Goal: Task Accomplishment & Management: Manage account settings

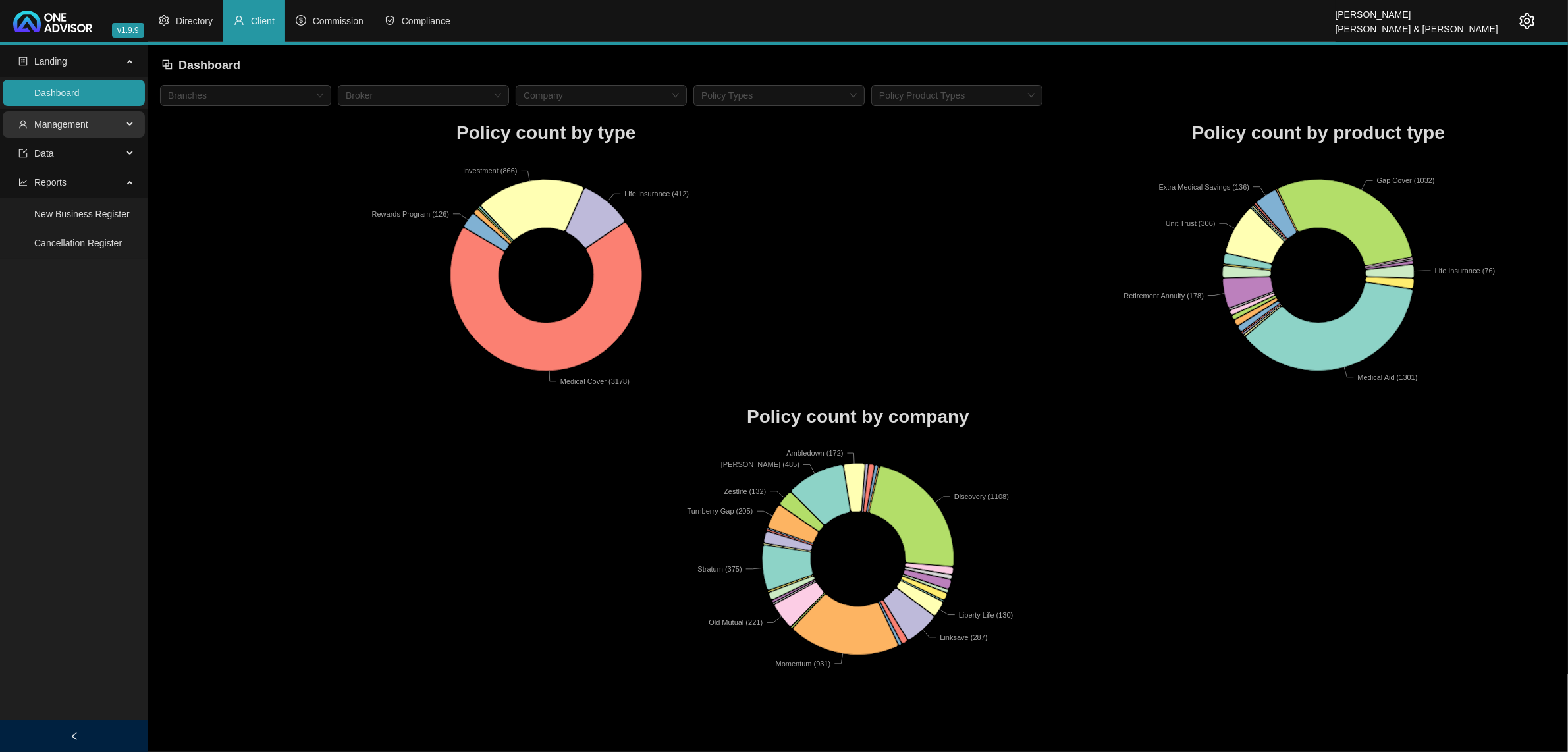
click at [112, 125] on span "Management" at bounding box center [70, 124] width 104 height 26
click at [1523, 17] on icon "setting" at bounding box center [1527, 20] width 15 height 16
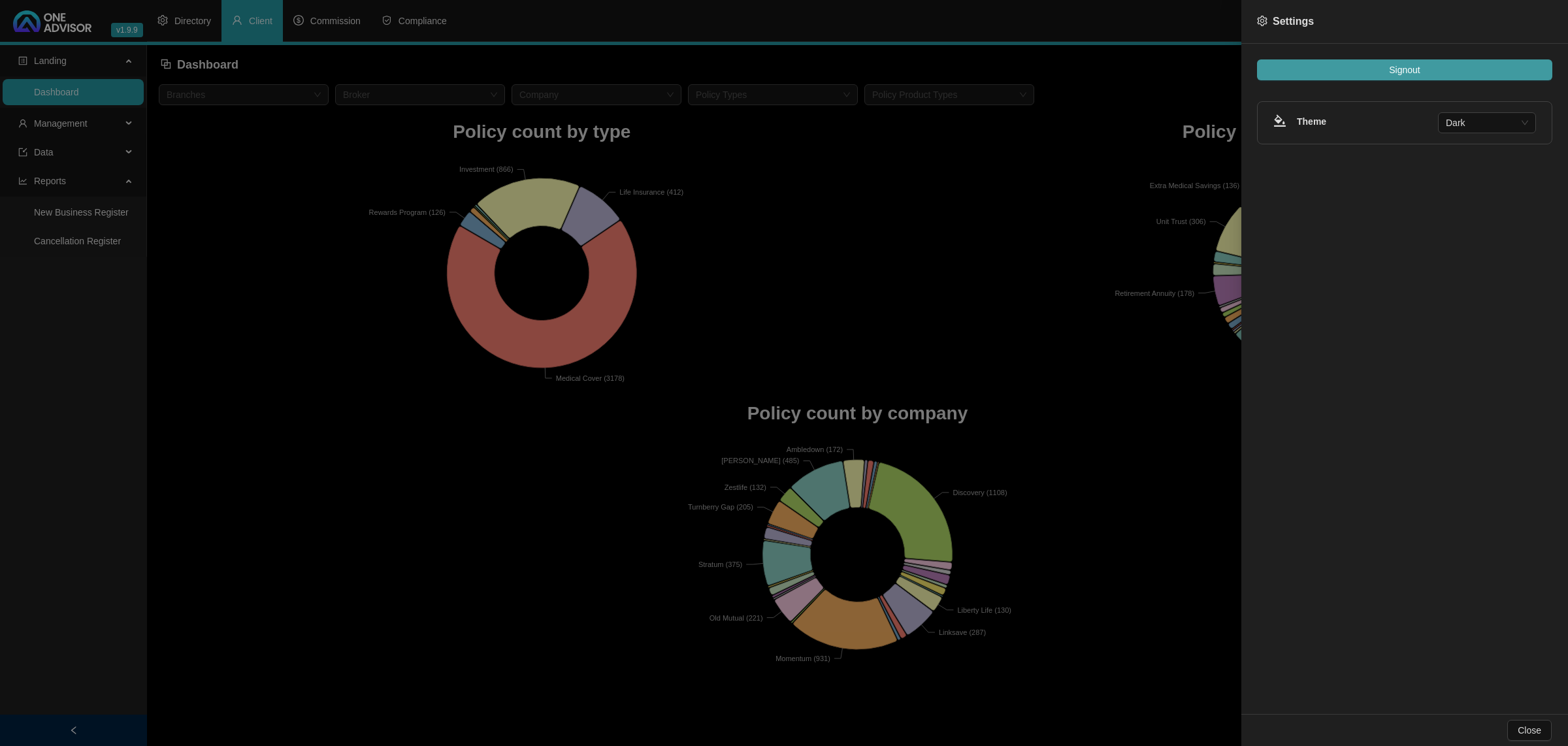
click at [1491, 60] on button "Signout" at bounding box center [1405, 70] width 296 height 21
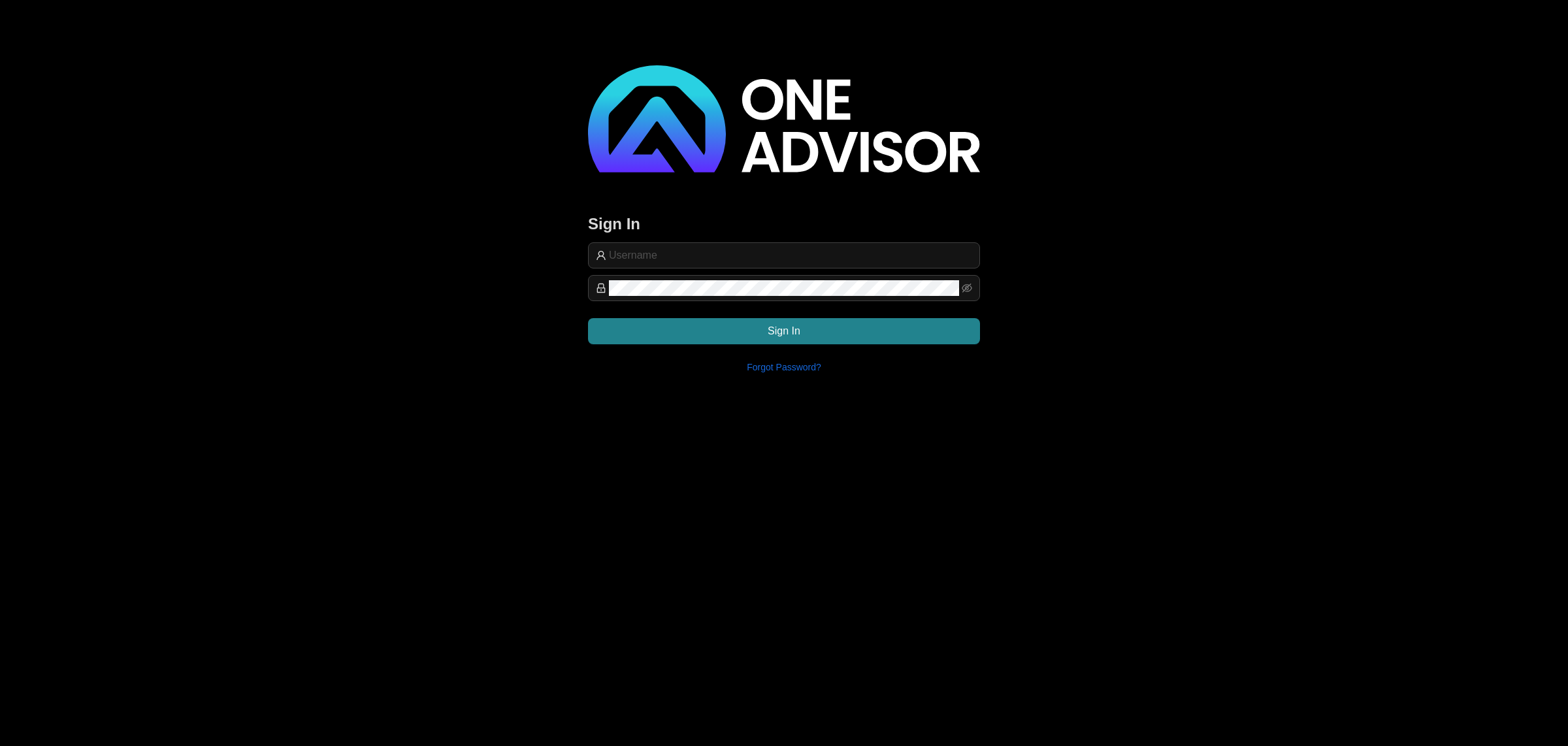
type input "[EMAIL_ADDRESS][DOMAIN_NAME]"
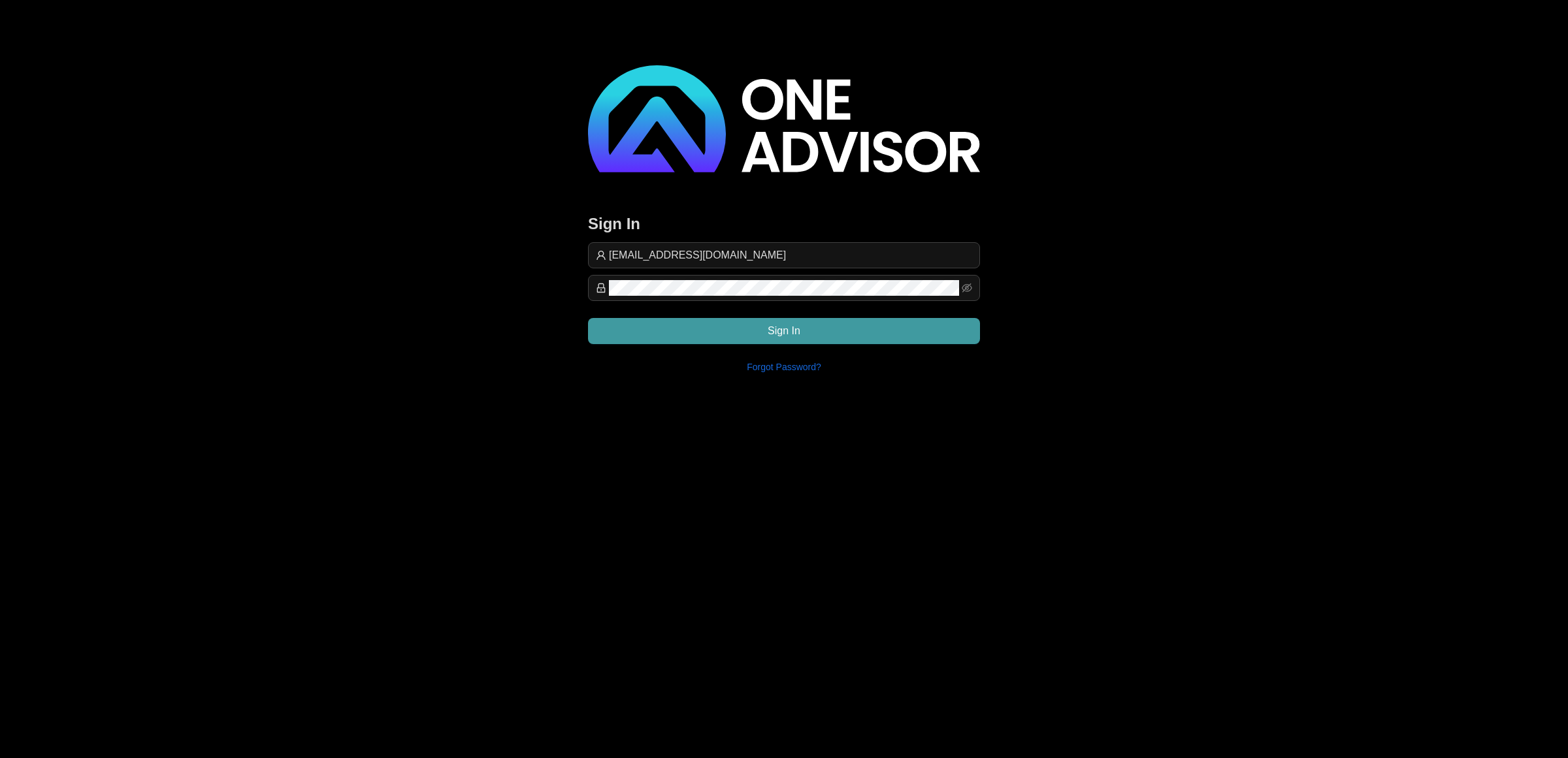
click at [843, 321] on button "Sign In" at bounding box center [784, 331] width 392 height 26
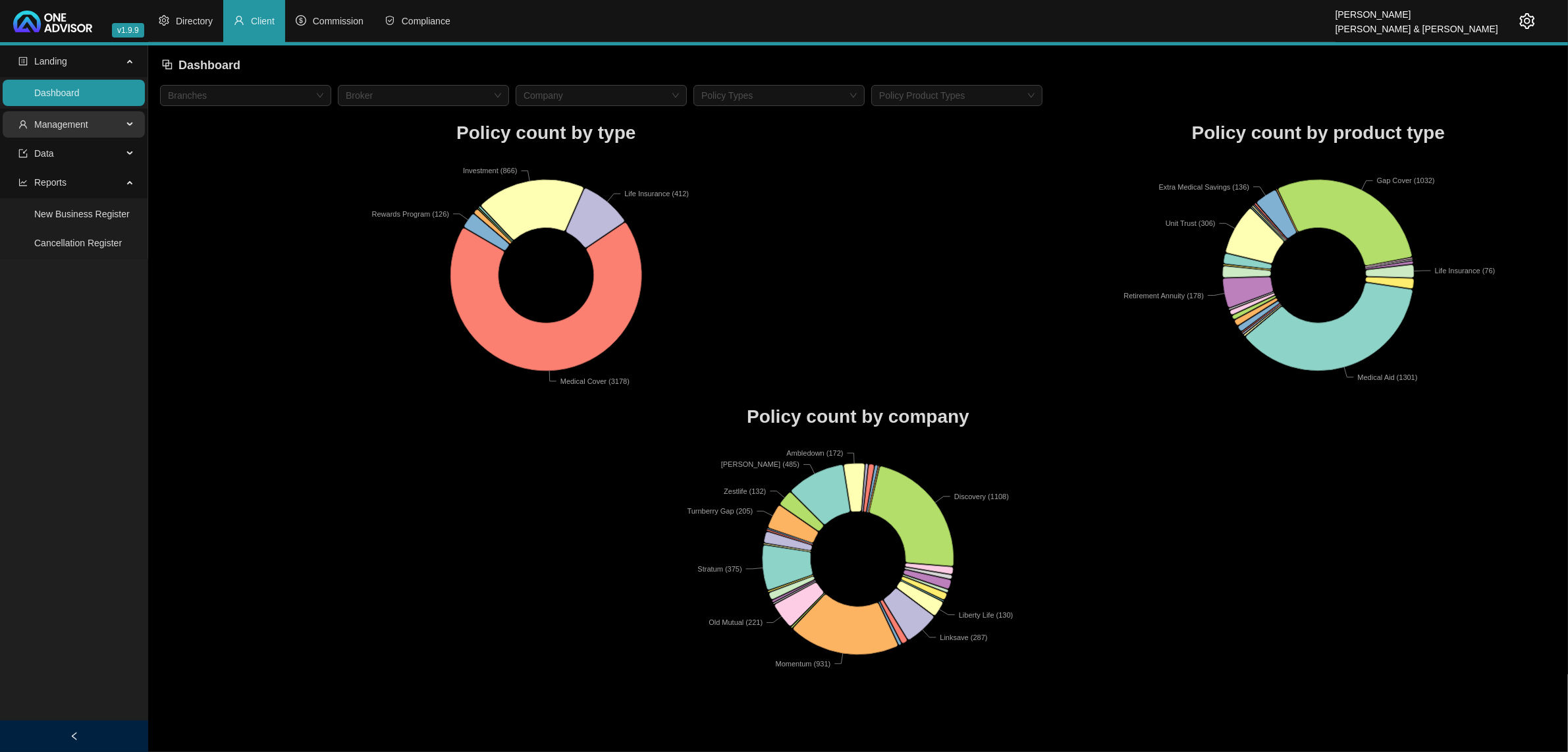
click at [37, 123] on span "Management" at bounding box center [62, 125] width 54 height 11
click at [49, 219] on link "Tasks" at bounding box center [46, 214] width 24 height 11
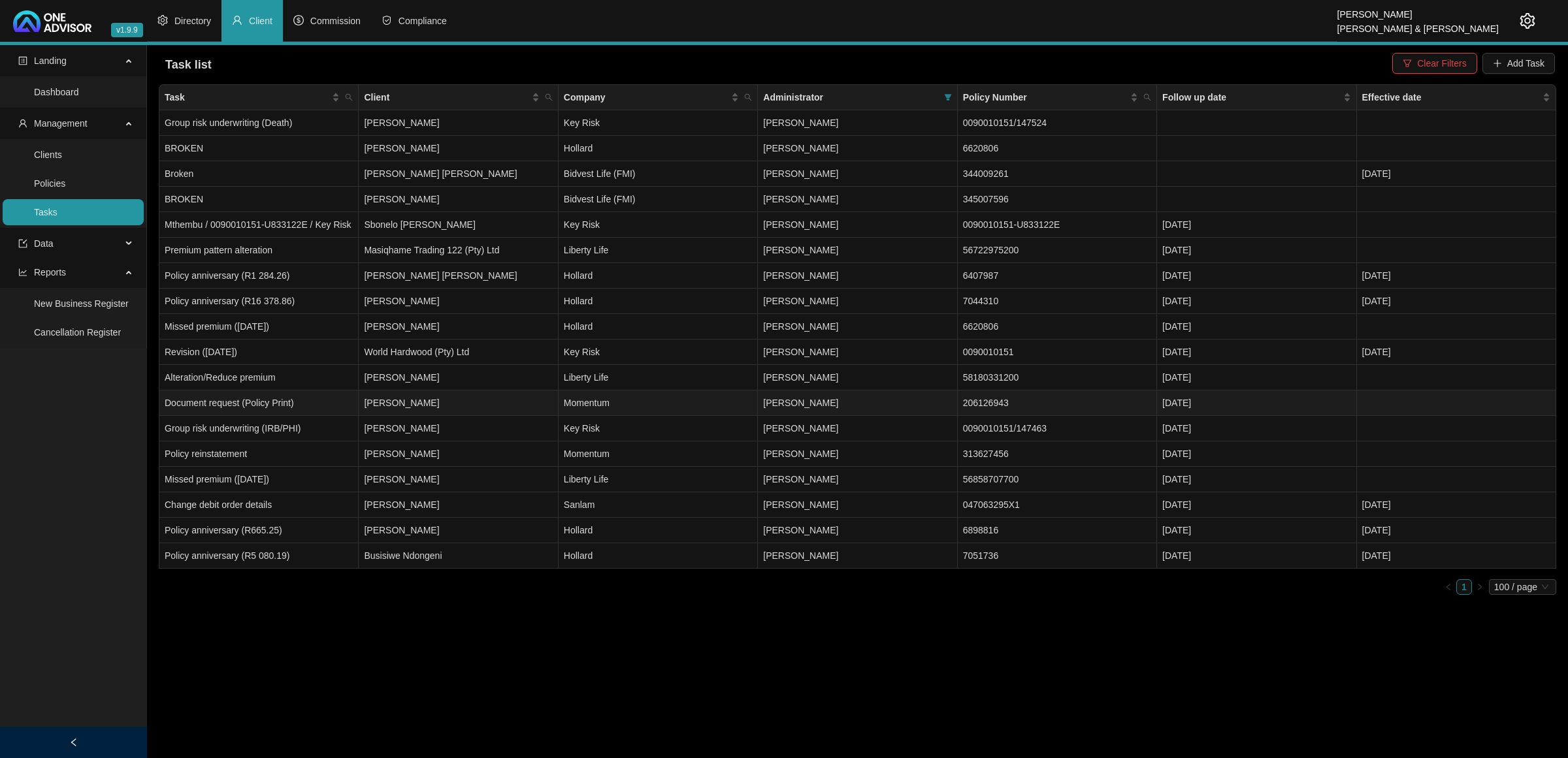
click at [333, 406] on td "Document request (Policy Print)" at bounding box center [259, 404] width 200 height 26
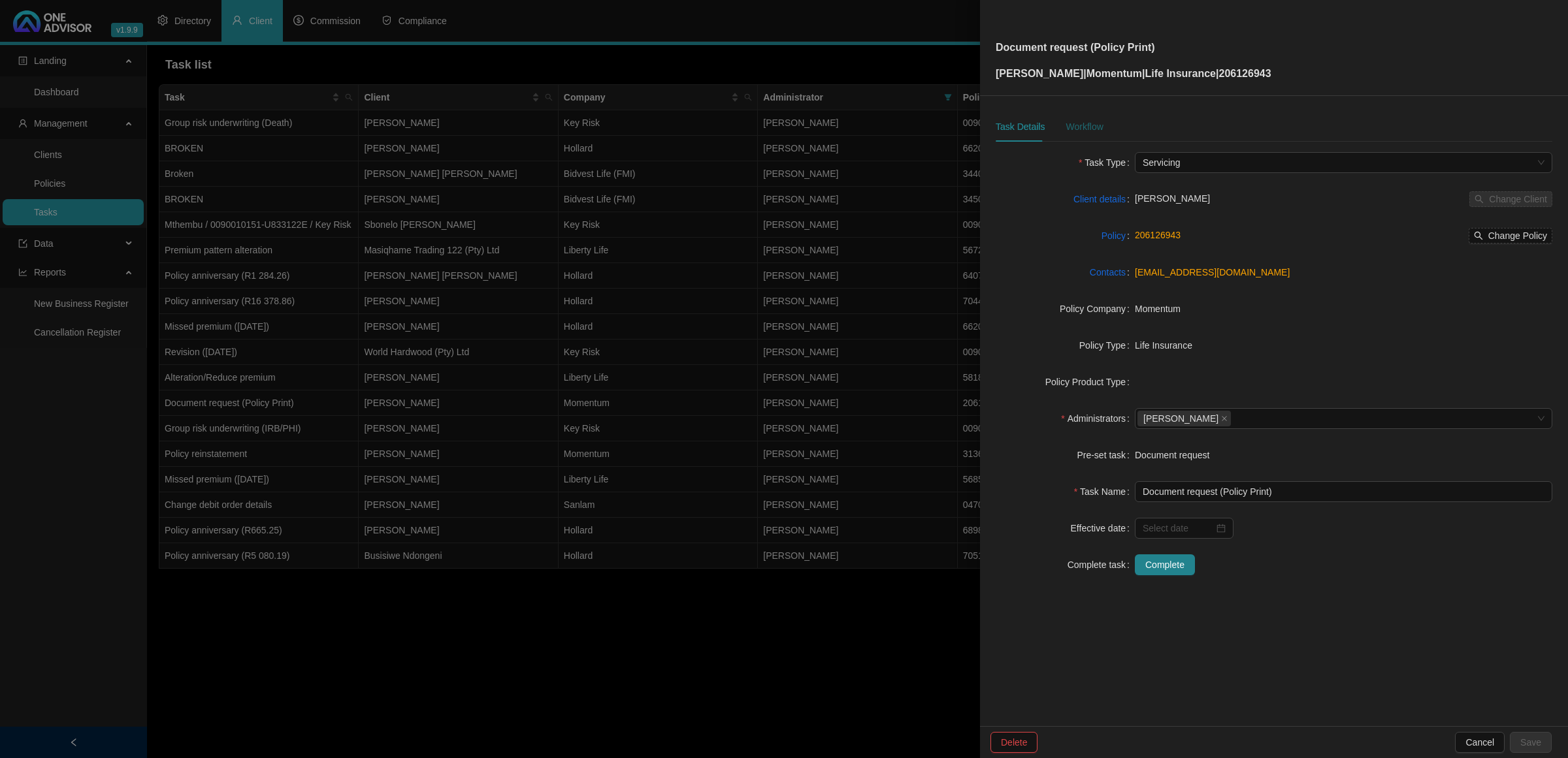
click at [1086, 128] on div "Workflow" at bounding box center [1084, 126] width 37 height 14
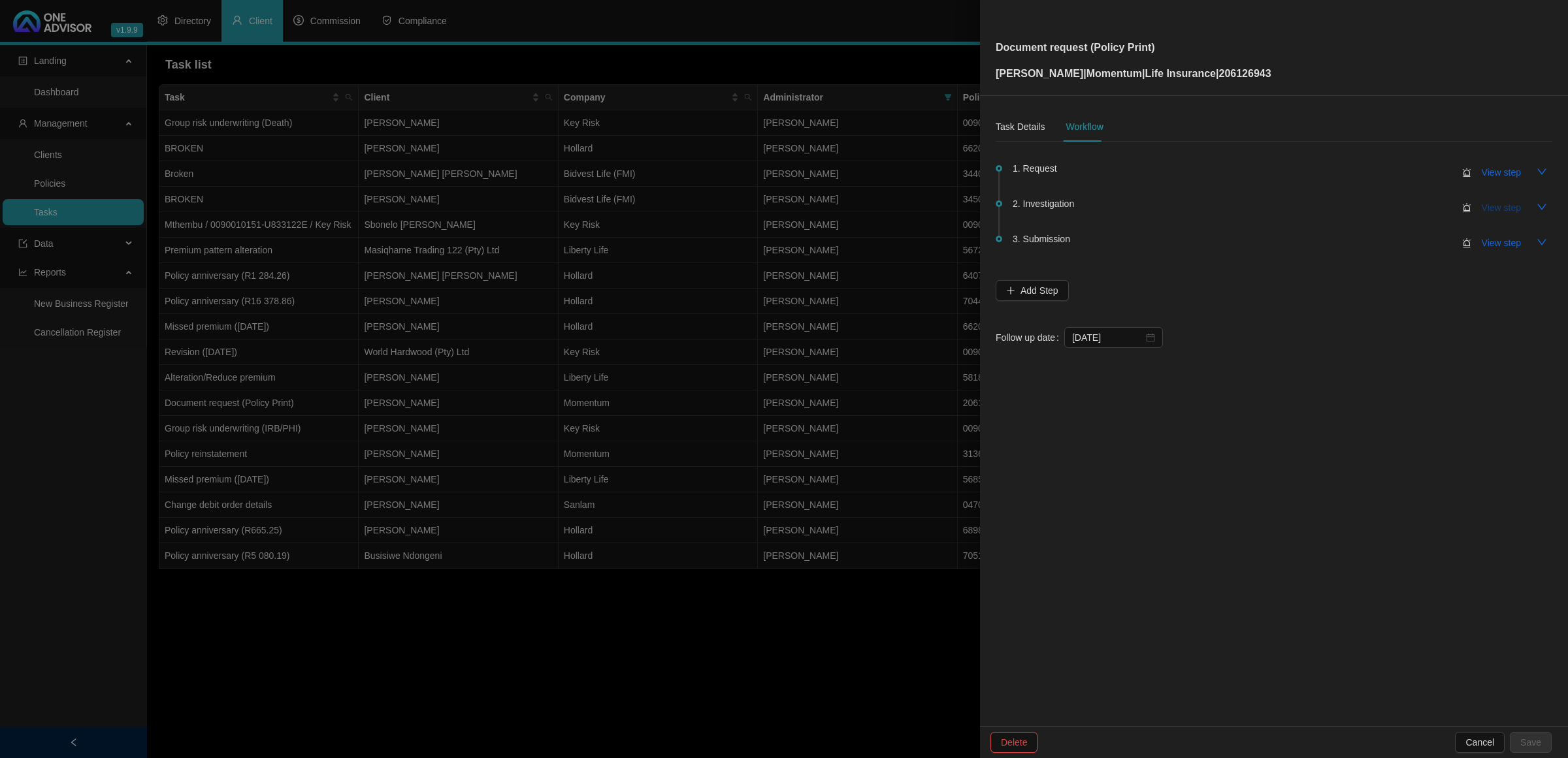
click at [1483, 210] on span "View step" at bounding box center [1501, 207] width 39 height 14
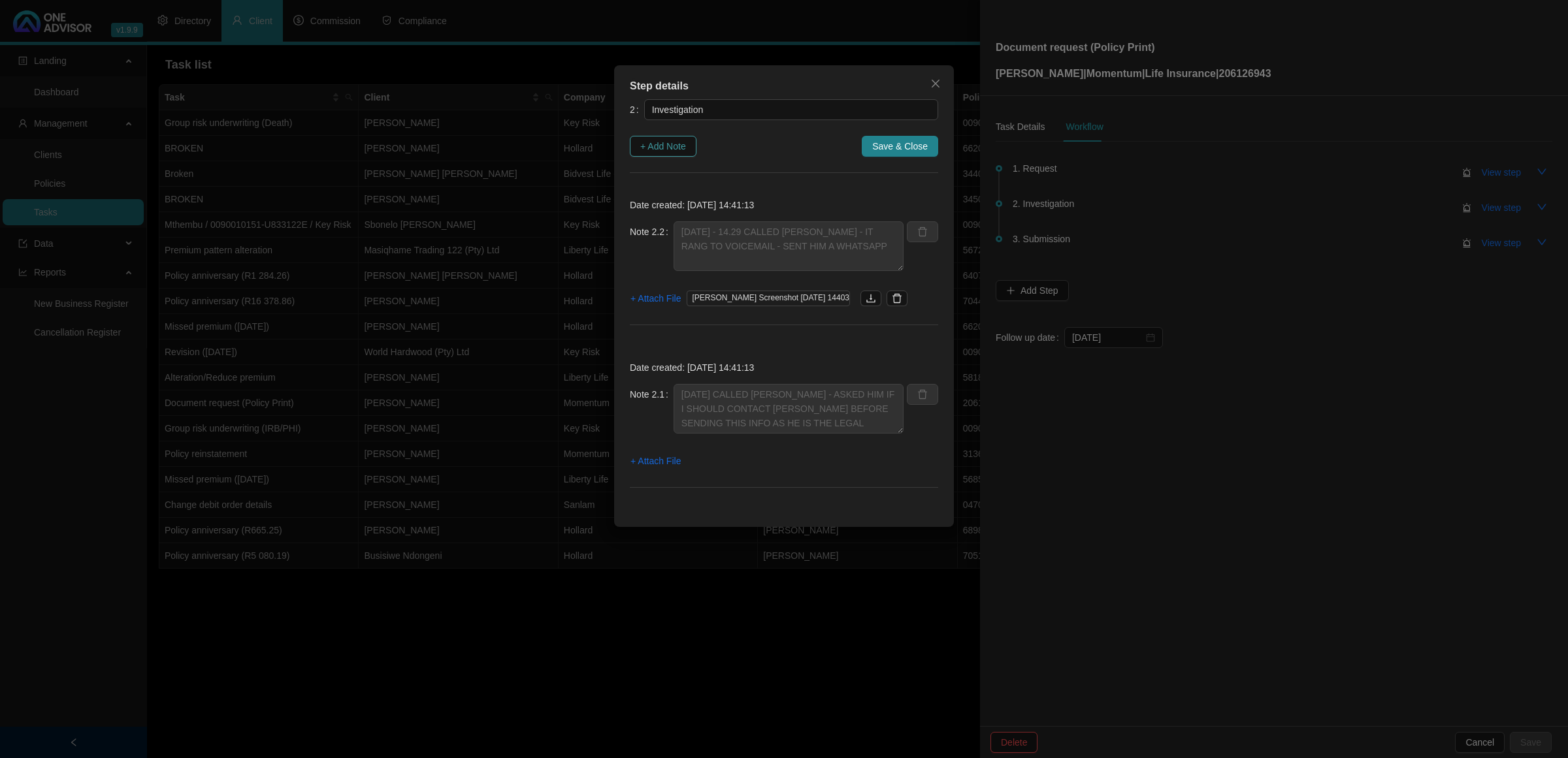
click at [663, 148] on span "+ Add Note" at bounding box center [663, 146] width 46 height 14
type textarea "[DATE] - 14.29 CALLED [PERSON_NAME] - IT RANG TO VOICEMAIL - SENT HIM A WHATSAPP"
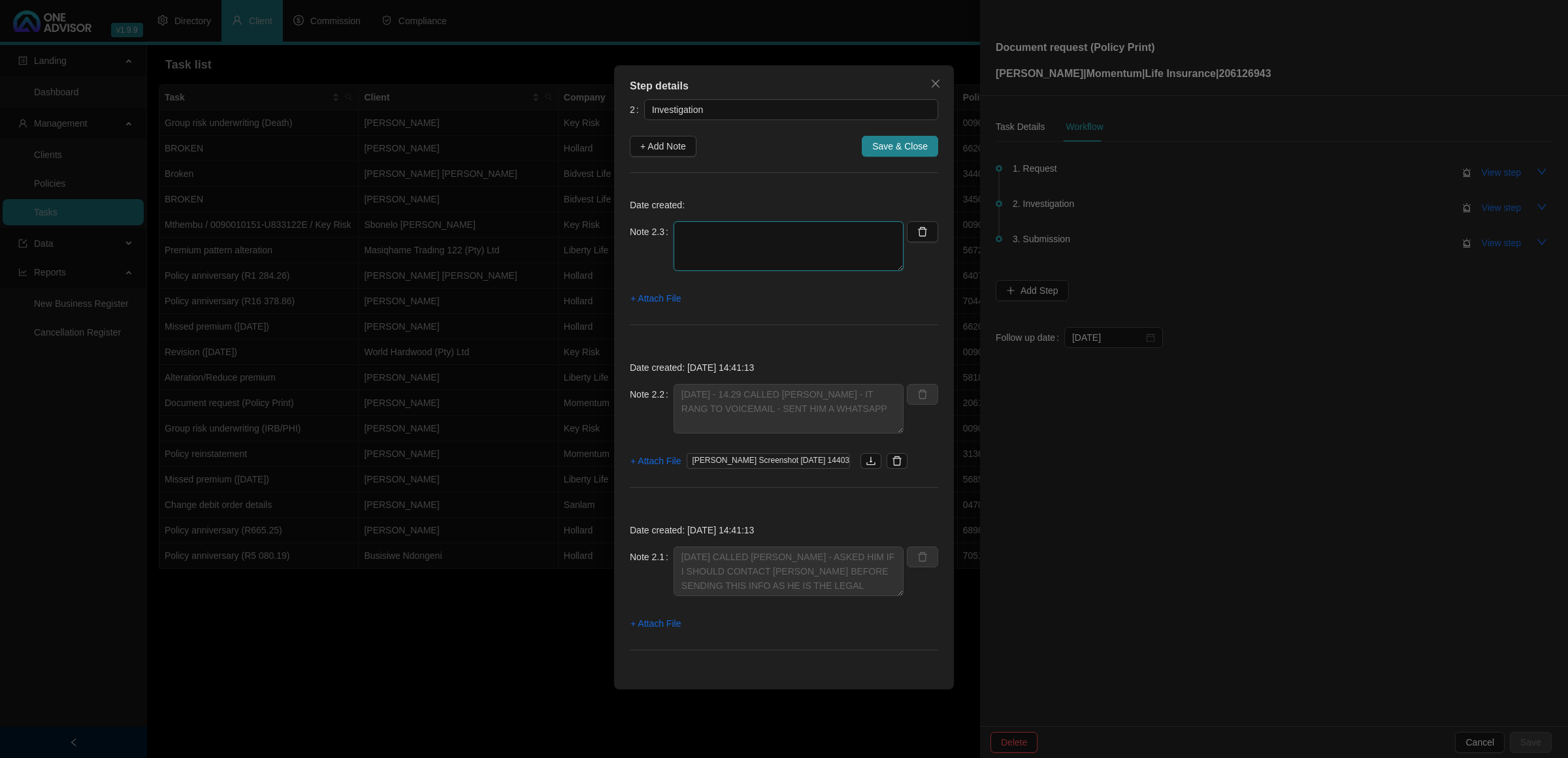
click at [715, 250] on textarea at bounding box center [789, 246] width 230 height 50
type textarea "[DATE] CLIENT RESPONDED AND SAID I CAN PROCEED"
click at [654, 295] on span "+ Attach File" at bounding box center [655, 298] width 50 height 14
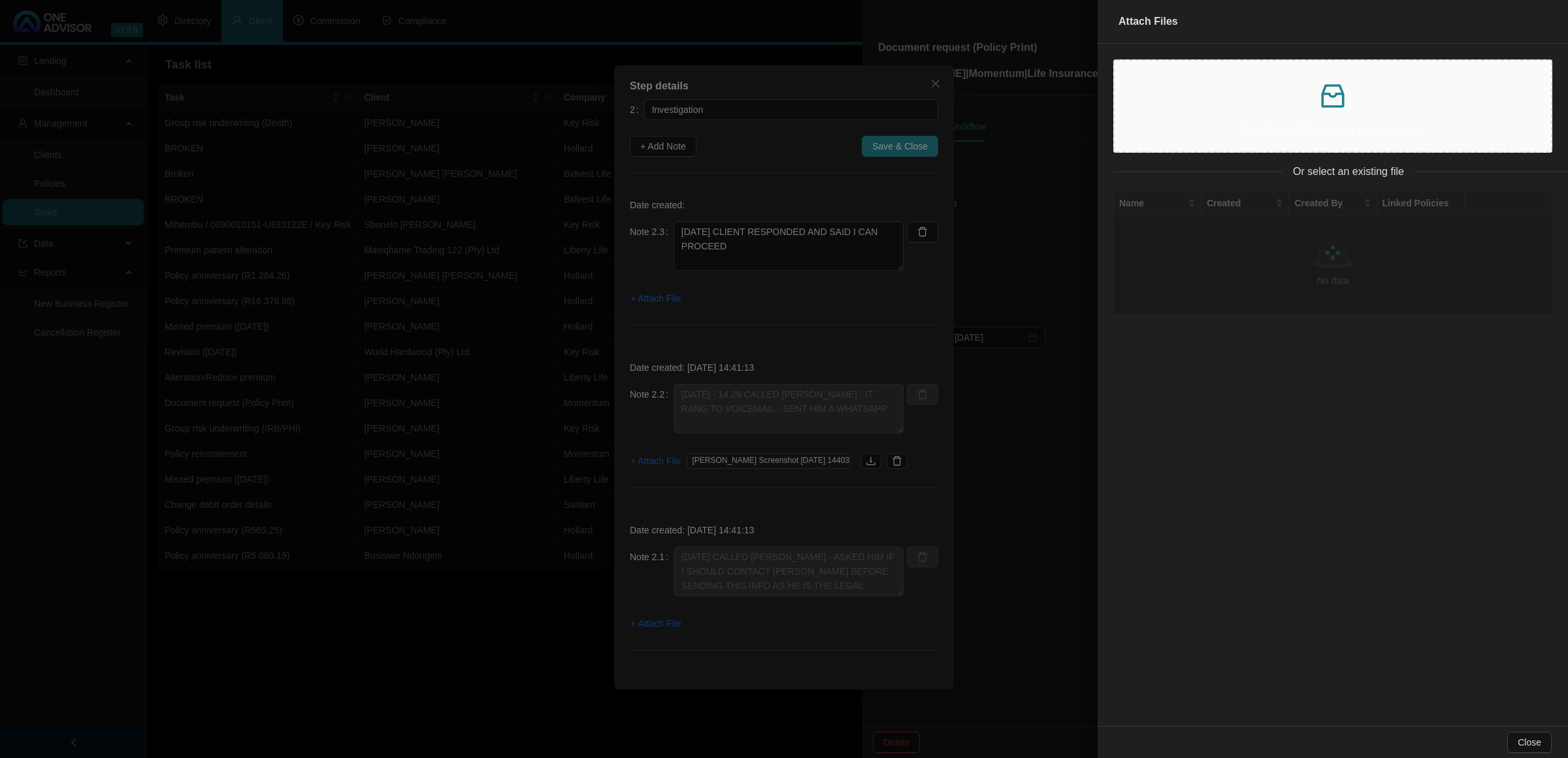
click at [1325, 97] on icon "inbox" at bounding box center [1333, 96] width 32 height 32
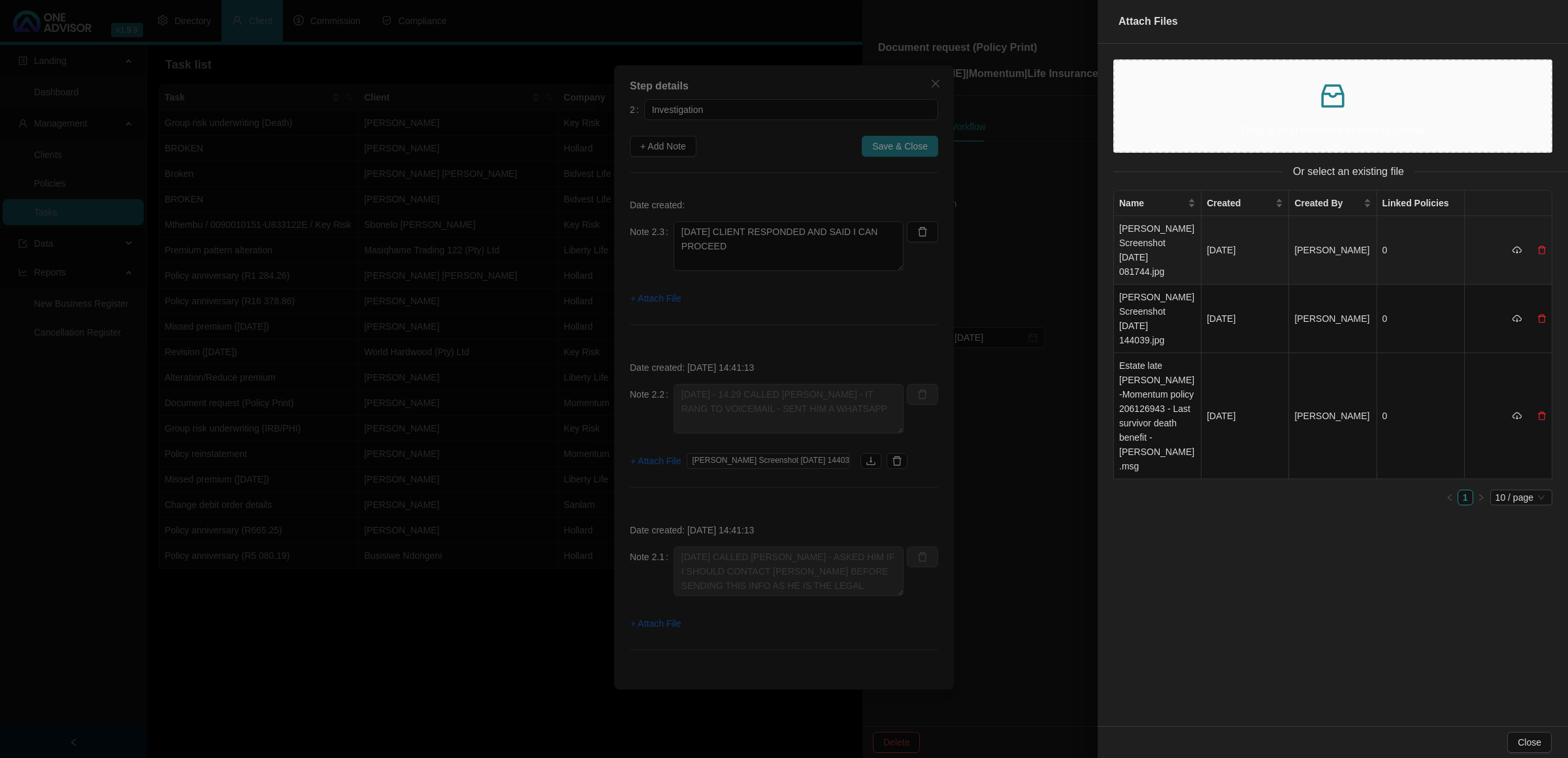
click at [1154, 232] on td "[PERSON_NAME] Screenshot [DATE] 081744.jpg" at bounding box center [1158, 250] width 87 height 68
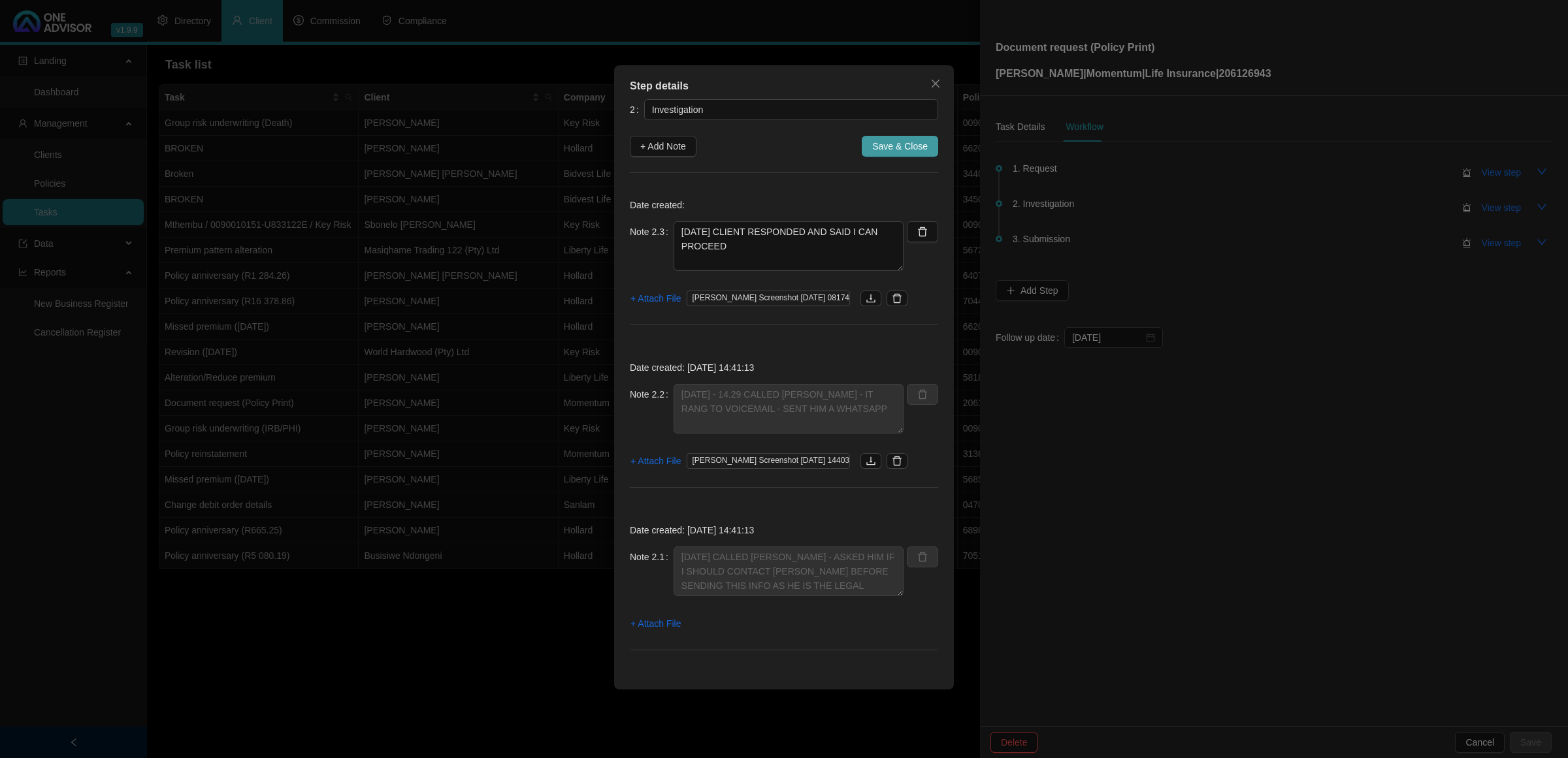
click at [889, 148] on span "Save & Close" at bounding box center [900, 146] width 56 height 14
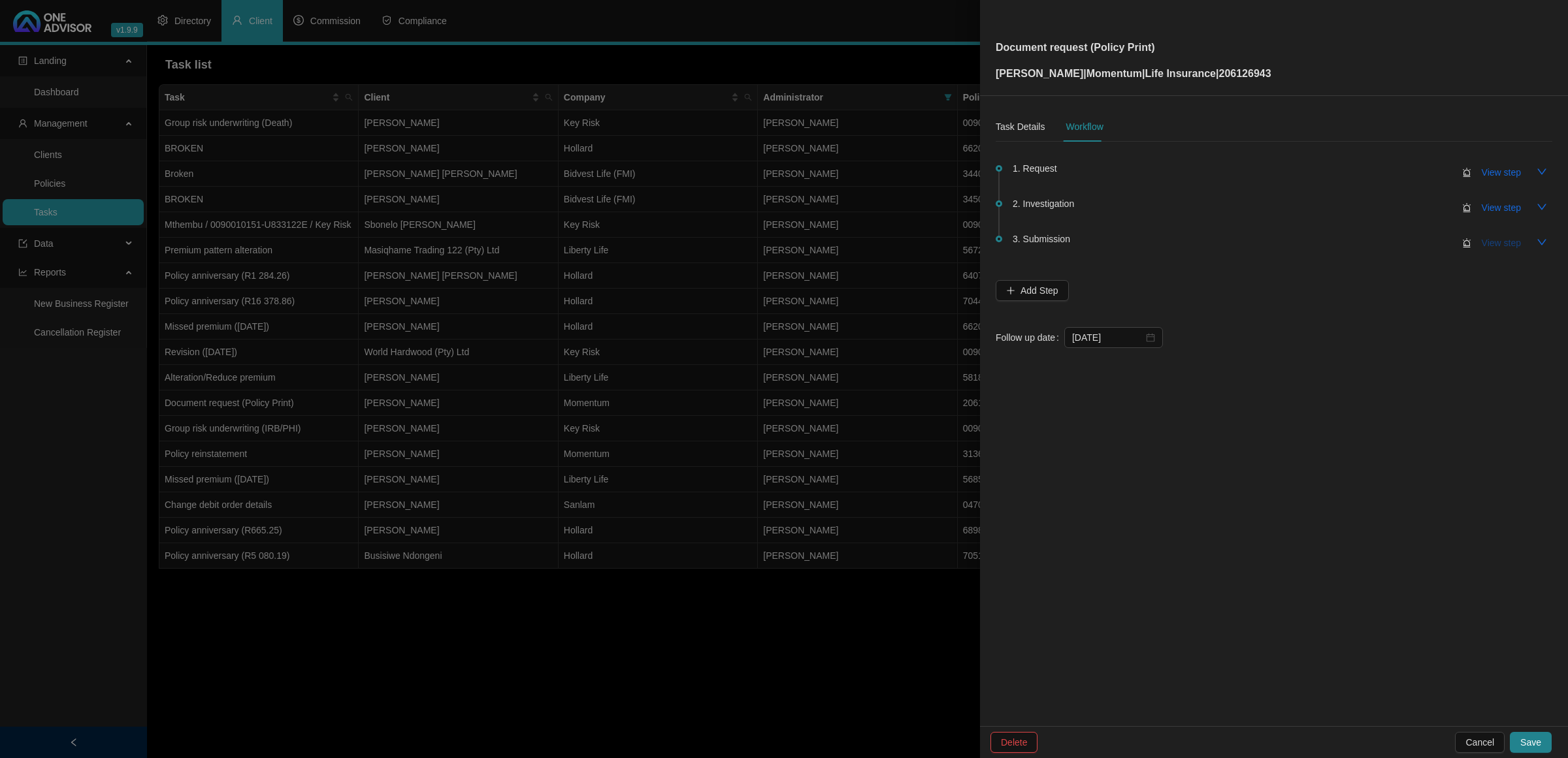
click at [1507, 240] on span "View step" at bounding box center [1501, 242] width 39 height 14
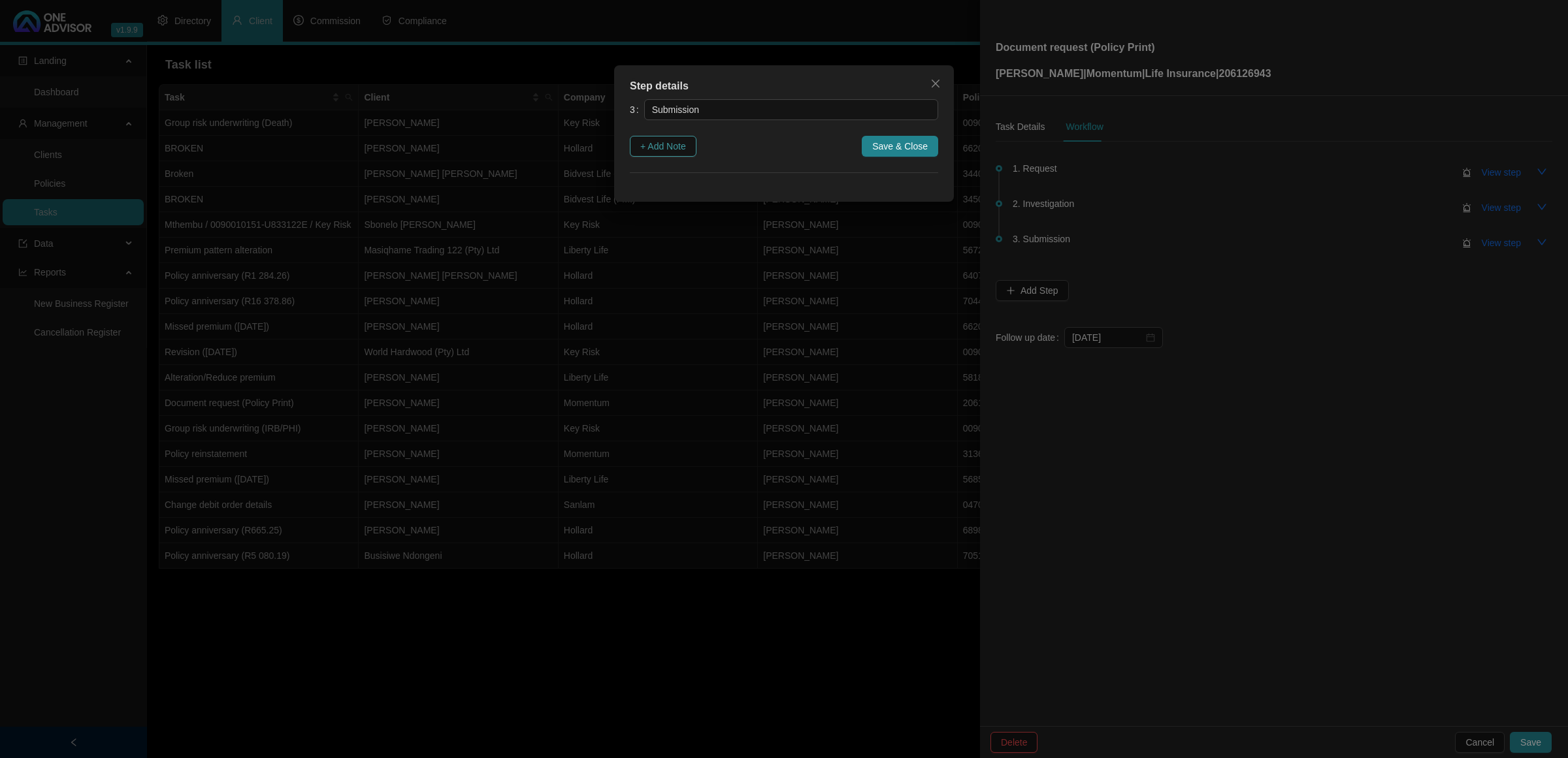
click at [677, 141] on span "+ Add Note" at bounding box center [663, 146] width 46 height 14
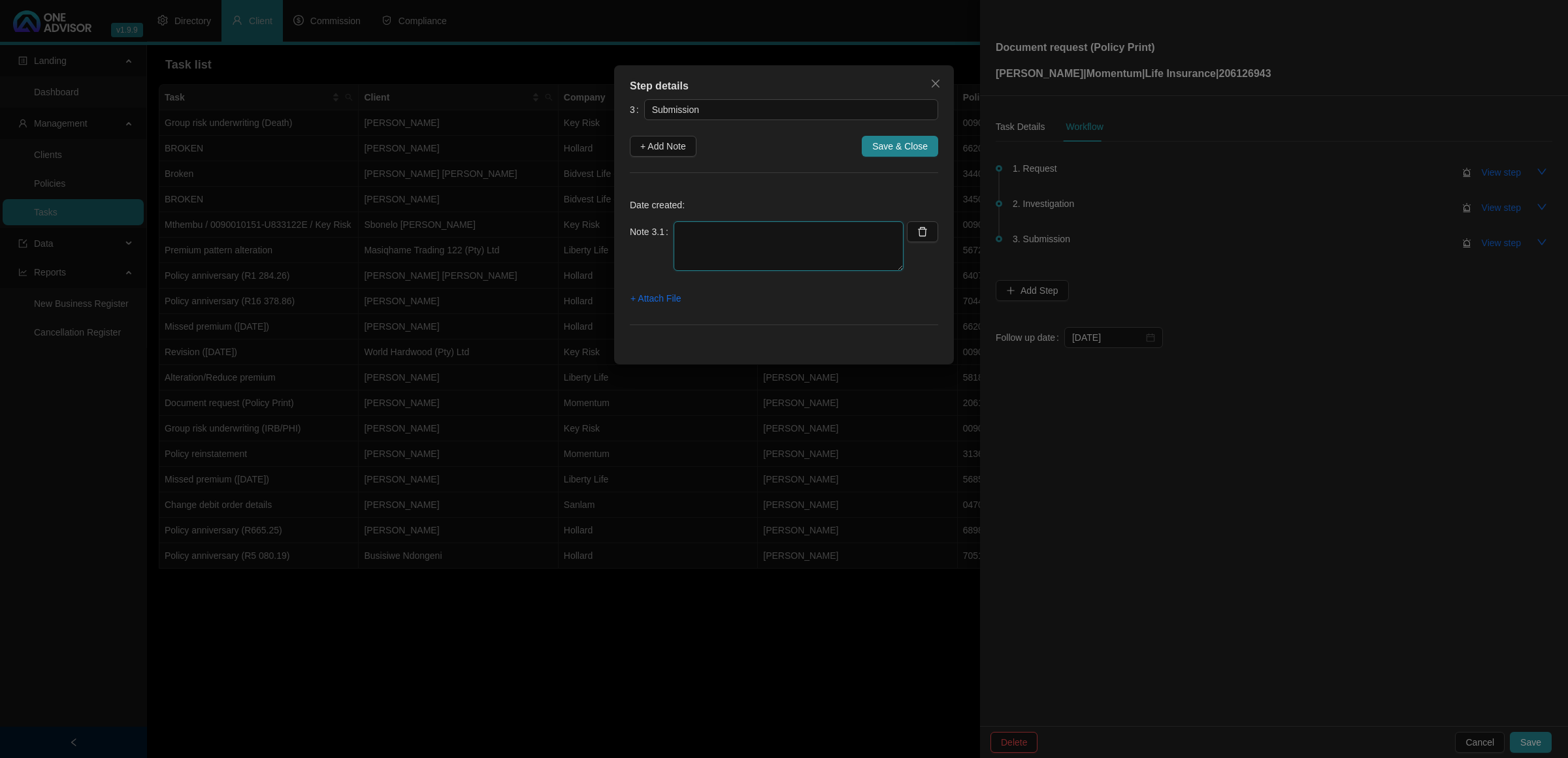
click at [715, 243] on textarea at bounding box center [789, 246] width 230 height 50
paste textarea "4904270024085"
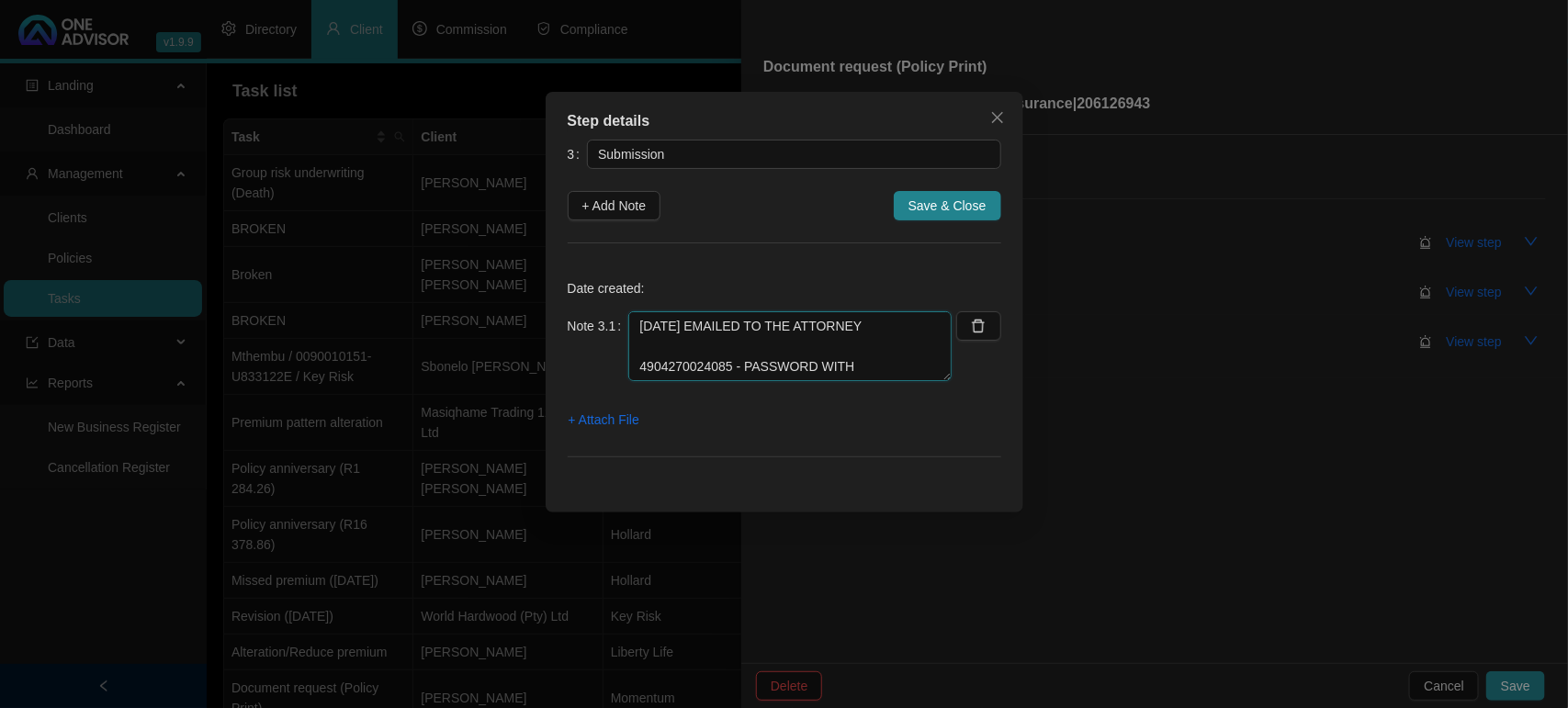
click at [653, 345] on textarea "[DATE] EMAILED TO THE ATTORNEY 4904270024085 - PASSWORD WITH [PERSON_NAME]" at bounding box center [790, 346] width 323 height 70
type textarea "[DATE] EMAILED TO THE ATTORNEY 4904270024085 - PASSWORD WITH [PERSON_NAME]"
click at [585, 414] on span "+ Attach File" at bounding box center [604, 419] width 71 height 20
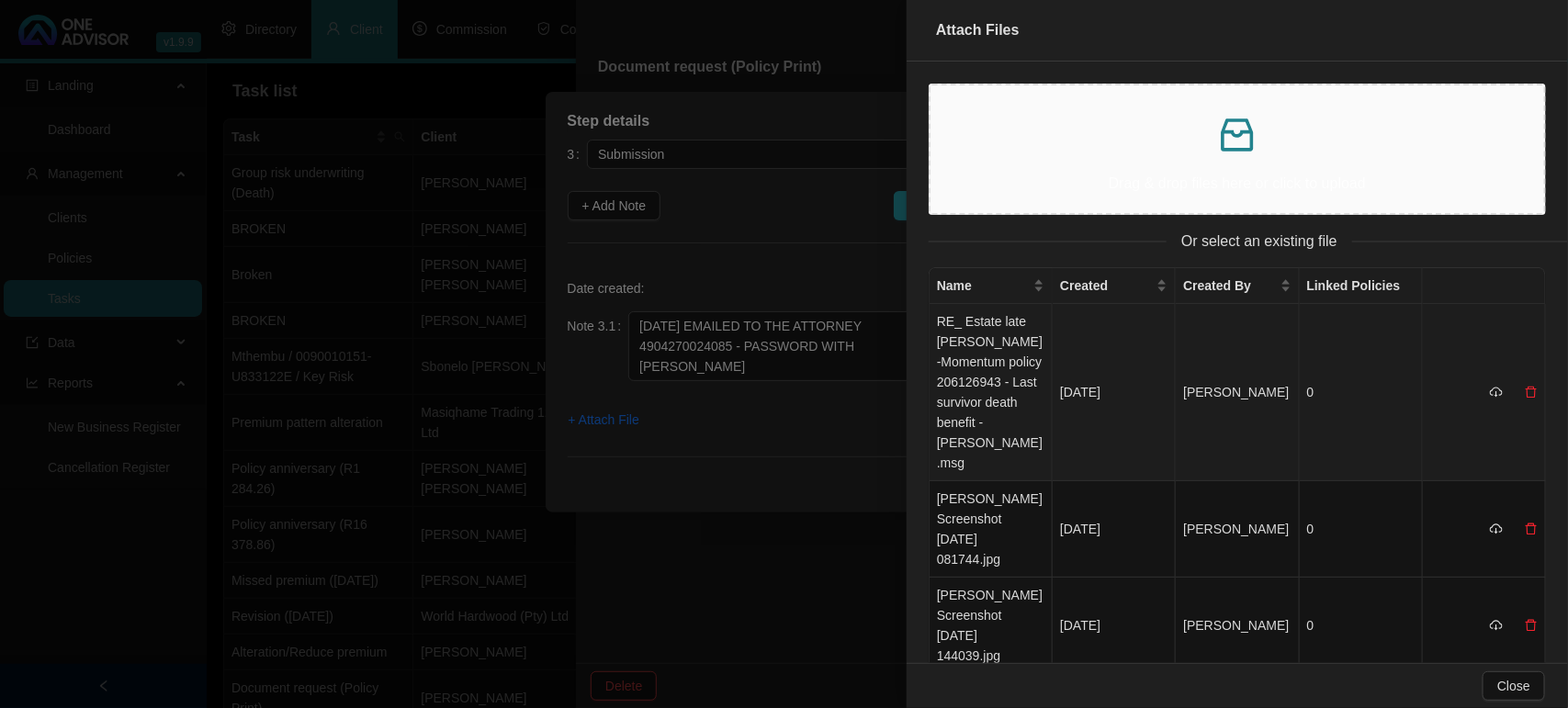
click at [970, 363] on td "RE_ Estate late [PERSON_NAME] -Momentum policy 206126943 - Last survivor death …" at bounding box center [991, 393] width 123 height 177
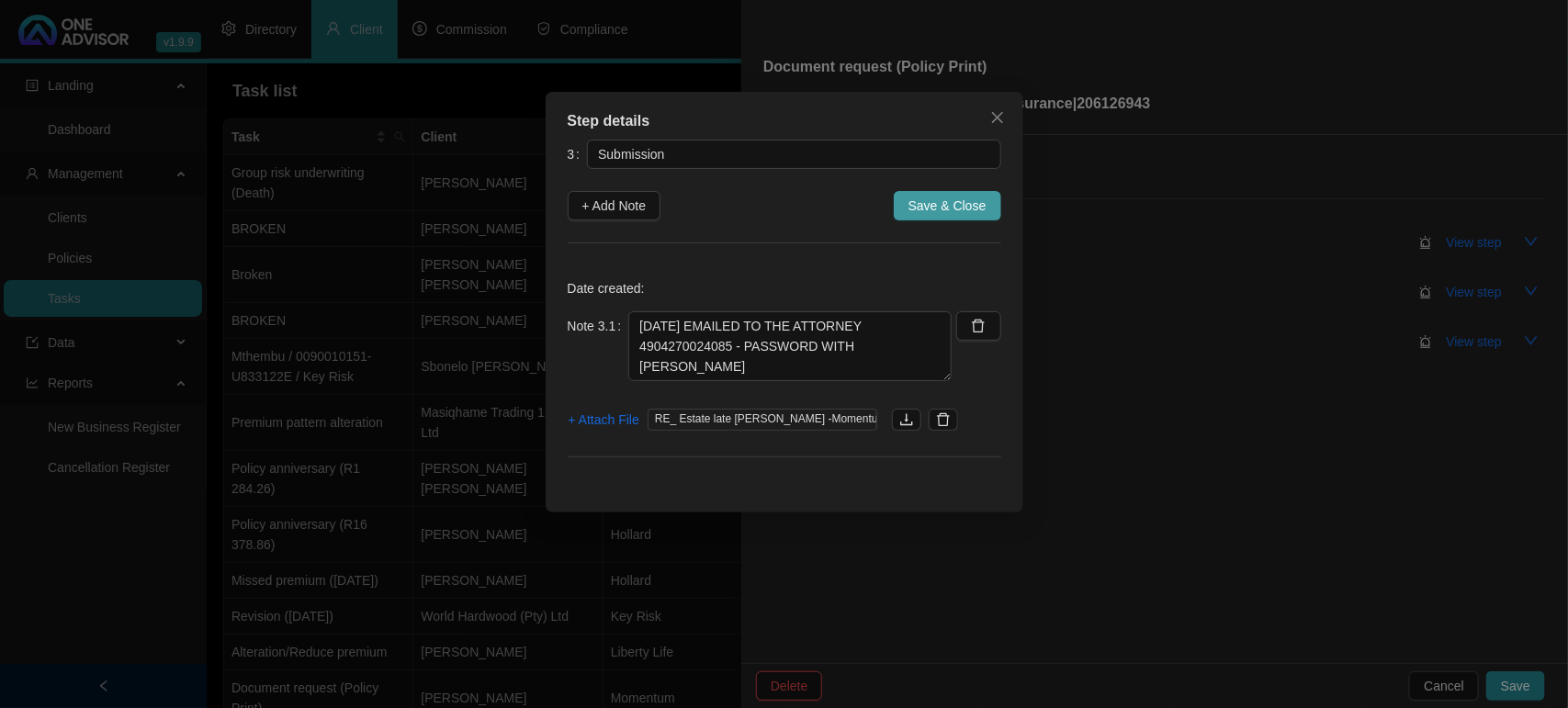
click at [938, 209] on span "Save & Close" at bounding box center [947, 205] width 78 height 20
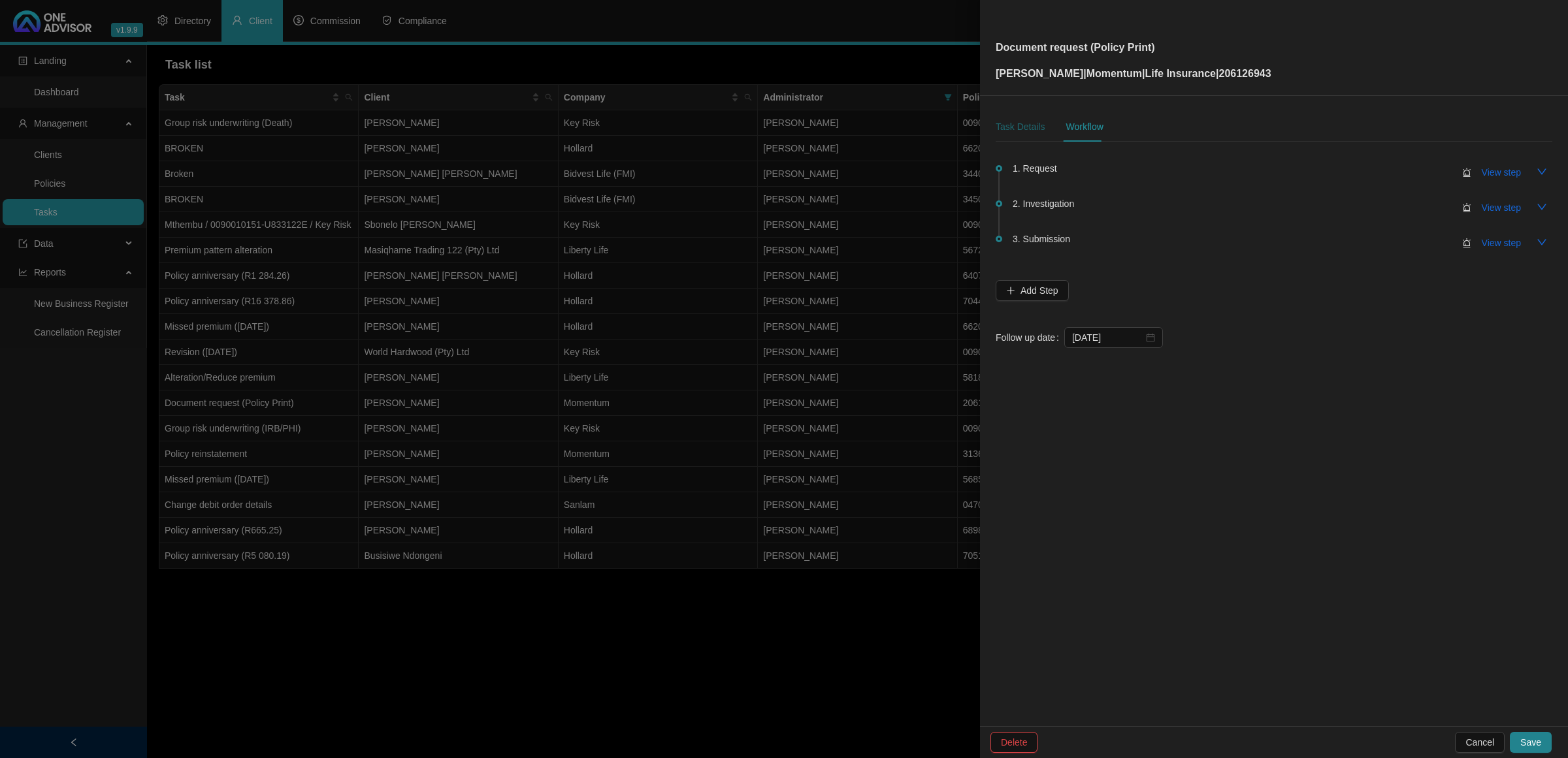
click at [1025, 126] on div "Task Details" at bounding box center [1020, 126] width 49 height 14
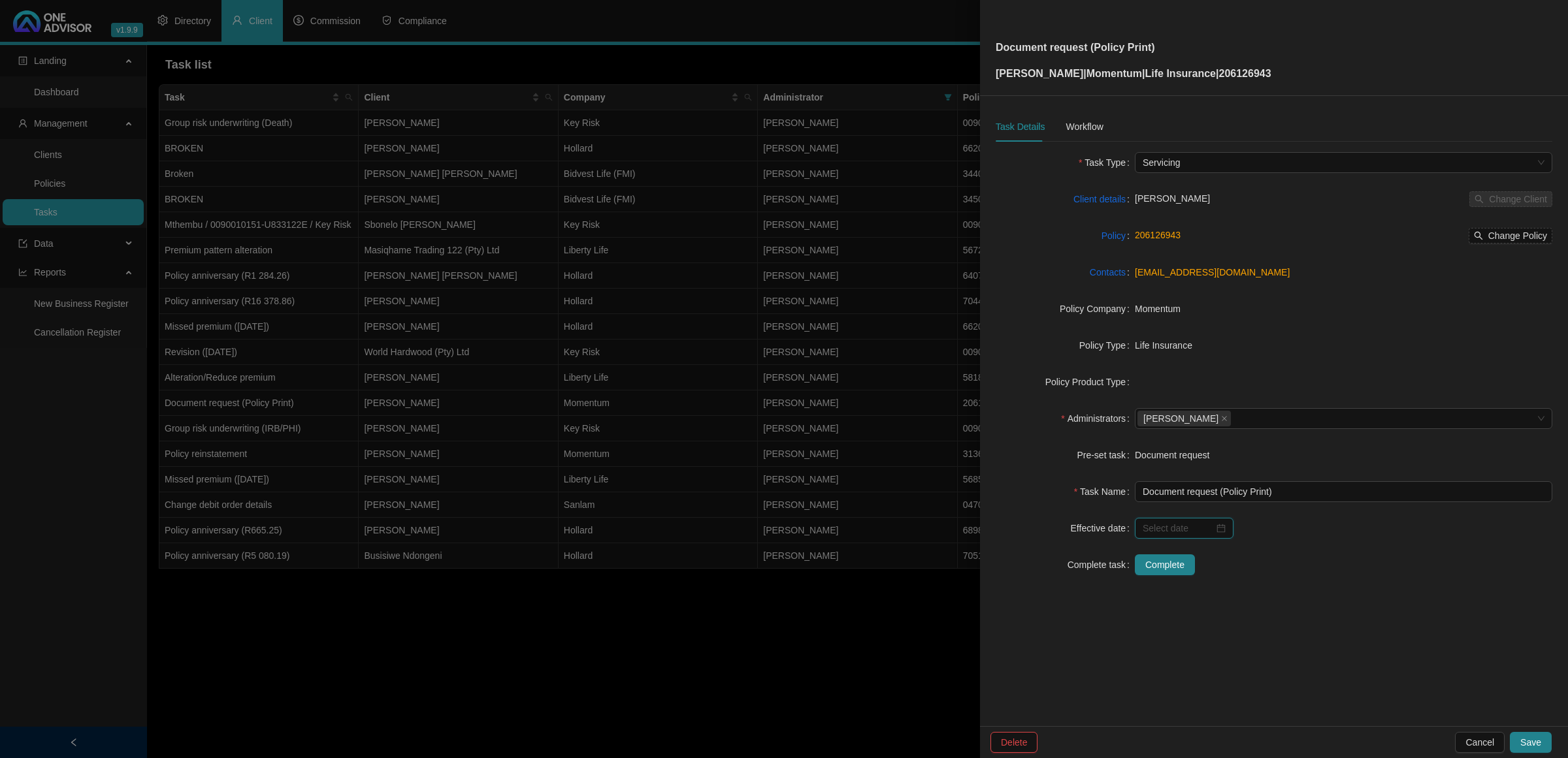
click at [1181, 533] on input at bounding box center [1178, 528] width 71 height 14
type input "[DATE]"
click at [1211, 399] on div "16" at bounding box center [1205, 402] width 15 height 15
click at [1173, 567] on span "Complete" at bounding box center [1165, 565] width 39 height 14
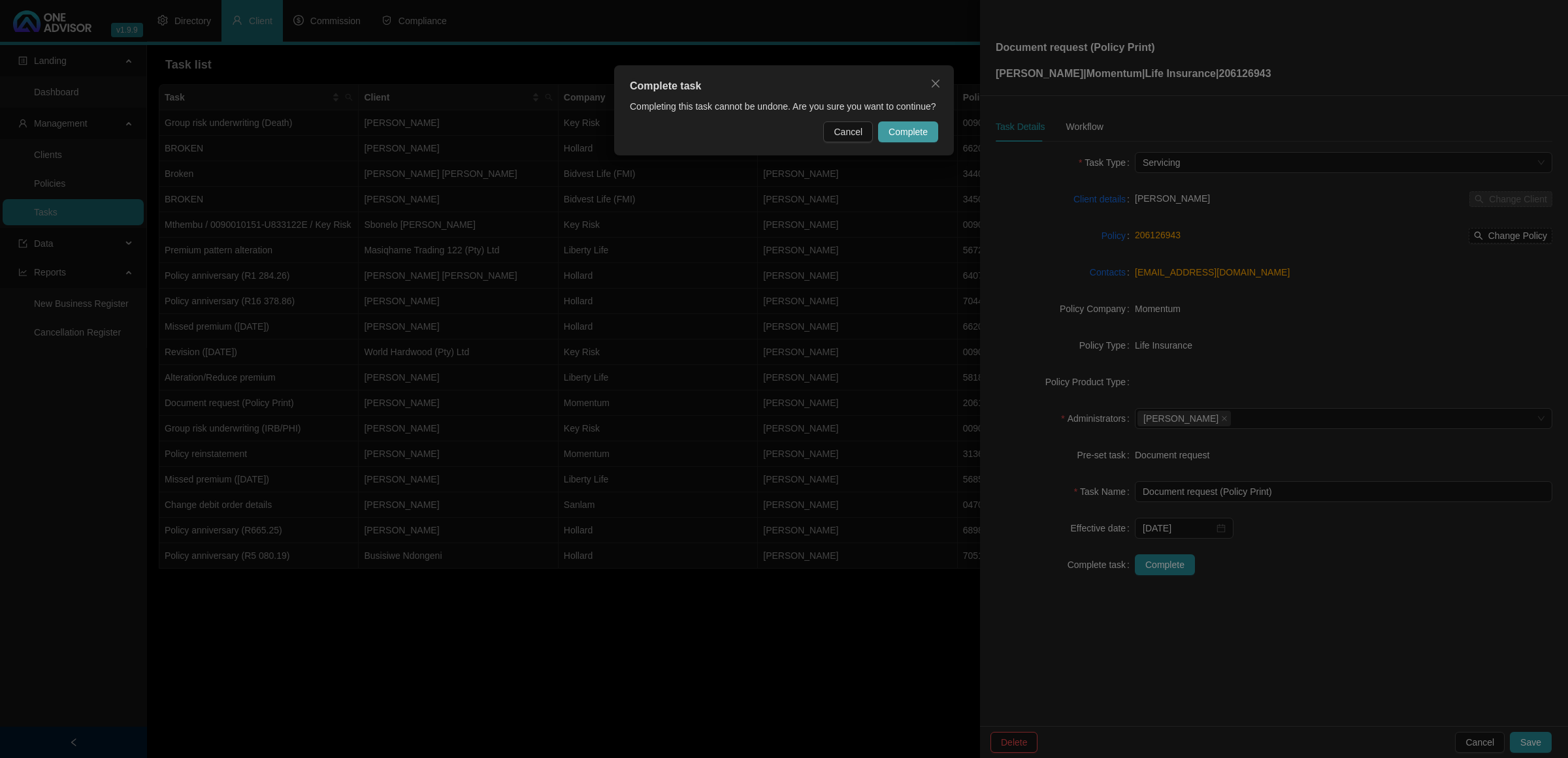
click at [916, 128] on span "Complete" at bounding box center [908, 132] width 39 height 14
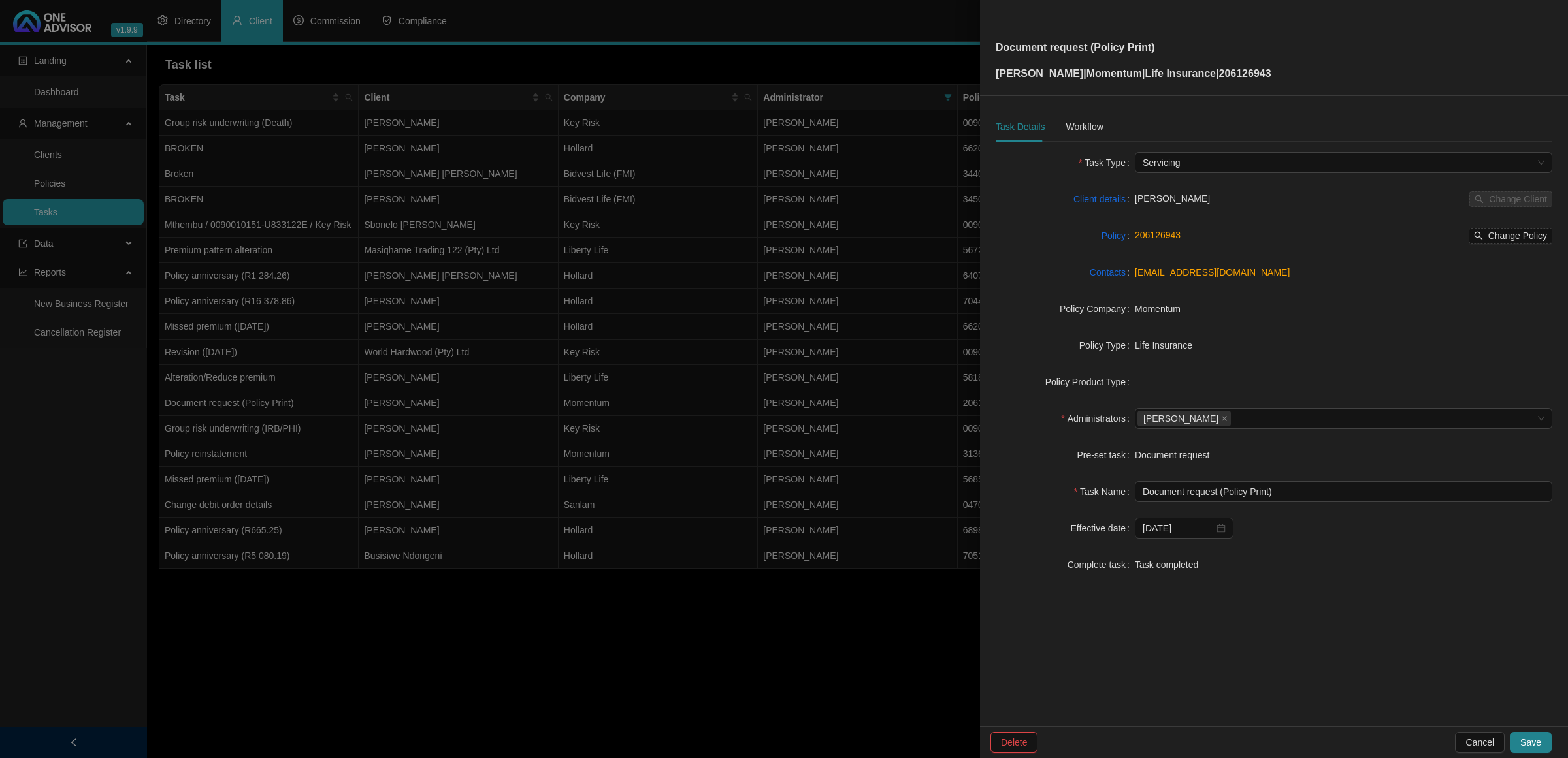
click at [1524, 731] on div "Delete Cancel Save" at bounding box center [1274, 742] width 588 height 32
click at [1532, 749] on button "Save" at bounding box center [1531, 742] width 42 height 21
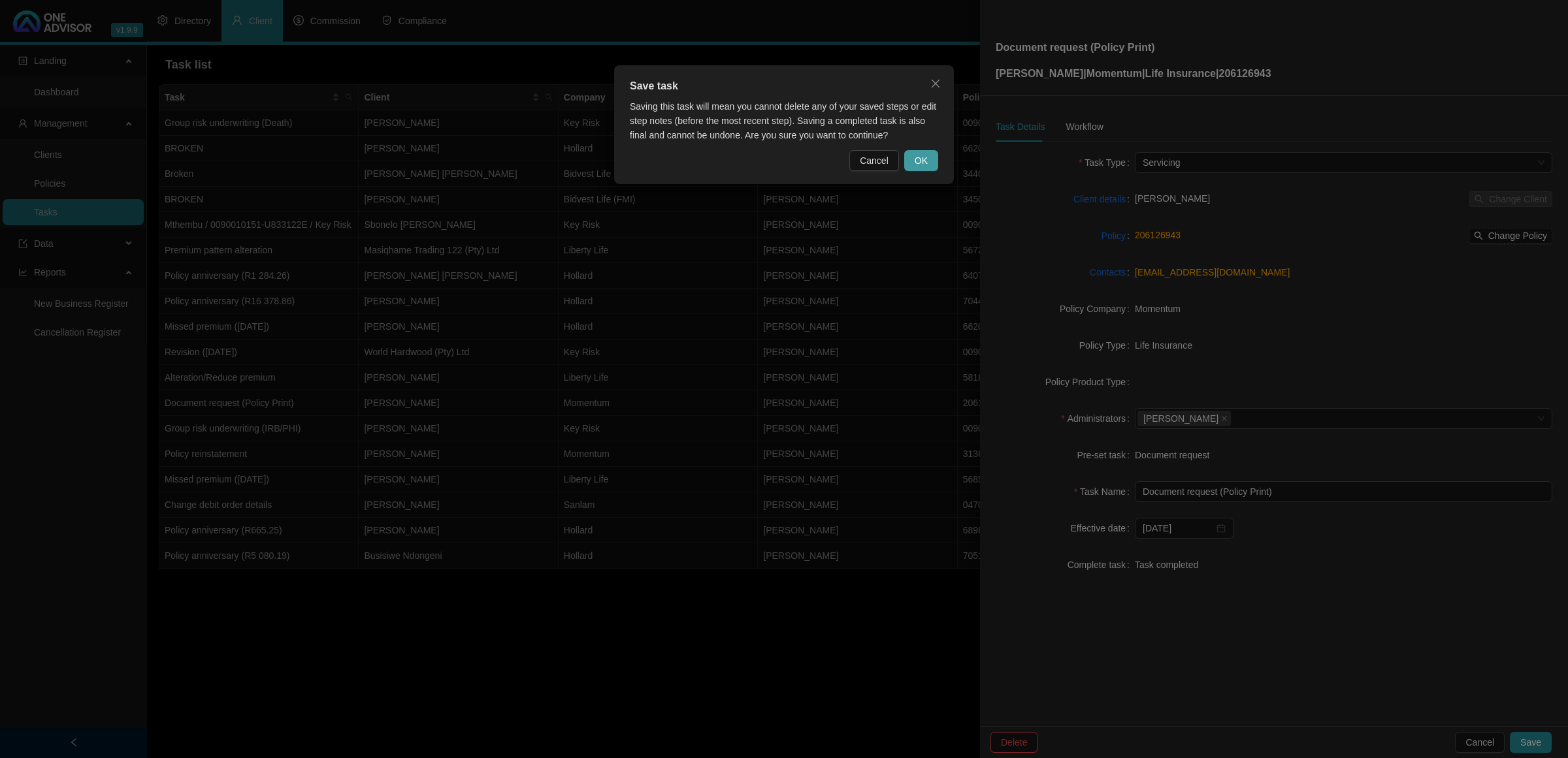
click at [925, 165] on span "OK" at bounding box center [921, 160] width 13 height 14
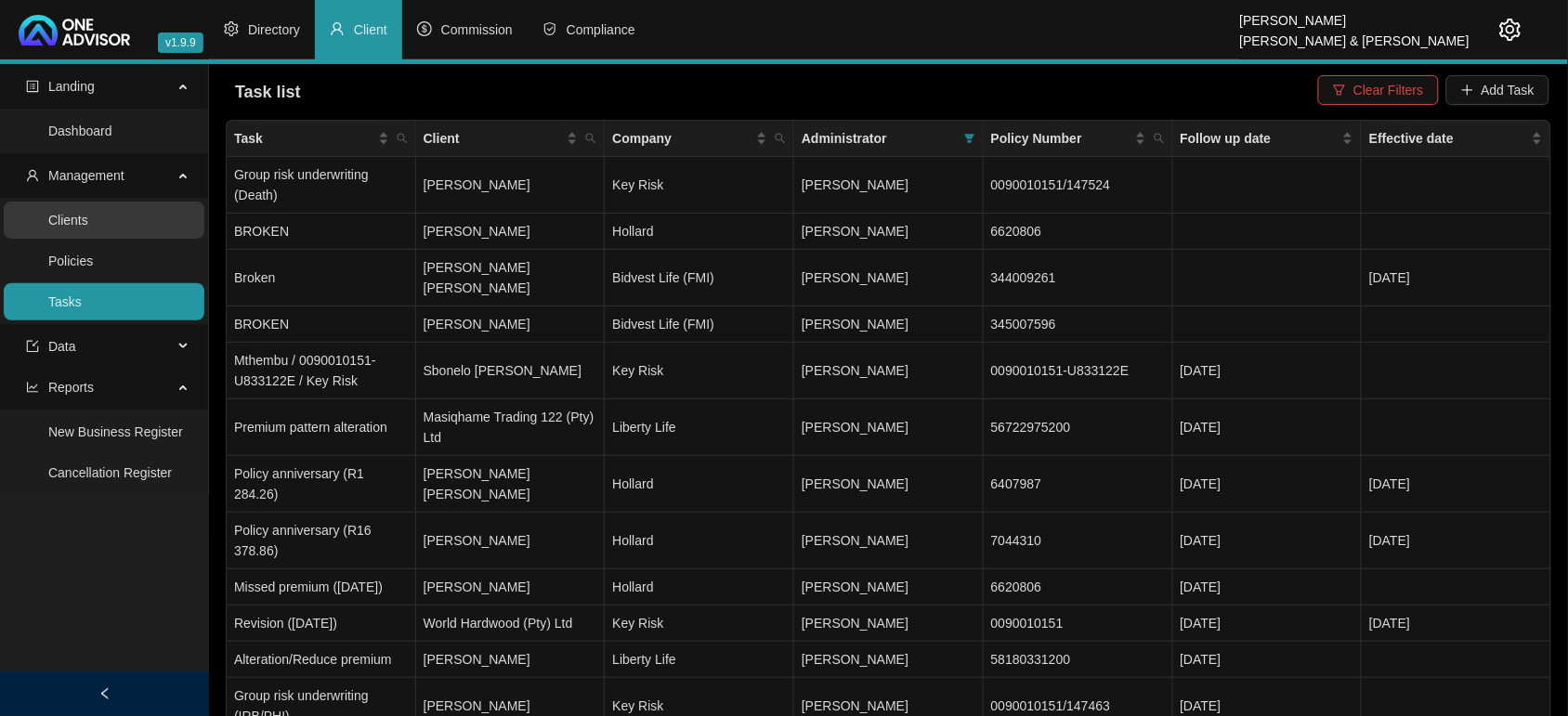
click at [84, 224] on link "Clients" at bounding box center [69, 221] width 40 height 15
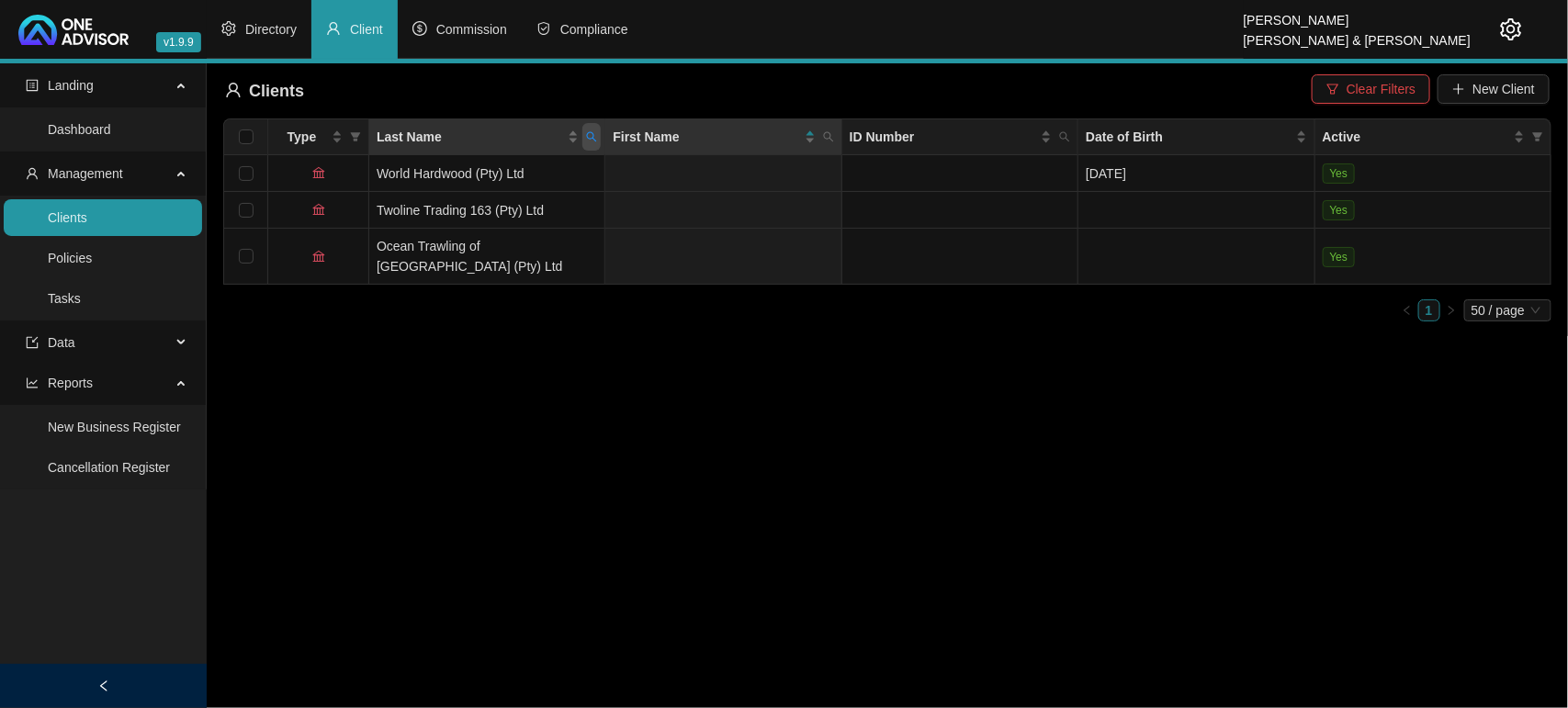
click at [589, 144] on span "Last Name" at bounding box center [591, 136] width 18 height 27
type input "MOWER"
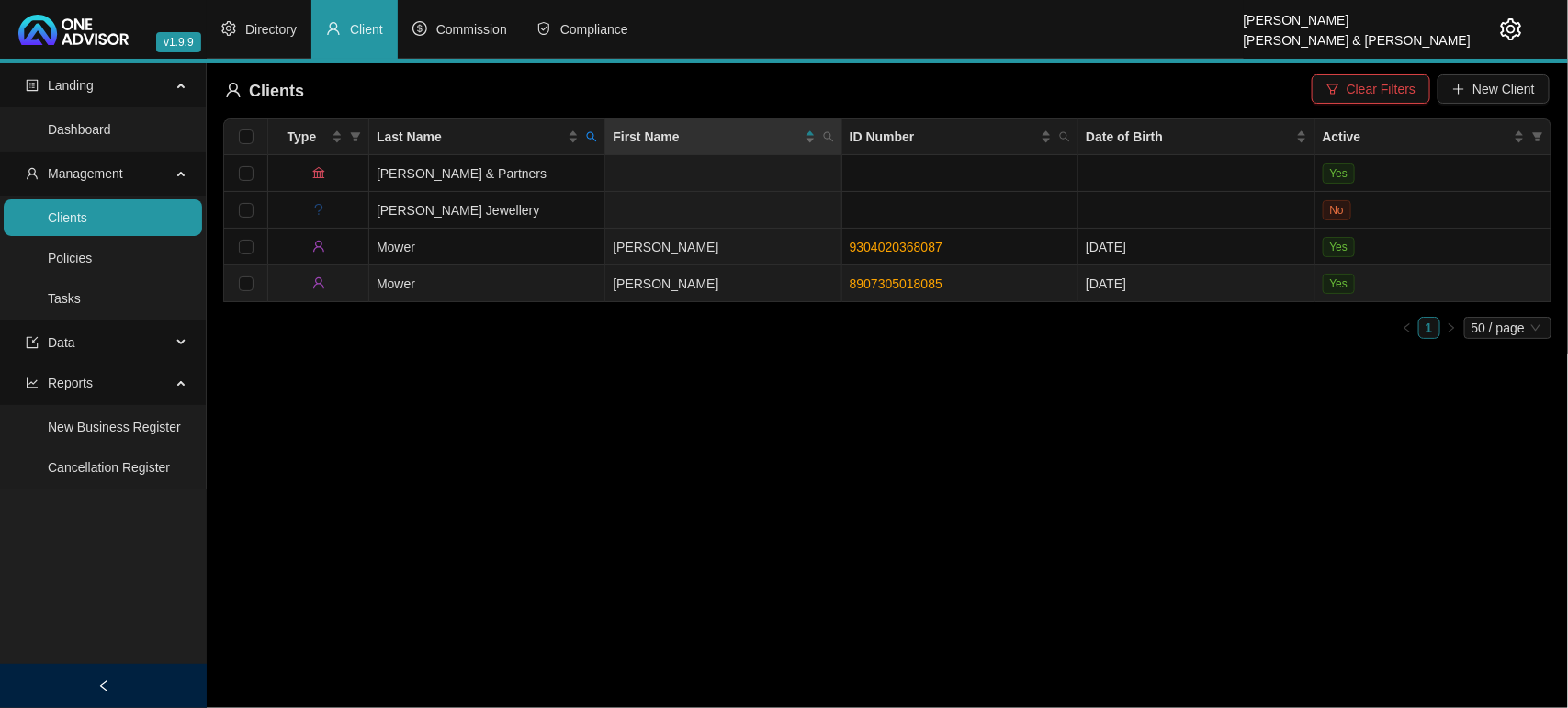
click at [548, 271] on td "Mower" at bounding box center [487, 283] width 236 height 37
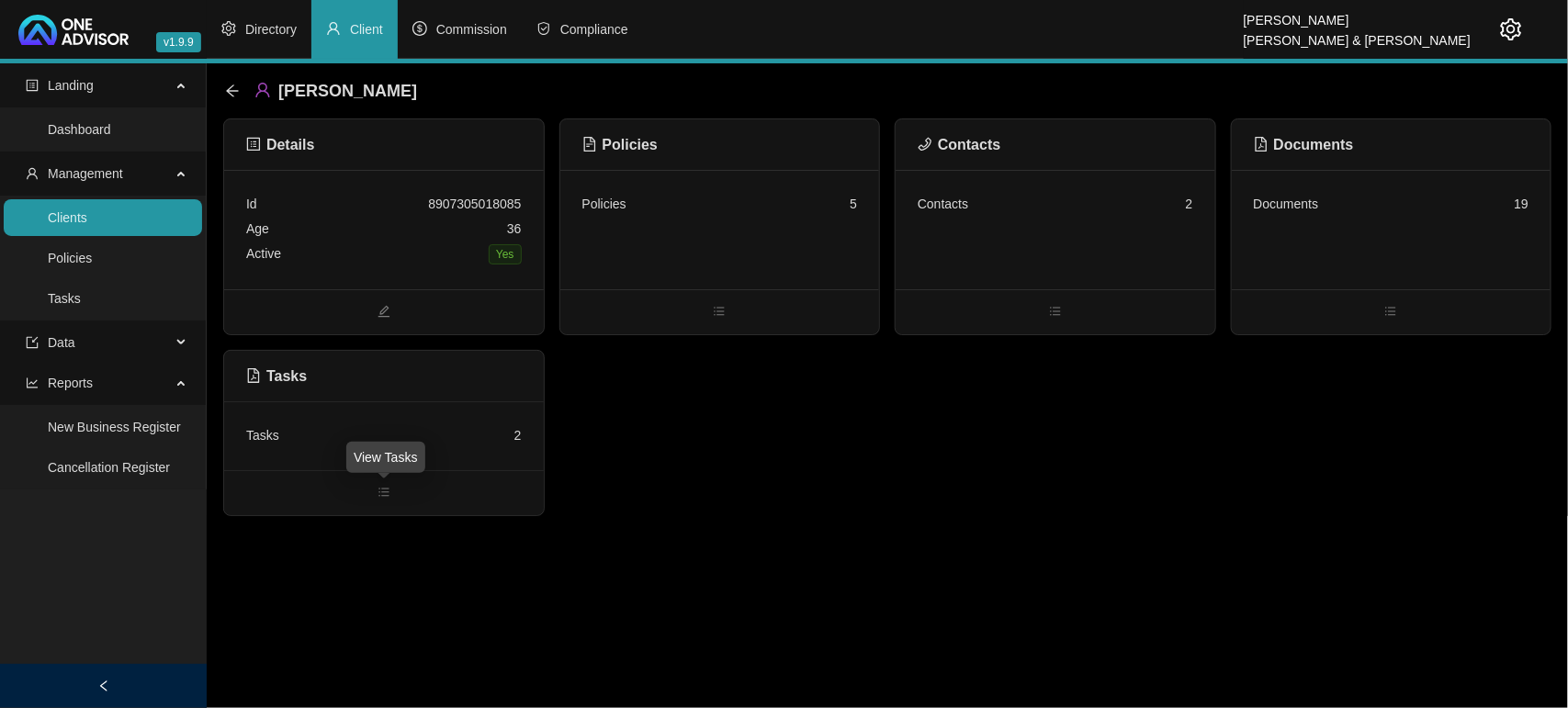
click at [451, 425] on div "Tasks 2" at bounding box center [384, 435] width 276 height 25
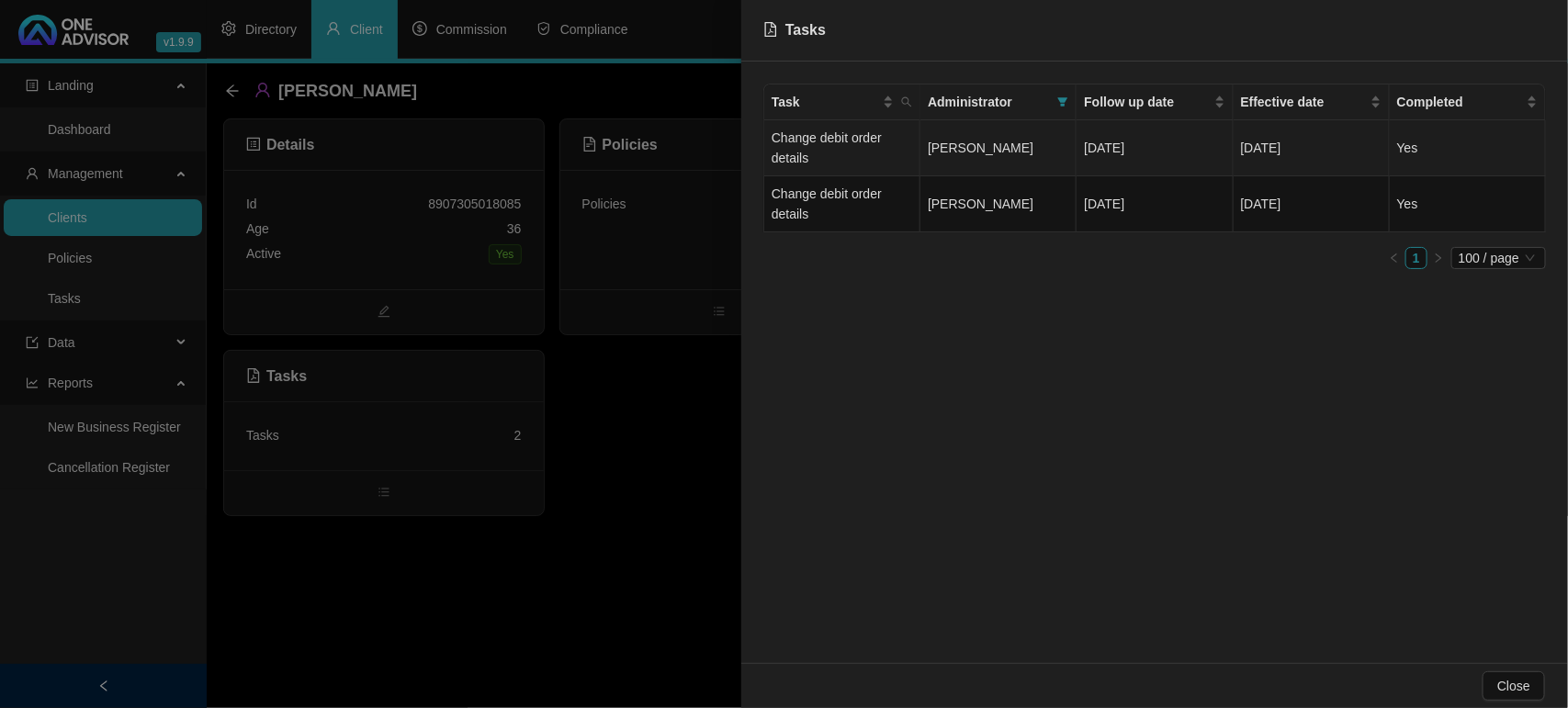
click at [860, 140] on td "Change debit order details" at bounding box center [842, 147] width 156 height 56
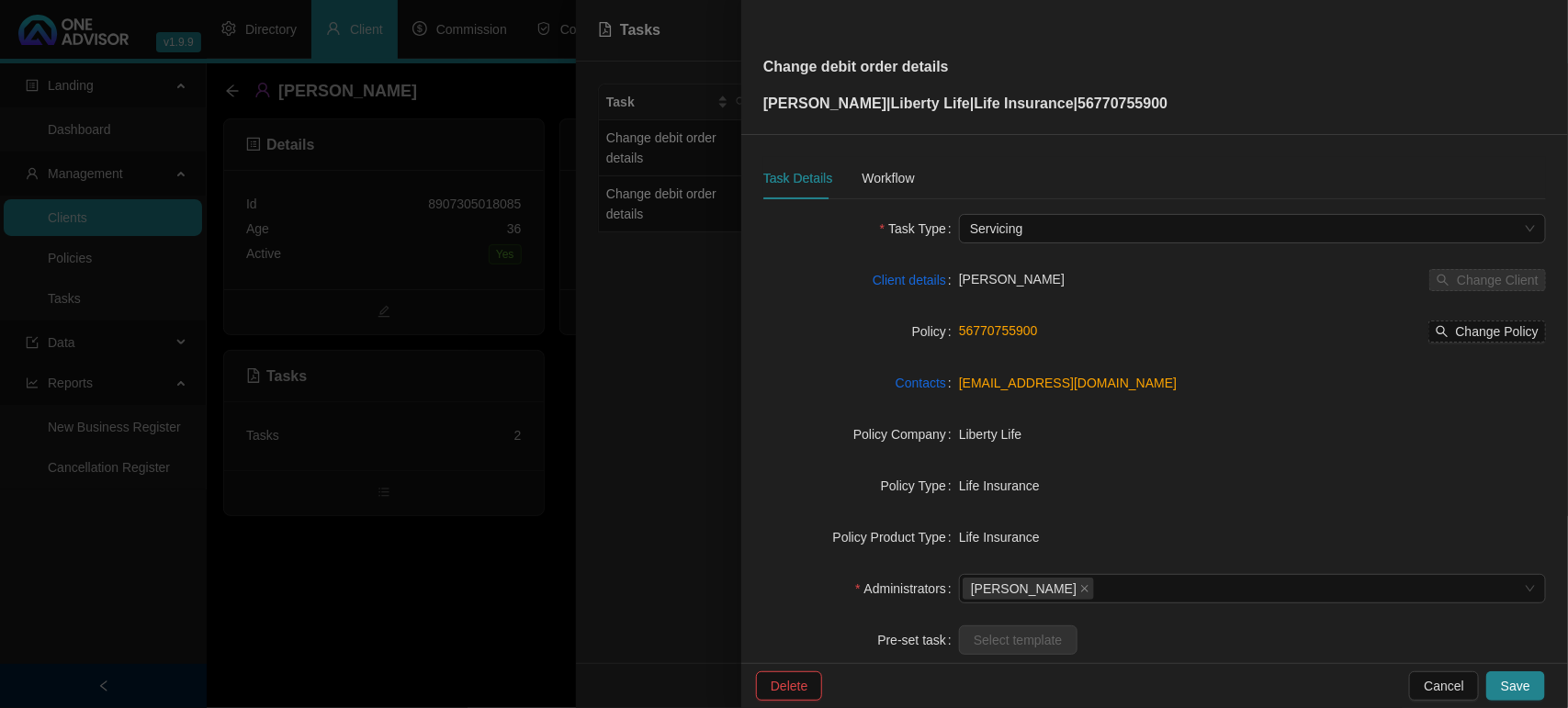
click at [630, 377] on div at bounding box center [784, 354] width 1568 height 708
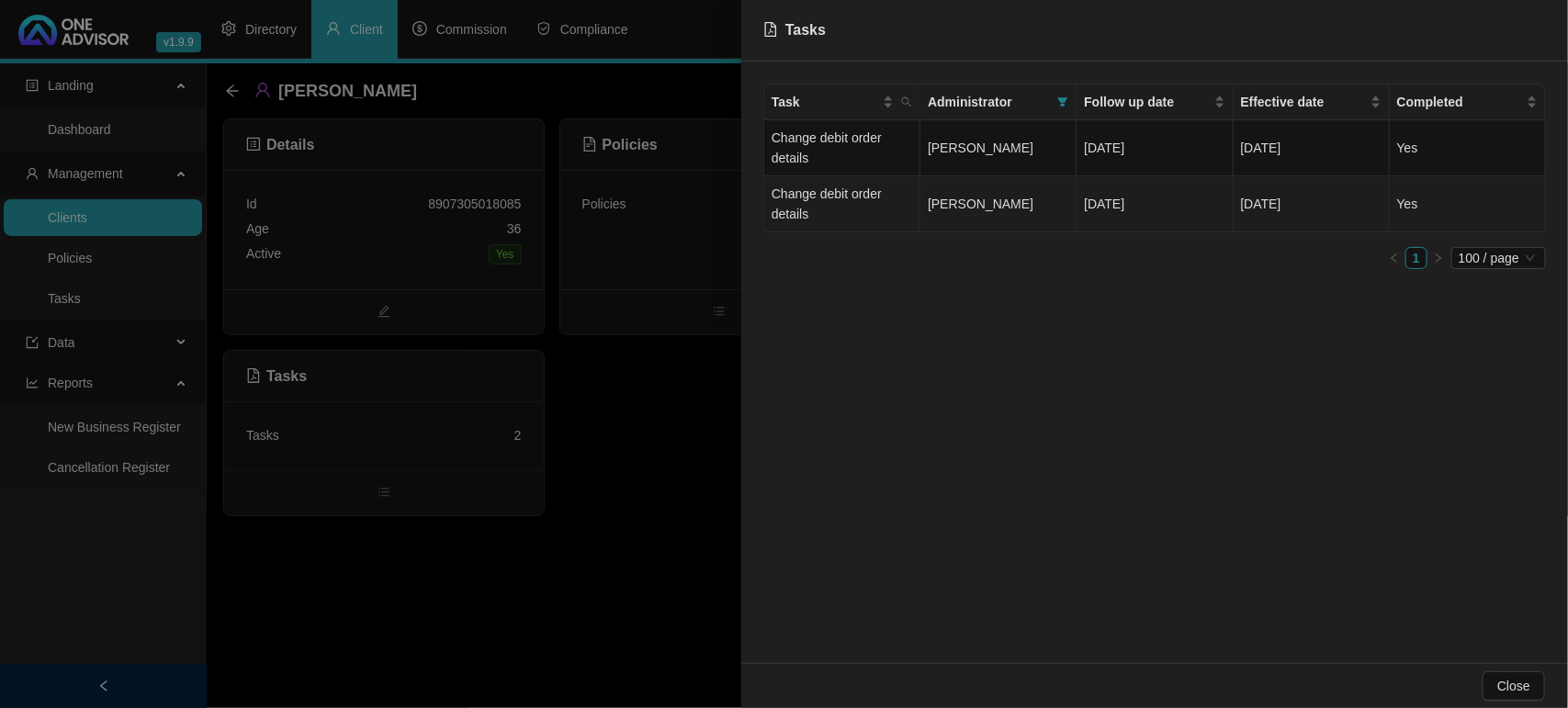
click at [827, 205] on td "Change debit order details" at bounding box center [842, 204] width 156 height 56
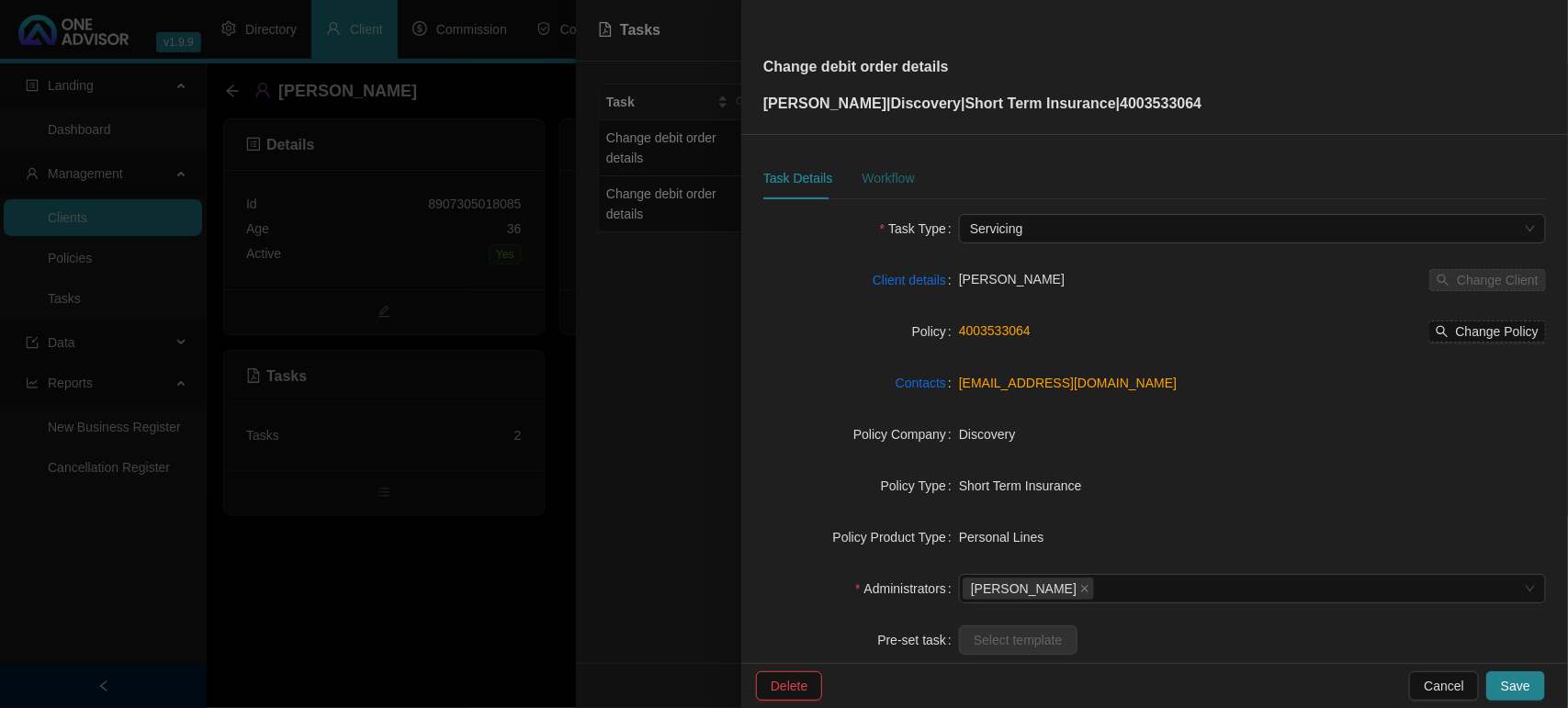
click at [875, 185] on div "Workflow" at bounding box center [887, 177] width 52 height 20
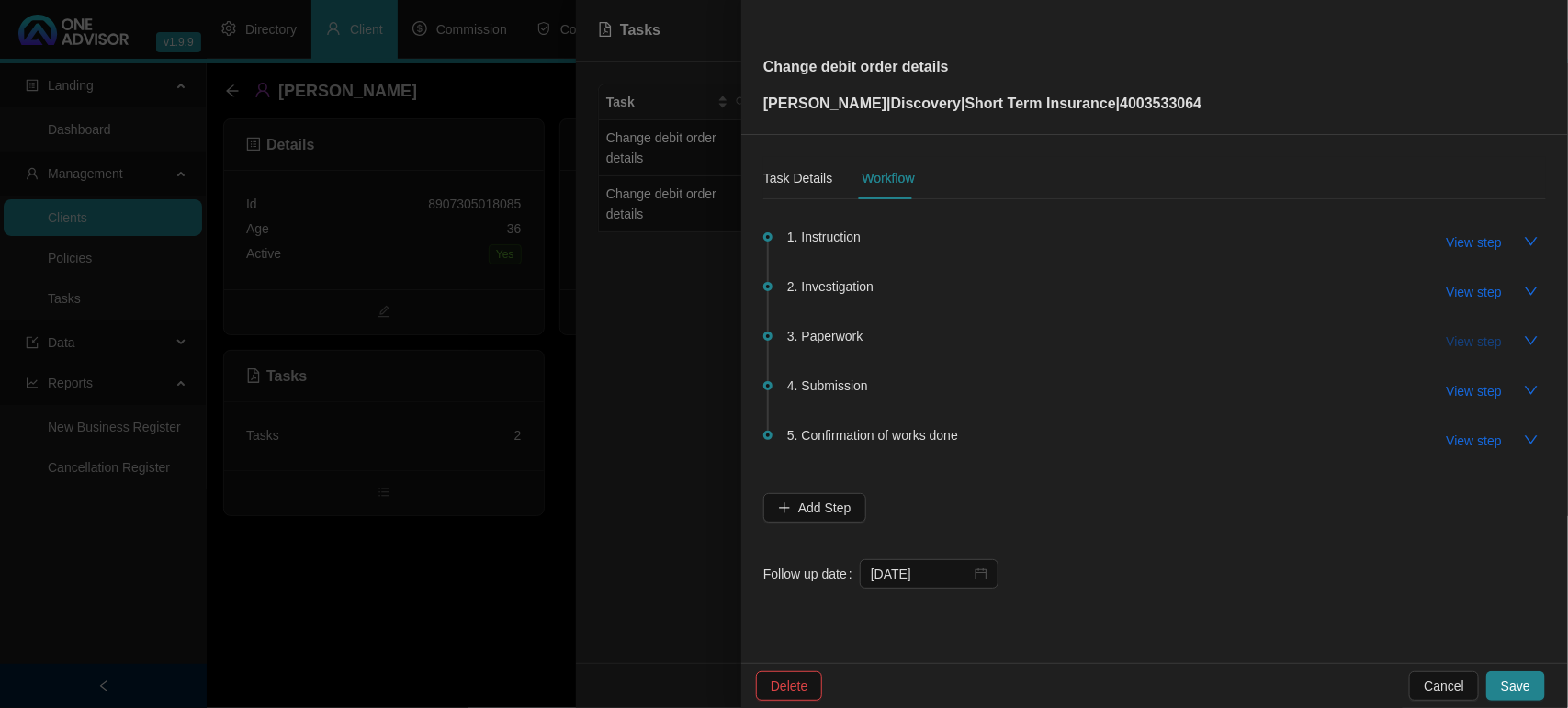
click at [1468, 346] on span "View step" at bounding box center [1474, 341] width 55 height 20
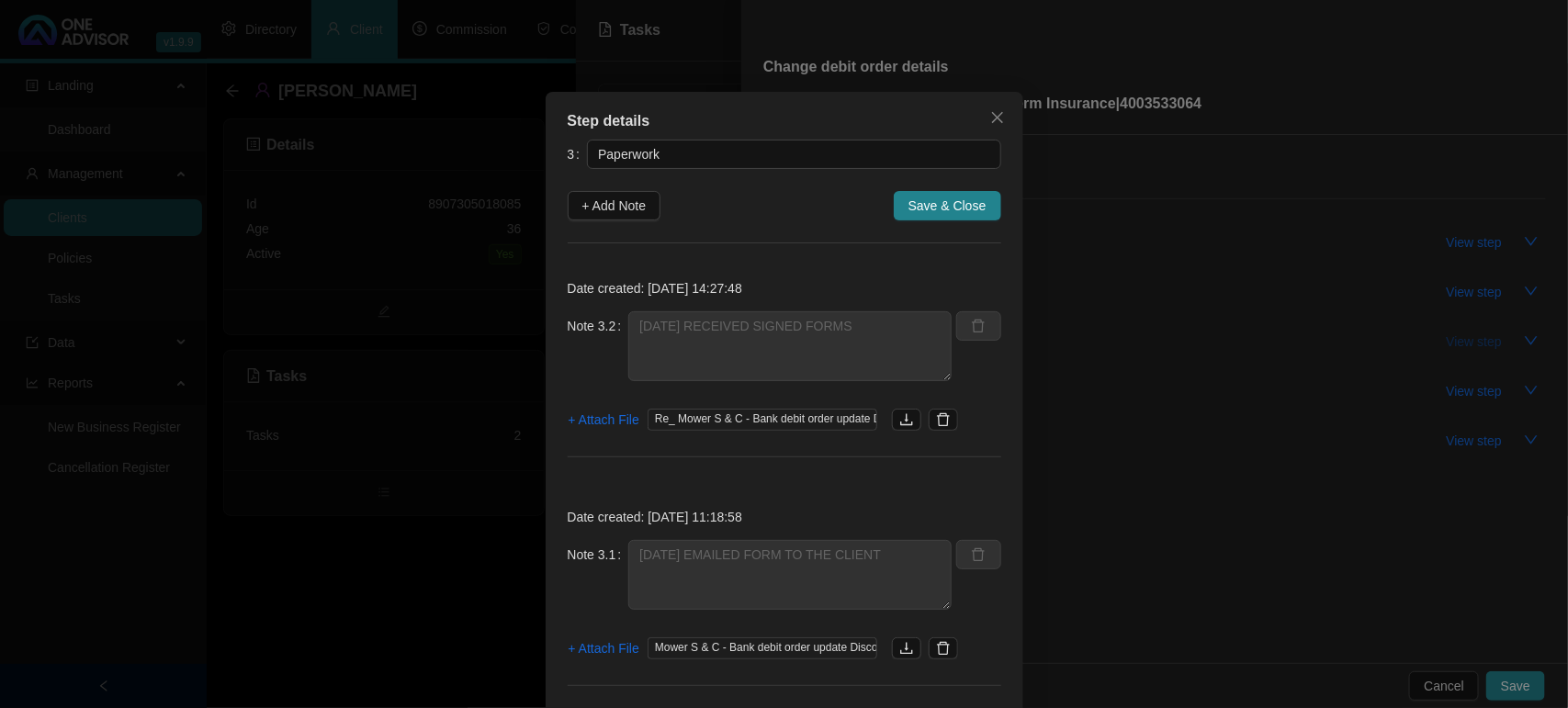
click at [1468, 346] on div "Step details 3 Paperwork + Add Note Save & Close Date created: [DATE] 14:27:48 …" at bounding box center [784, 354] width 1568 height 708
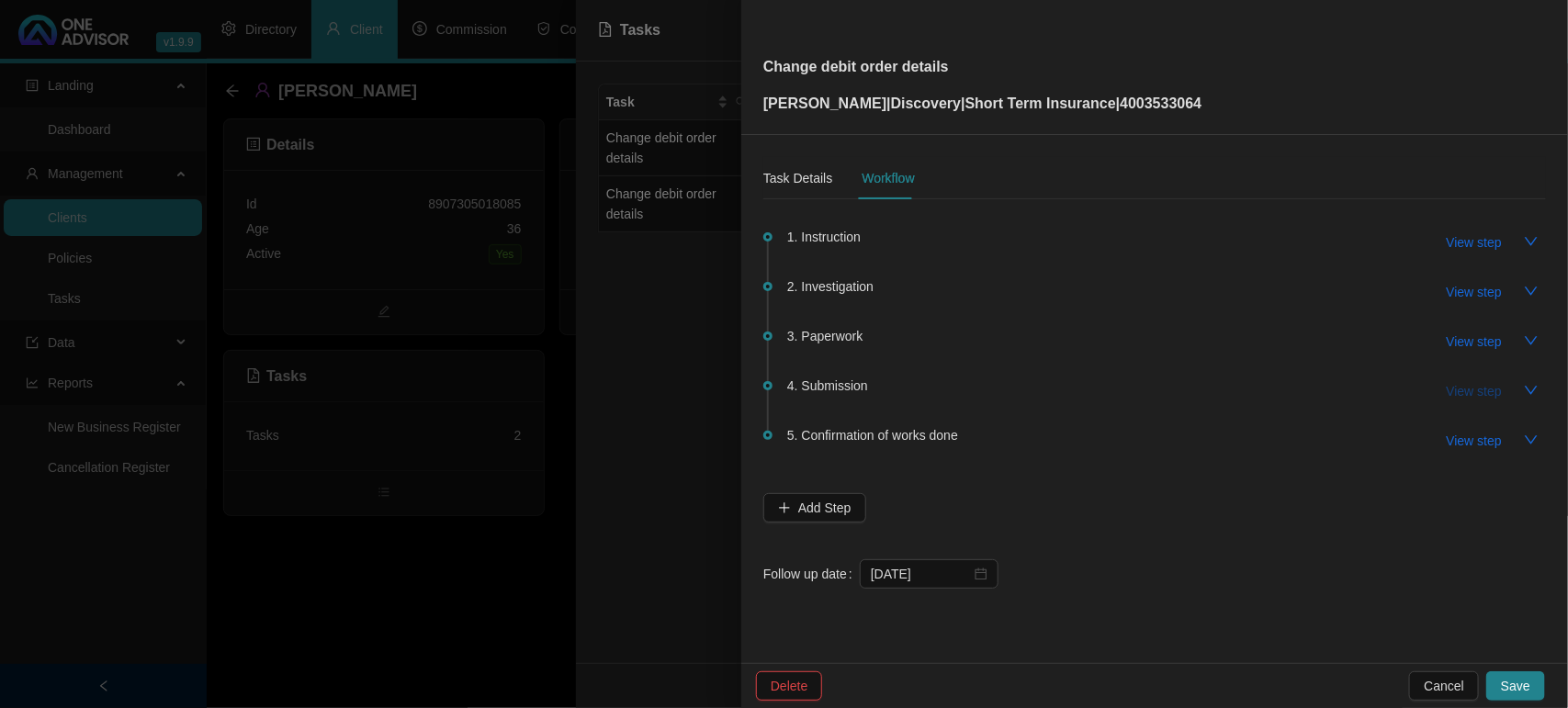
click at [1466, 388] on span "View step" at bounding box center [1474, 391] width 55 height 20
type input "Submission"
type textarea "[DATE] WENT ONLINE AND UPDATED MYSELF"
type textarea "[DATE] DISCOVERY SAYS I HAVE TO UPDATED ON THE FAZ SYSTEM - PASSWORD IS [SECURI…"
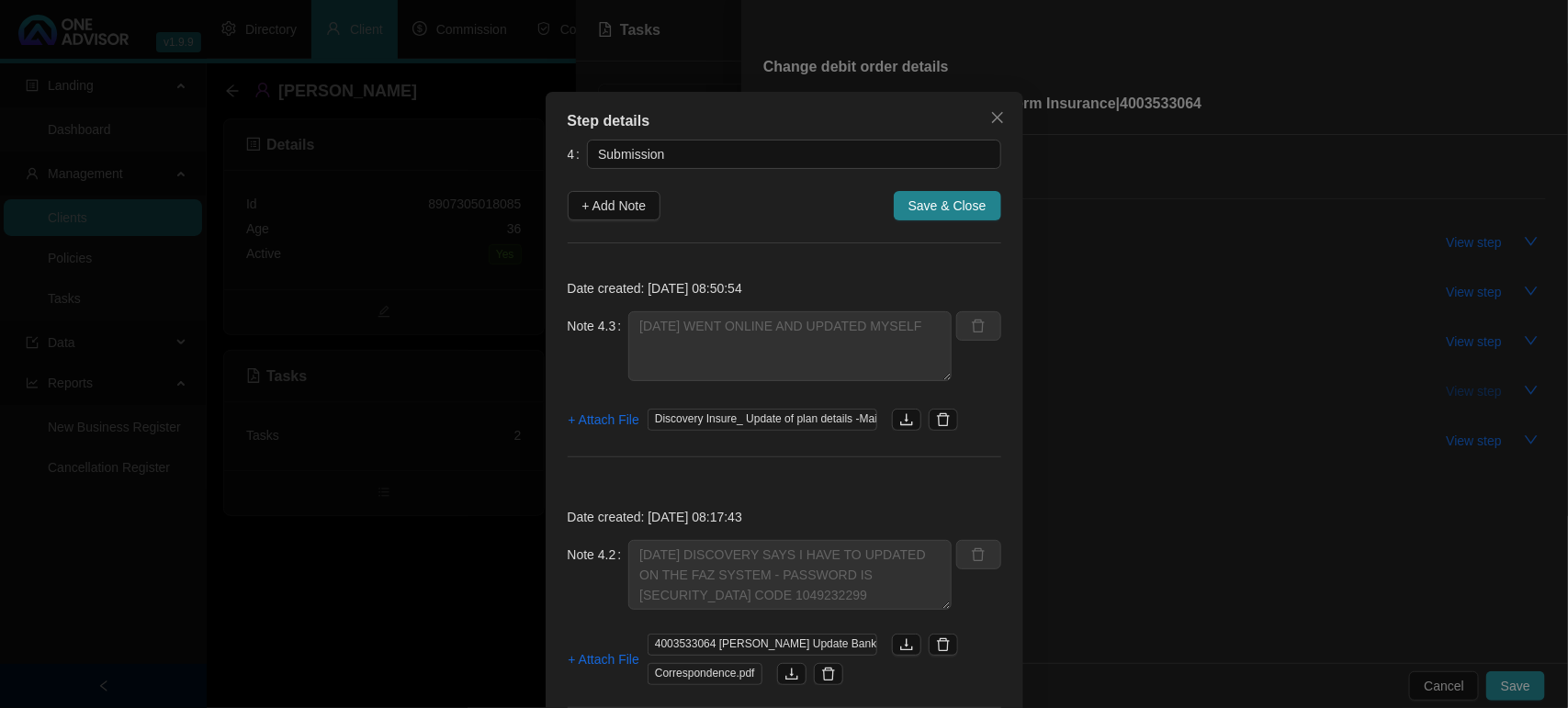
click at [1466, 388] on div "Step details 4 Submission + Add Note Save & Close Date created: [DATE] 08:50:54…" at bounding box center [784, 354] width 1568 height 708
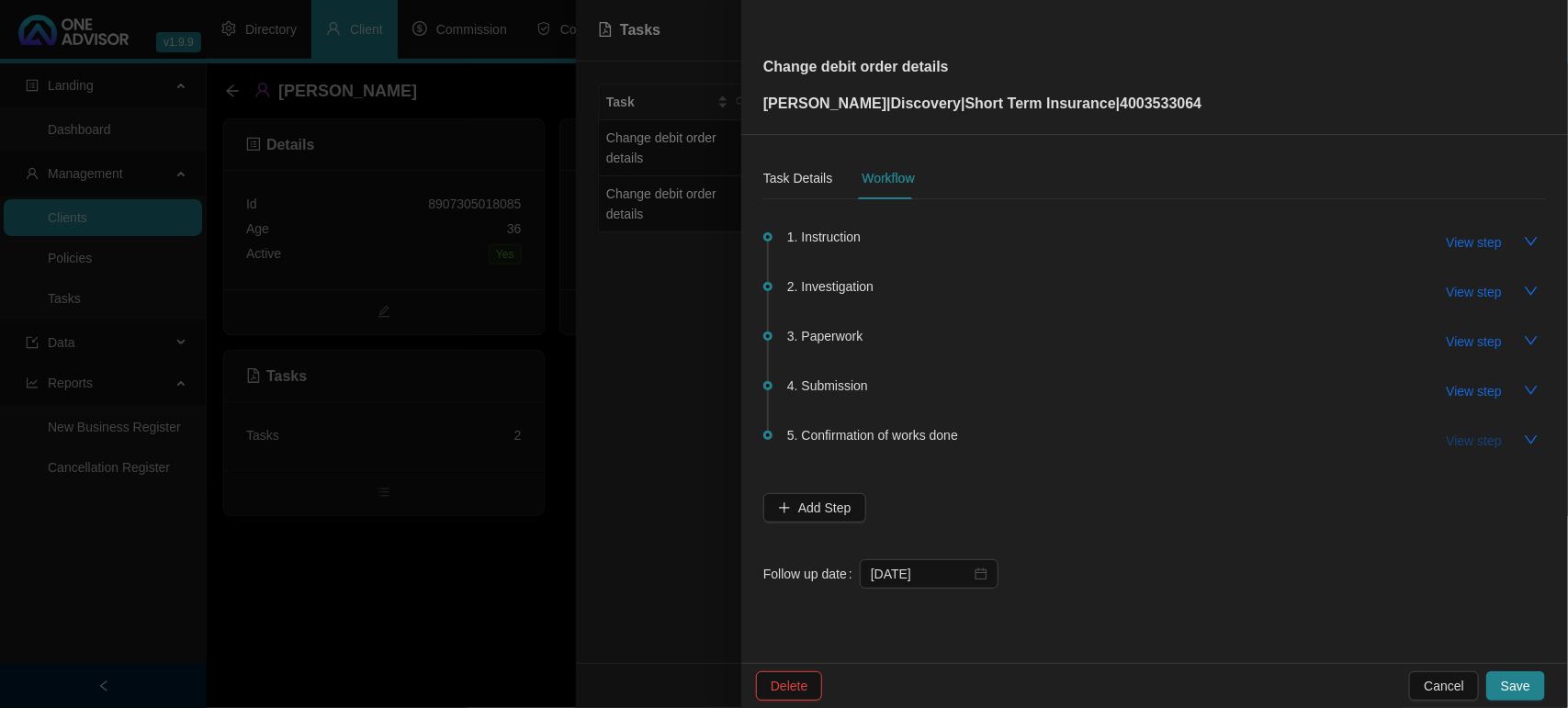
click at [1450, 438] on span "View step" at bounding box center [1474, 440] width 55 height 20
type input "Confirmation of works done"
type textarea "[DATE] SENT CONFIRMATION WORK DONE"
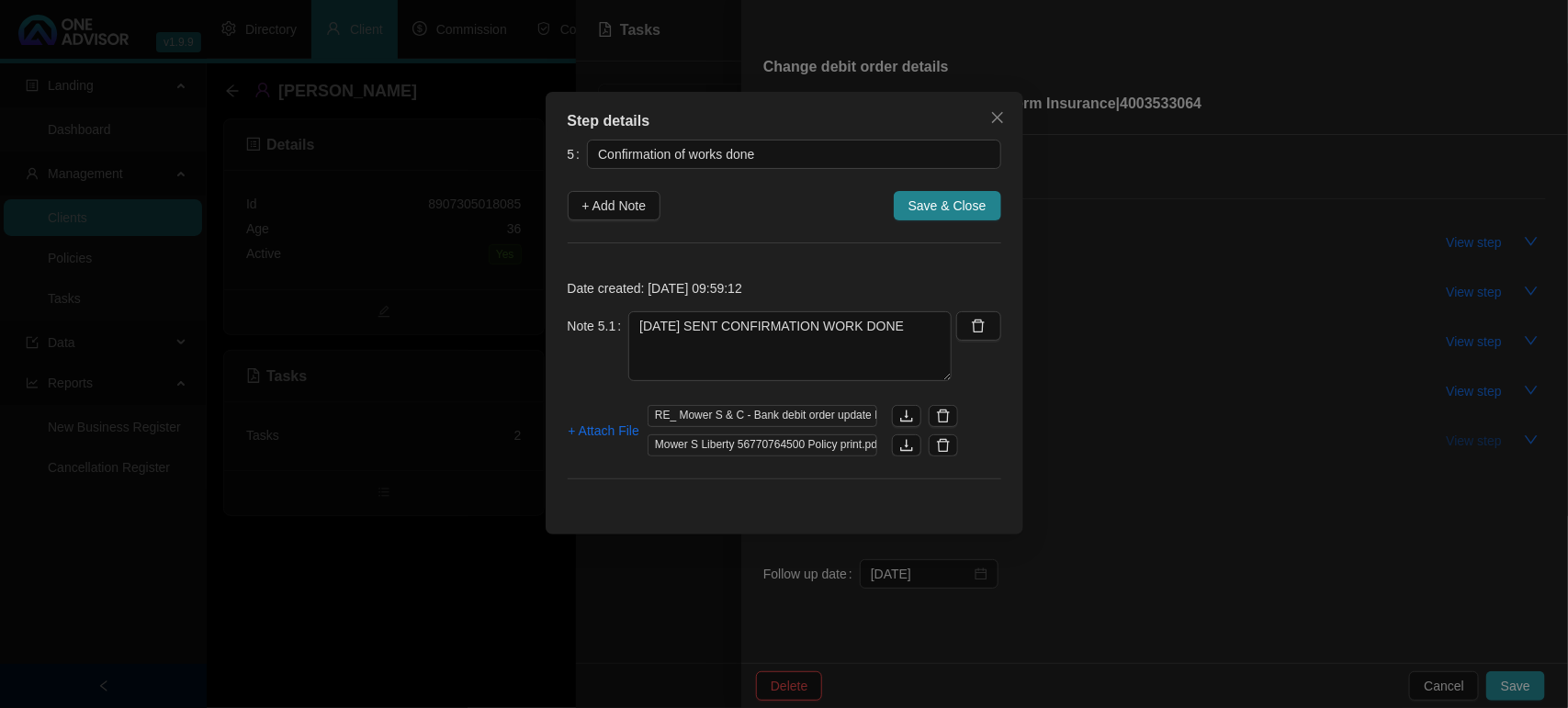
click at [1450, 438] on div "Step details 5 Confirmation of works done + Add Note Save & Close Date created:…" at bounding box center [784, 354] width 1568 height 708
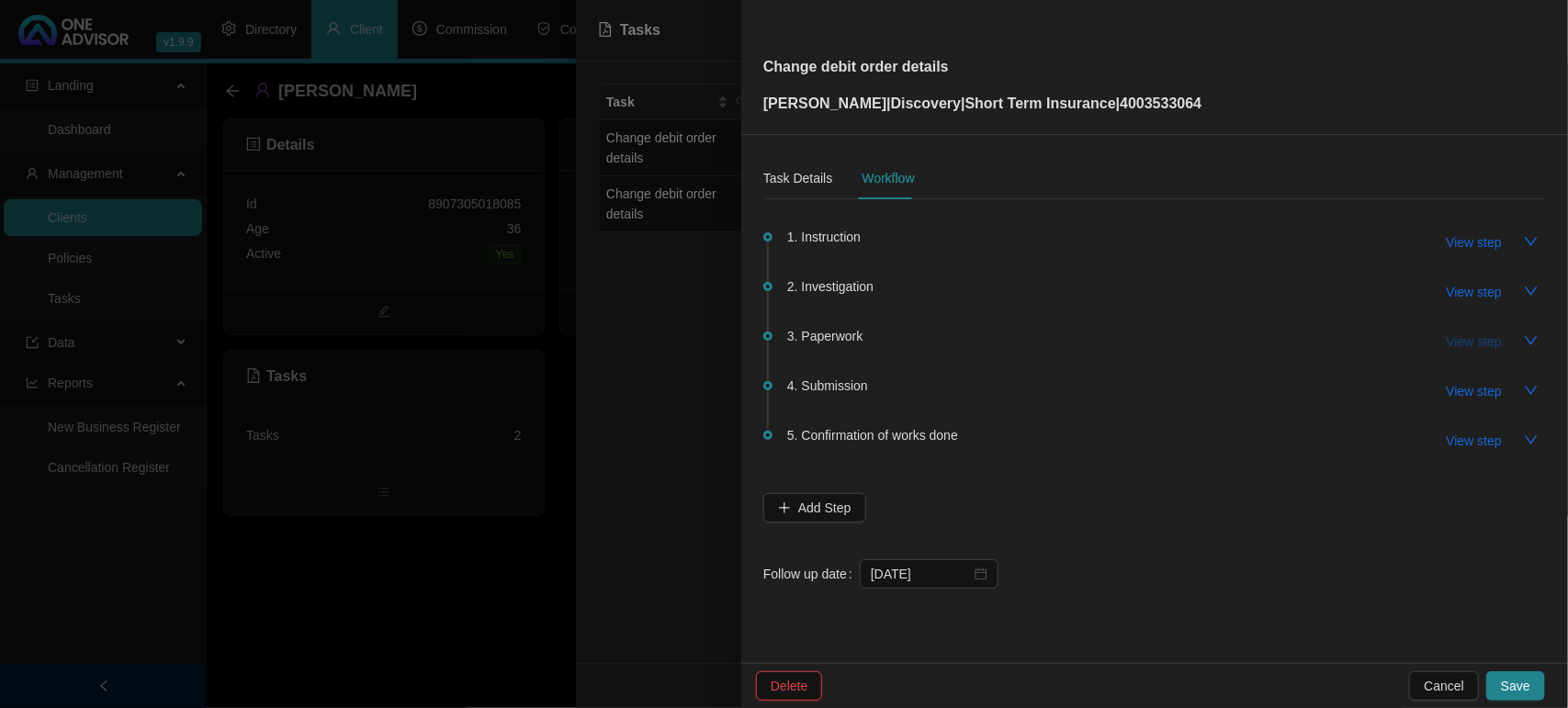
click at [1467, 338] on span "View step" at bounding box center [1474, 341] width 55 height 20
type input "Paperwork"
type textarea "[DATE] RECEIVED SIGNED FORMS"
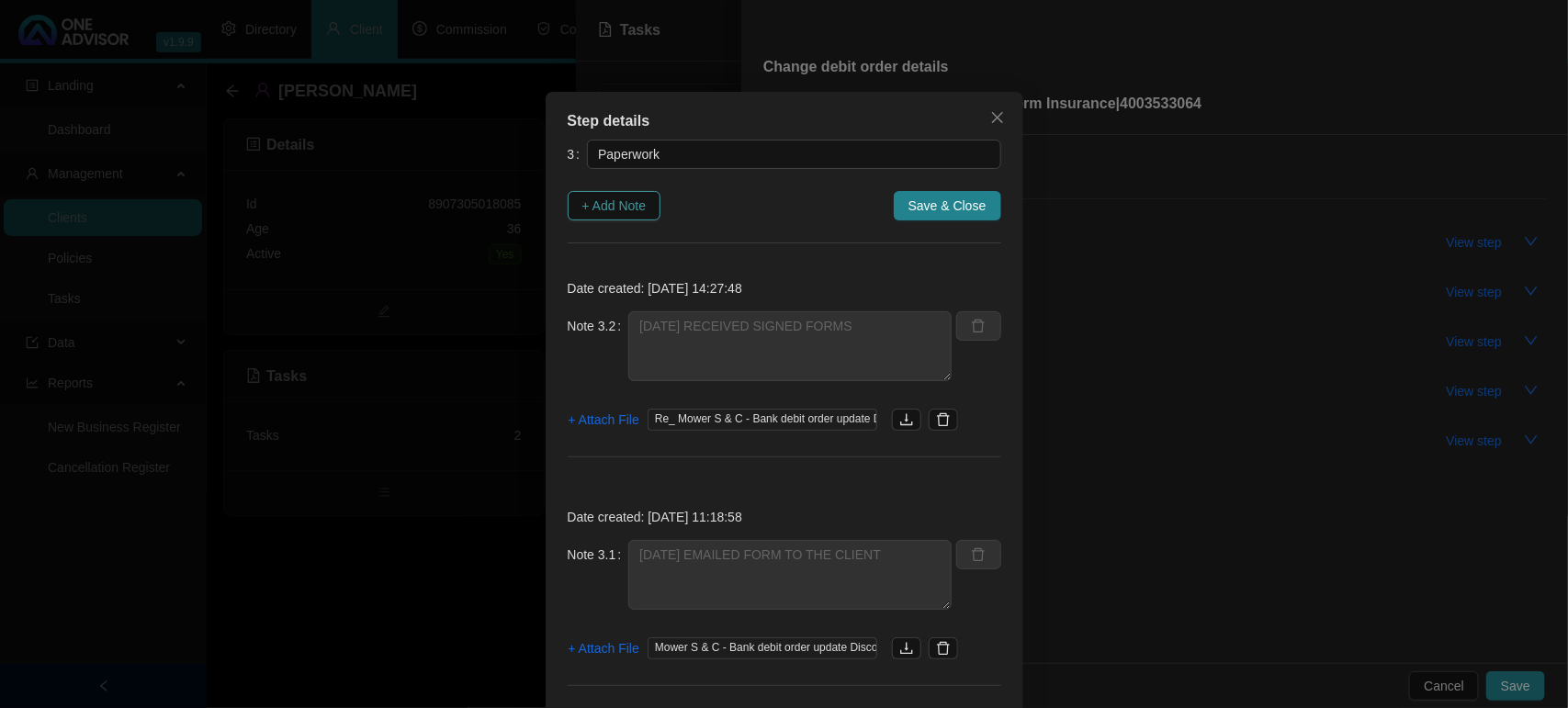
click at [637, 210] on span "+ Add Note" at bounding box center [615, 205] width 64 height 20
type textarea "[DATE] RECEIVED SIGNED FORMS"
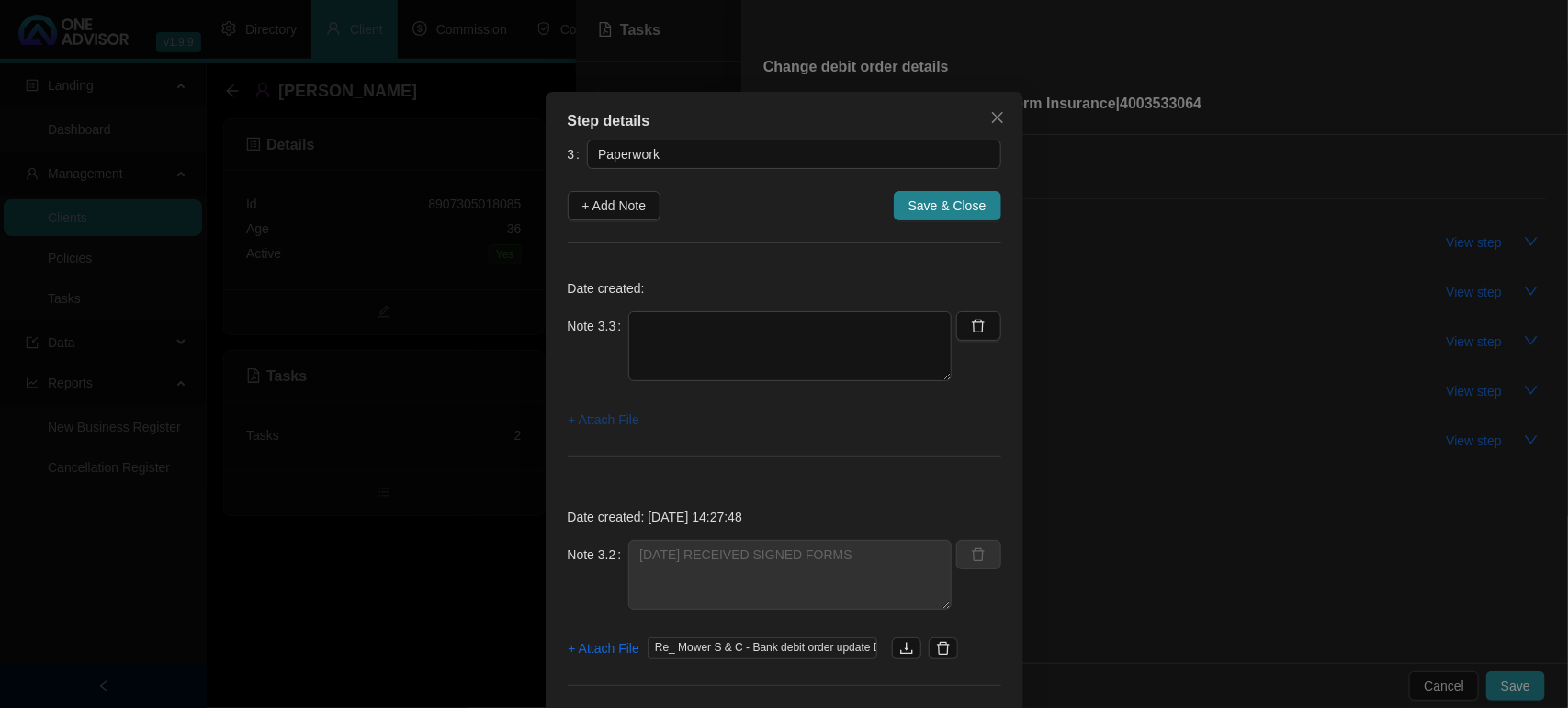
click at [600, 428] on span "+ Attach File" at bounding box center [604, 419] width 71 height 20
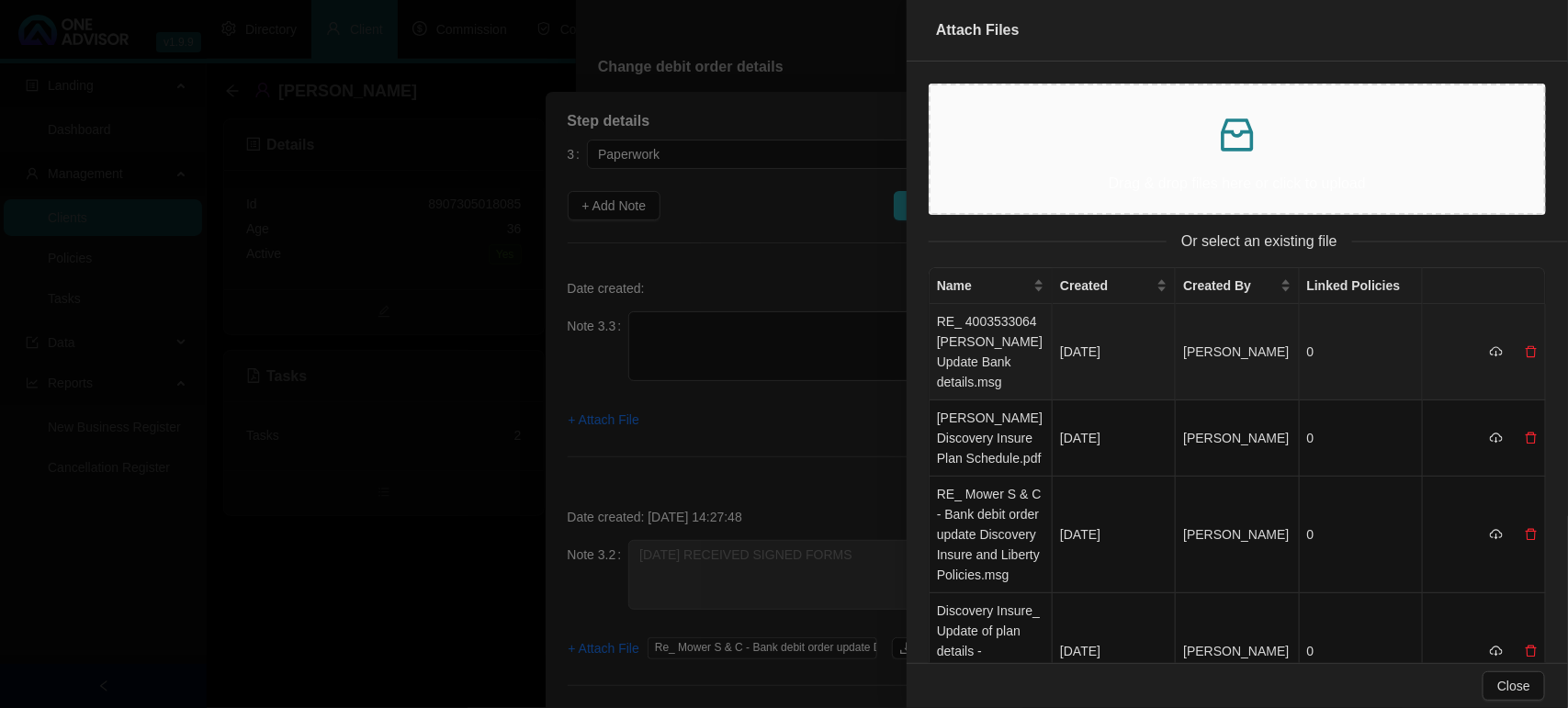
click at [1018, 351] on td "RE_ 4003533064 [PERSON_NAME] Update Bank details.msg" at bounding box center [991, 352] width 123 height 96
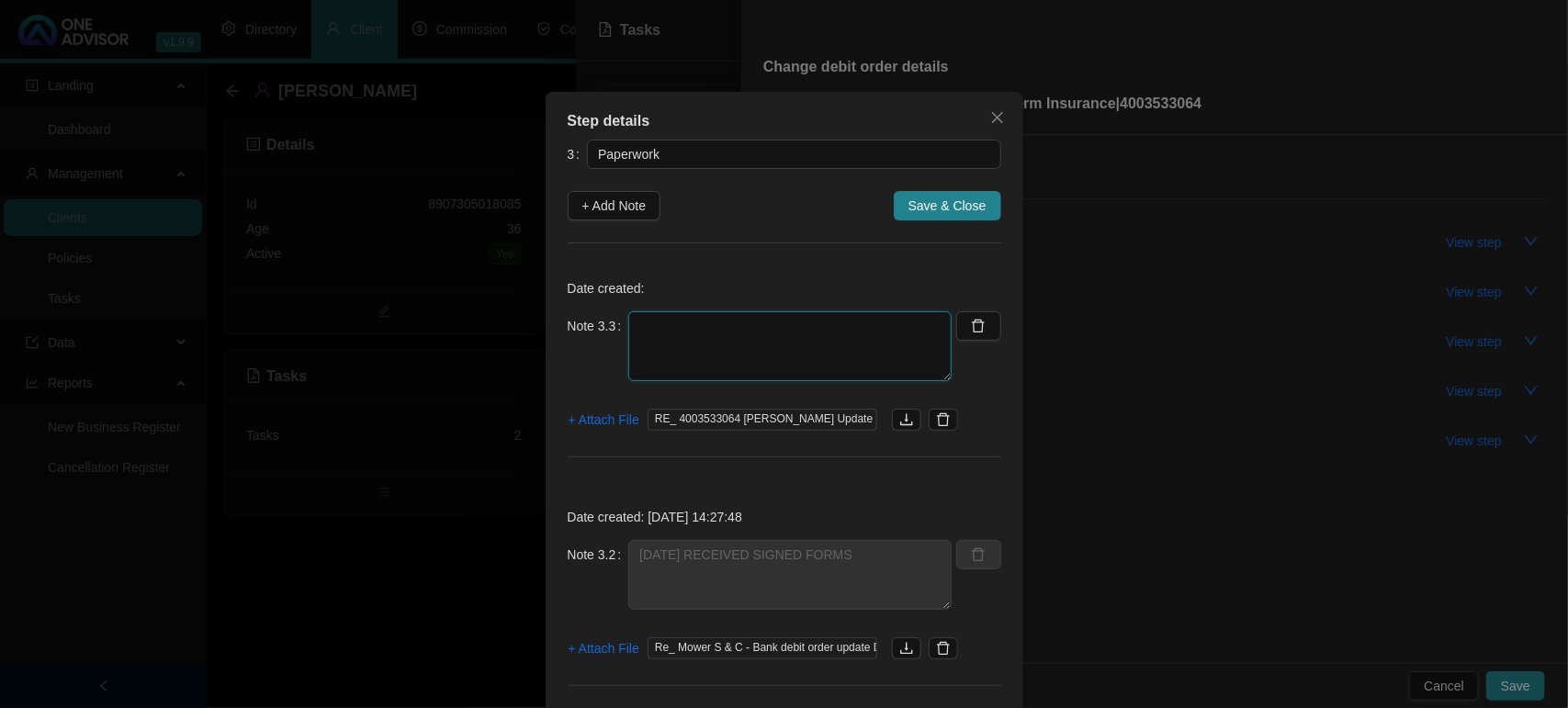
click at [717, 346] on textarea at bounding box center [790, 346] width 323 height 70
type textarea "[DATE] [PERSON_NAME] MANAGED TO UPDATE PAYOR DETAILS FOR ME"
click at [582, 416] on span "+ Attach File" at bounding box center [604, 419] width 71 height 20
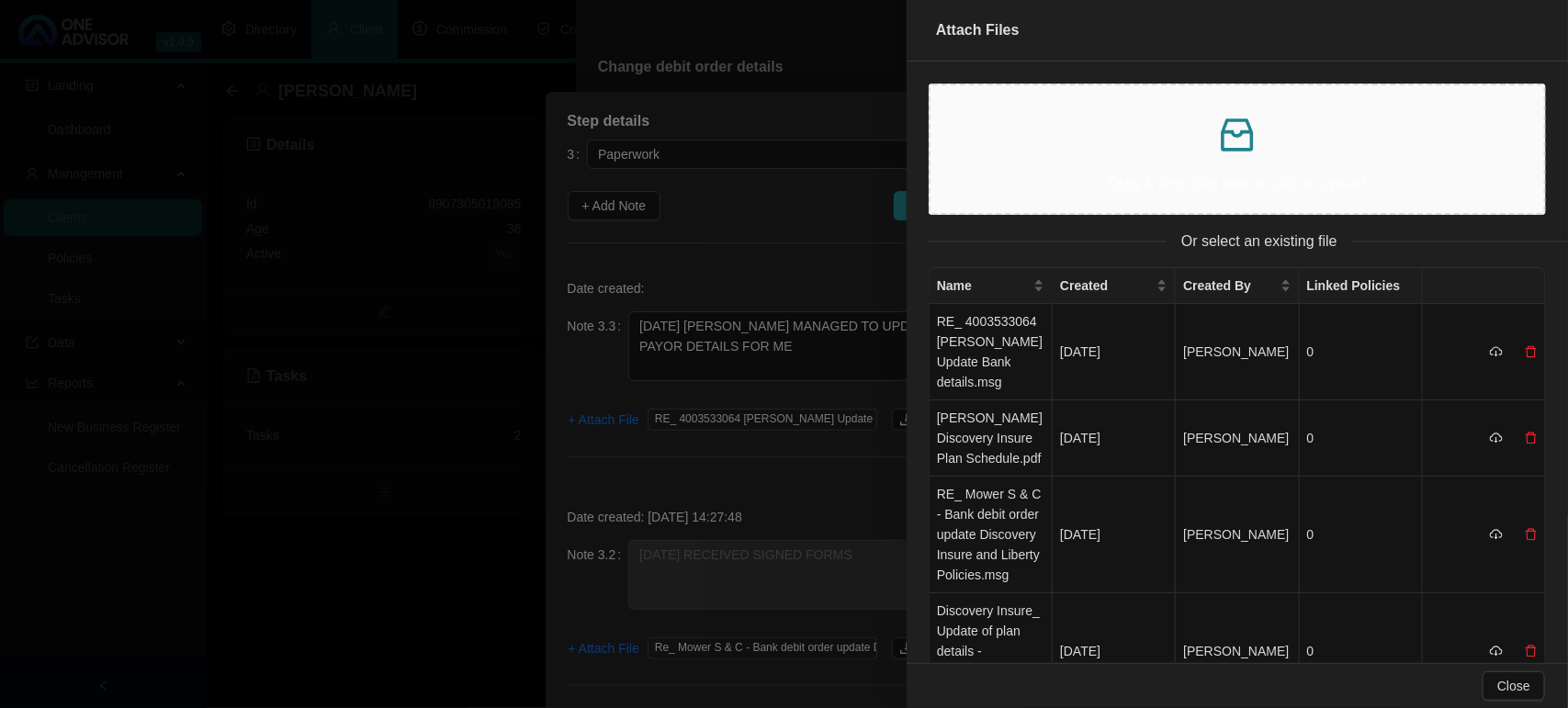
click at [1274, 175] on p "Drag & drop files here or click to upload" at bounding box center [1237, 183] width 585 height 23
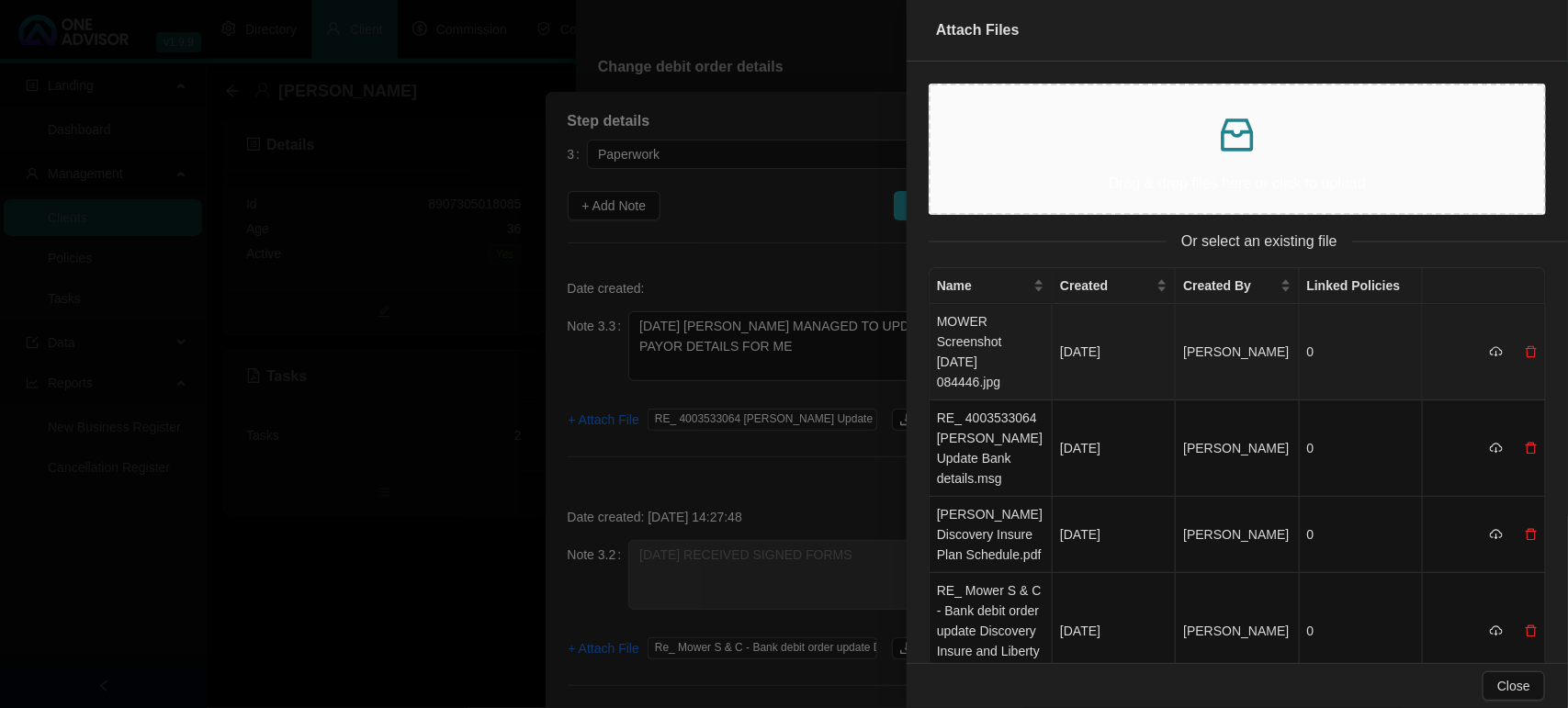
click at [985, 341] on td "MOWER Screenshot [DATE] 084446.jpg" at bounding box center [991, 352] width 123 height 96
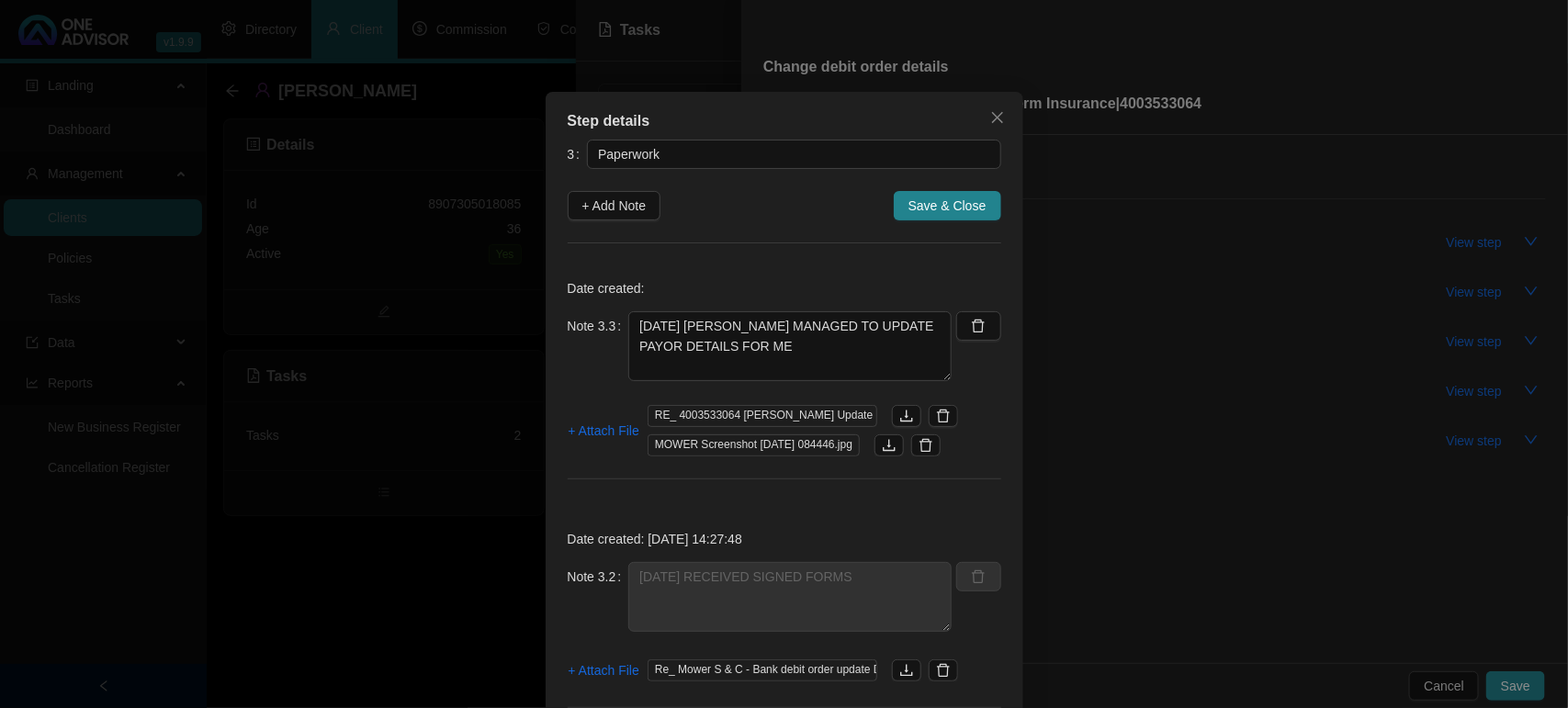
click at [953, 207] on span "Save & Close" at bounding box center [947, 205] width 78 height 20
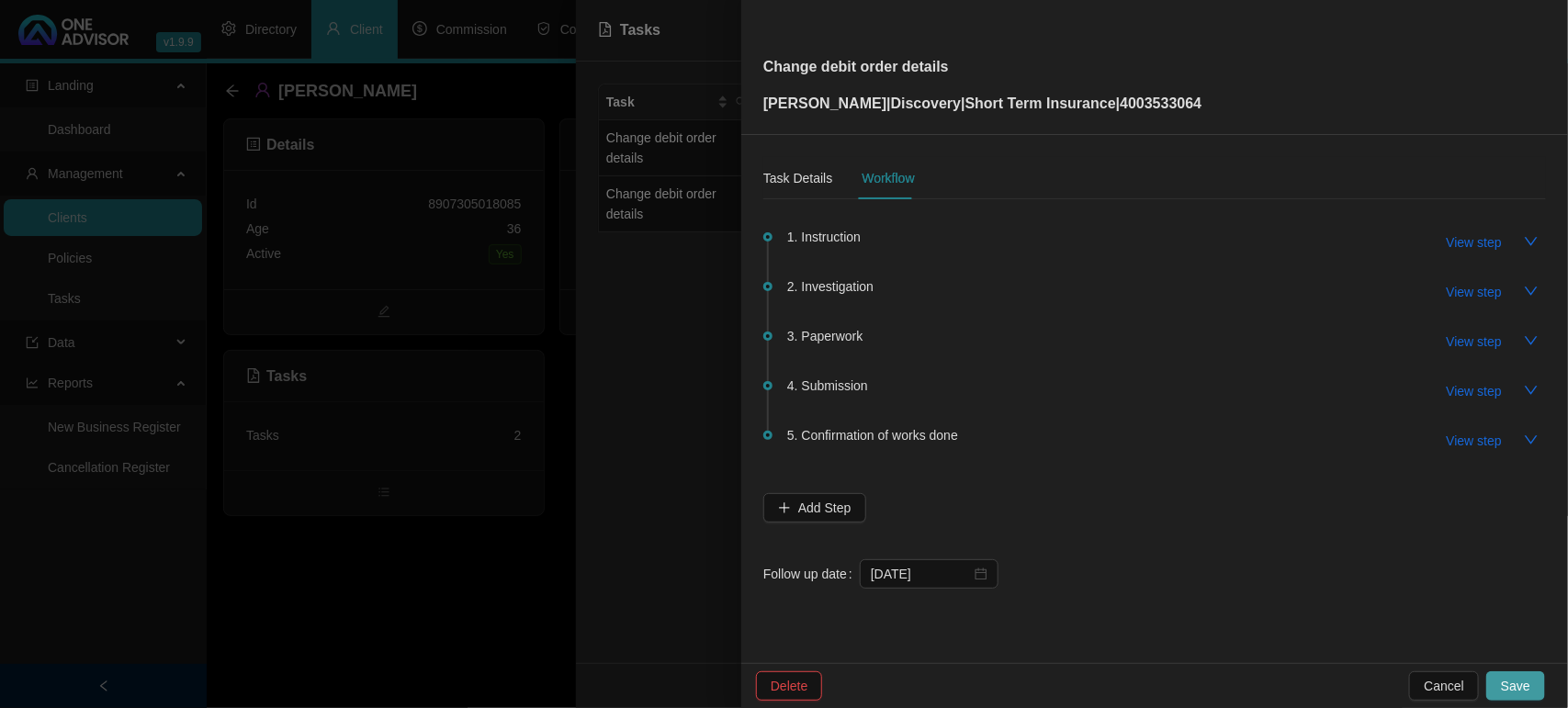
click at [1519, 683] on span "Save" at bounding box center [1515, 685] width 29 height 20
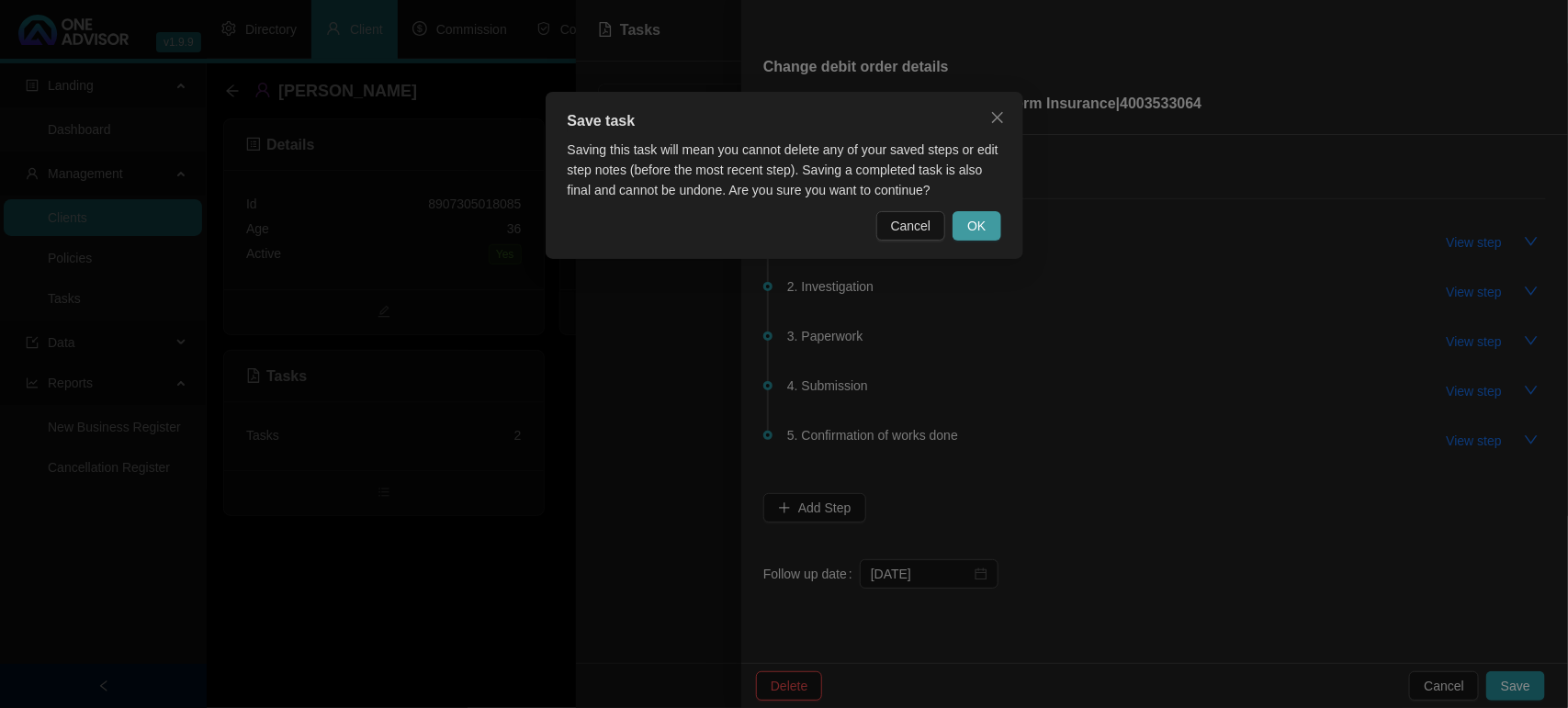
click at [985, 234] on span "OK" at bounding box center [976, 226] width 18 height 20
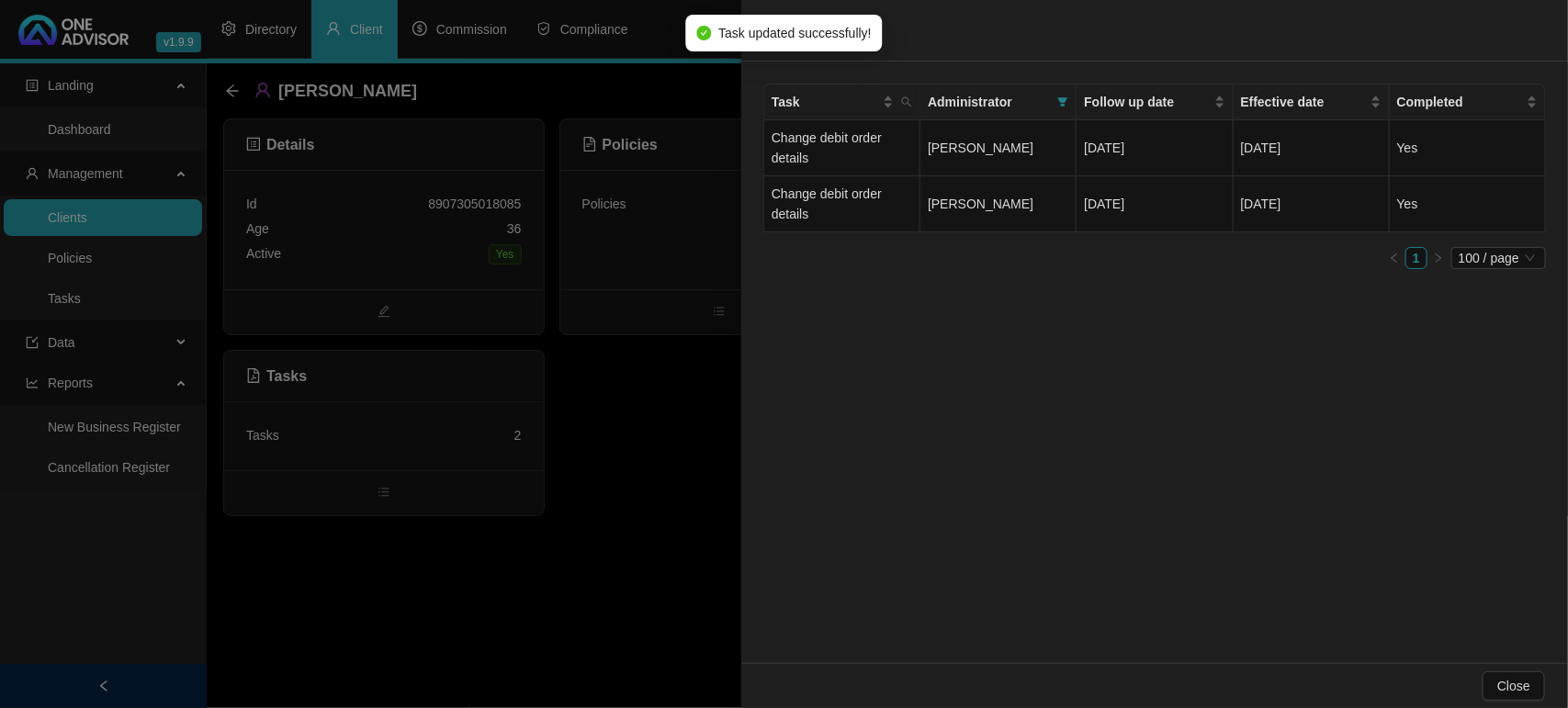
click at [676, 419] on div at bounding box center [784, 354] width 1568 height 708
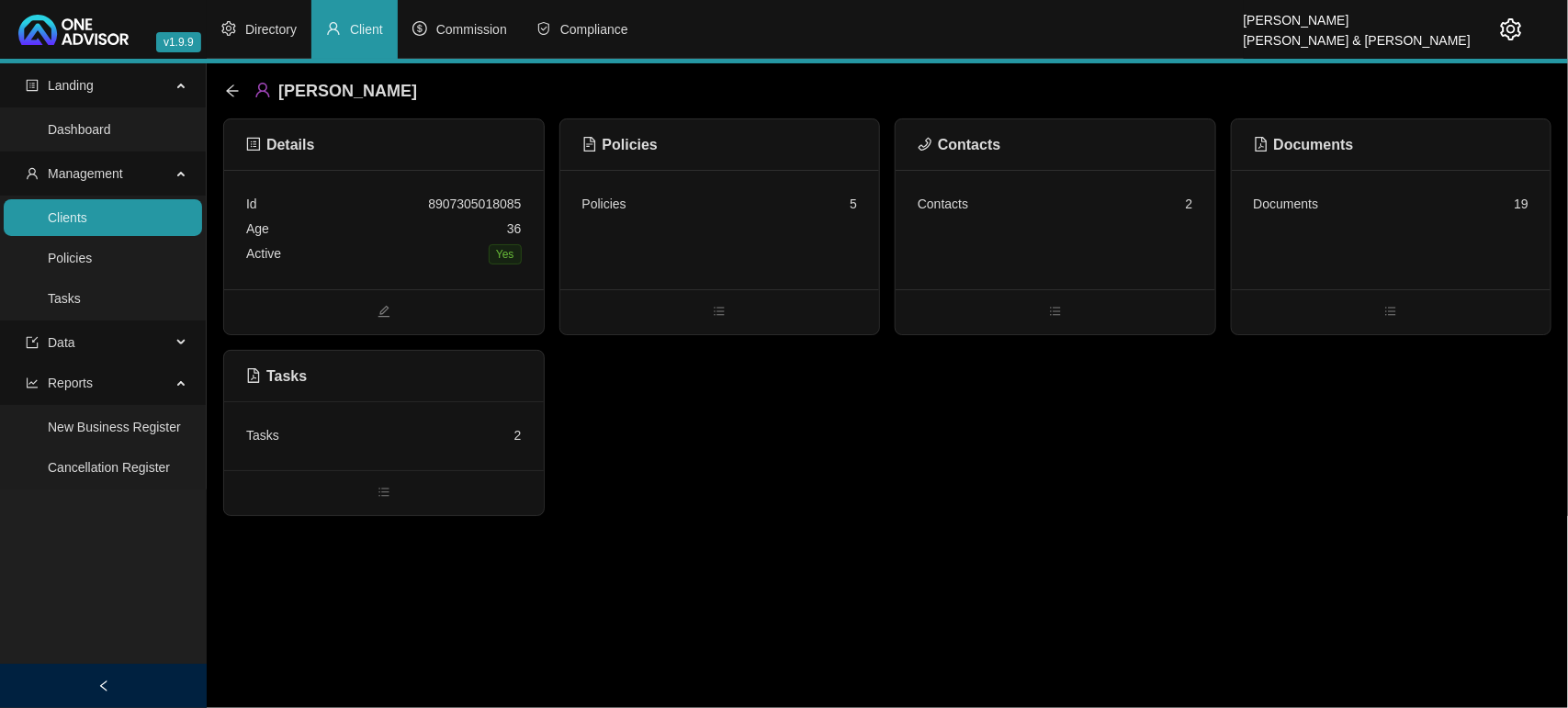
click at [1031, 532] on main "Landing Dashboard Management Clients Policies Tasks Data Reports New Business R…" at bounding box center [784, 385] width 1568 height 645
click at [81, 305] on link "Tasks" at bounding box center [64, 298] width 33 height 15
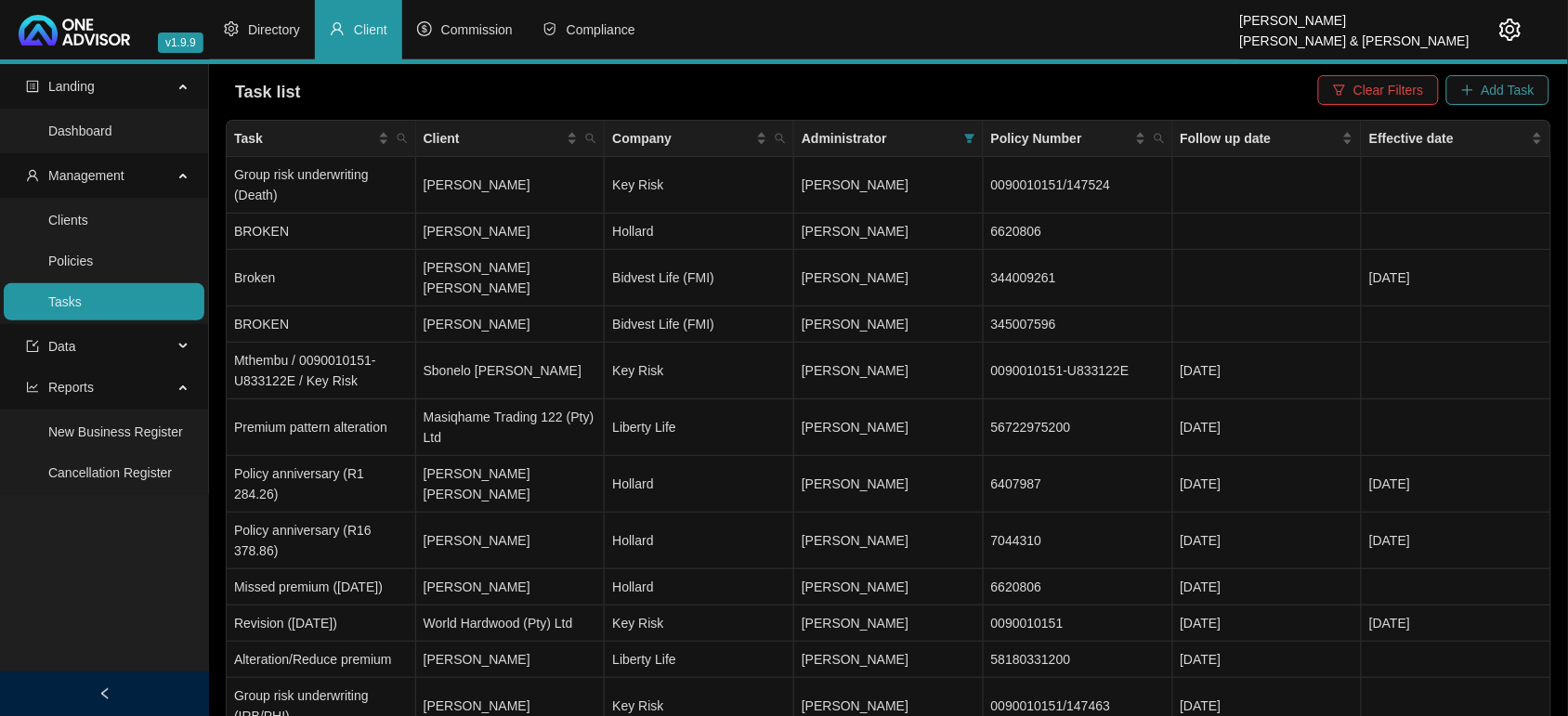
click at [1473, 84] on icon "plus" at bounding box center [1468, 91] width 13 height 13
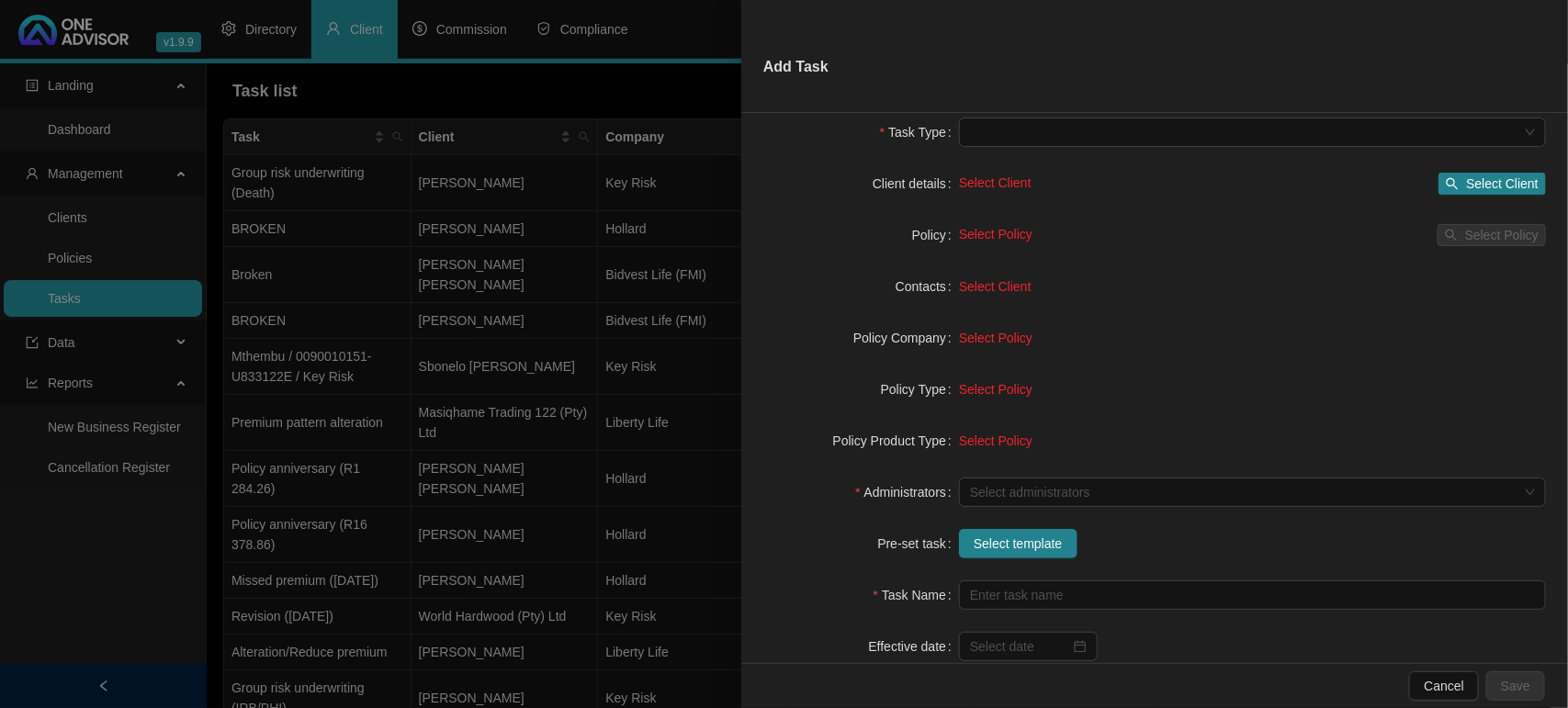
scroll to position [115, 0]
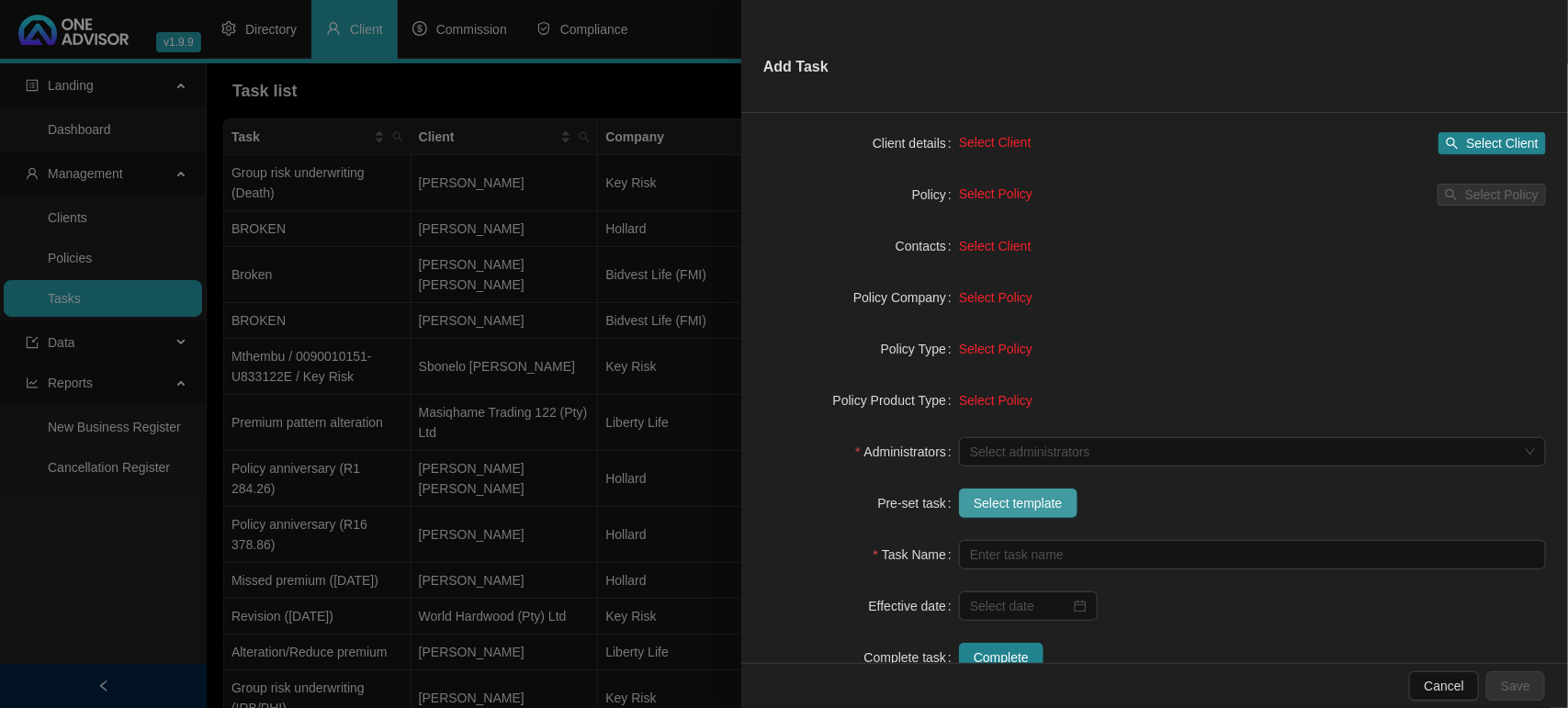
click at [1020, 510] on span "Select template" at bounding box center [1018, 502] width 89 height 20
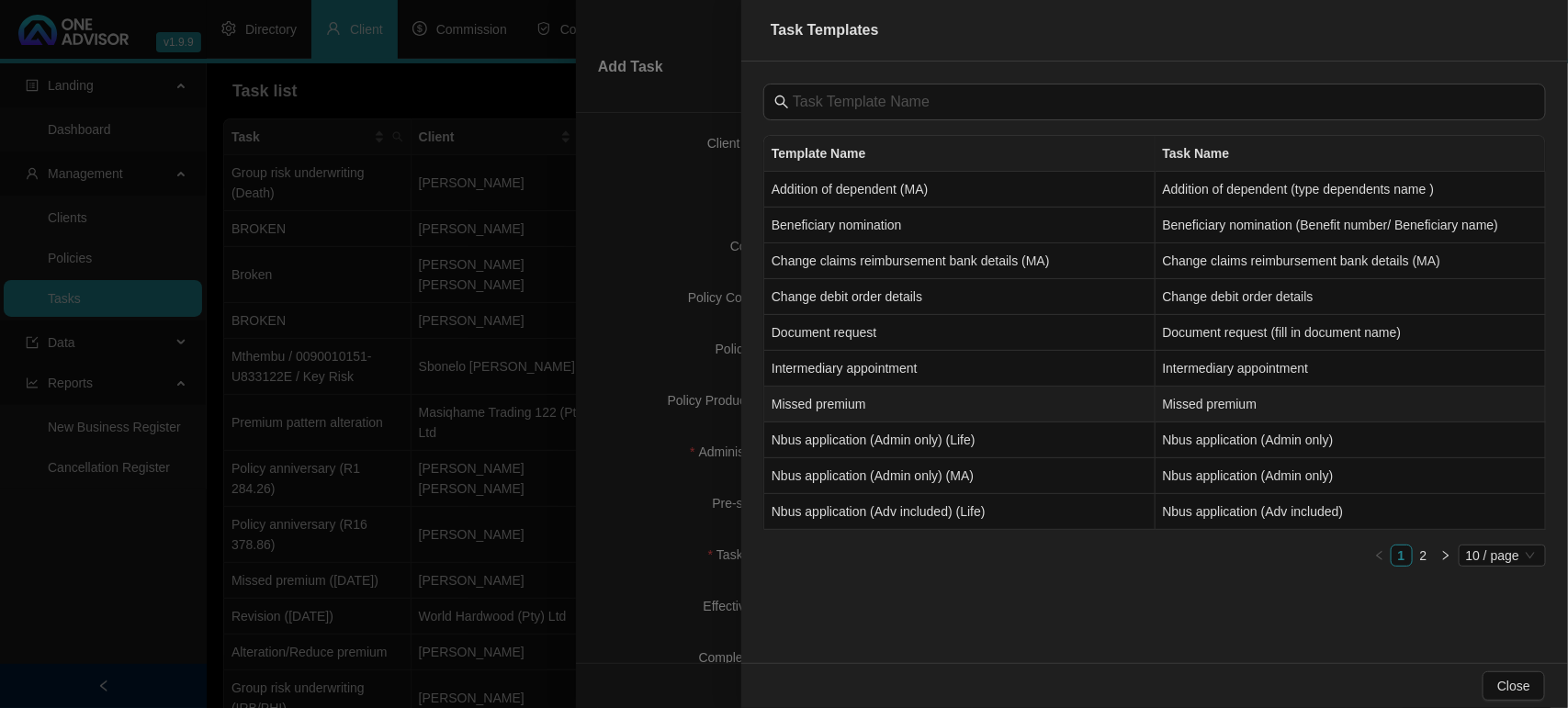
click at [1140, 407] on td "Missed premium" at bounding box center [960, 404] width 391 height 36
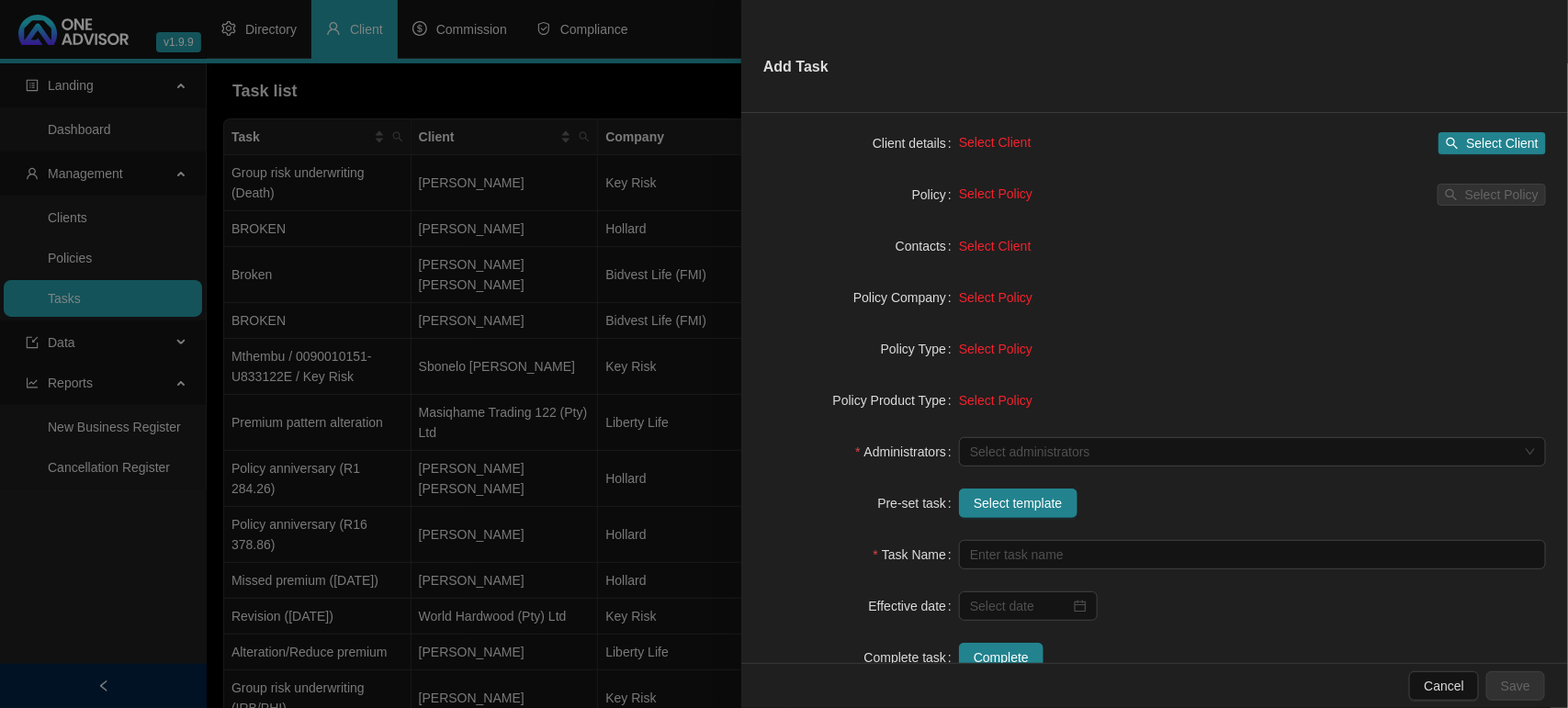
type input "Missed premium"
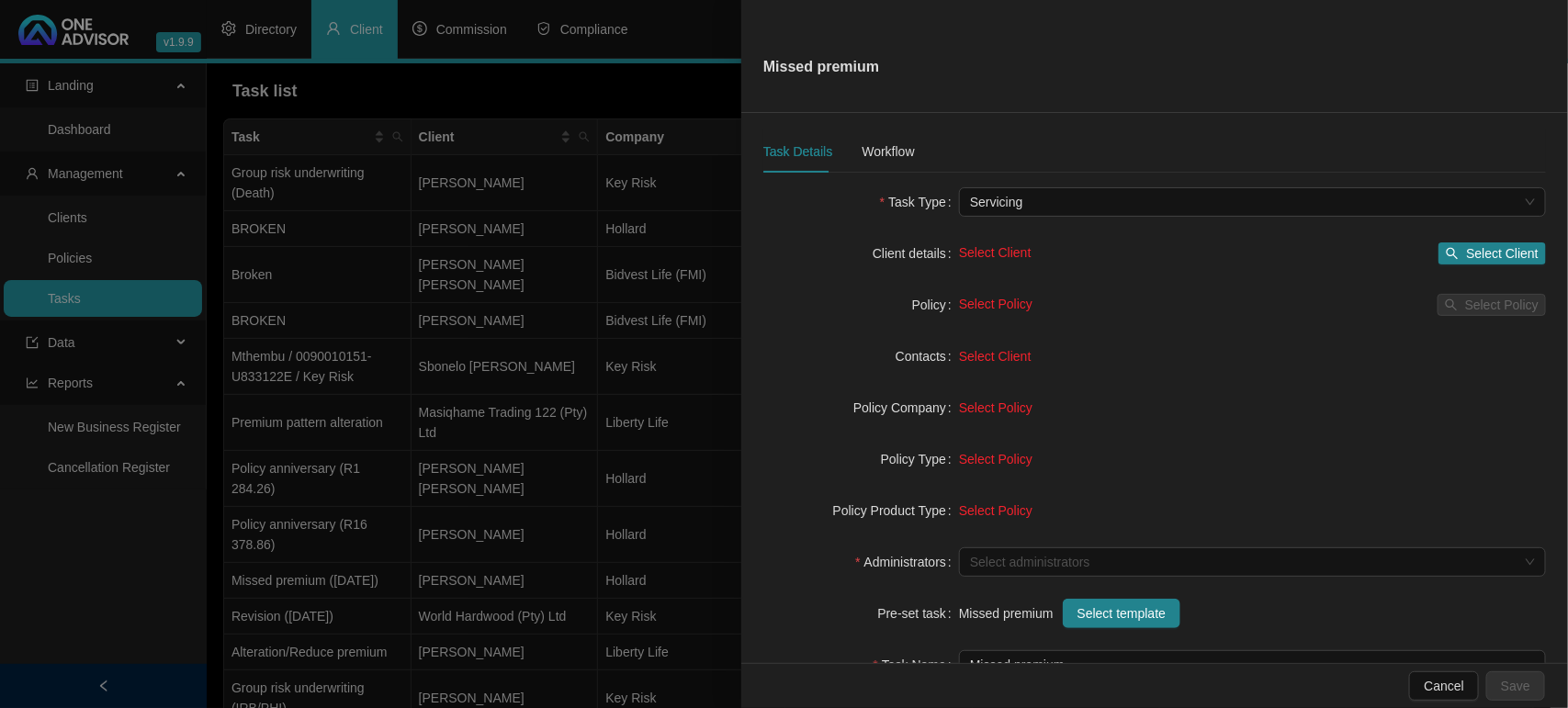
scroll to position [0, 0]
click at [1007, 560] on div at bounding box center [1242, 566] width 560 height 14
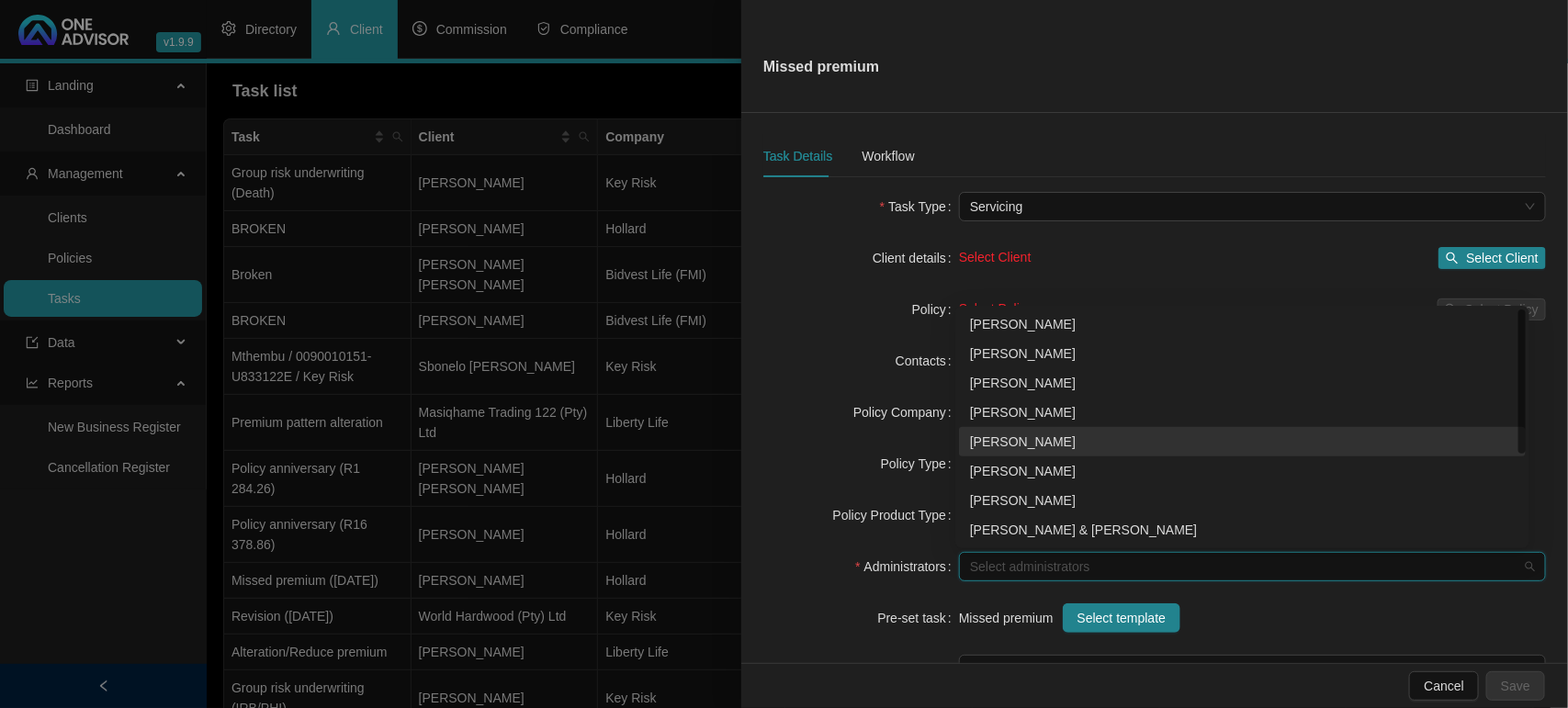
click at [1033, 443] on div "[PERSON_NAME]" at bounding box center [1242, 441] width 545 height 20
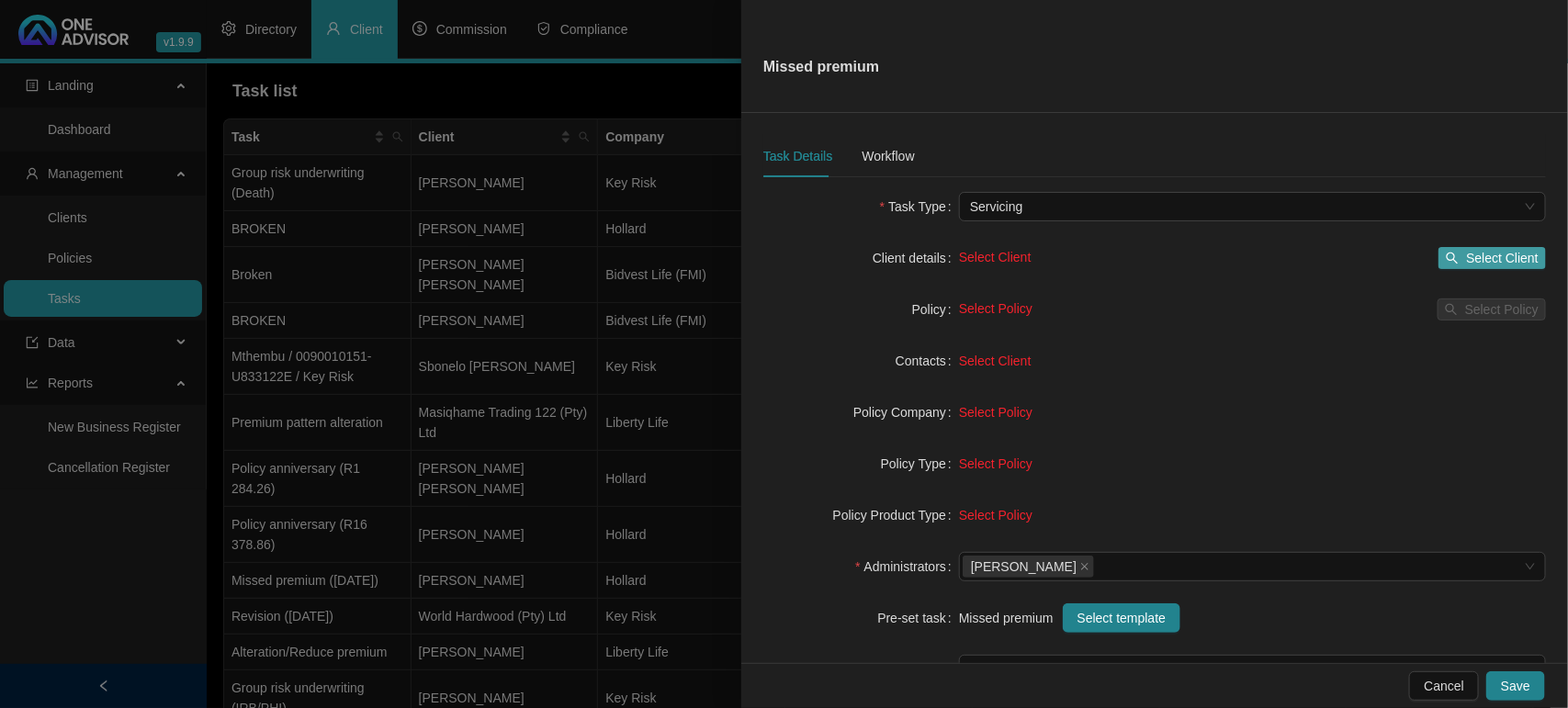
click at [1448, 254] on button "Select Client" at bounding box center [1492, 258] width 108 height 22
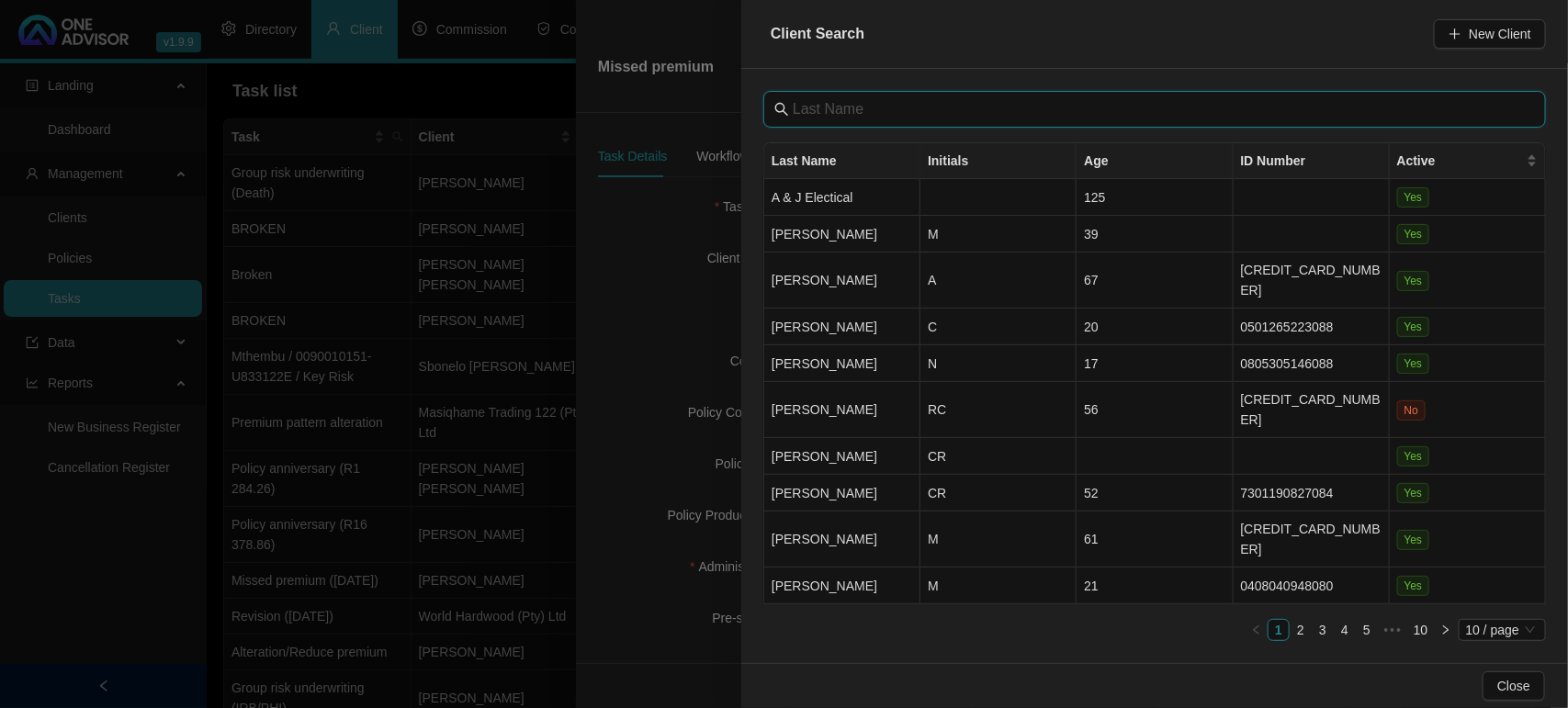
click at [1088, 102] on input "text" at bounding box center [1156, 109] width 727 height 22
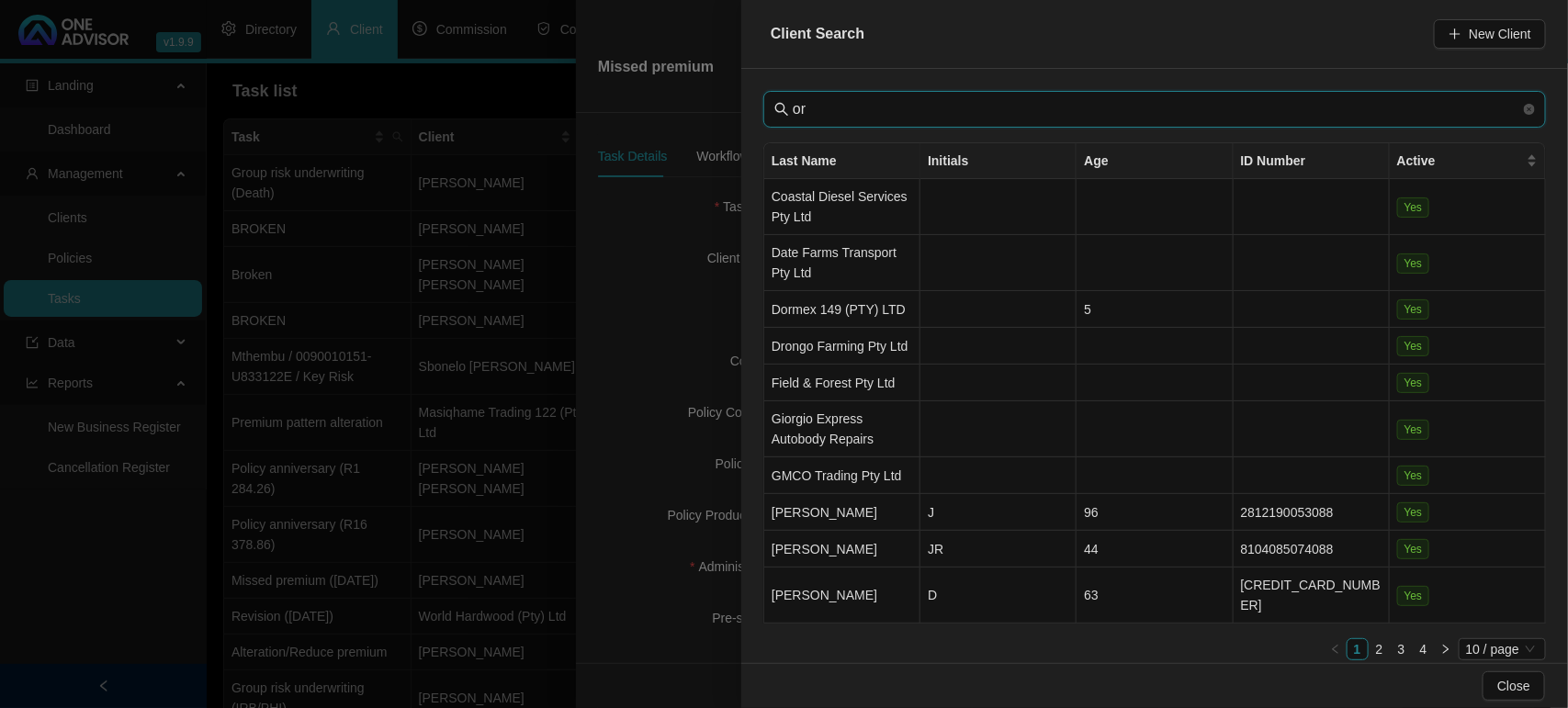
type input "o"
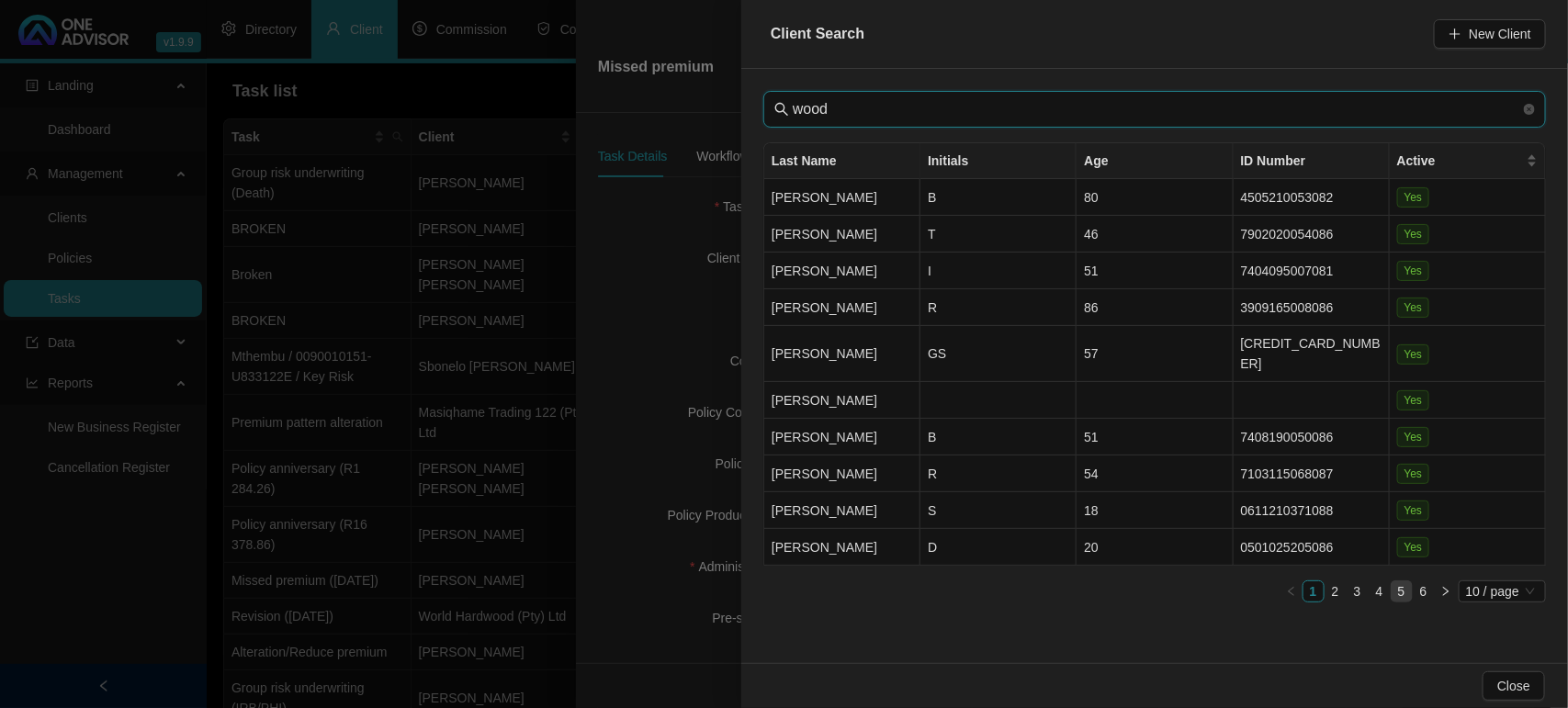
type input "wood"
click at [1398, 582] on link "5" at bounding box center [1401, 591] width 20 height 20
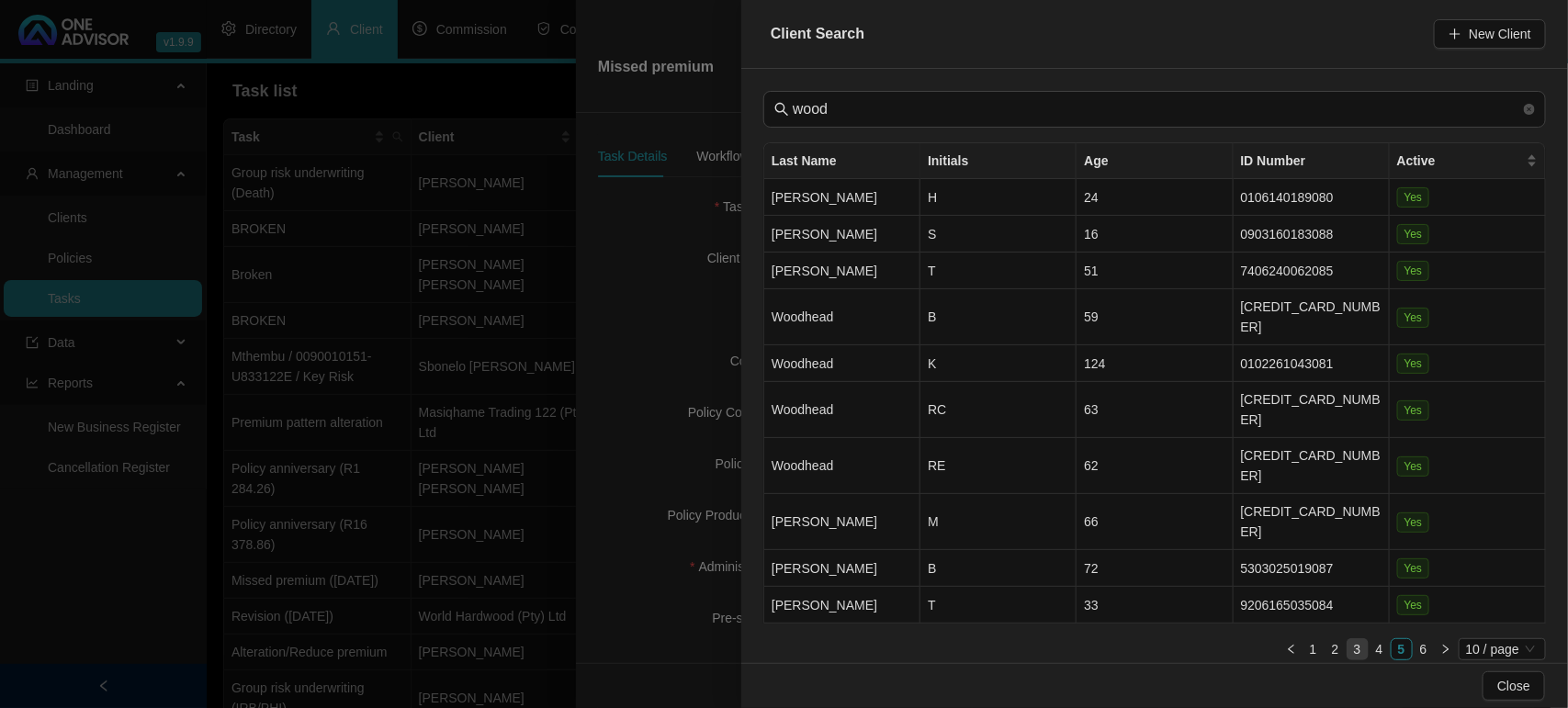
click at [1354, 639] on link "3" at bounding box center [1357, 649] width 20 height 20
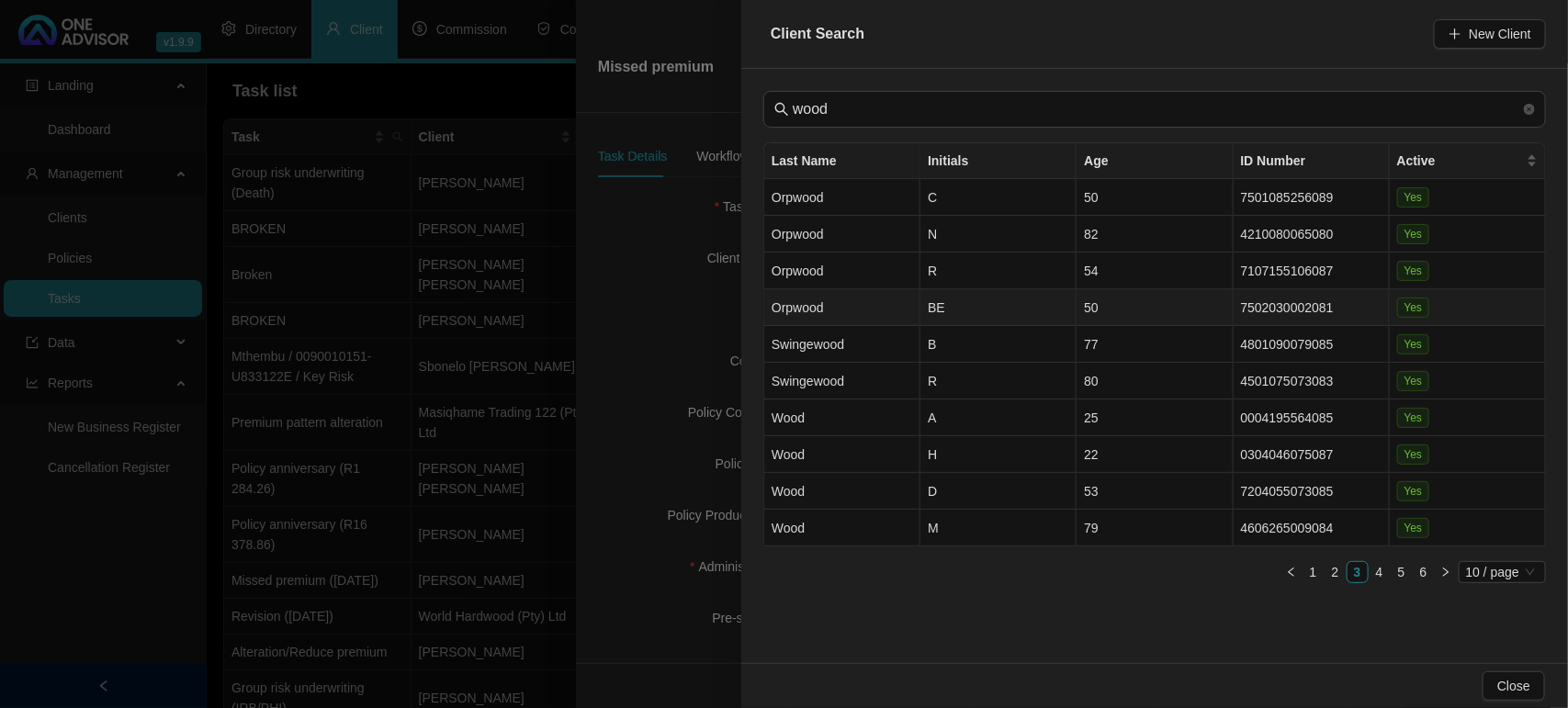
click at [887, 306] on td "Orpwood" at bounding box center [842, 307] width 156 height 37
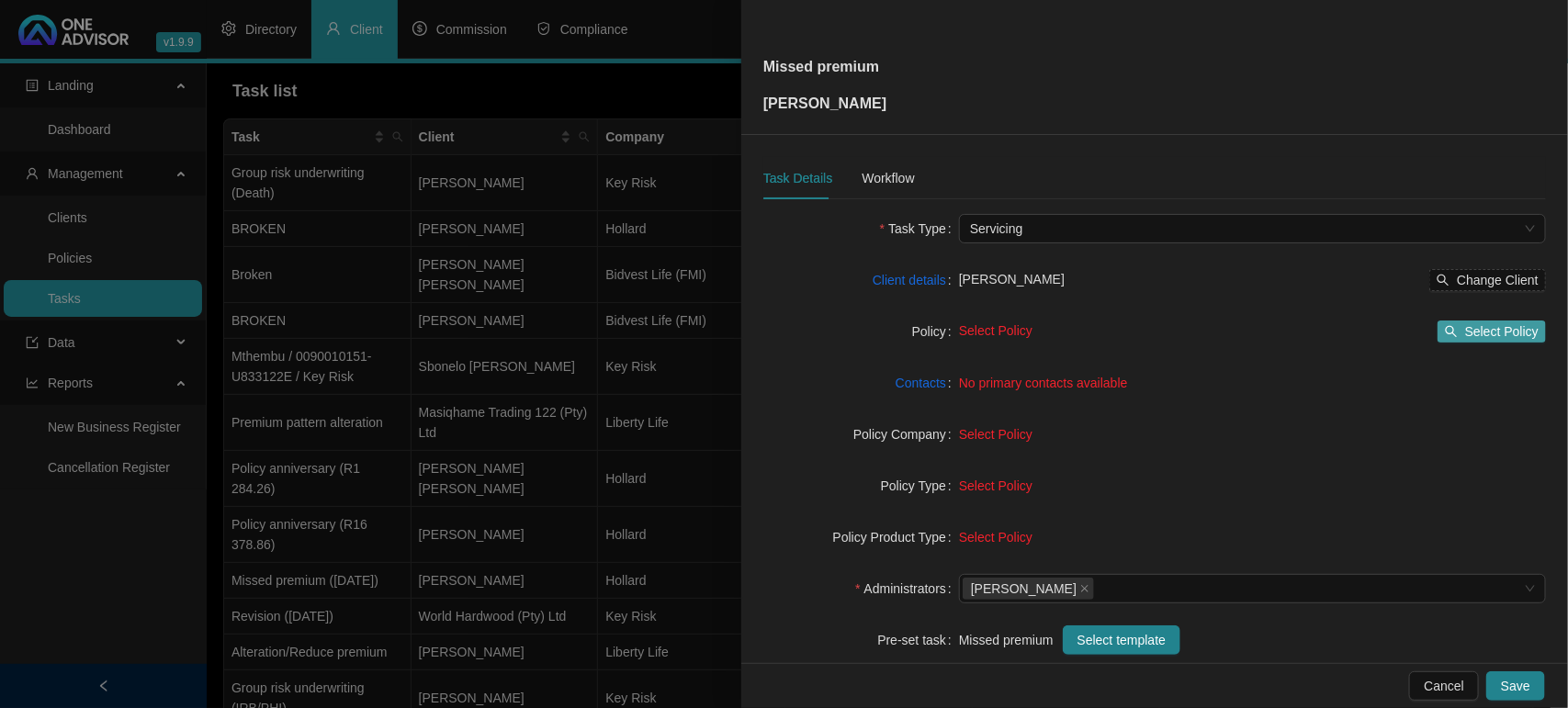
click at [1465, 335] on span "Select Policy" at bounding box center [1502, 330] width 74 height 20
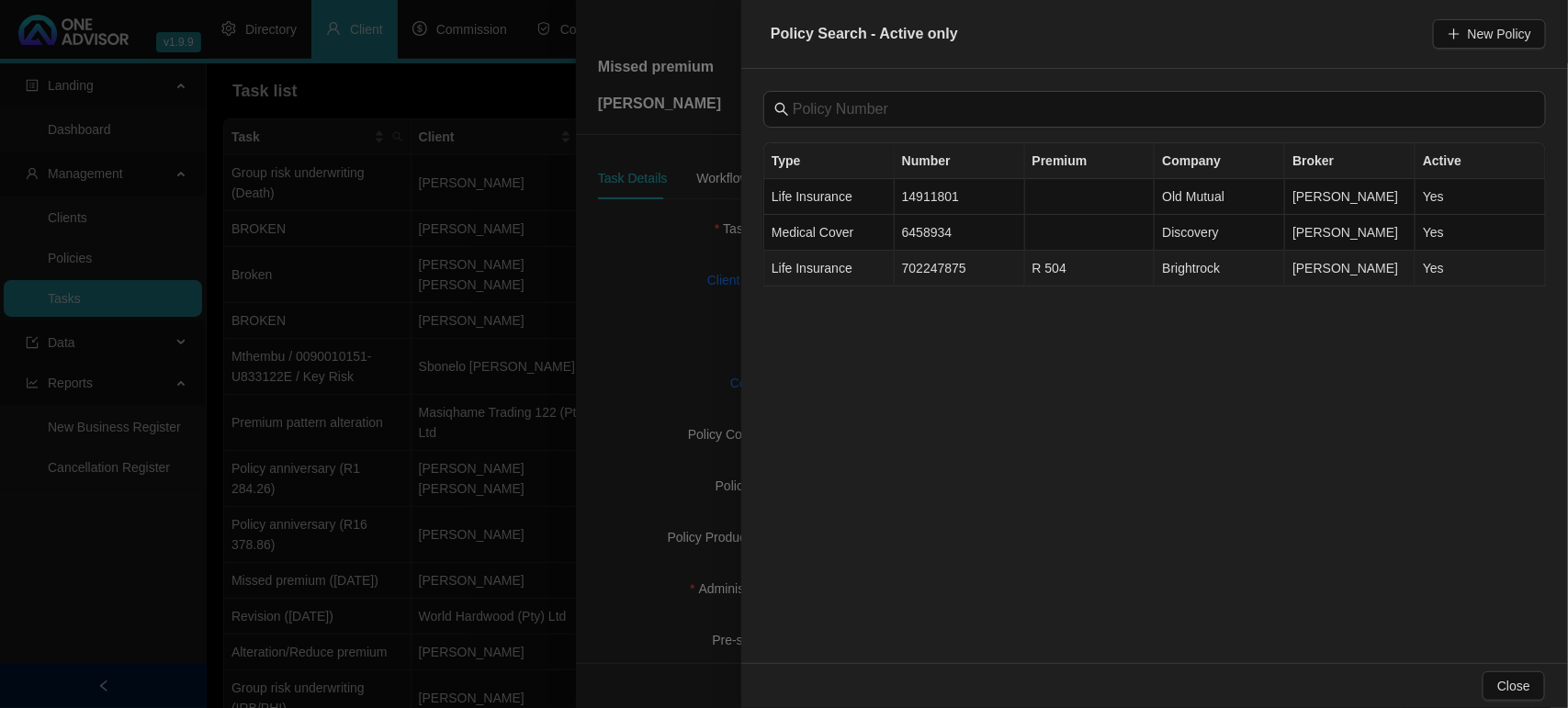
click at [983, 271] on td "702247875" at bounding box center [960, 269] width 130 height 36
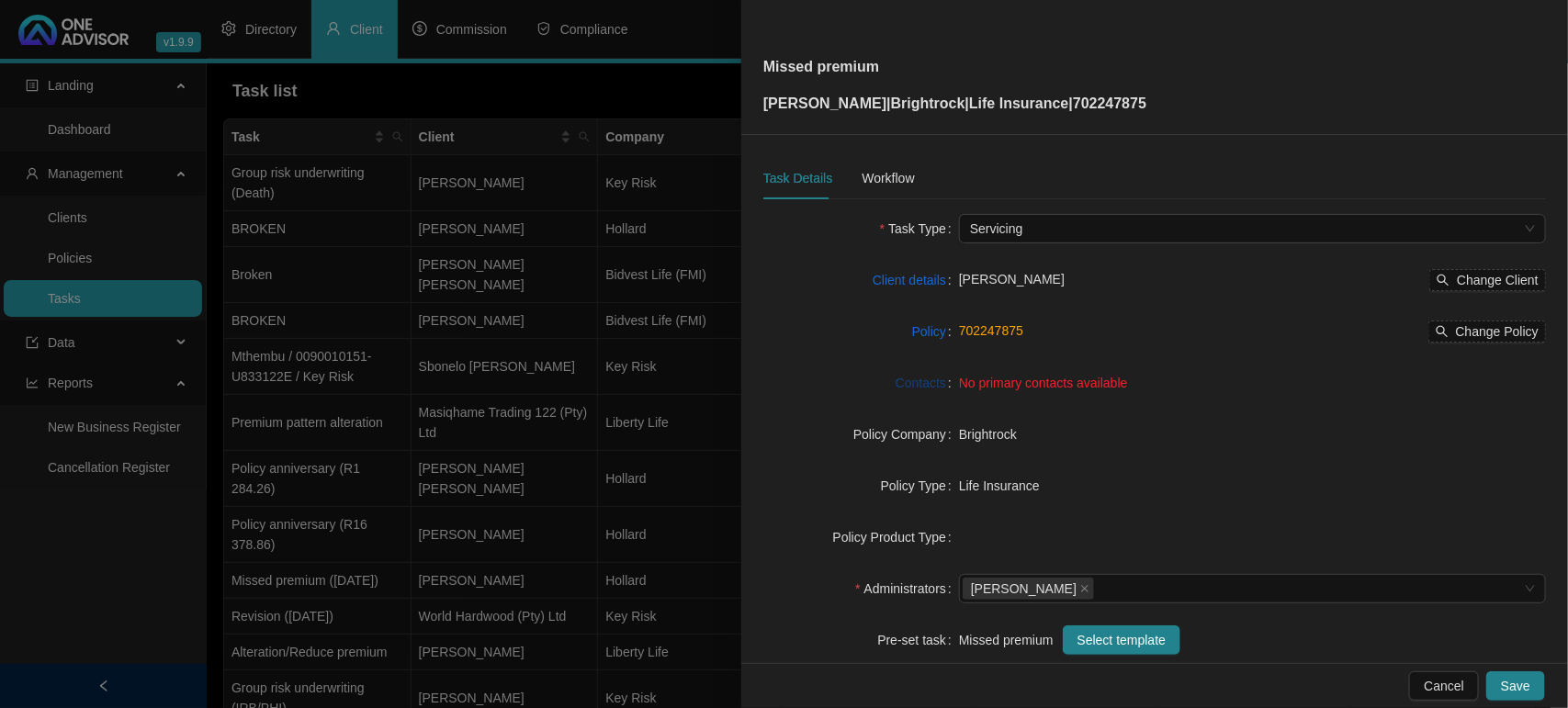
click at [924, 379] on link "Contacts" at bounding box center [920, 382] width 50 height 20
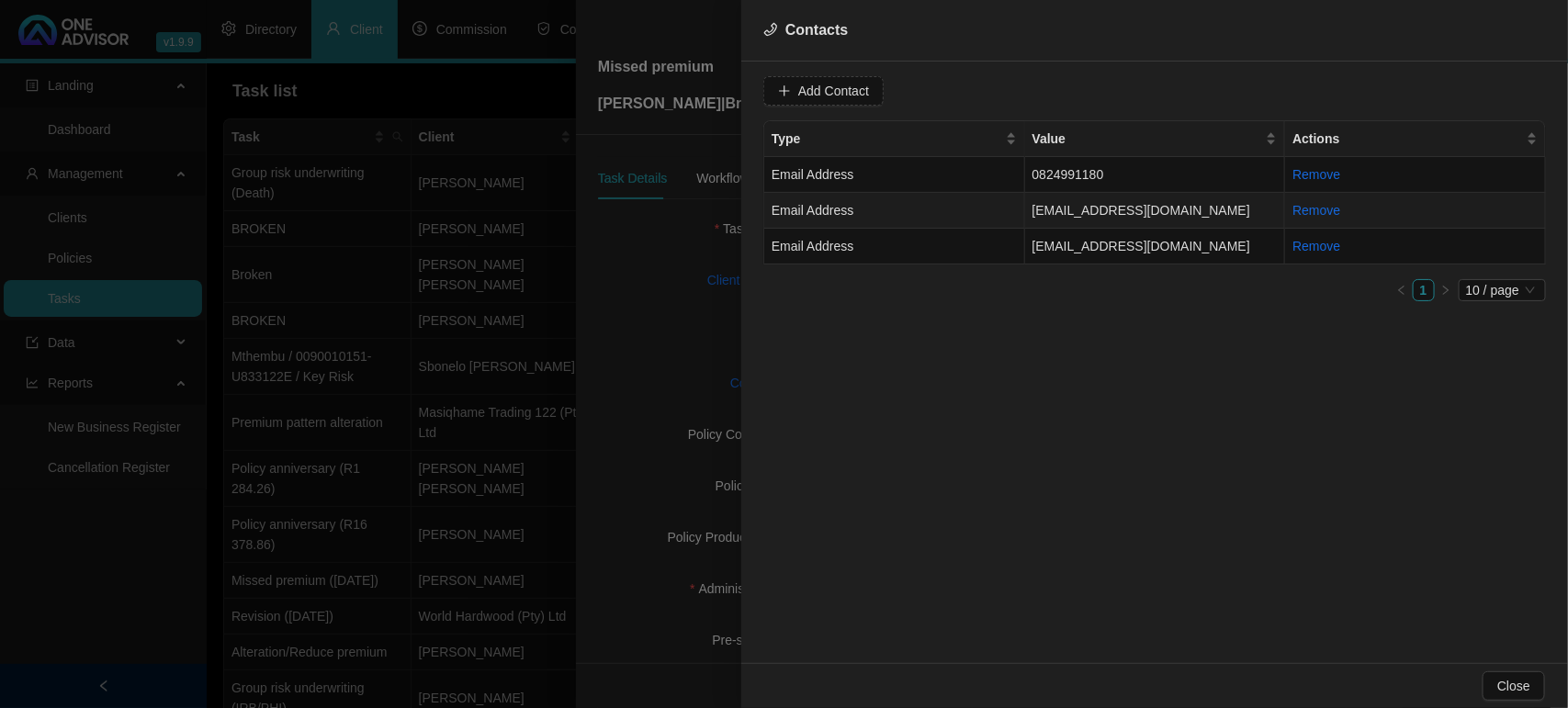
click at [895, 217] on td "Email Address" at bounding box center [895, 211] width 261 height 36
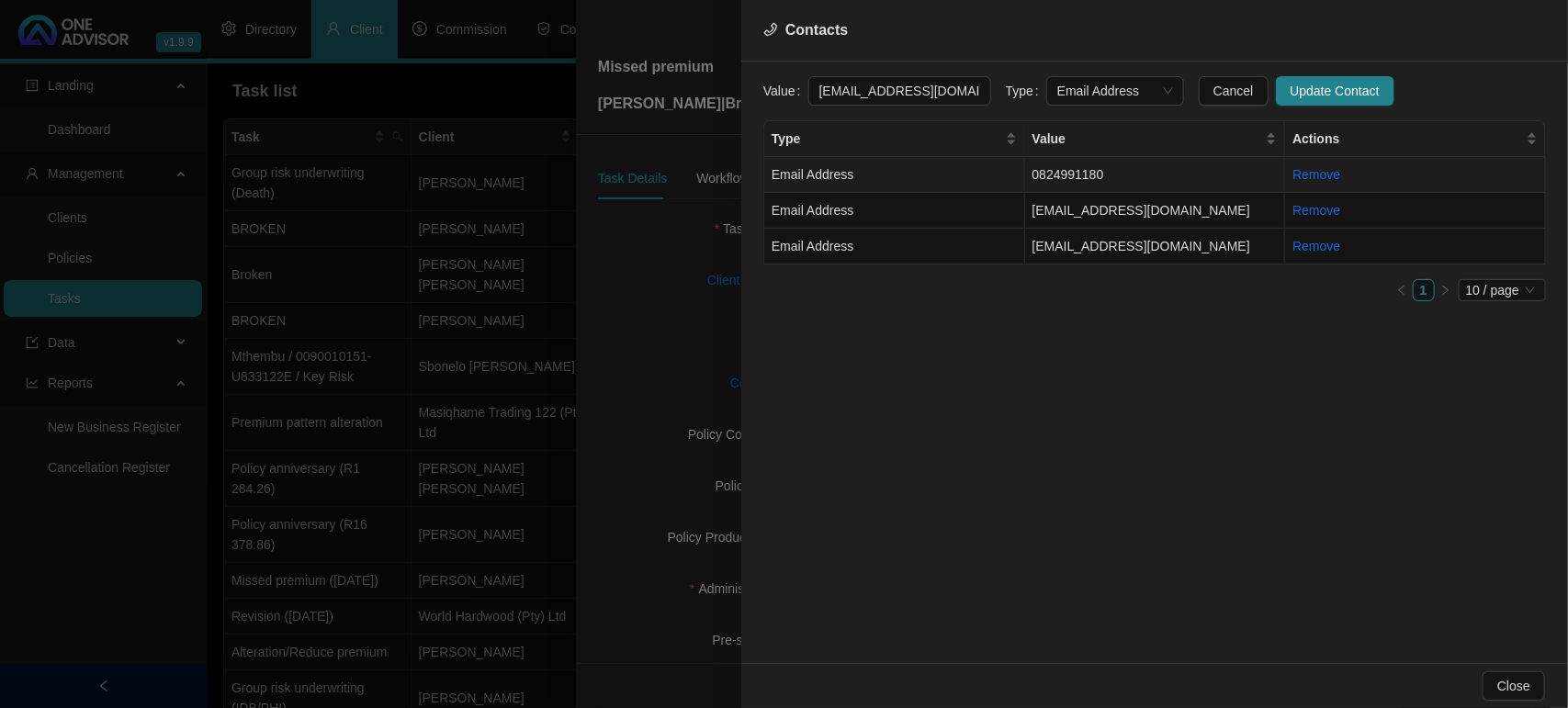
scroll to position [0, 39]
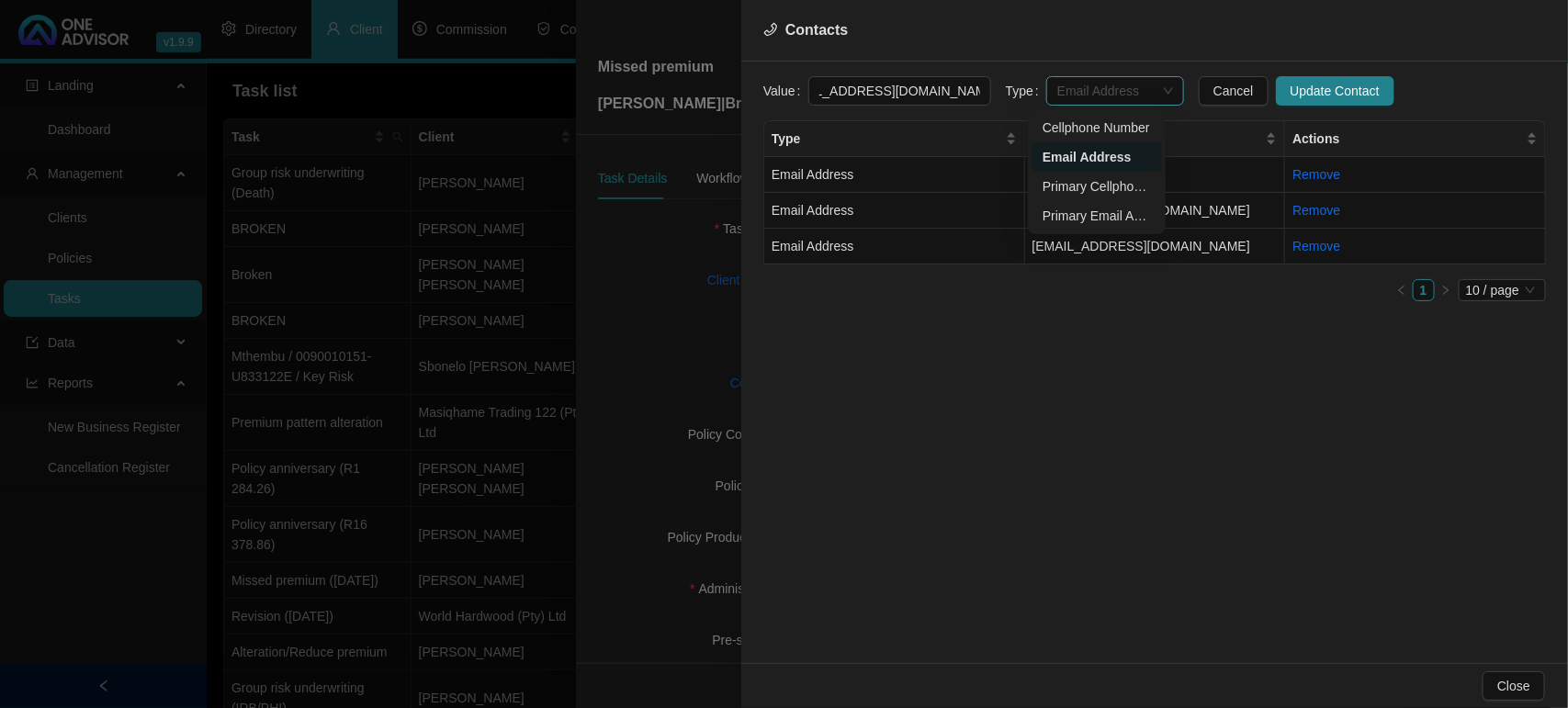
click at [1075, 101] on span "Email Address" at bounding box center [1115, 91] width 116 height 27
click at [1075, 210] on div "Primary Email Address" at bounding box center [1097, 215] width 109 height 20
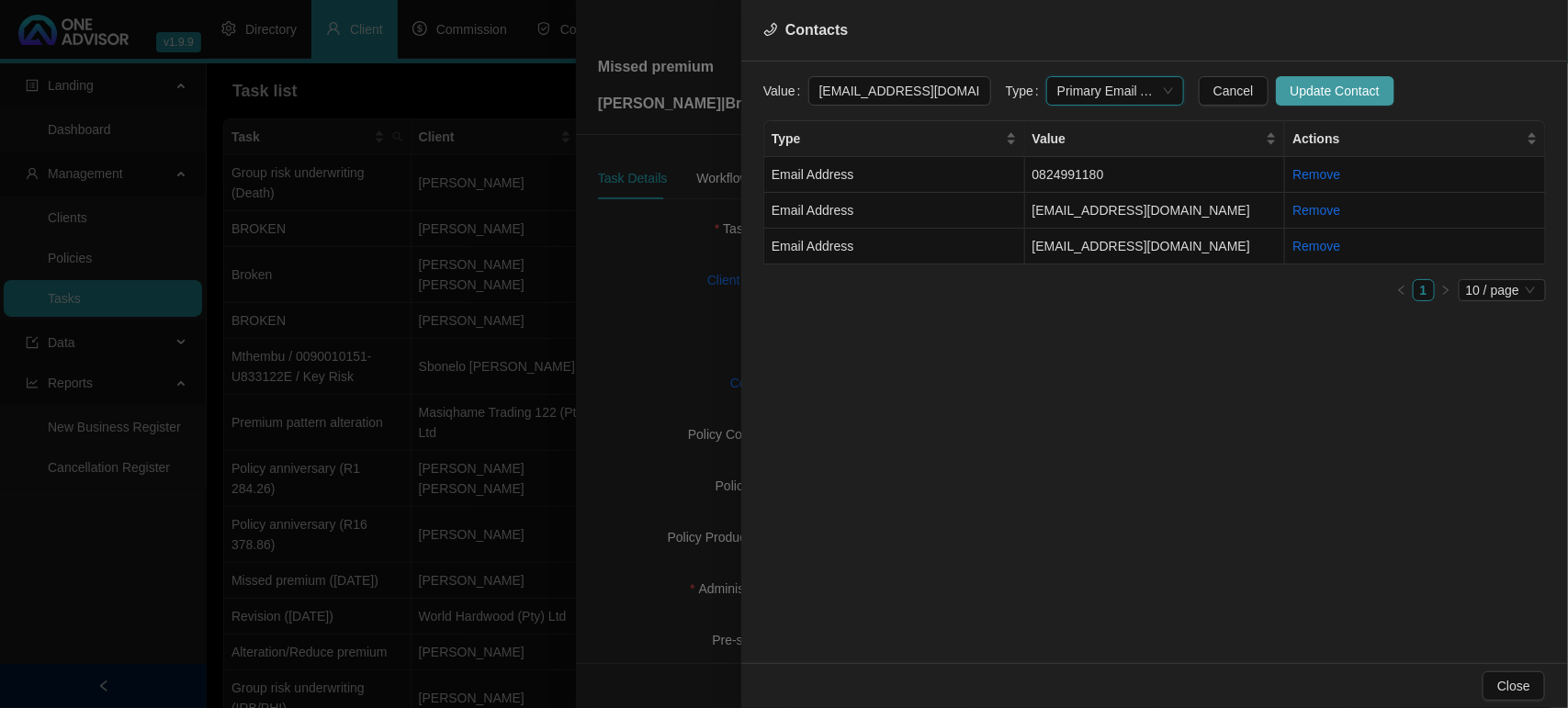
click at [1290, 90] on span "Update Contact" at bounding box center [1335, 91] width 89 height 20
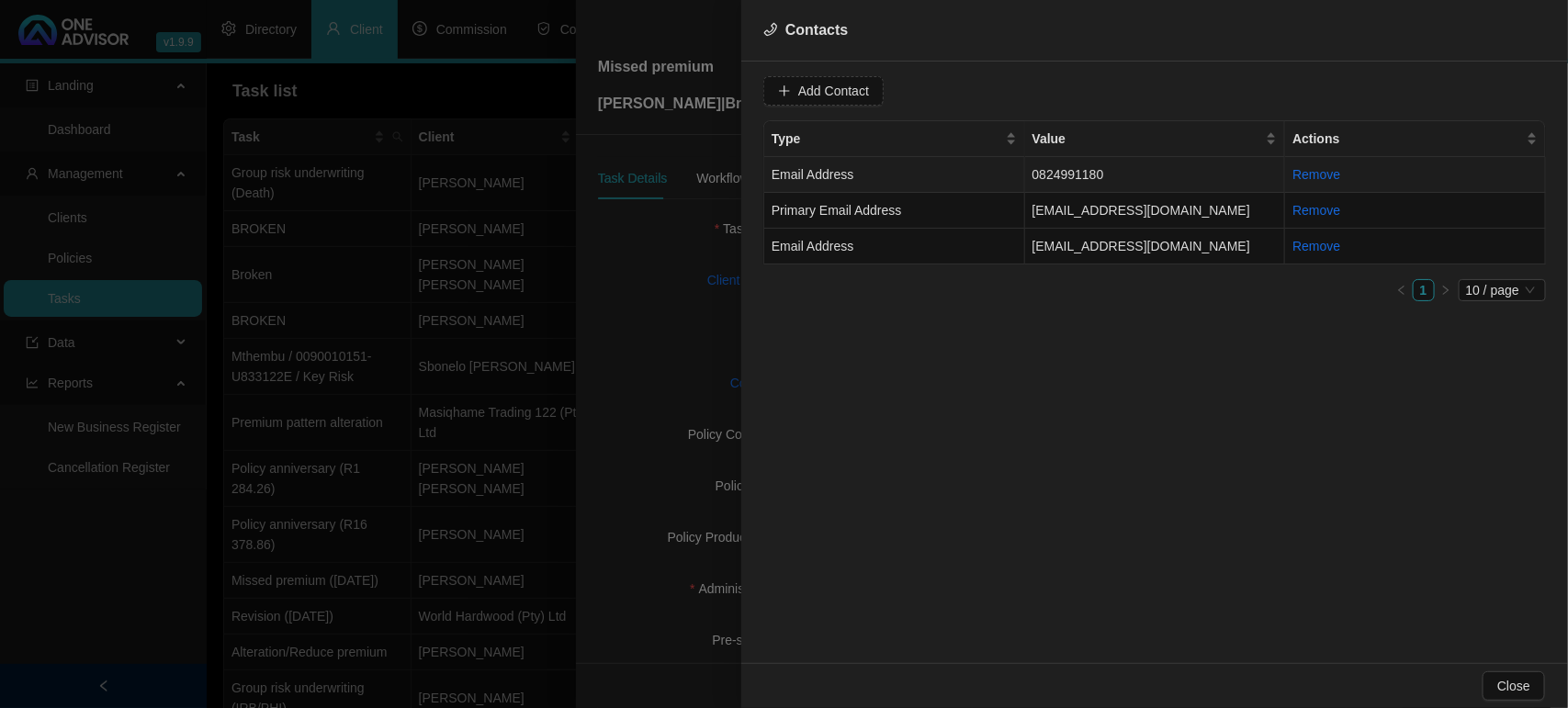
click at [972, 185] on td "Email Address" at bounding box center [895, 175] width 261 height 36
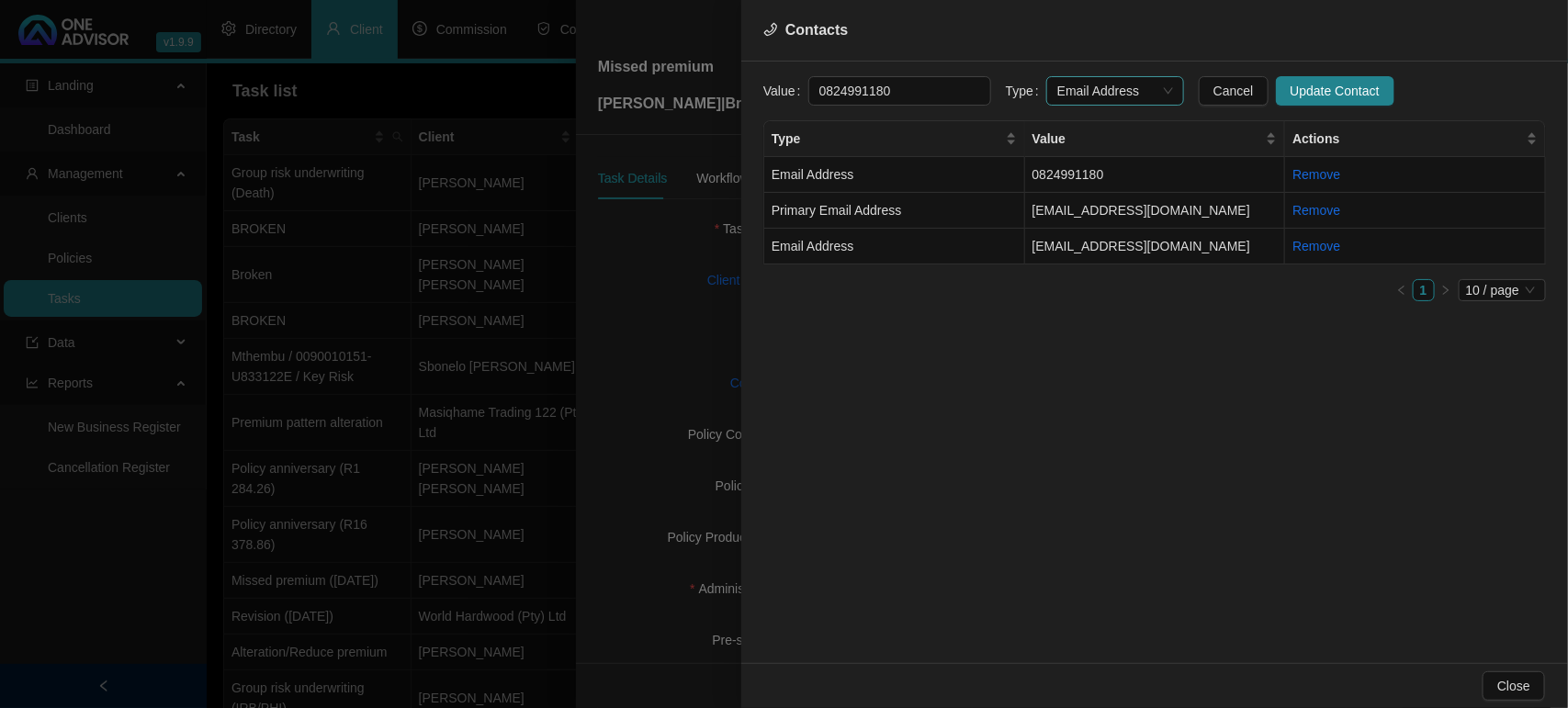
click at [1070, 98] on span "Email Address" at bounding box center [1115, 91] width 116 height 27
click at [1077, 189] on div "Primary Cellphone Number" at bounding box center [1097, 186] width 109 height 20
click at [1344, 90] on span "Update Contact" at bounding box center [1335, 91] width 89 height 20
click at [1534, 684] on button "Close" at bounding box center [1514, 685] width 62 height 29
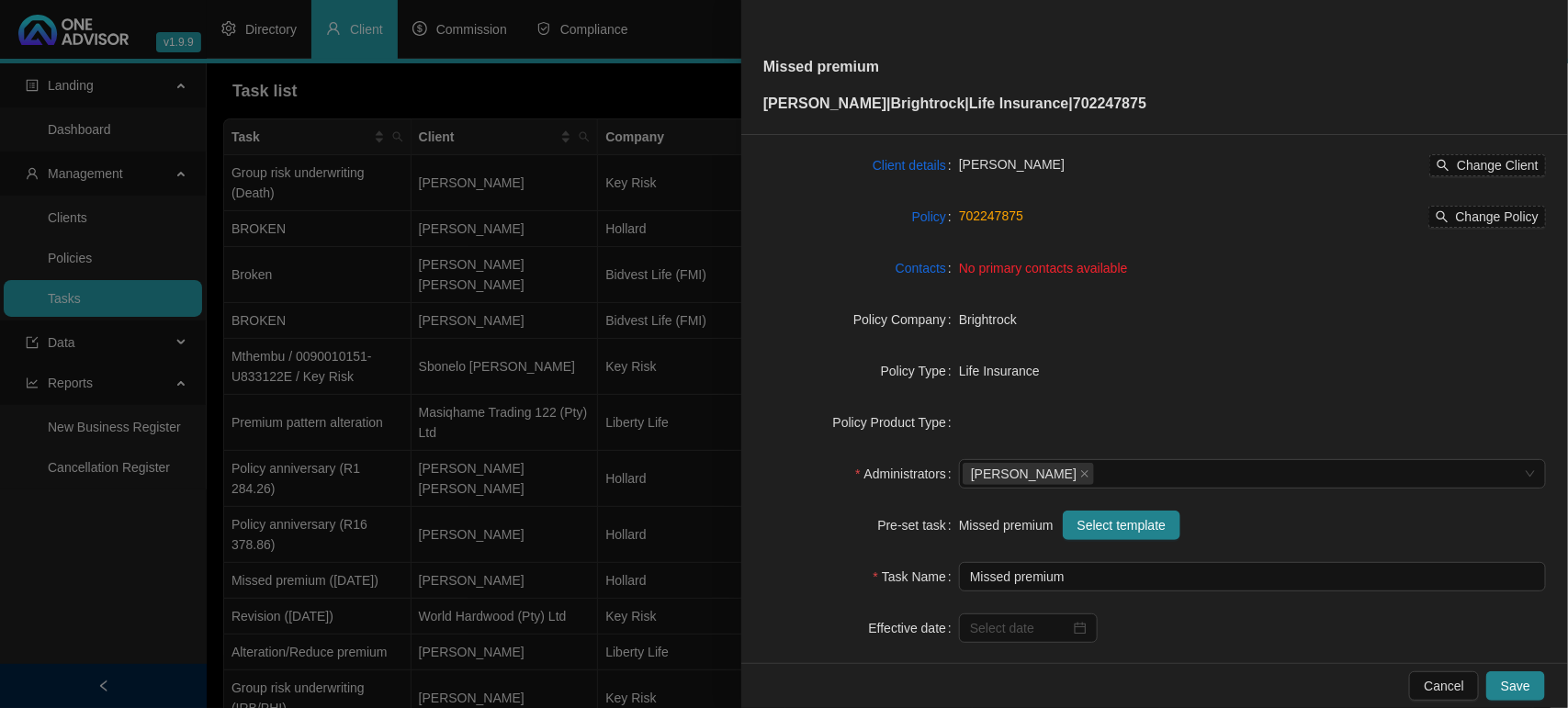
scroll to position [190, 0]
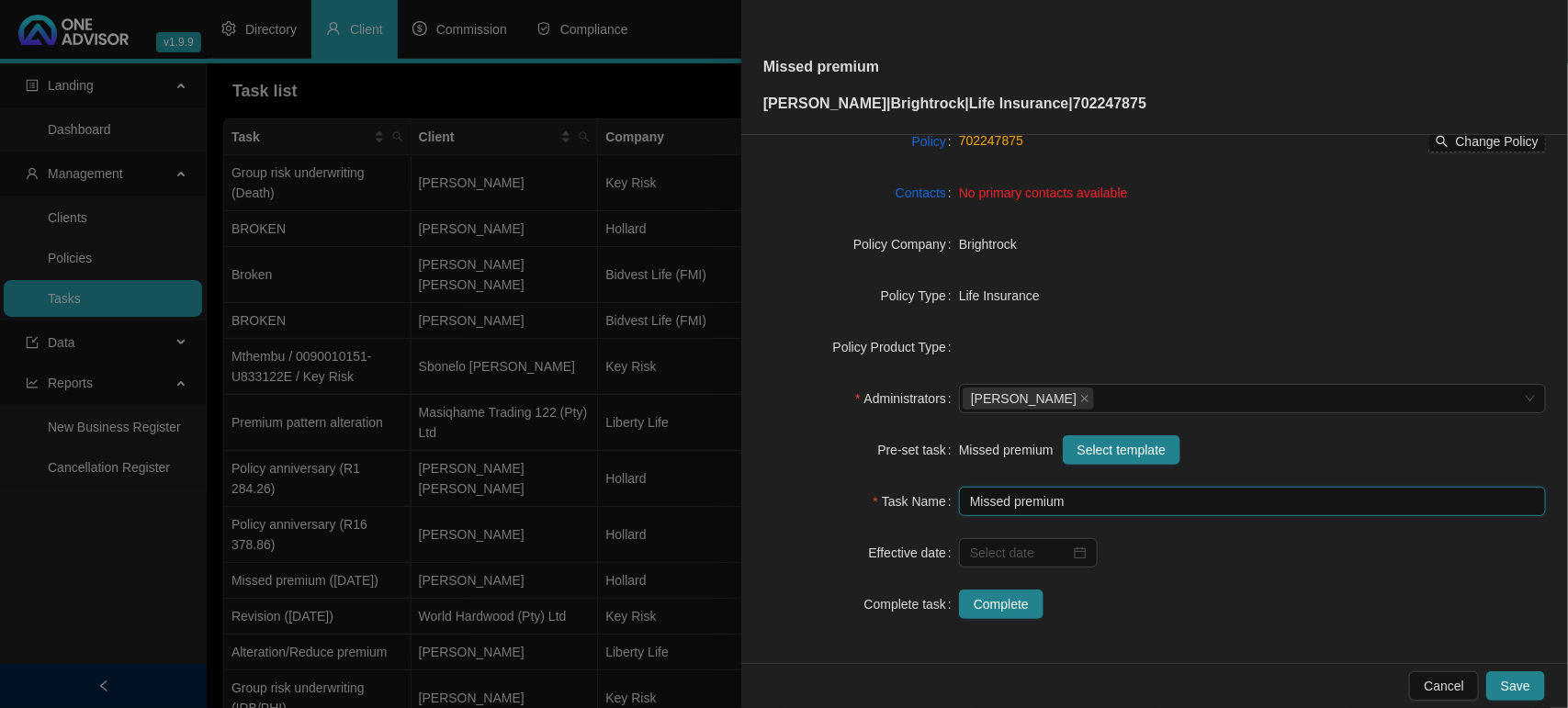
click at [1108, 505] on input "Missed premium" at bounding box center [1252, 500] width 587 height 29
type input "Missed premium ([DATE])"
click at [1514, 684] on span "Save" at bounding box center [1515, 685] width 29 height 20
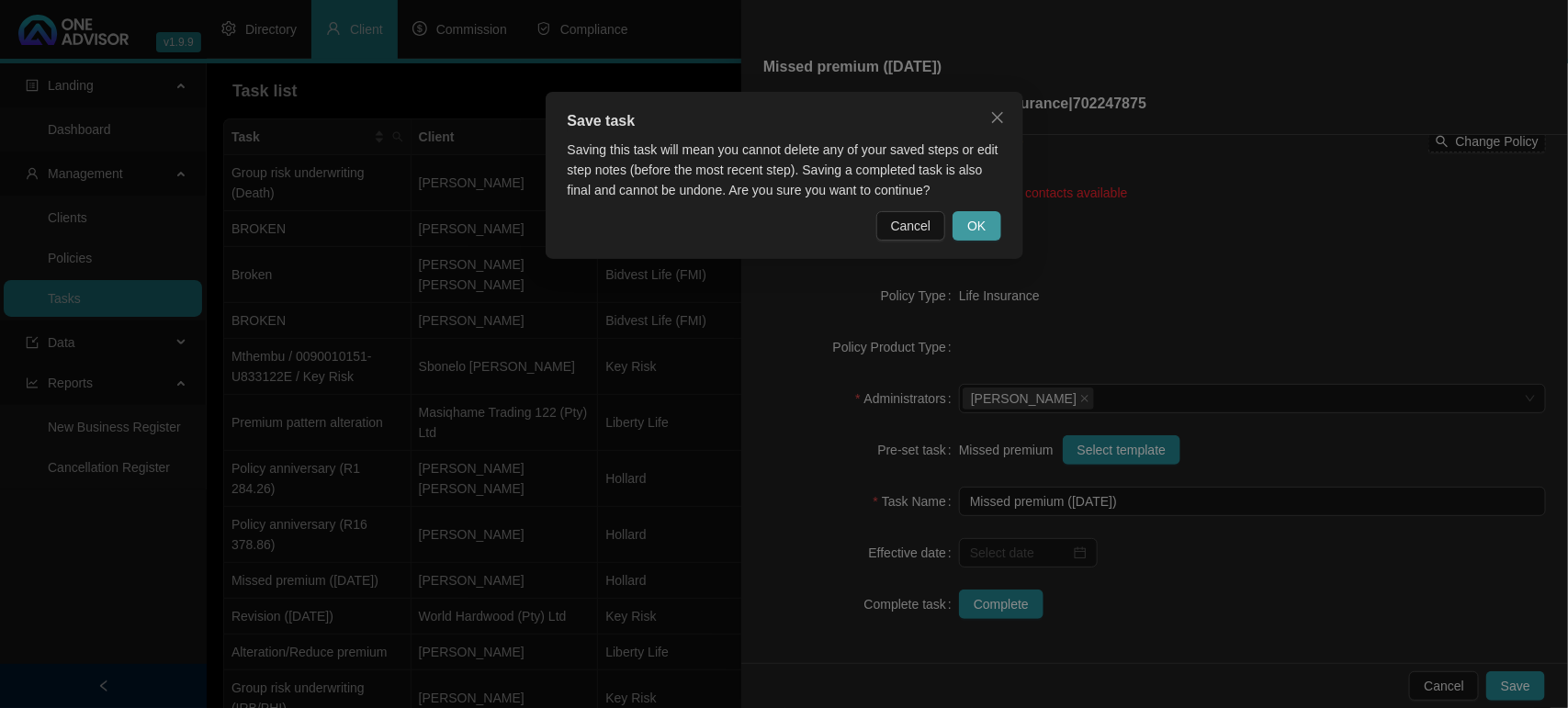
click at [976, 221] on span "OK" at bounding box center [976, 226] width 18 height 20
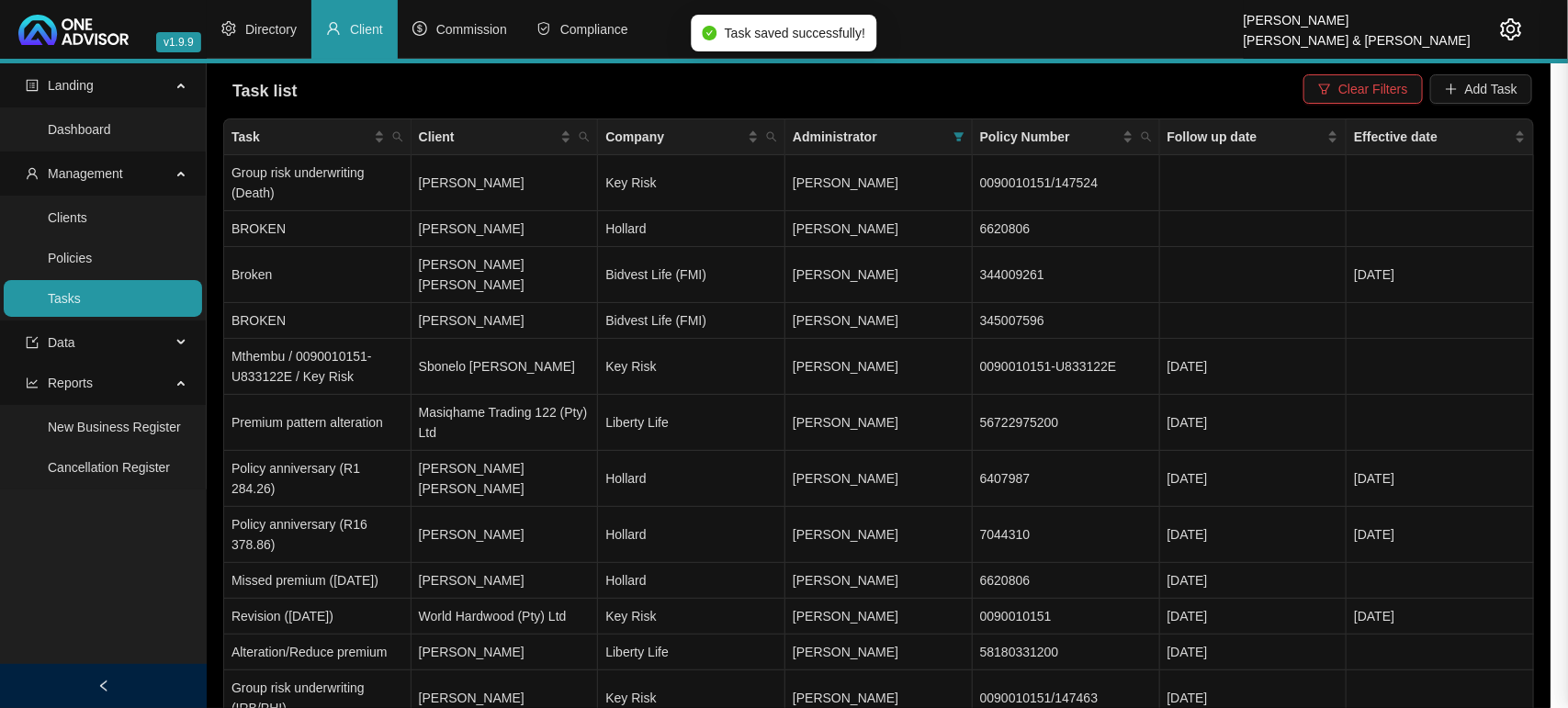
scroll to position [168, 0]
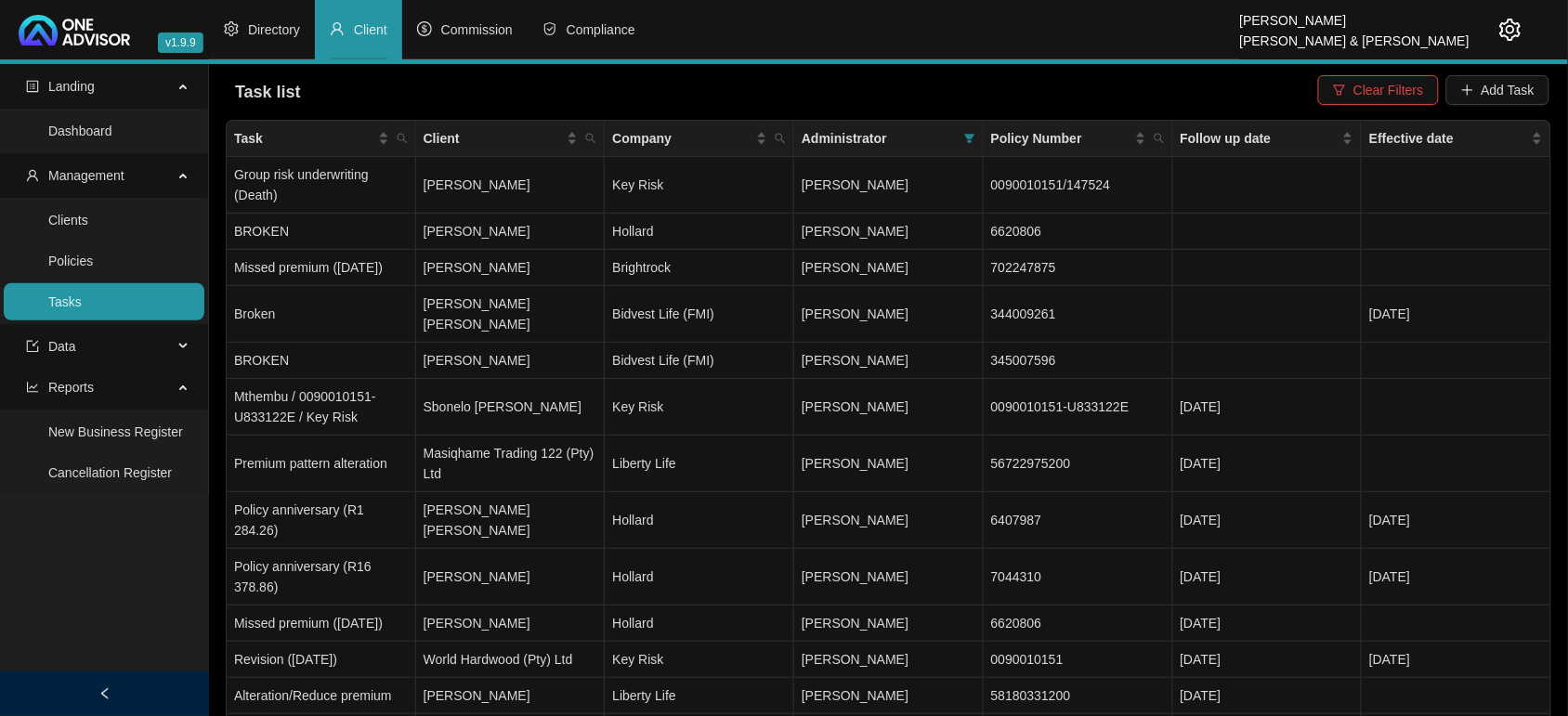
click at [360, 23] on span "Client" at bounding box center [371, 30] width 33 height 15
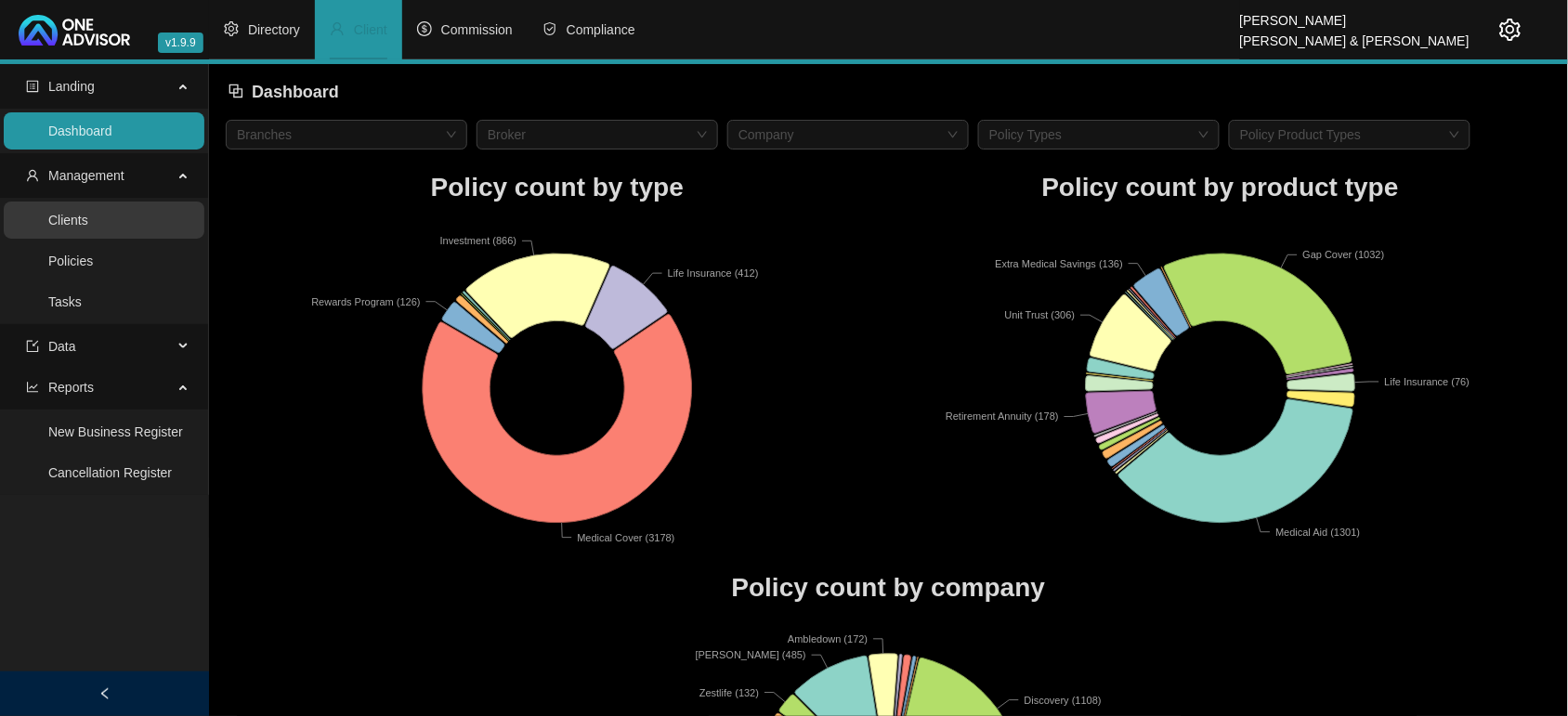
click at [88, 213] on link "Clients" at bounding box center [69, 221] width 40 height 15
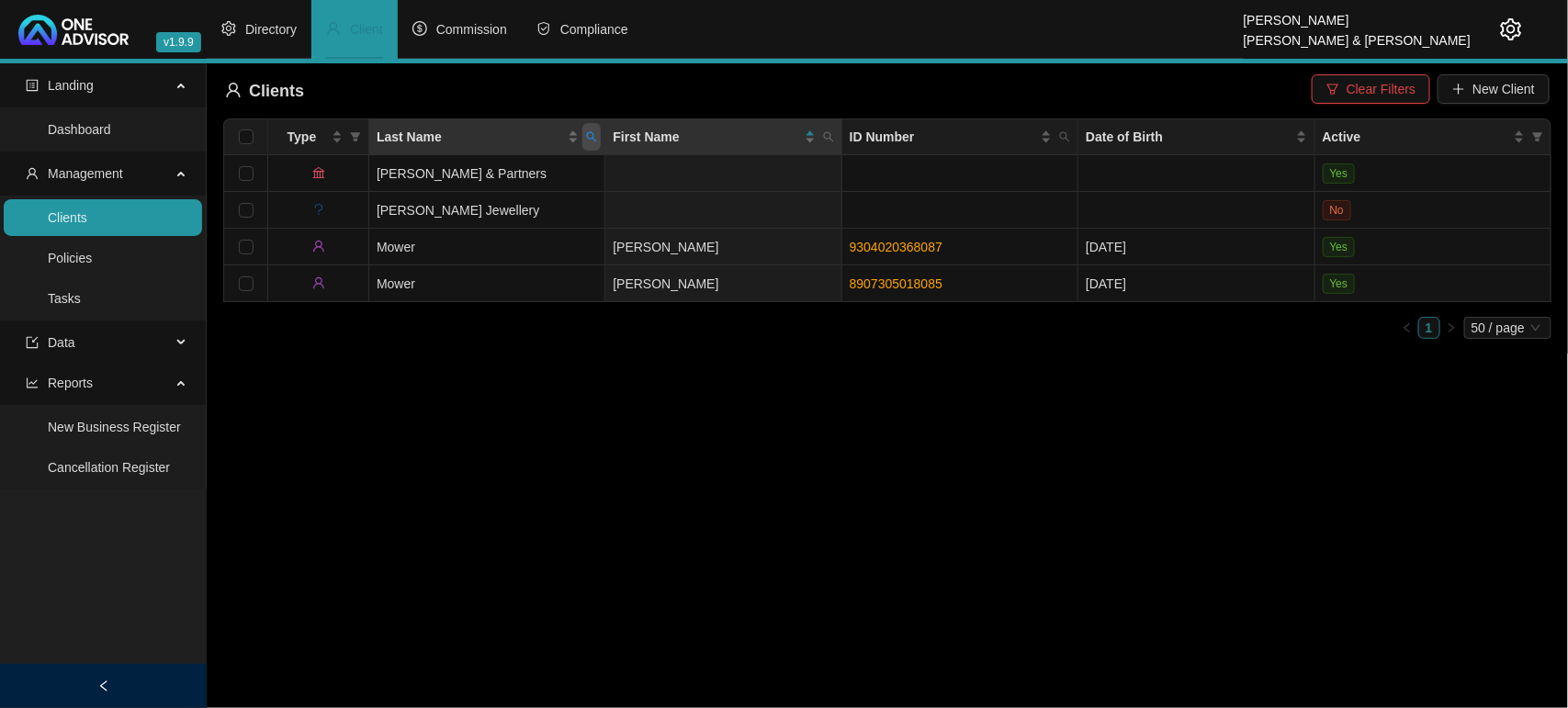
click at [595, 139] on icon "search" at bounding box center [591, 137] width 11 height 11
type input "orpwood"
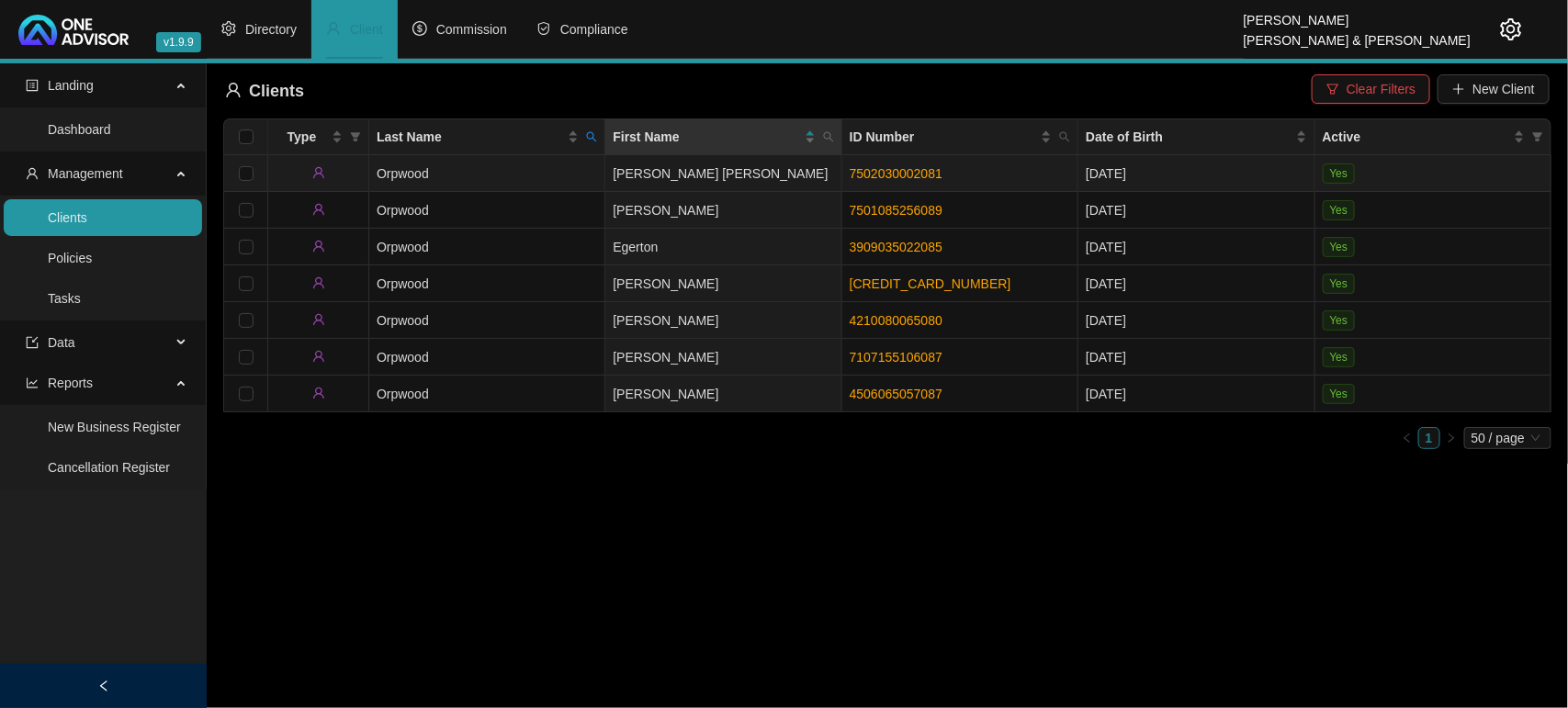
click at [473, 182] on td "Orpwood" at bounding box center [487, 173] width 236 height 37
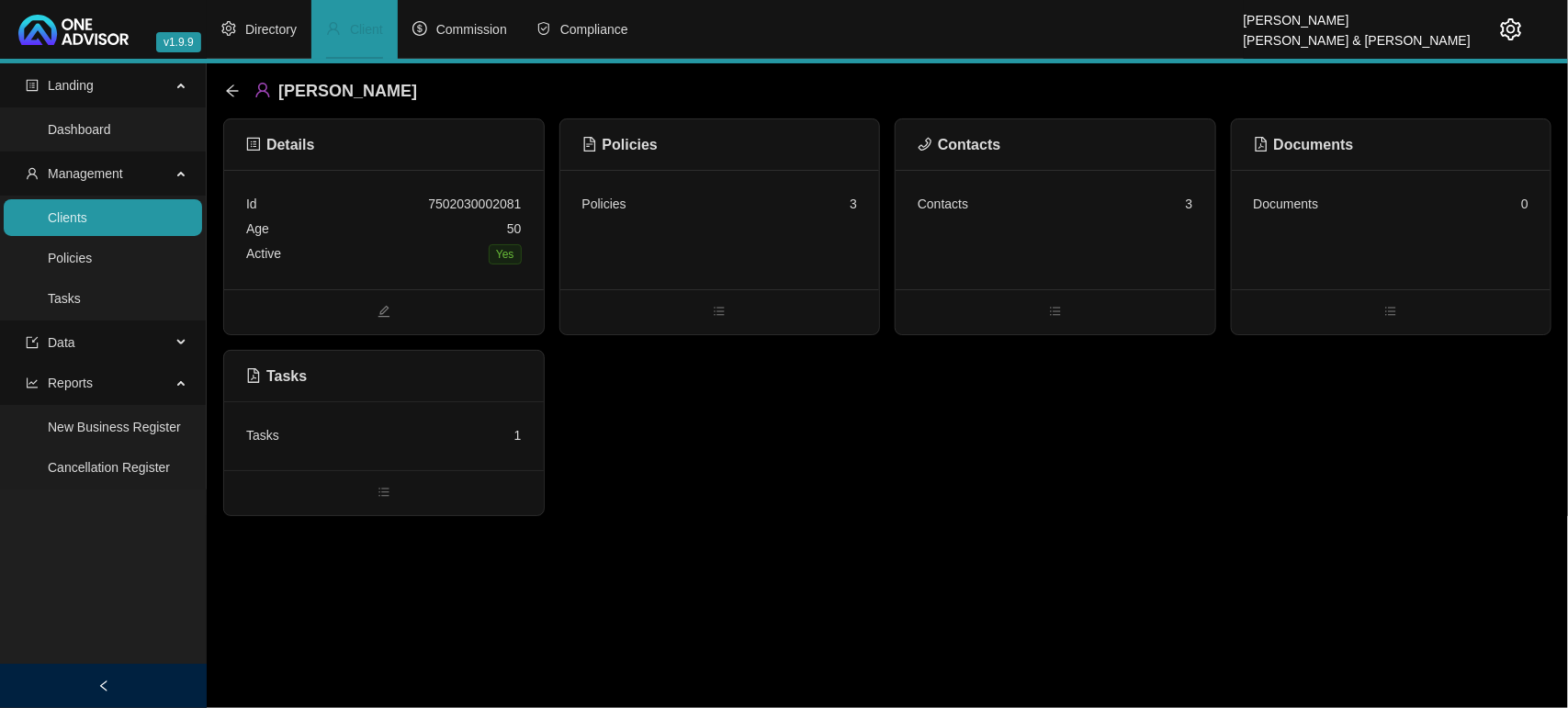
click at [1039, 239] on div "Contacts 3" at bounding box center [1055, 229] width 319 height 119
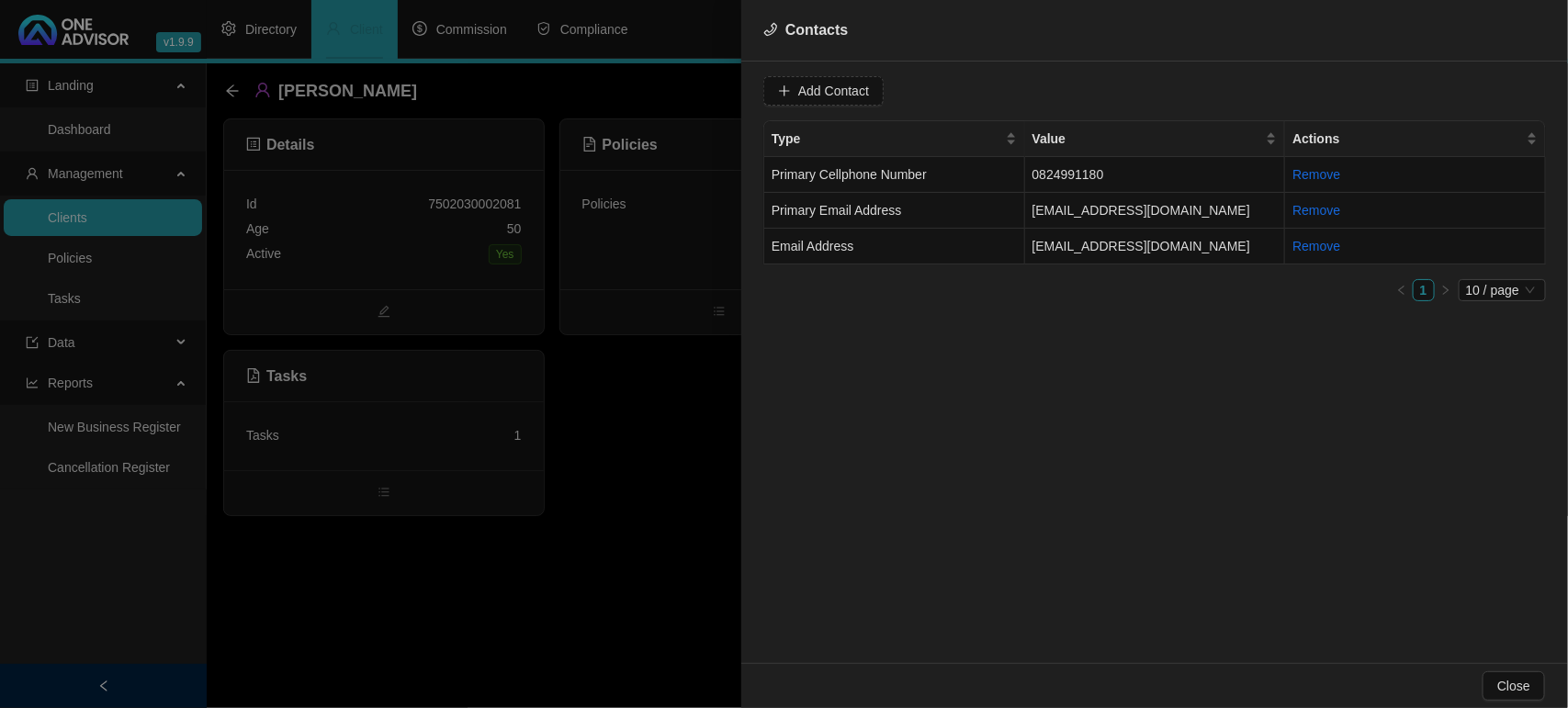
click at [676, 410] on div at bounding box center [784, 354] width 1568 height 708
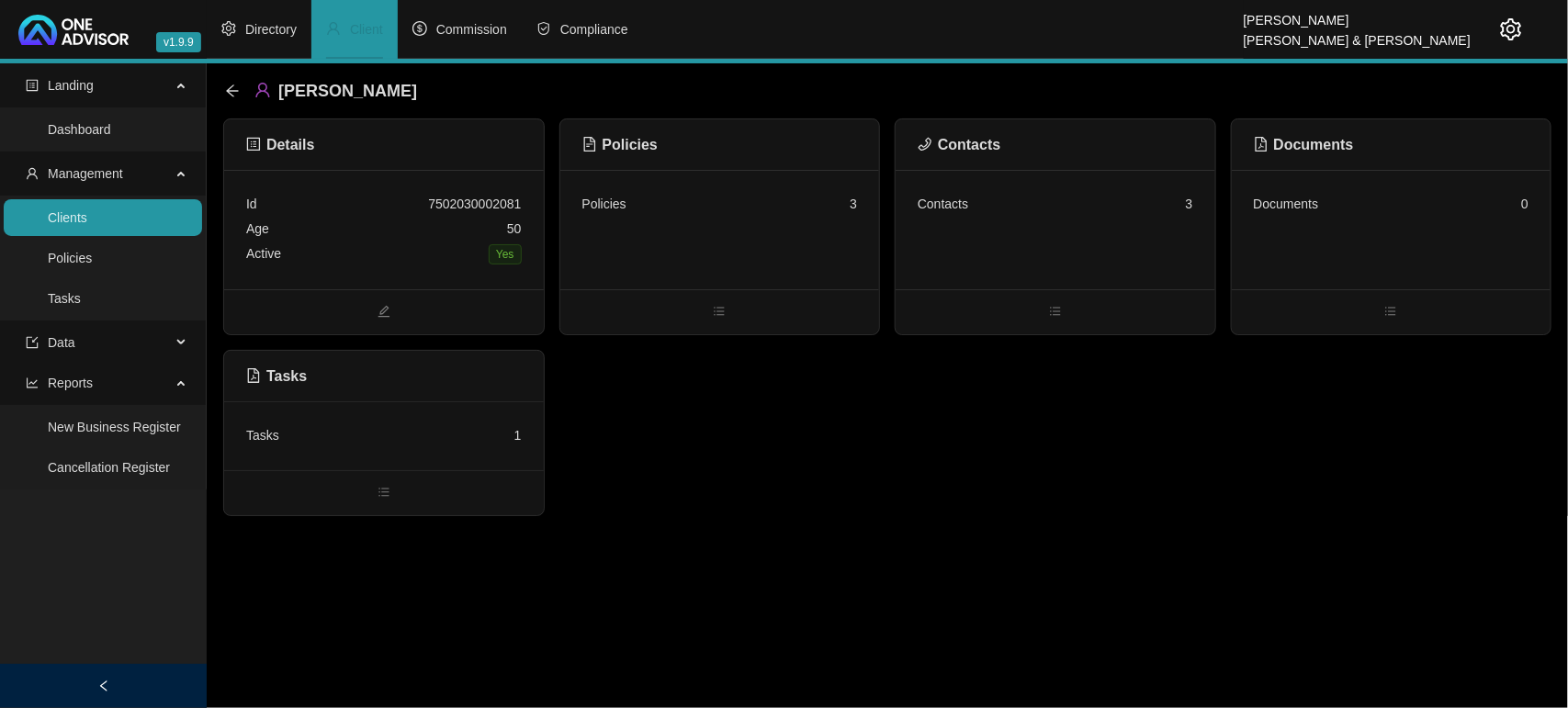
click at [369, 436] on div "Tasks 1" at bounding box center [384, 435] width 276 height 25
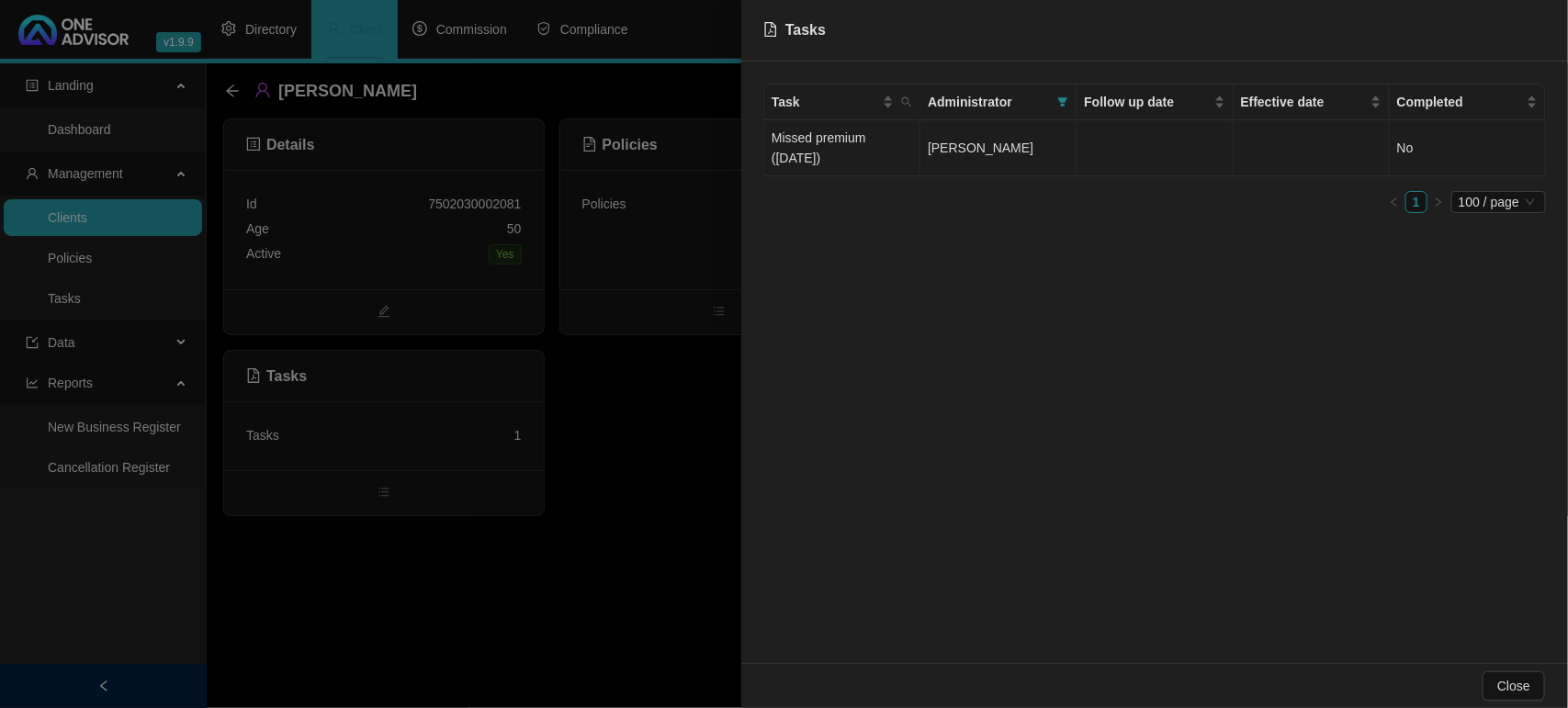
click at [951, 157] on td "[PERSON_NAME]" at bounding box center [997, 147] width 156 height 56
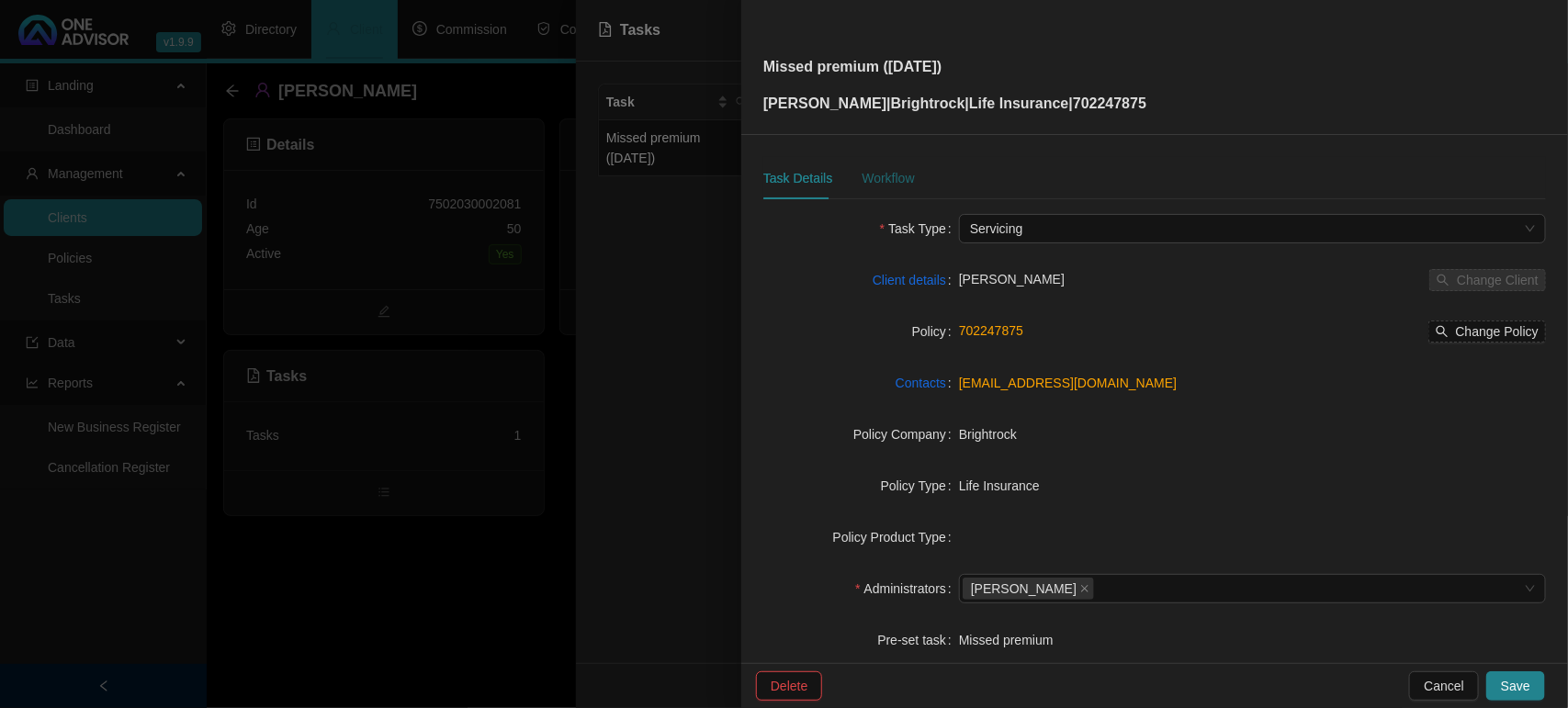
click at [912, 179] on div "Workflow" at bounding box center [887, 177] width 52 height 20
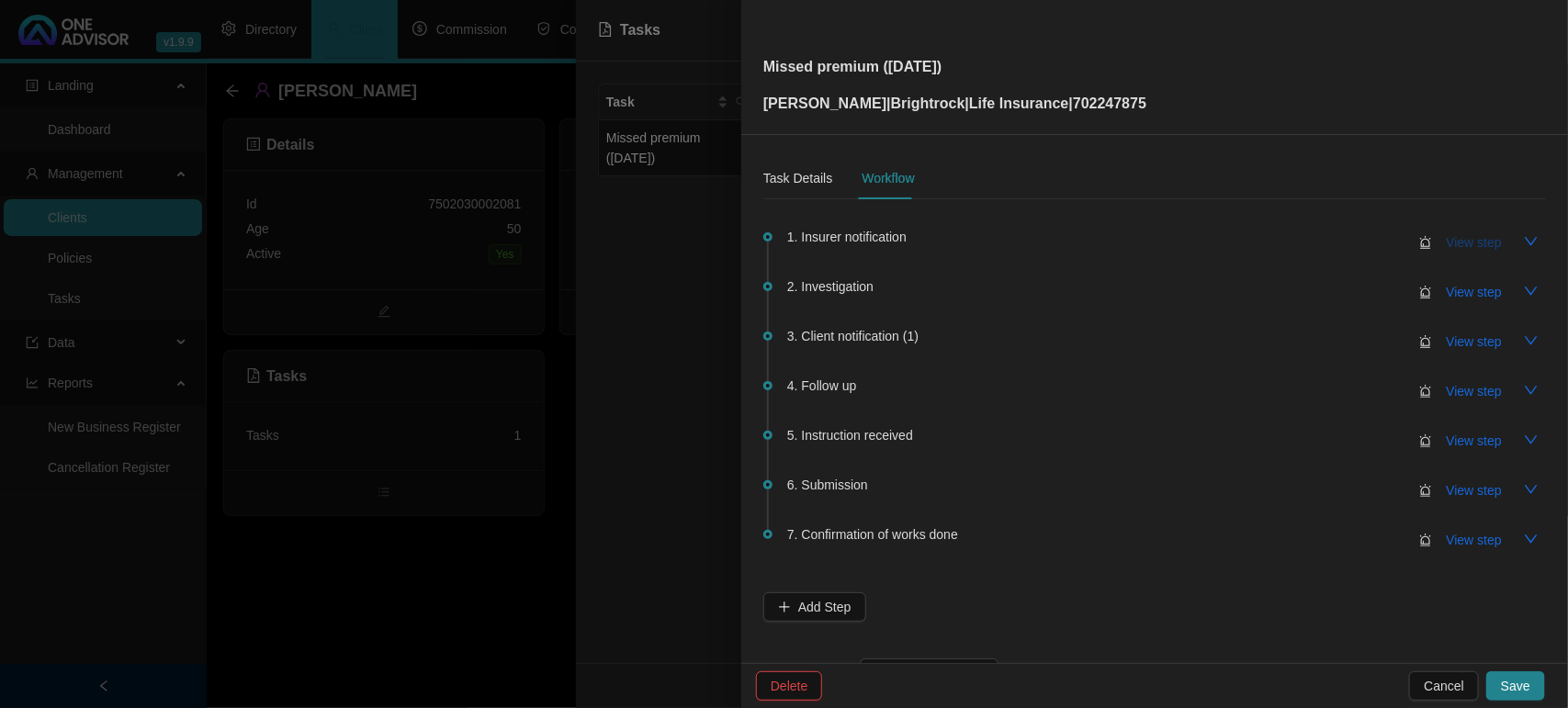
click at [1447, 248] on span "View step" at bounding box center [1474, 242] width 55 height 20
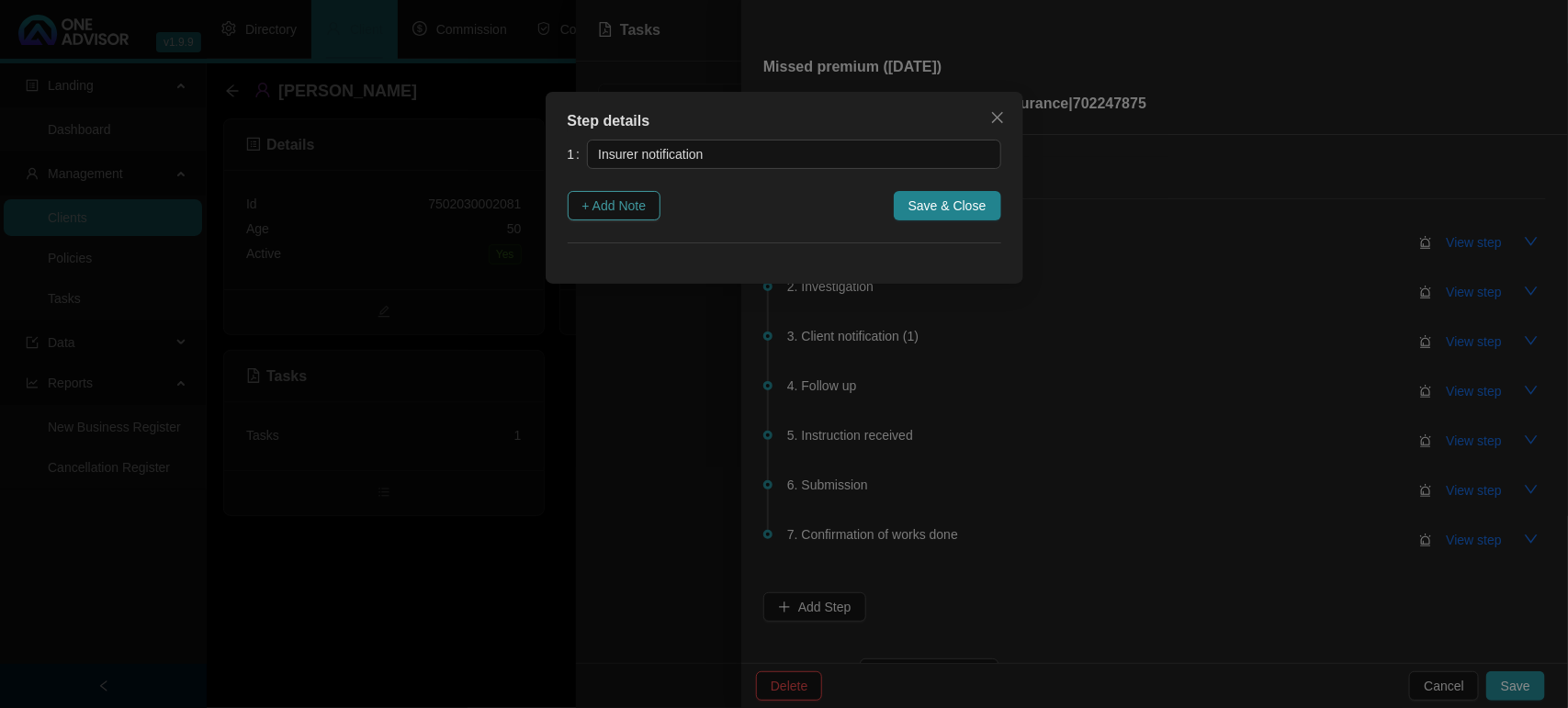
click at [646, 208] on span "+ Add Note" at bounding box center [615, 205] width 64 height 20
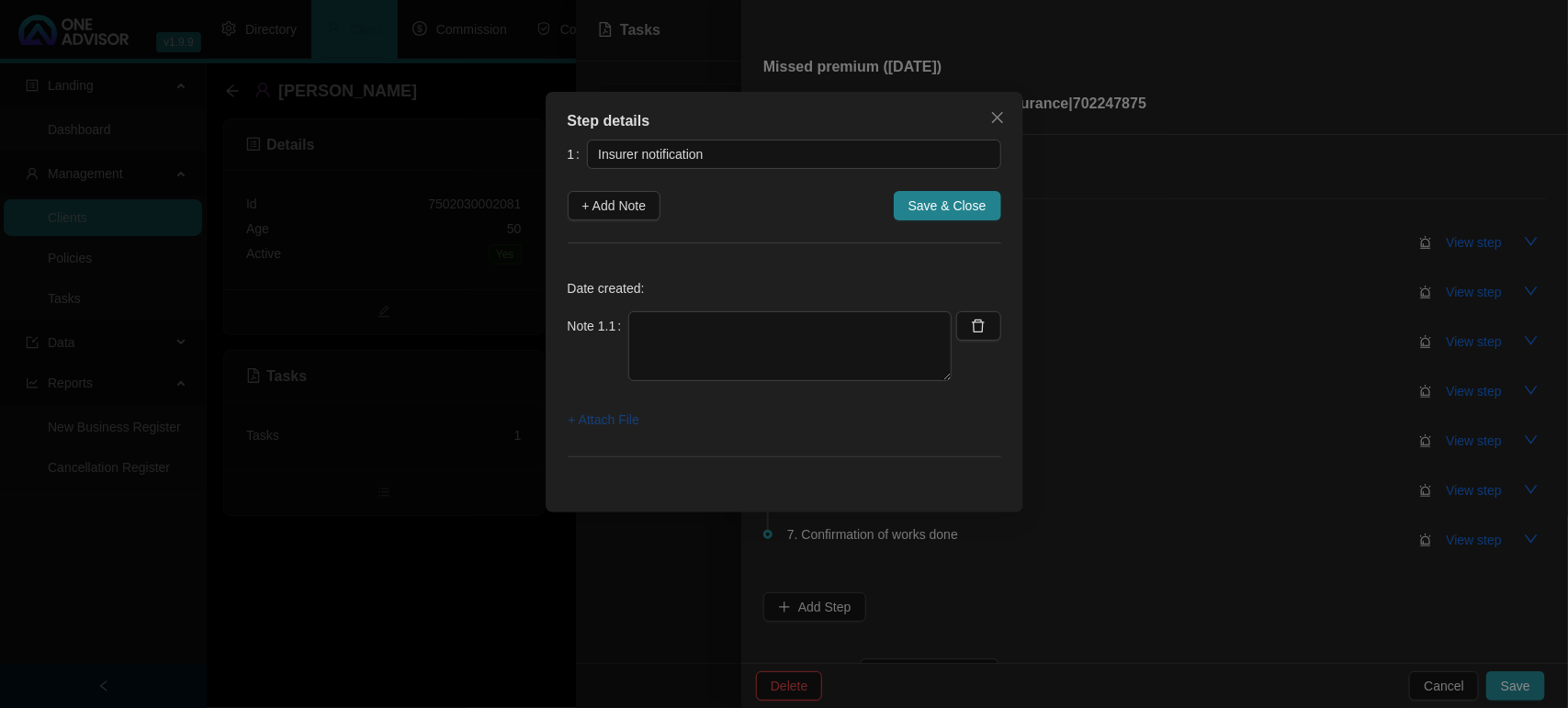
click at [629, 425] on span "+ Attach File" at bounding box center [604, 419] width 71 height 20
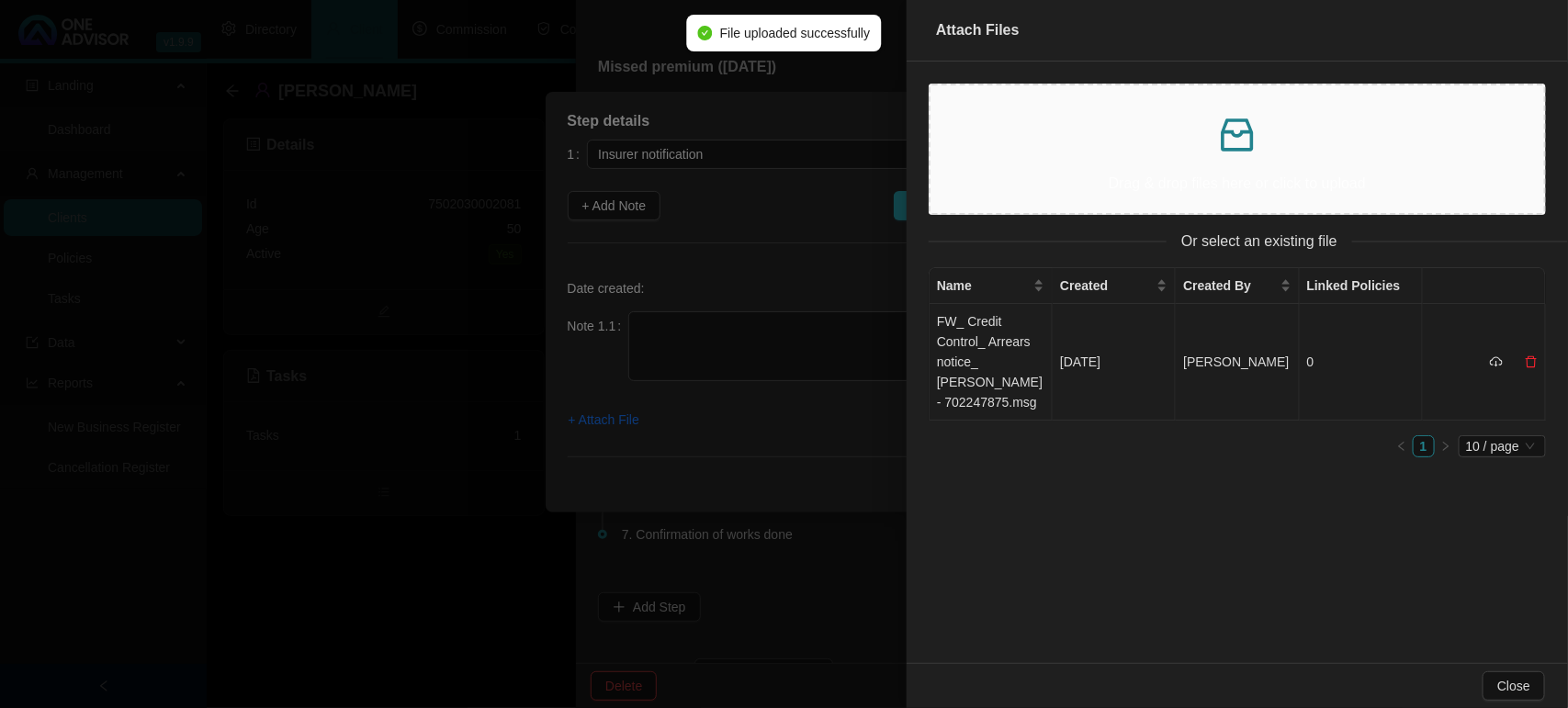
drag, startPoint x: 992, startPoint y: 373, endPoint x: 810, endPoint y: 365, distance: 182.2
click at [990, 373] on td "FW_ Credit Control_ Arrears notice_ [PERSON_NAME] - 702247875.msg" at bounding box center [991, 362] width 123 height 117
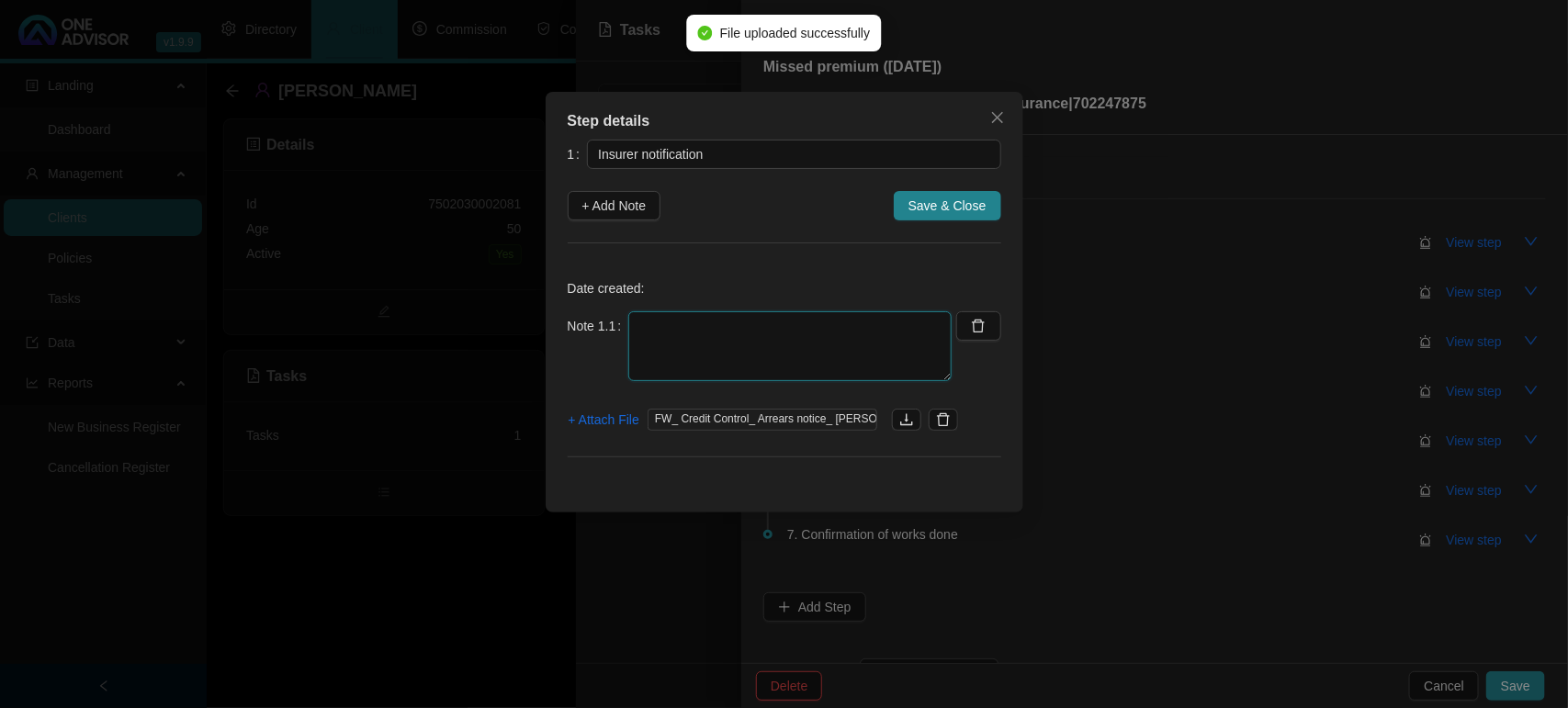
click at [690, 335] on textarea at bounding box center [790, 346] width 323 height 70
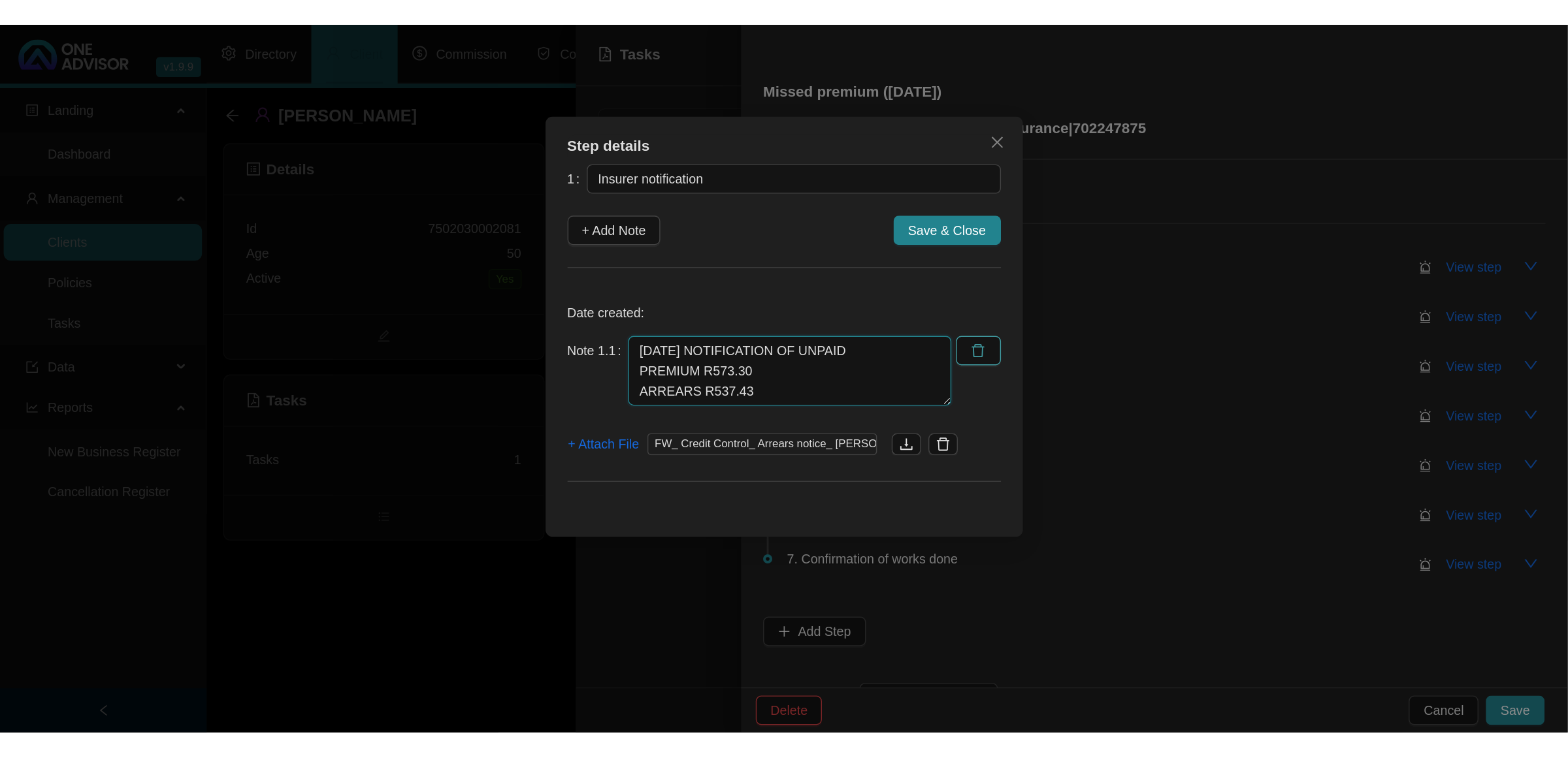
scroll to position [11, 0]
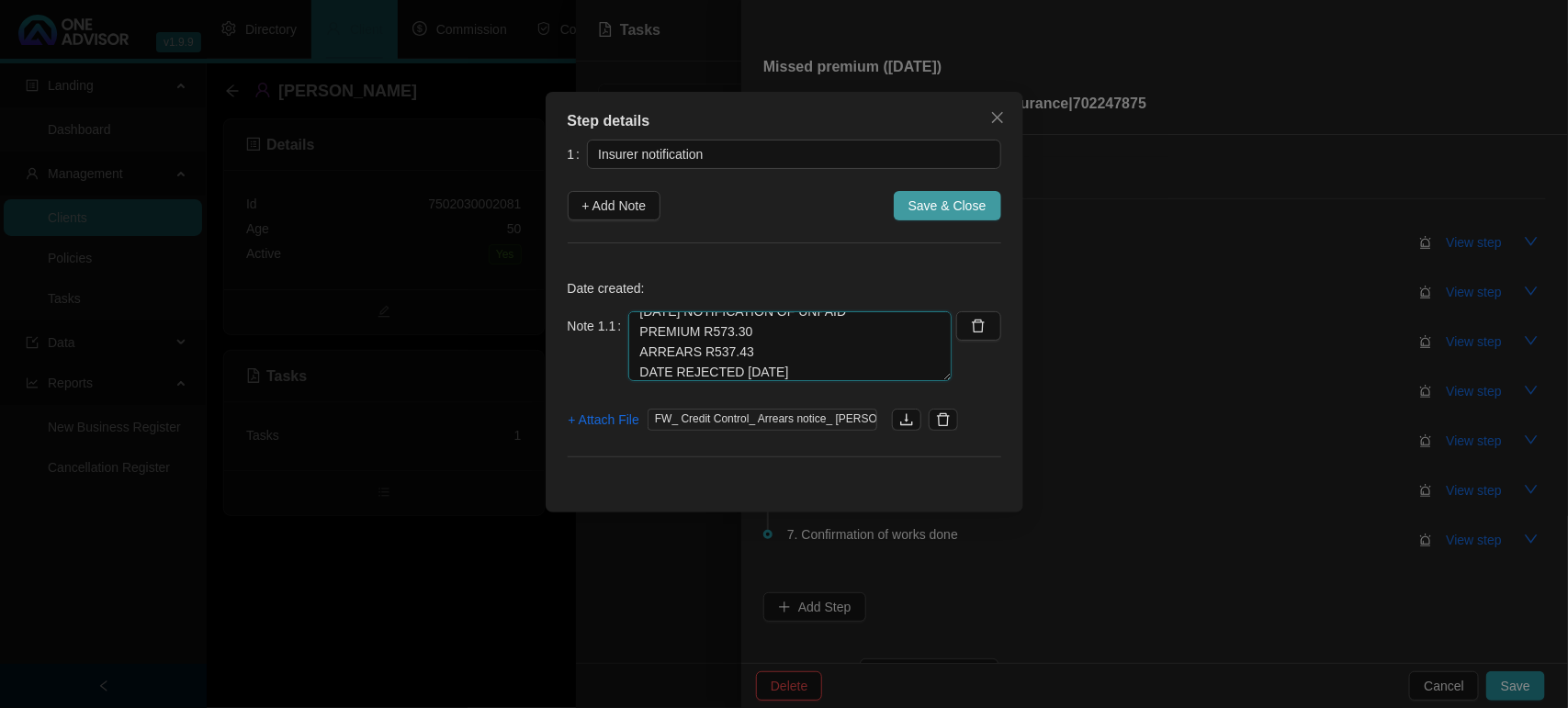
type textarea "[DATE] NOTIFICATION OF UNPAID PREMIUM R573.30 ARREARS R537.43 DATE REJECTED [DA…"
click at [908, 213] on button "Save & Close" at bounding box center [947, 205] width 108 height 29
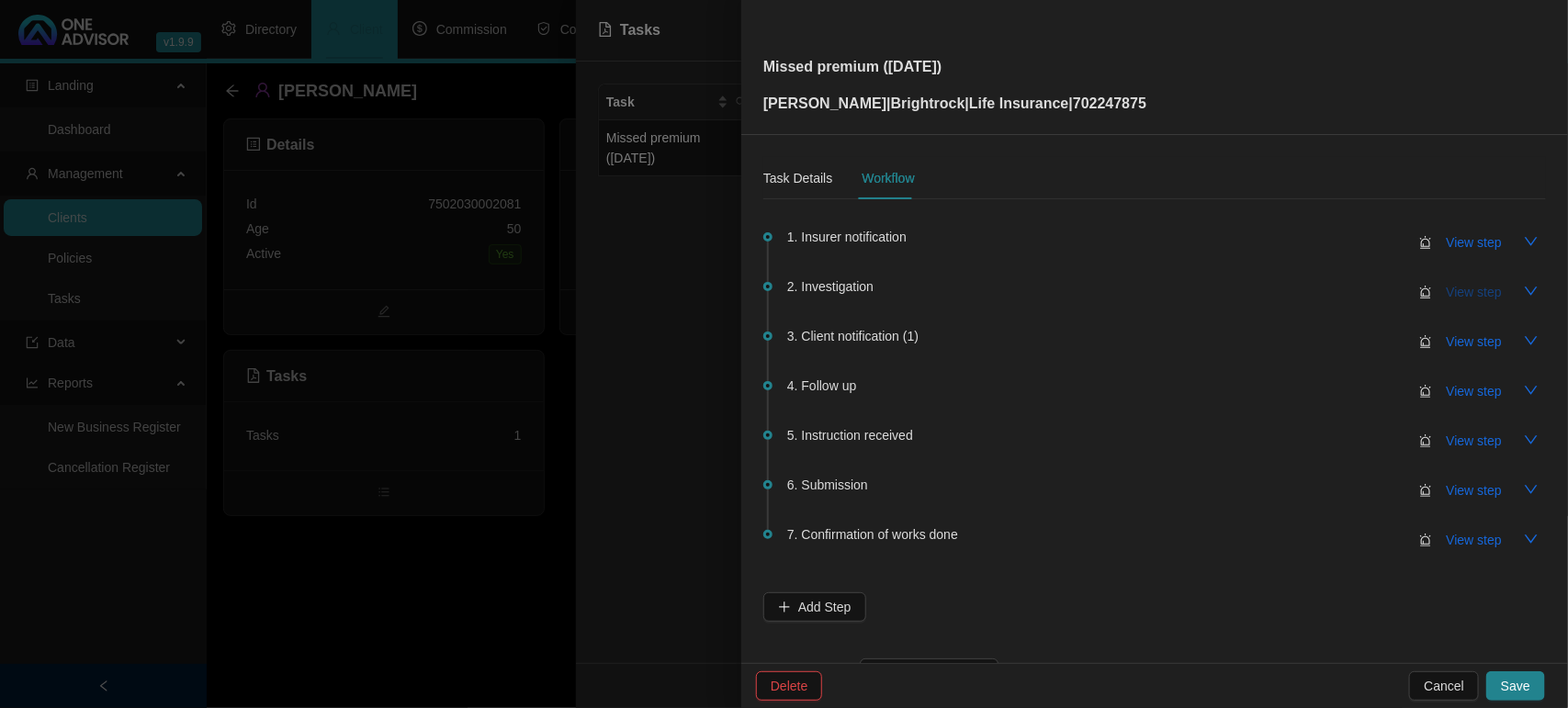
click at [1461, 286] on span "View step" at bounding box center [1474, 292] width 55 height 20
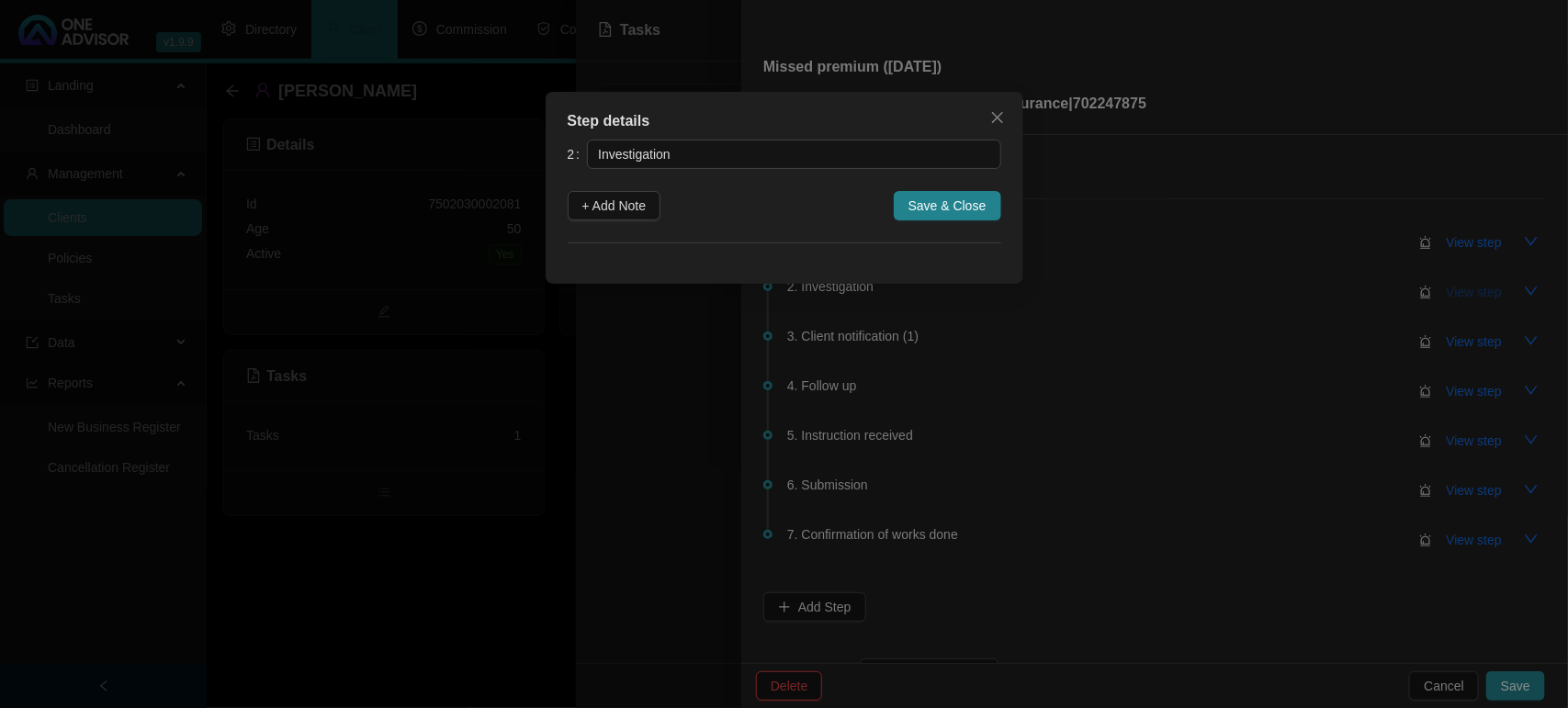
click at [1461, 286] on div "Step details 2 Investigation + Add Note Save & Close Cancel OK" at bounding box center [784, 354] width 1568 height 708
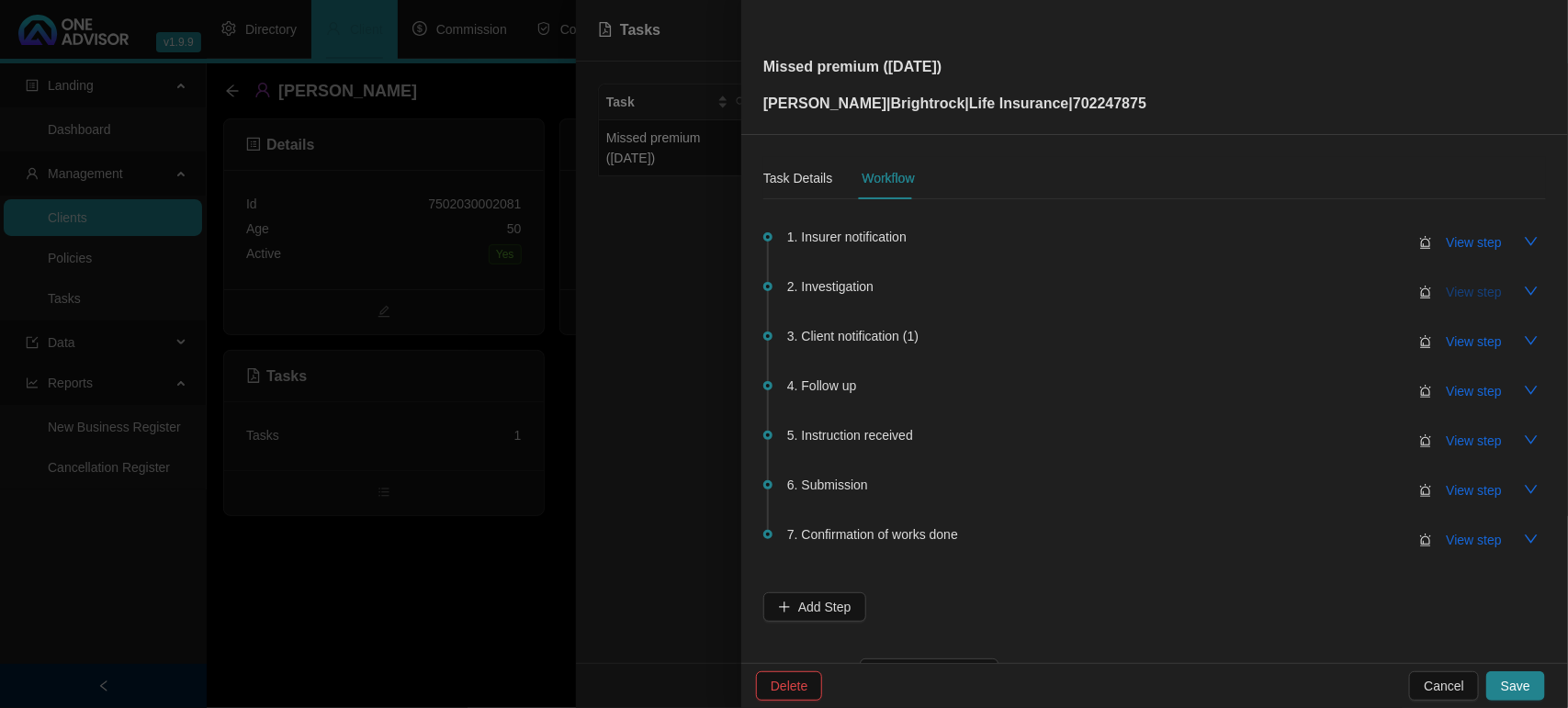
click at [1463, 290] on span "View step" at bounding box center [1474, 292] width 55 height 20
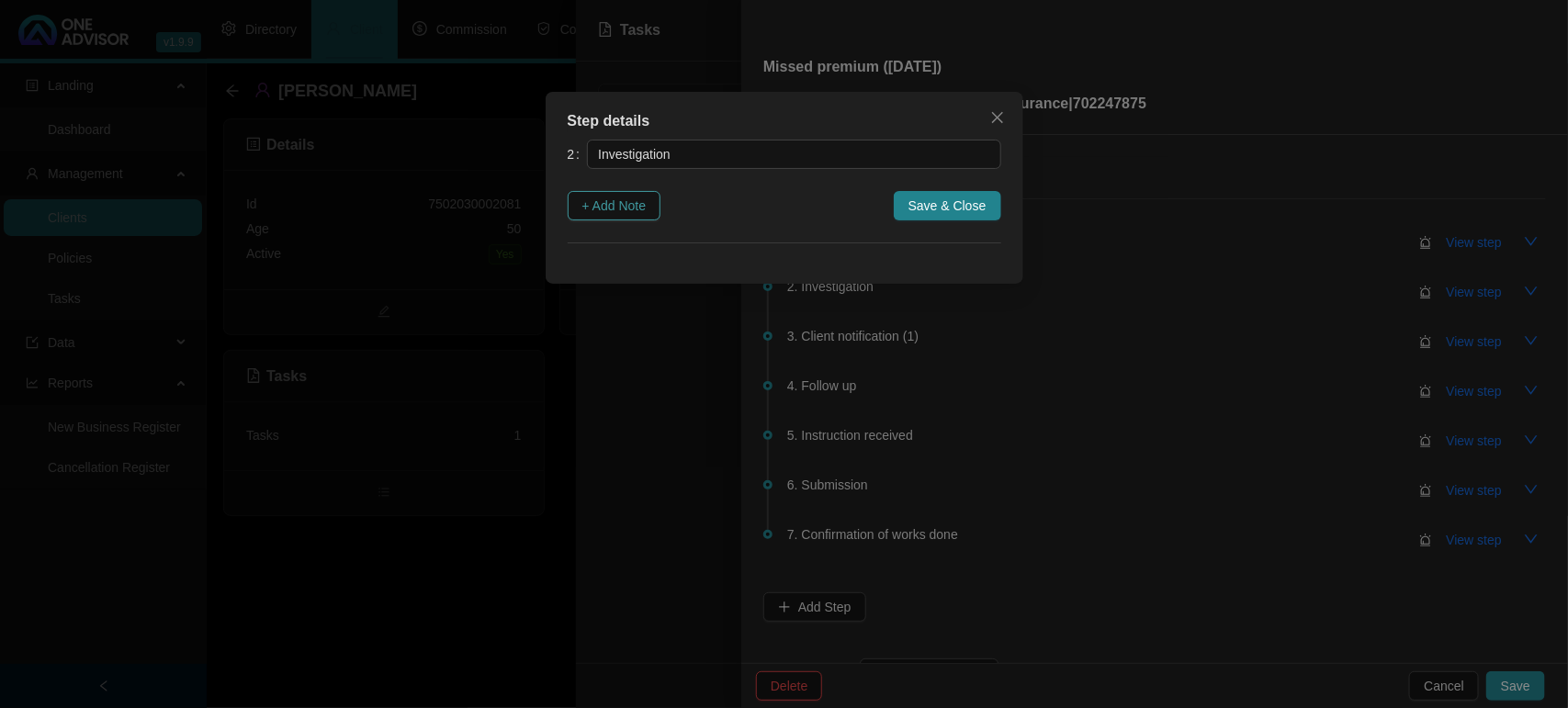
click at [626, 205] on span "+ Add Note" at bounding box center [615, 205] width 64 height 20
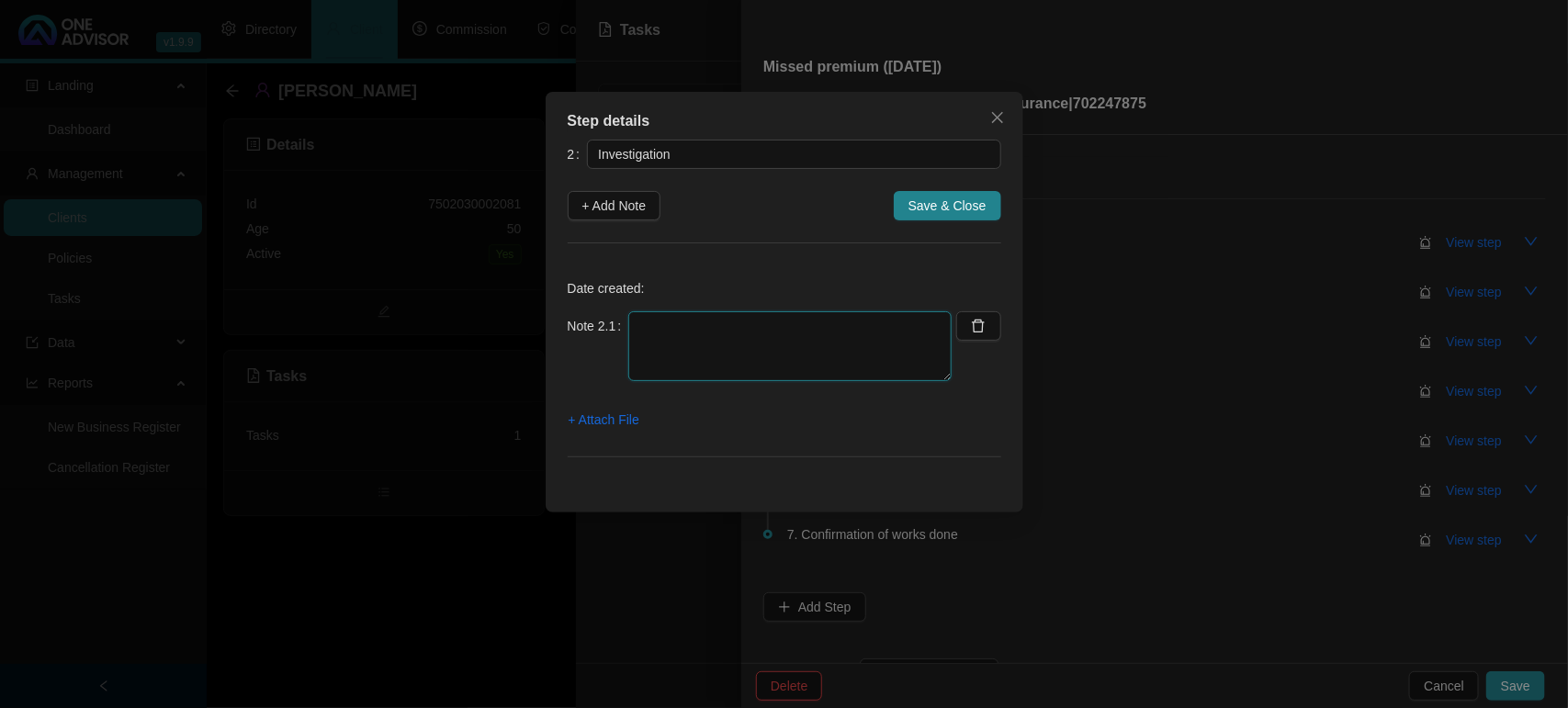
click at [718, 363] on textarea at bounding box center [790, 346] width 323 height 70
drag, startPoint x: 787, startPoint y: 377, endPoint x: 787, endPoint y: 456, distance: 79.0
click at [787, 456] on div "Date created: Note 2.1 [DATE] 08.54 CALLED [PERSON_NAME] - ASK WHAT OPTION ARE …" at bounding box center [784, 372] width 434 height 214
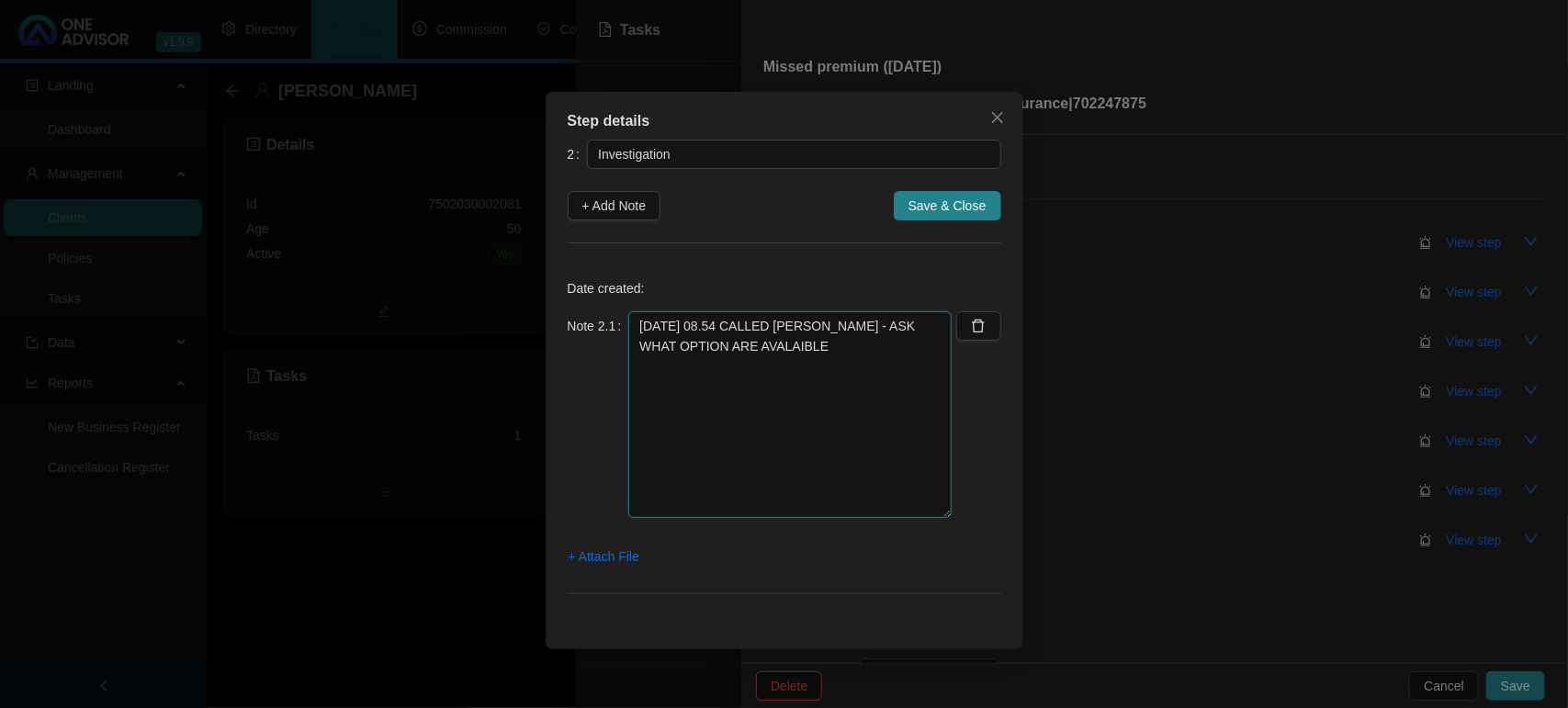
drag, startPoint x: 945, startPoint y: 378, endPoint x: 934, endPoint y: 514, distance: 136.4
click at [934, 514] on textarea "[DATE] 08.54 CALLED [PERSON_NAME] - ASK WHAT OPTION ARE AVALAIBLE" at bounding box center [790, 414] width 323 height 207
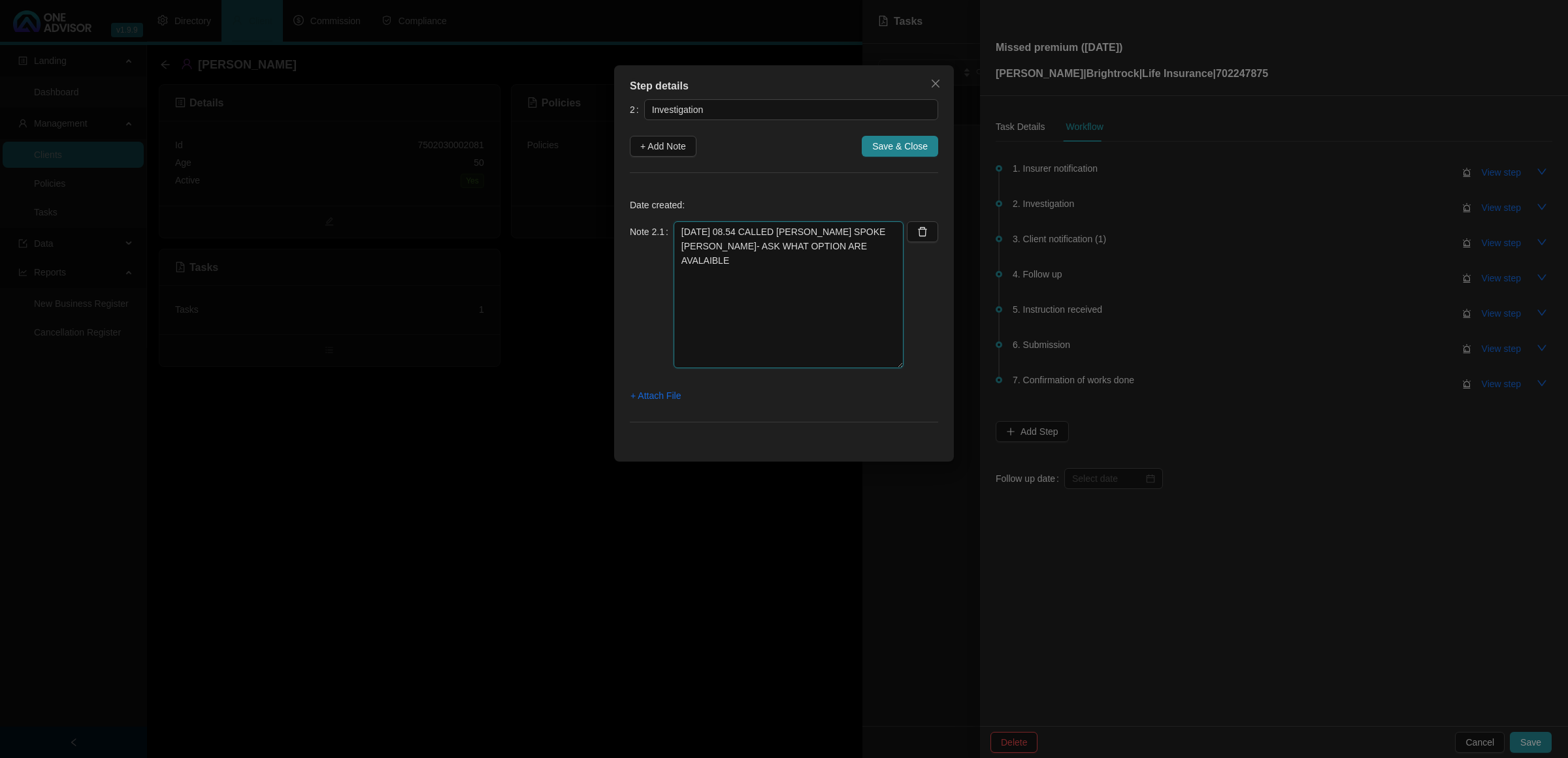
click at [792, 232] on textarea "[DATE] 08.54 CALLED [PERSON_NAME] SPOKE [PERSON_NAME]- ASK WHAT OPTION ARE AVAL…" at bounding box center [789, 295] width 230 height 147
click at [879, 232] on textarea "[DATE] 08.54 CALLED B-ROCK SPOKE [PERSON_NAME]- ASK WHAT OPTION ARE AVALAIBLE" at bounding box center [789, 295] width 230 height 147
click at [830, 244] on textarea "[DATE] 08.54 CALLED B-ROCK SPOKE ASK WHAT OPTION ARE AVALAIBLE" at bounding box center [789, 295] width 230 height 147
click at [849, 237] on textarea "[DATE] 08.54 CALLED B-ROCK SPOKE ASK WHAT OPTION ARE AVALAIBLE [GEOGRAPHIC_DATA]" at bounding box center [789, 295] width 230 height 147
drag, startPoint x: 713, startPoint y: 283, endPoint x: 680, endPoint y: 265, distance: 37.6
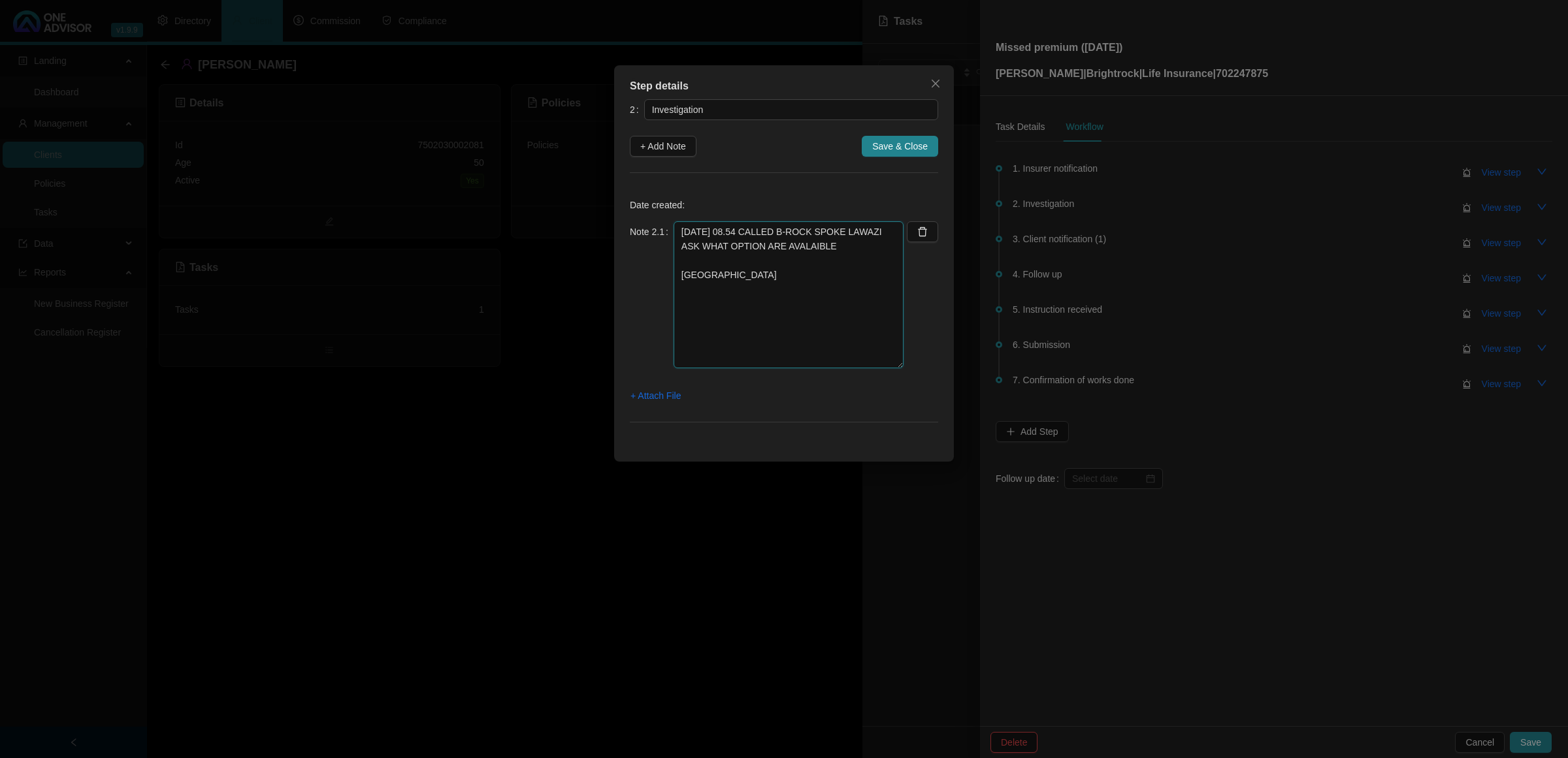
click at [680, 263] on textarea "[DATE] 08.54 CALLED B-ROCK SPOKE LAWAZI ASK WHAT OPTION ARE AVALAIBLE [GEOGRAPH…" at bounding box center [789, 295] width 230 height 147
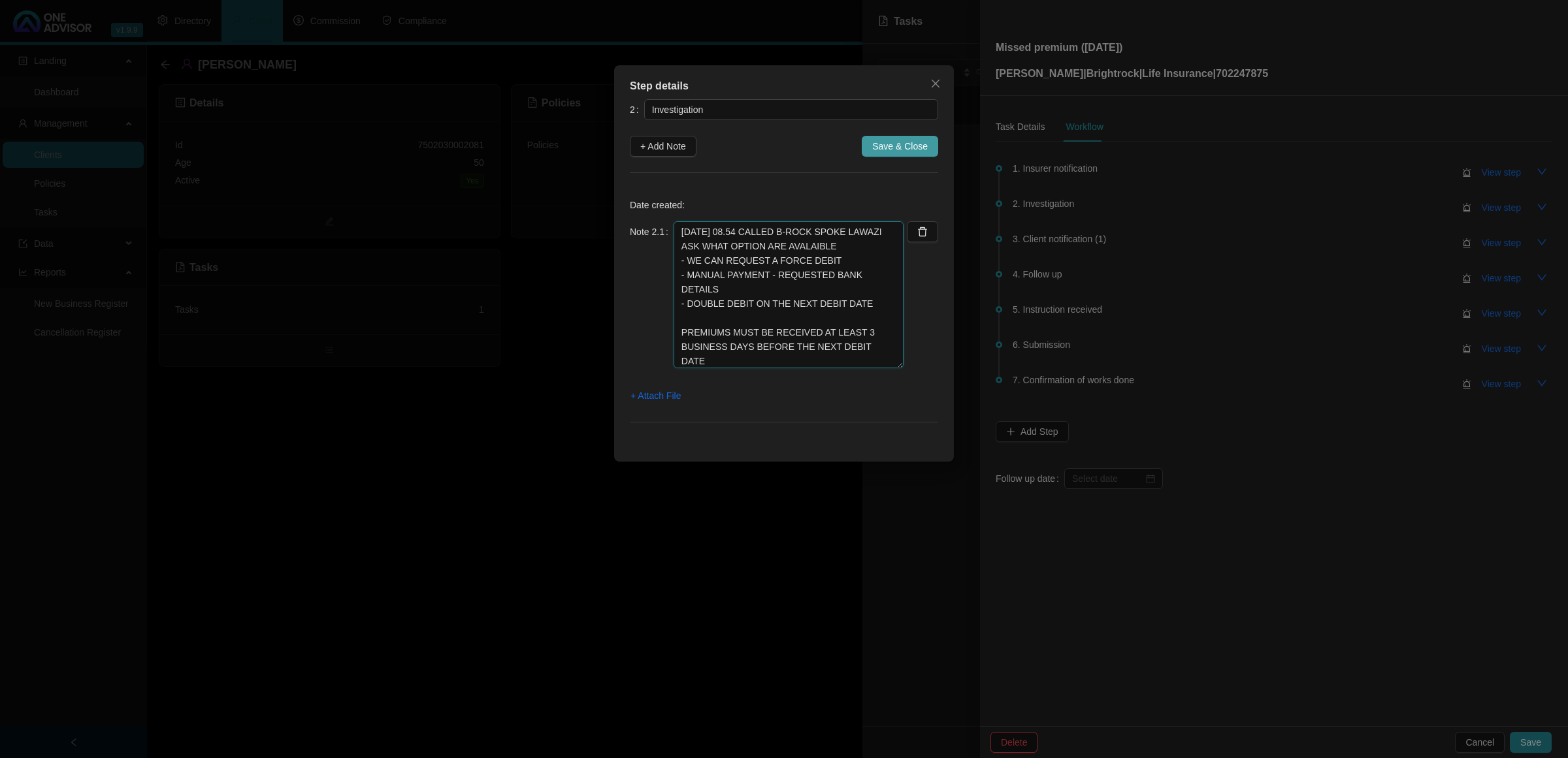
type textarea "[DATE] 08.54 CALLED B-ROCK SPOKE LAWAZI ASK WHAT OPTION ARE AVALAIBLE - WE CAN …"
click at [912, 145] on span "Save & Close" at bounding box center [900, 146] width 56 height 14
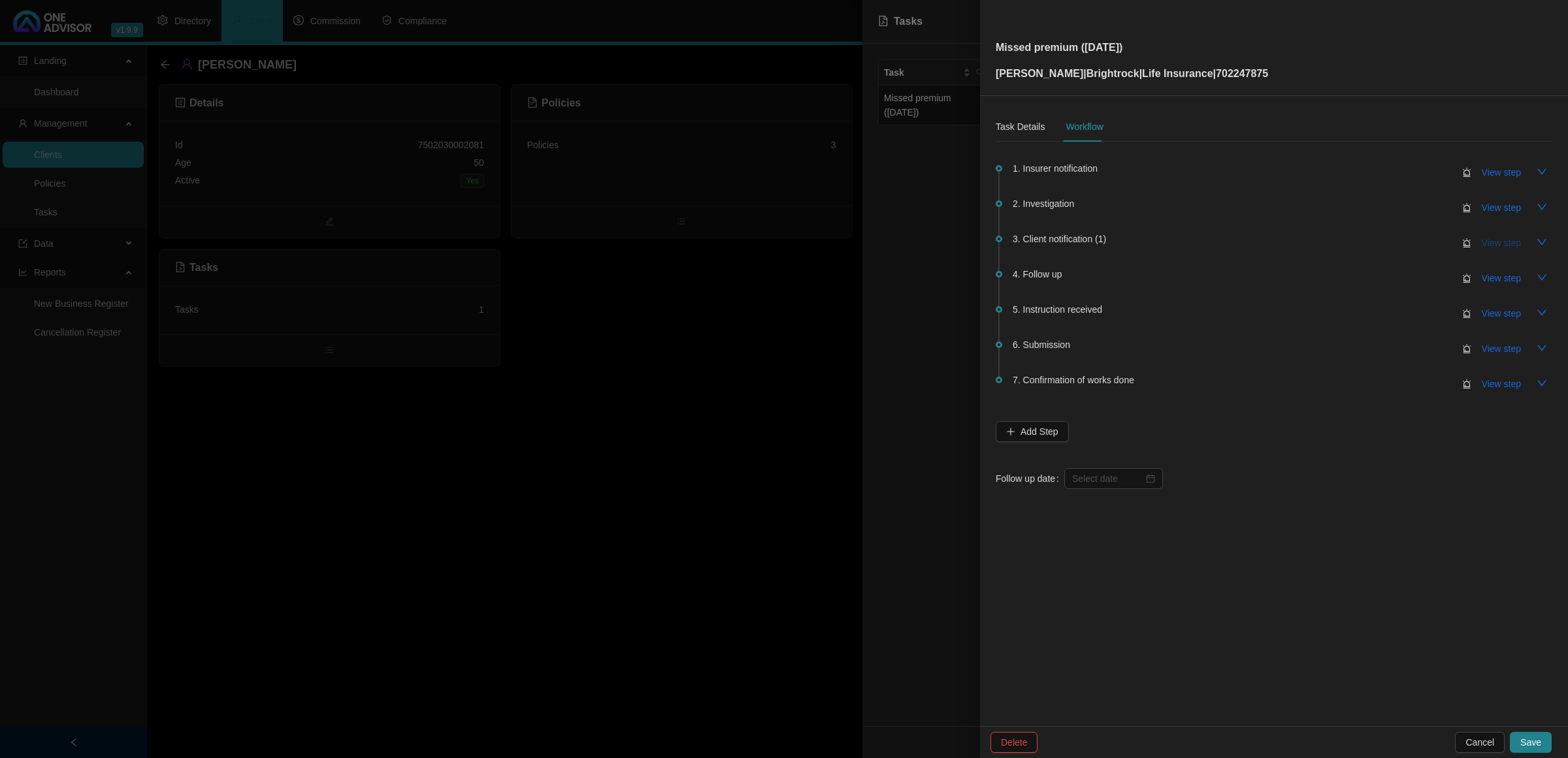
click at [1500, 242] on span "View step" at bounding box center [1501, 242] width 39 height 14
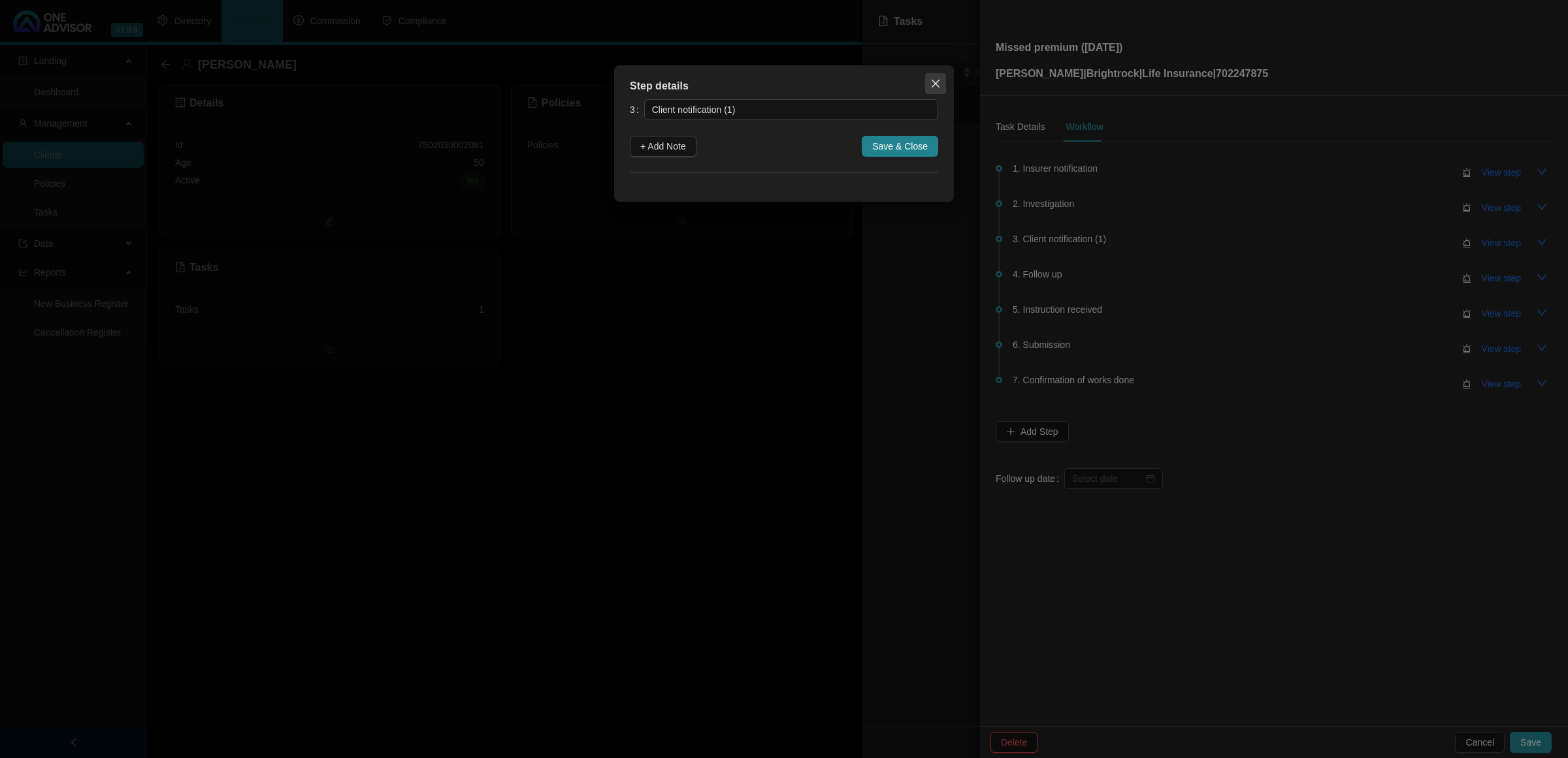
click at [933, 83] on icon "close" at bounding box center [936, 84] width 11 height 11
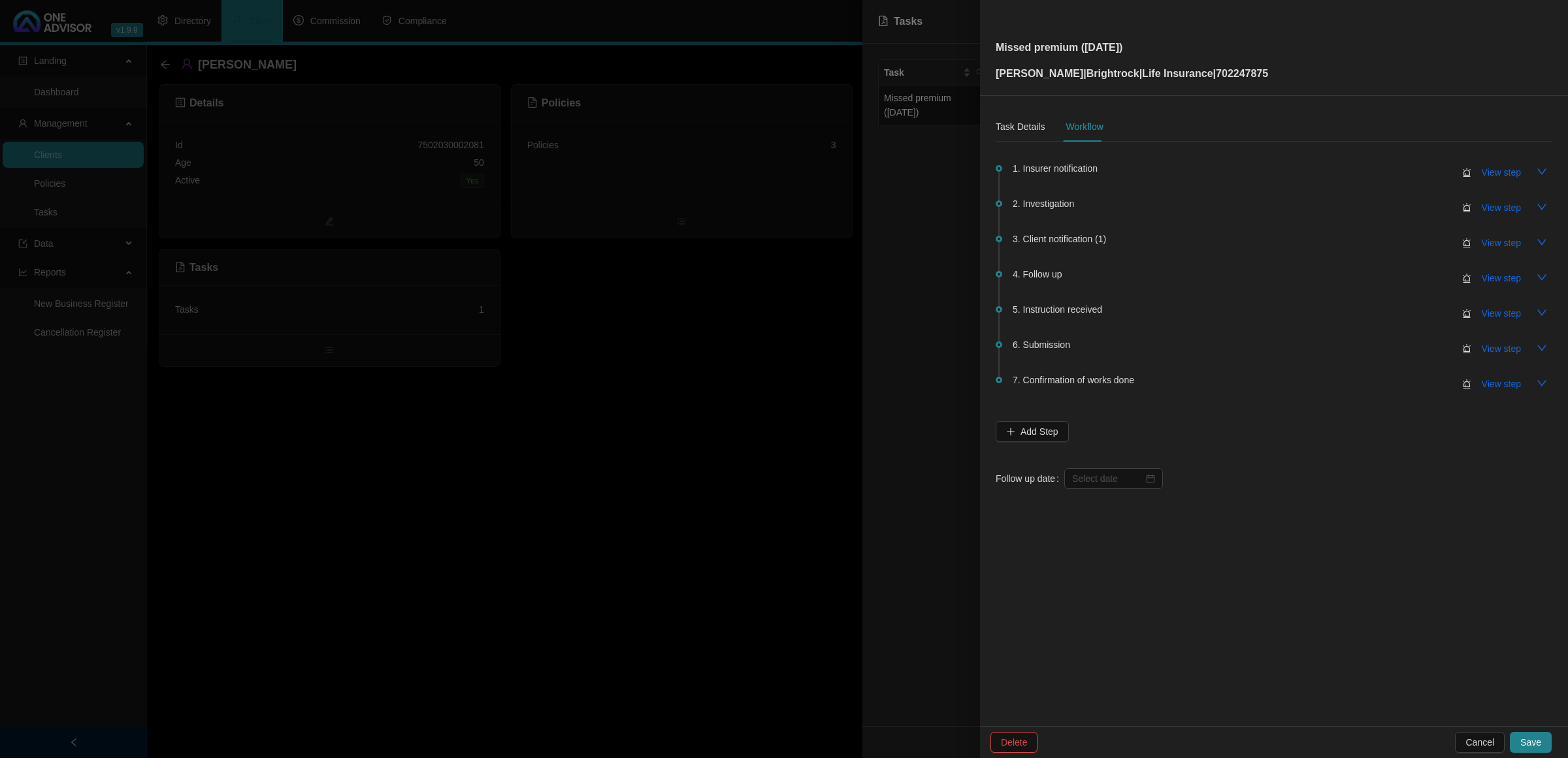
click at [1516, 731] on div "Delete Cancel Save" at bounding box center [1274, 742] width 588 height 32
click at [1106, 474] on input at bounding box center [1108, 478] width 71 height 14
type input "[DATE]"
click at [1134, 603] on div "16" at bounding box center [1134, 605] width 15 height 15
click at [1521, 739] on button "Save" at bounding box center [1531, 742] width 42 height 21
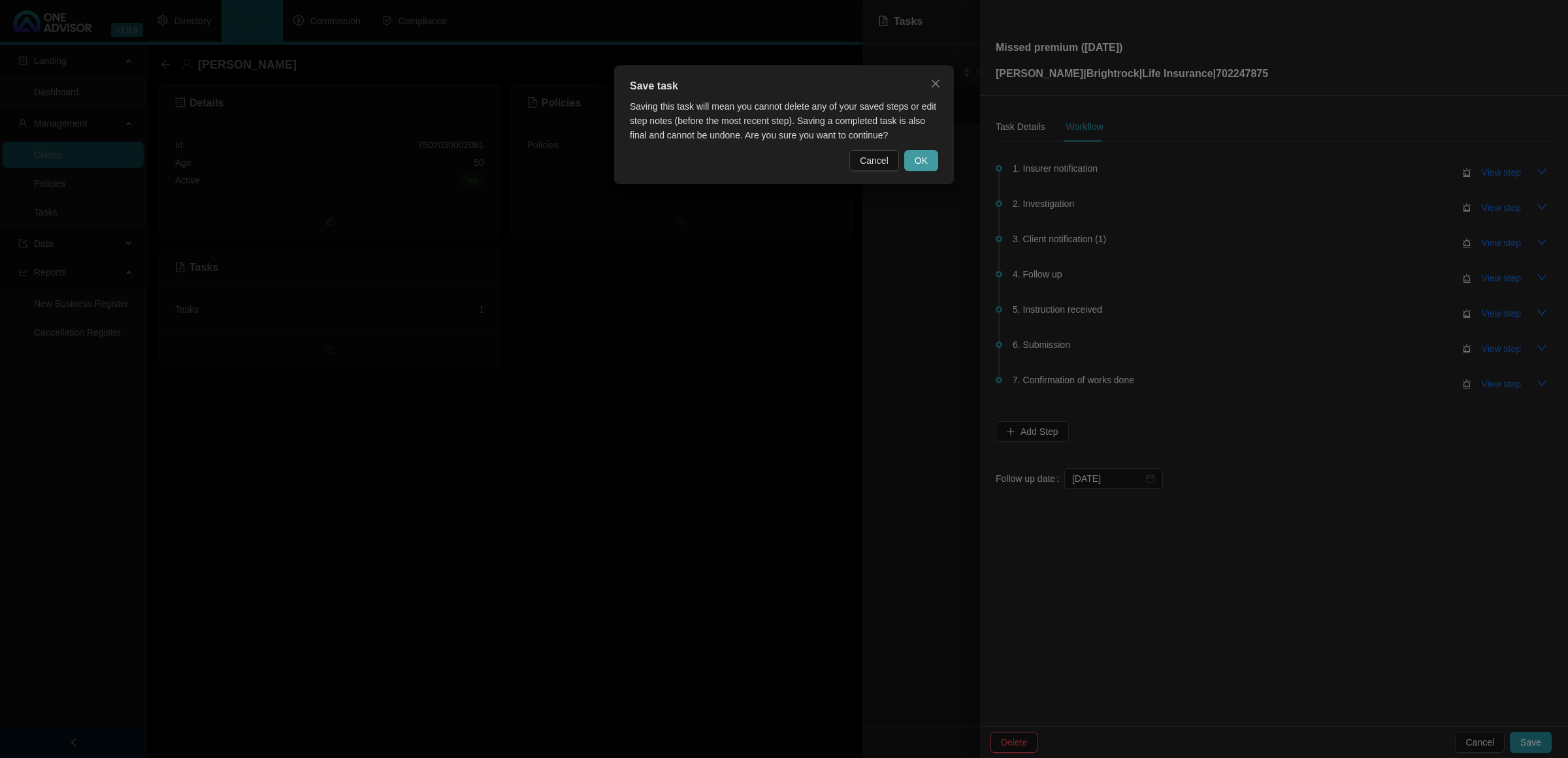
click at [923, 150] on button "OK" at bounding box center [921, 160] width 34 height 21
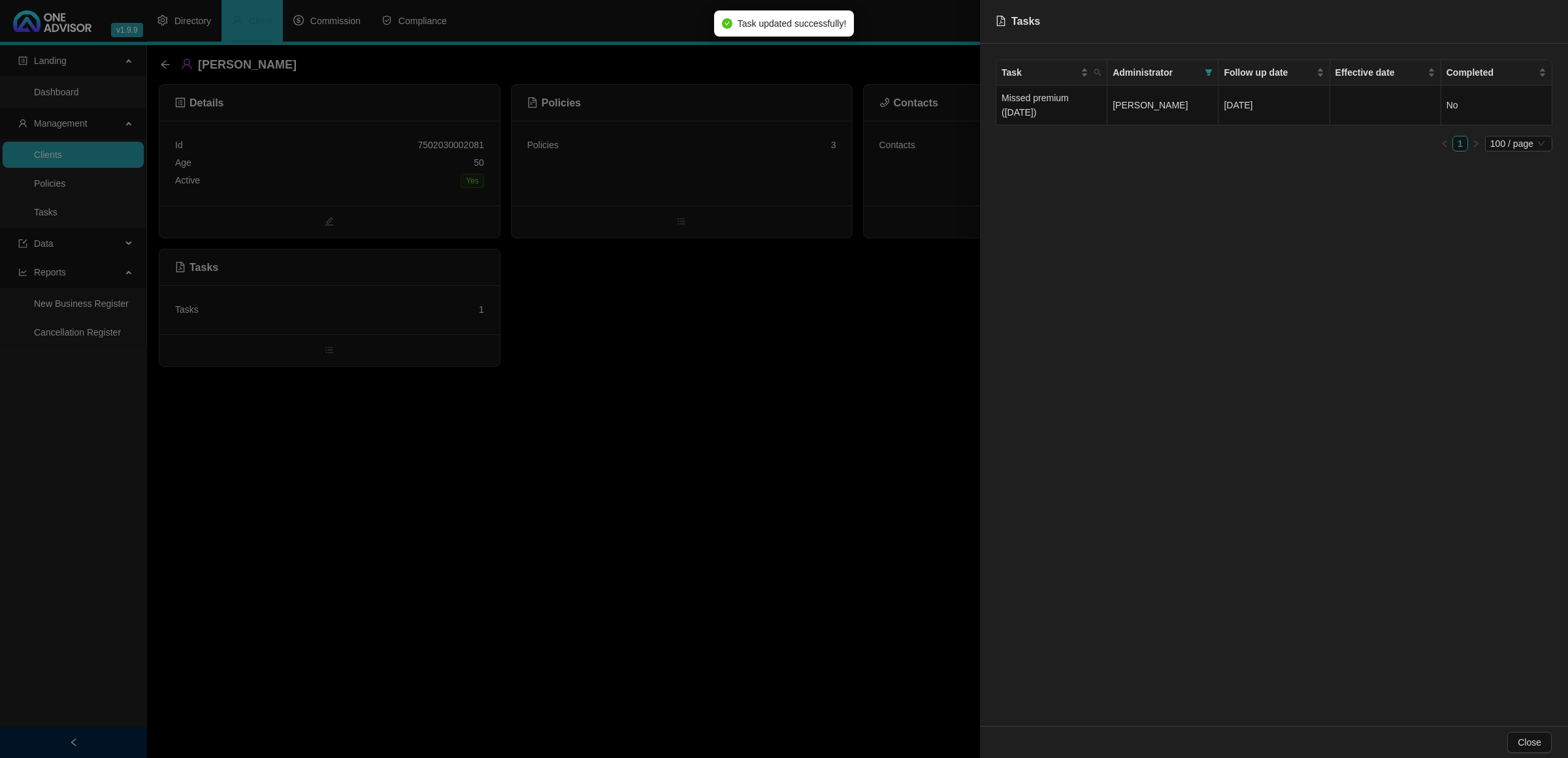
click at [765, 325] on div at bounding box center [784, 379] width 1568 height 758
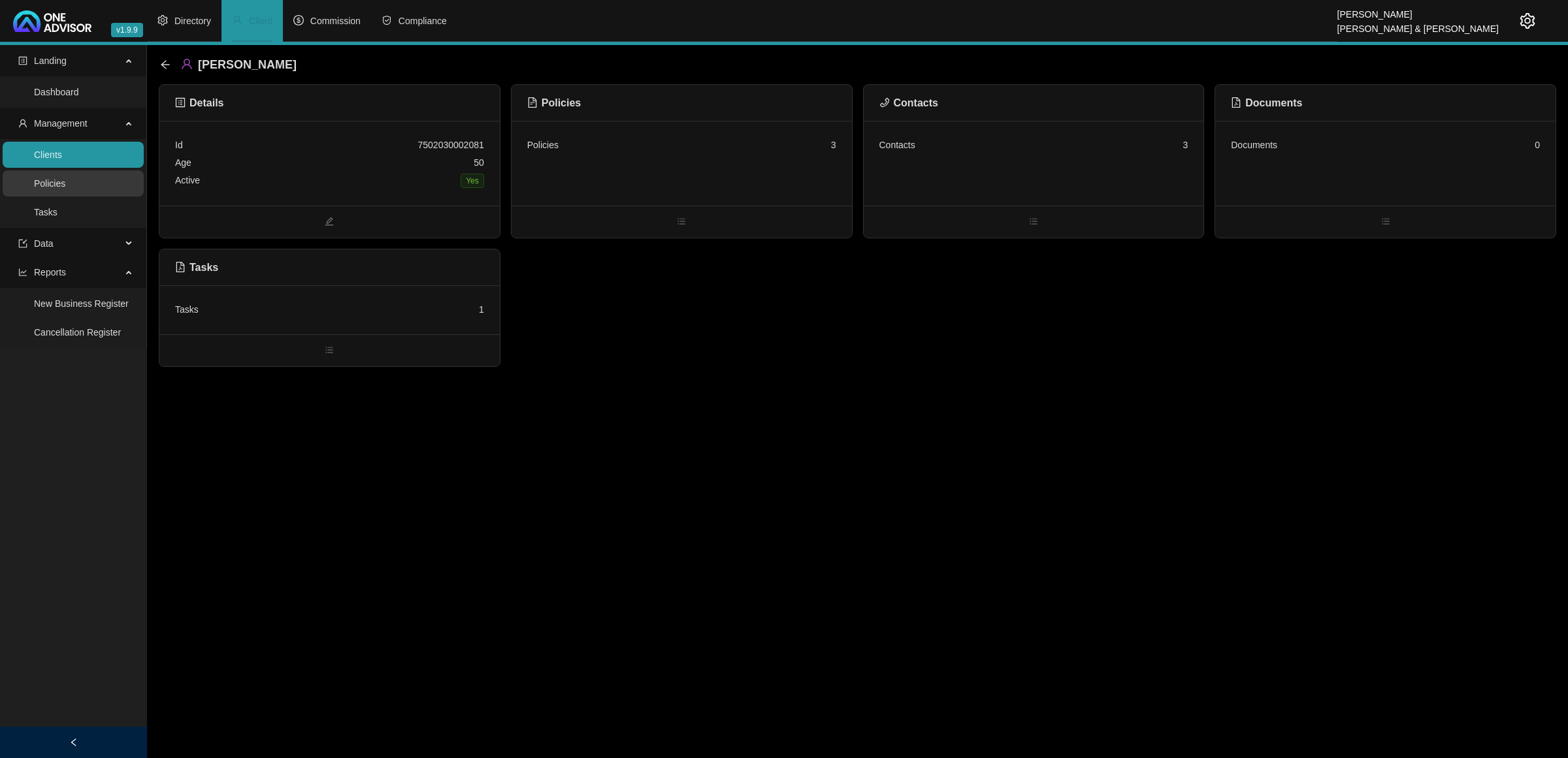
click at [65, 185] on link "Policies" at bounding box center [50, 184] width 32 height 11
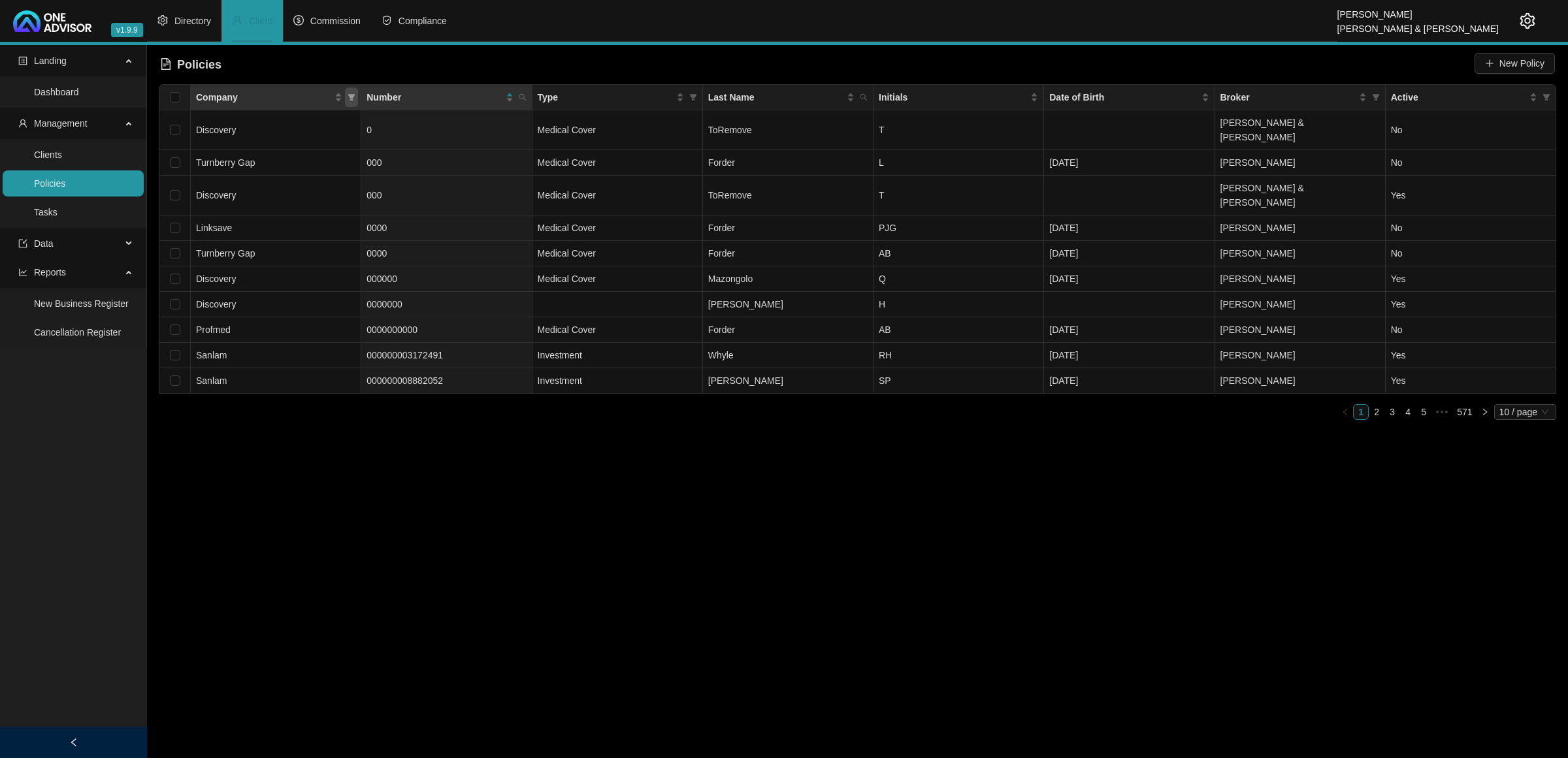
click at [348, 95] on icon "filter" at bounding box center [351, 97] width 7 height 7
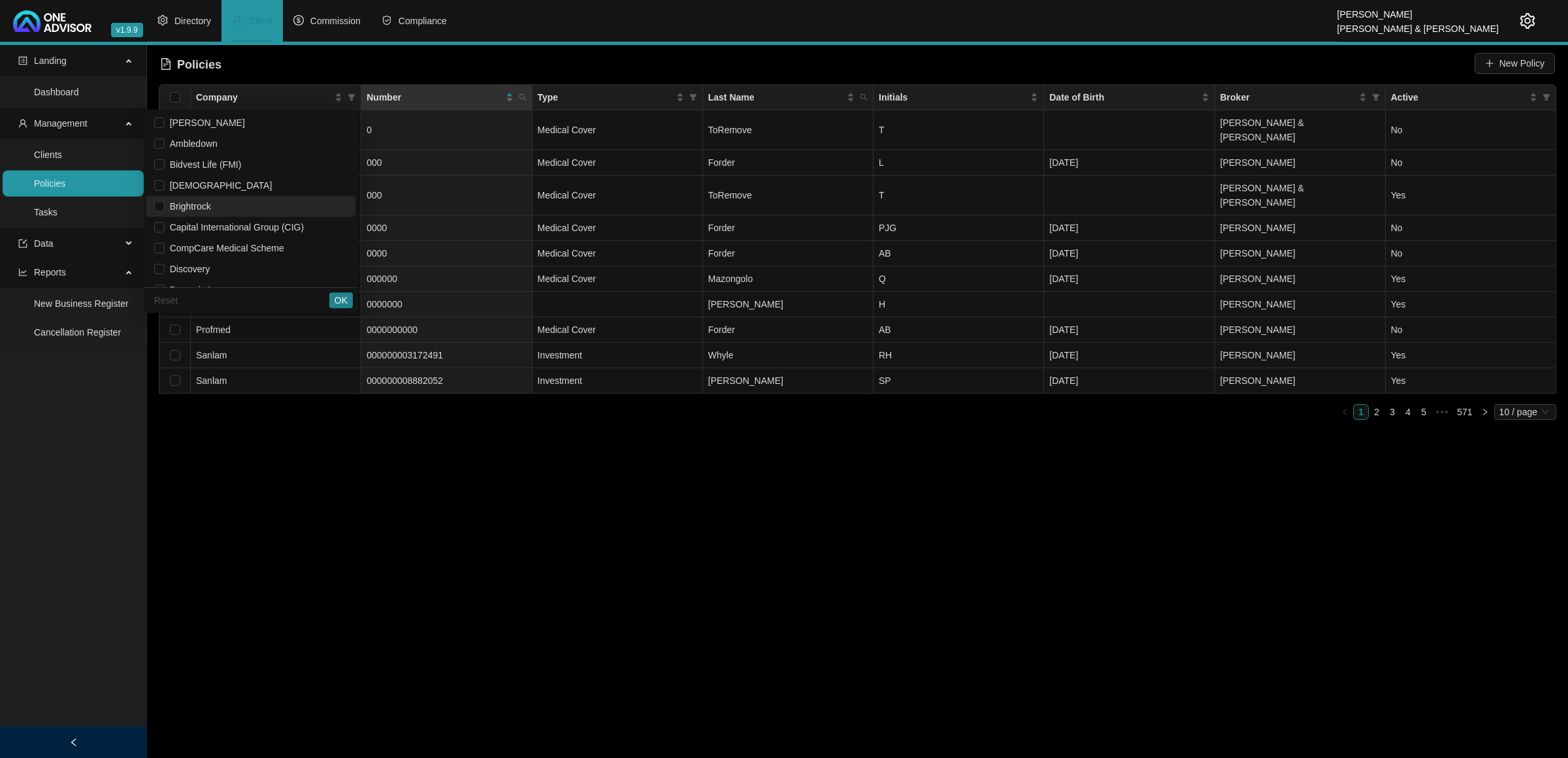
click at [211, 205] on span "Brightrock" at bounding box center [251, 206] width 193 height 14
checkbox input "true"
click at [346, 301] on span "OK" at bounding box center [341, 300] width 13 height 14
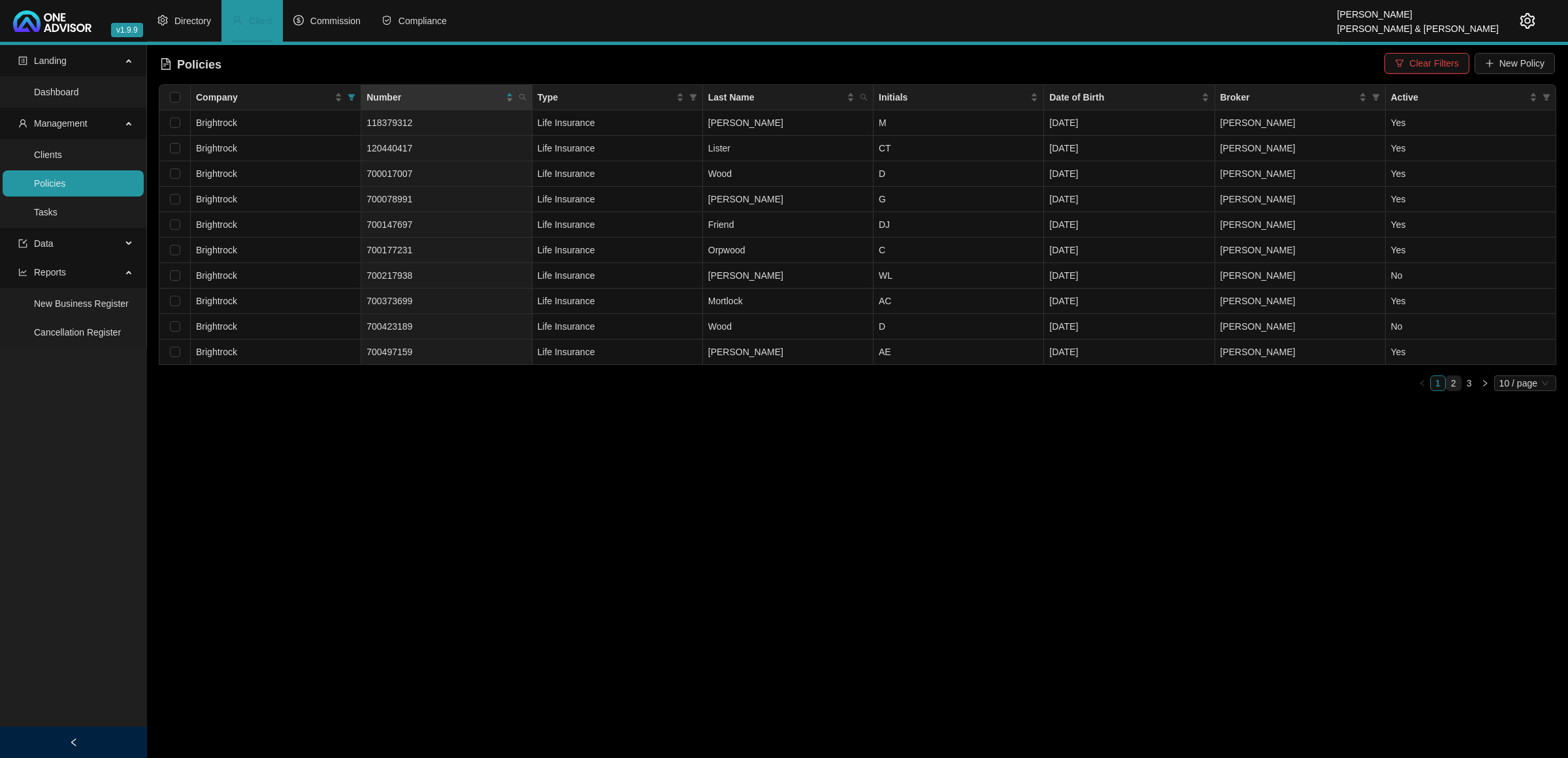
click at [1454, 387] on link "2" at bounding box center [1453, 383] width 14 height 14
click at [1468, 385] on link "3" at bounding box center [1469, 383] width 14 height 14
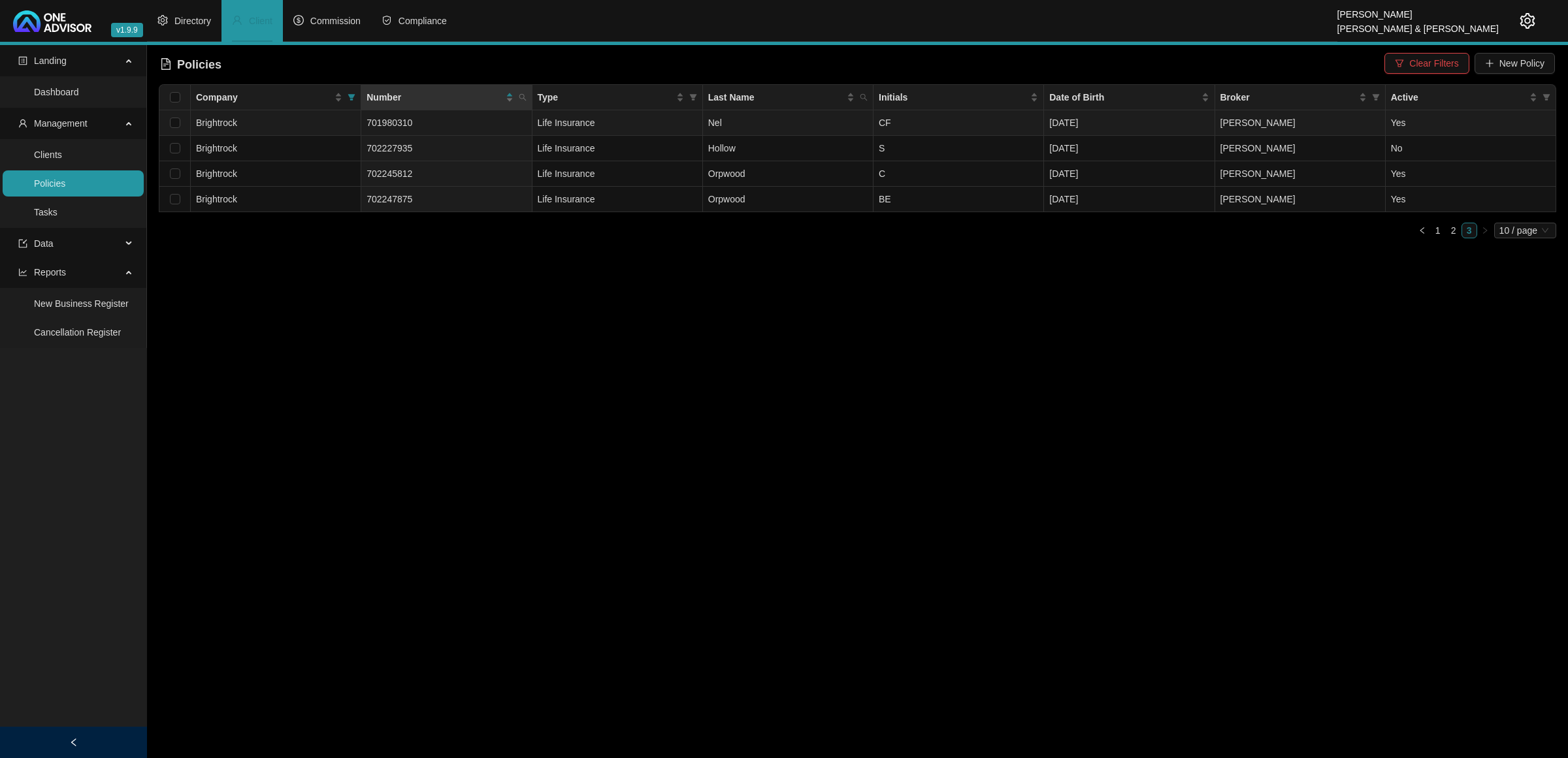
click at [840, 120] on td "Nel" at bounding box center [788, 123] width 171 height 26
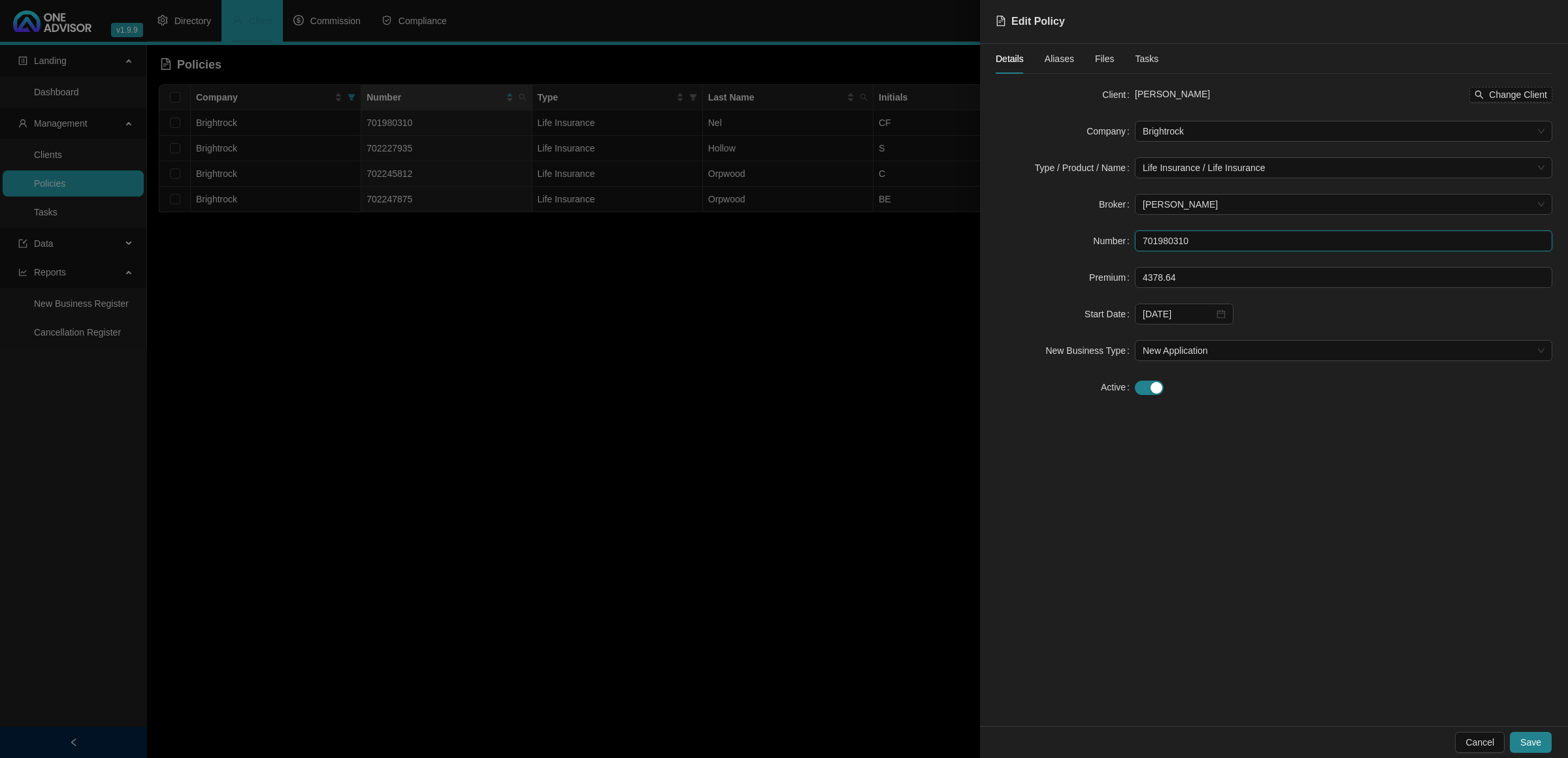
drag, startPoint x: 1194, startPoint y: 240, endPoint x: 1142, endPoint y: 249, distance: 52.8
click at [1142, 249] on input "701980310" at bounding box center [1343, 240] width 417 height 21
click at [784, 340] on div at bounding box center [784, 379] width 1568 height 758
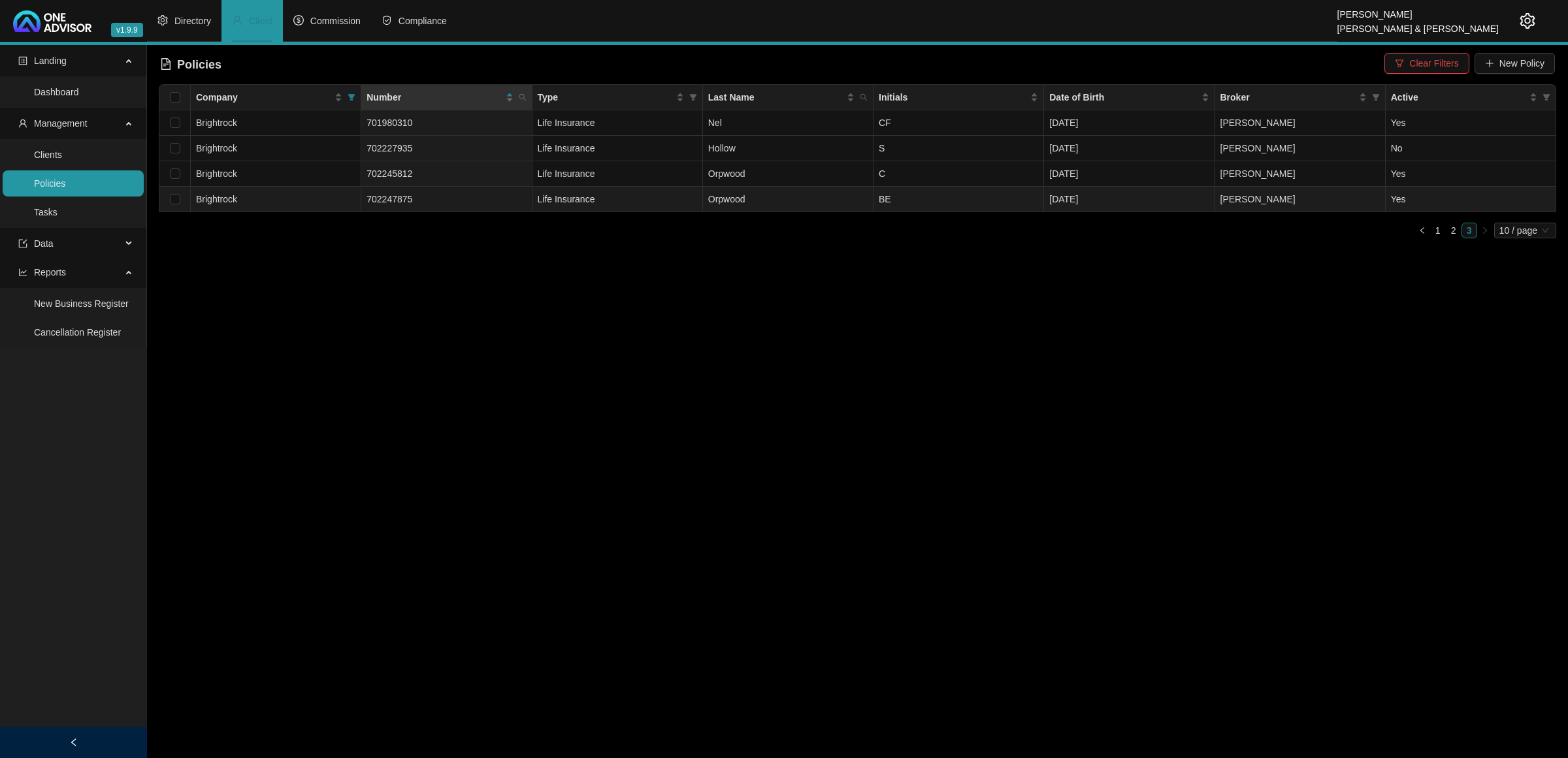
click at [739, 197] on td "Orpwood" at bounding box center [788, 199] width 171 height 26
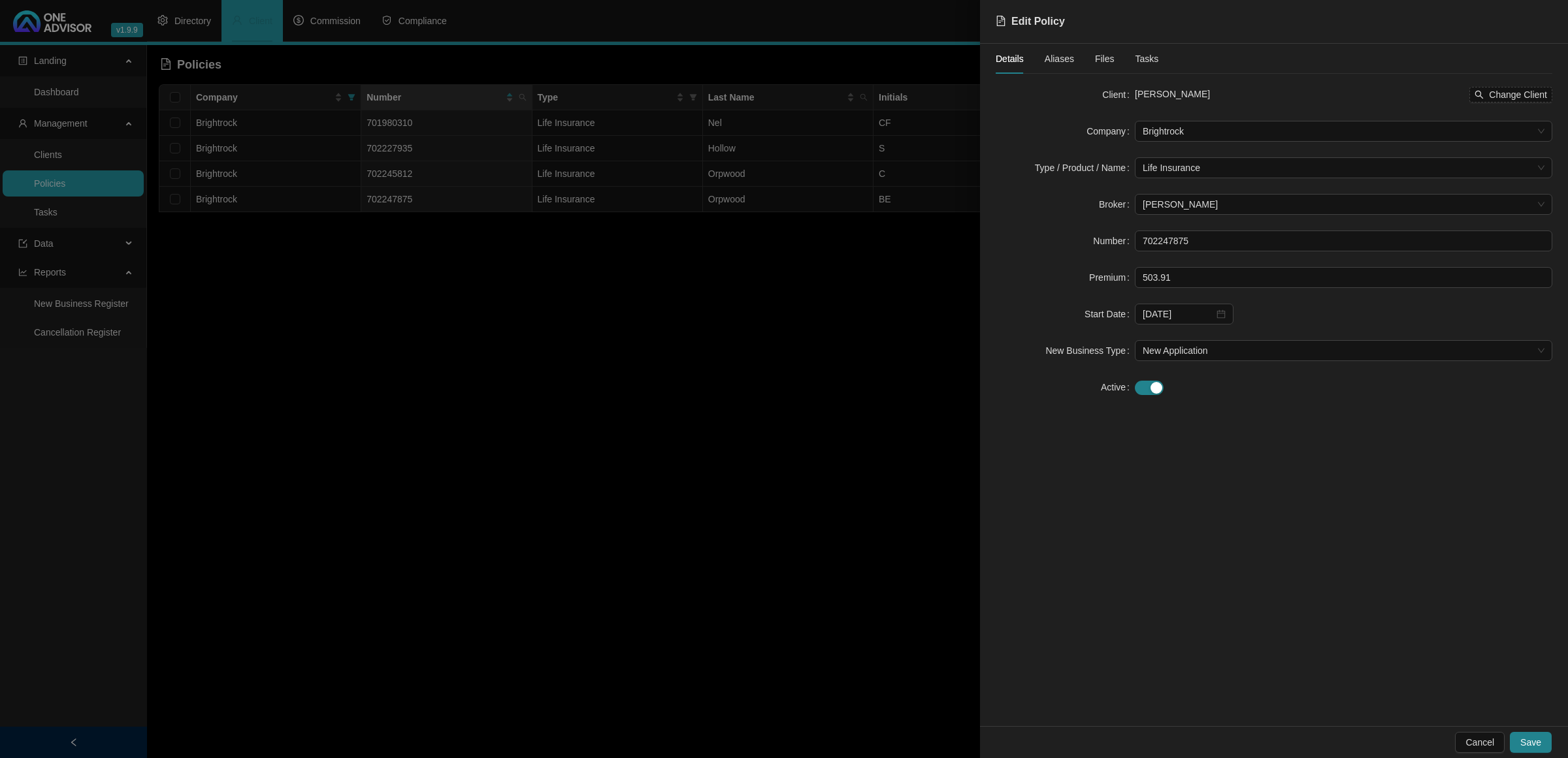
drag, startPoint x: 1129, startPoint y: 59, endPoint x: 1137, endPoint y: 62, distance: 8.5
click at [1135, 62] on div "Details Aliases Files Tasks" at bounding box center [1077, 58] width 163 height 30
click at [1139, 62] on span "Tasks" at bounding box center [1147, 59] width 24 height 9
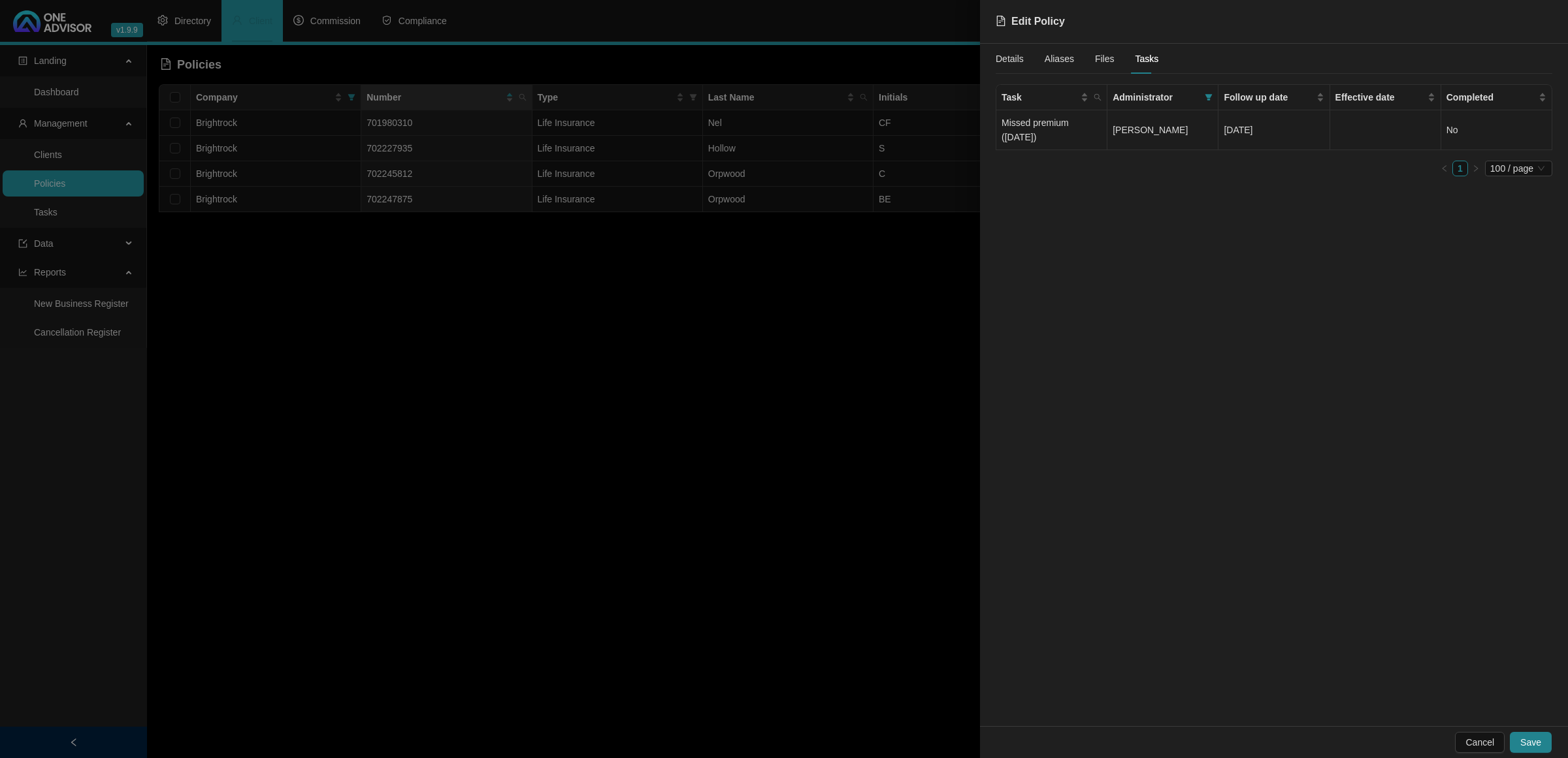
click at [1151, 132] on span "[PERSON_NAME]" at bounding box center [1150, 130] width 75 height 11
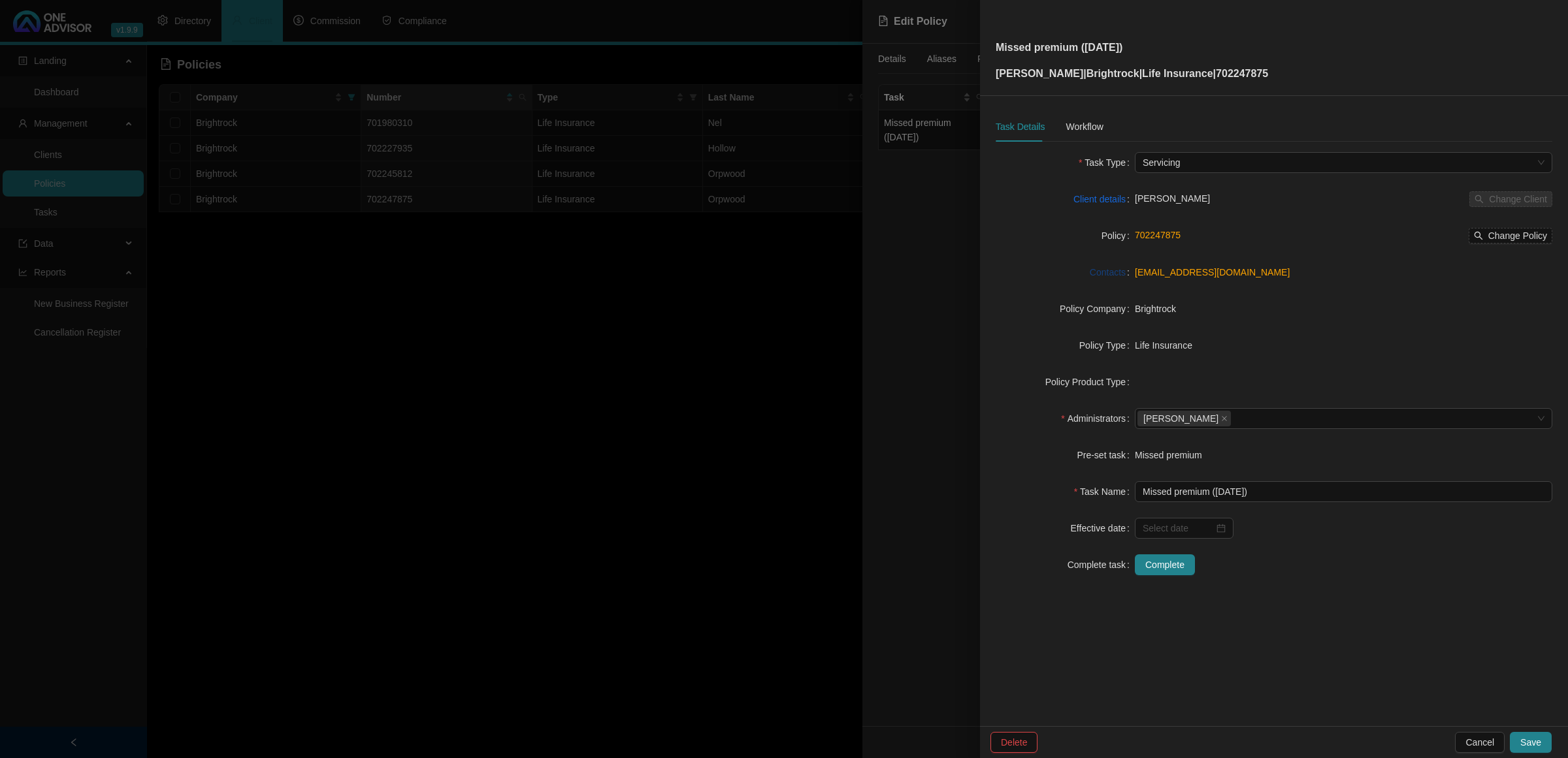
click at [1114, 273] on link "Contacts" at bounding box center [1107, 272] width 36 height 14
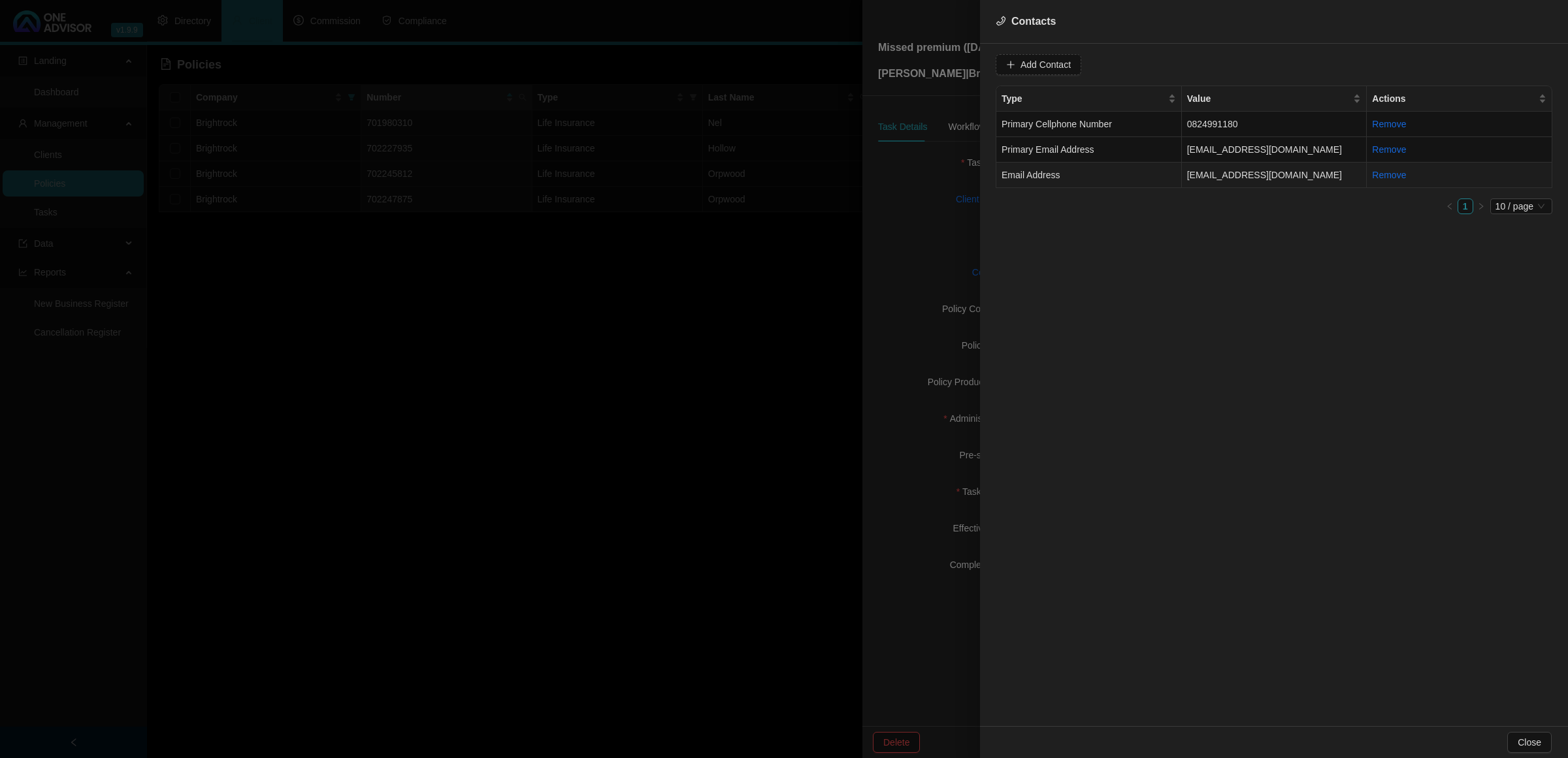
click at [1158, 179] on td "Email Address" at bounding box center [1089, 175] width 185 height 26
drag, startPoint x: 1143, startPoint y: 67, endPoint x: 918, endPoint y: 72, distance: 225.1
click at [918, 72] on div "Contacts Value [EMAIL_ADDRESS][DOMAIN_NAME] Type Email Address Cancel Update Co…" at bounding box center [784, 379] width 1568 height 758
click at [536, 581] on div at bounding box center [784, 379] width 1568 height 758
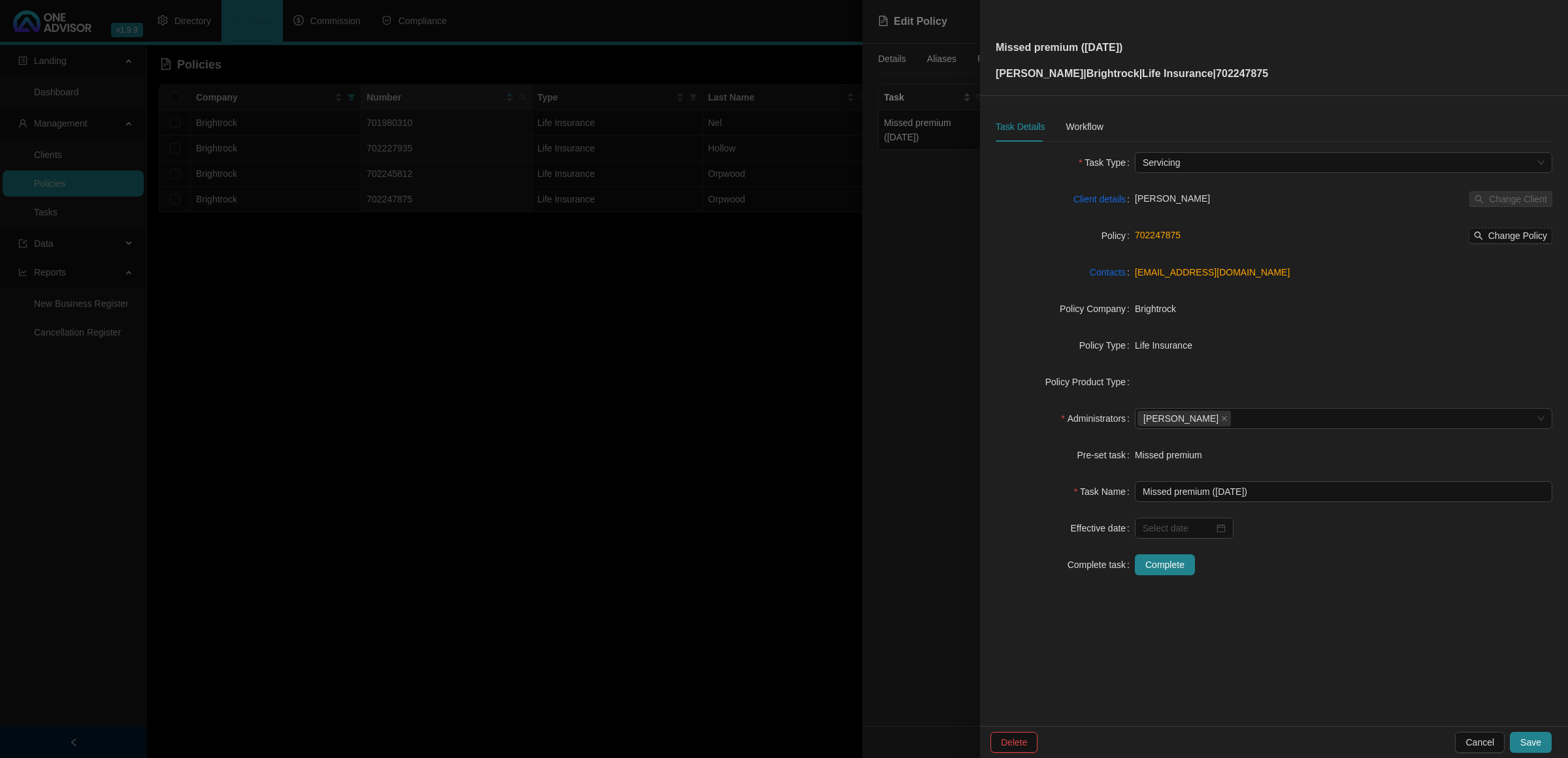
click at [536, 581] on div at bounding box center [784, 379] width 1568 height 758
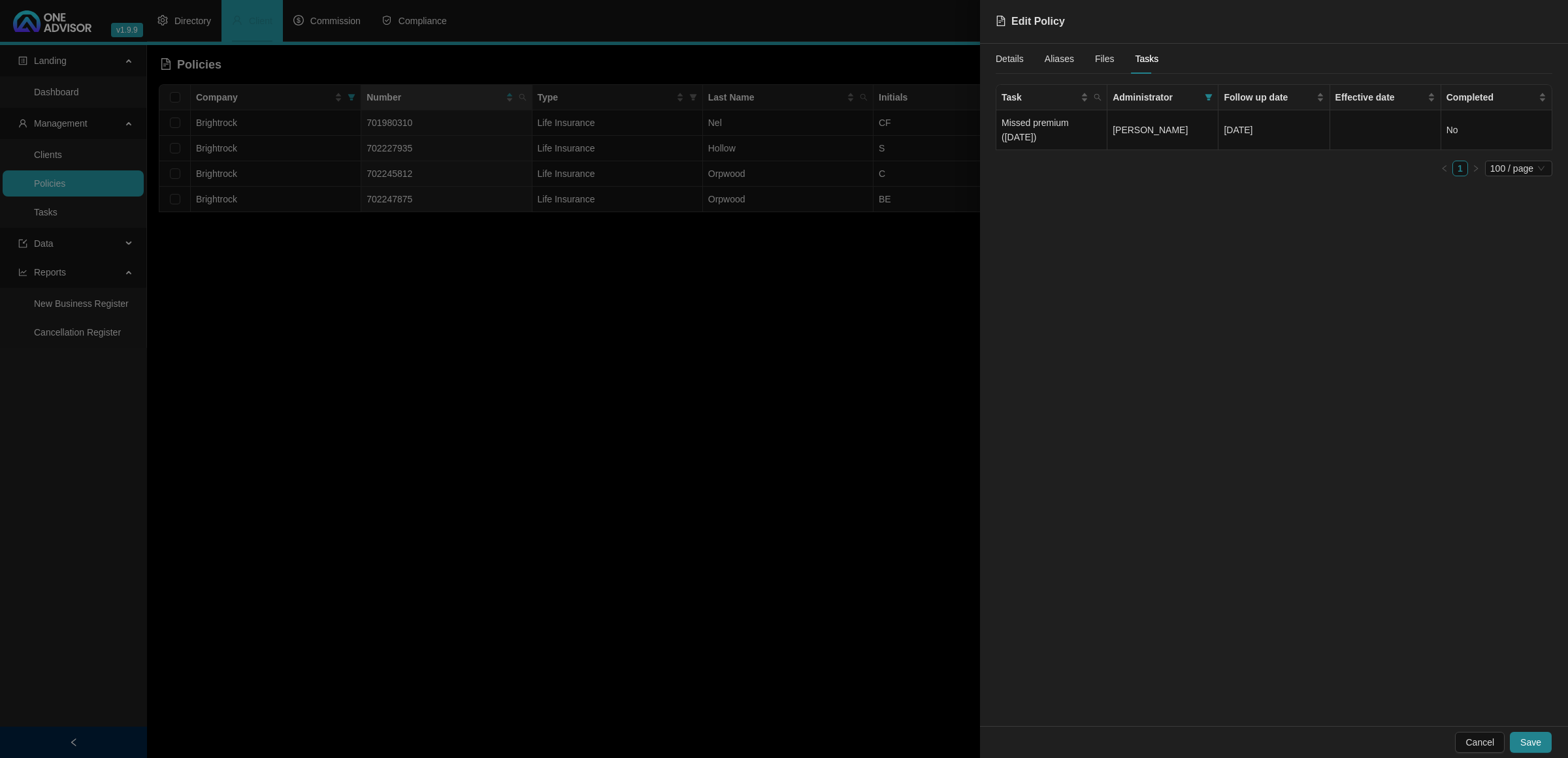
click at [536, 581] on div at bounding box center [784, 379] width 1568 height 758
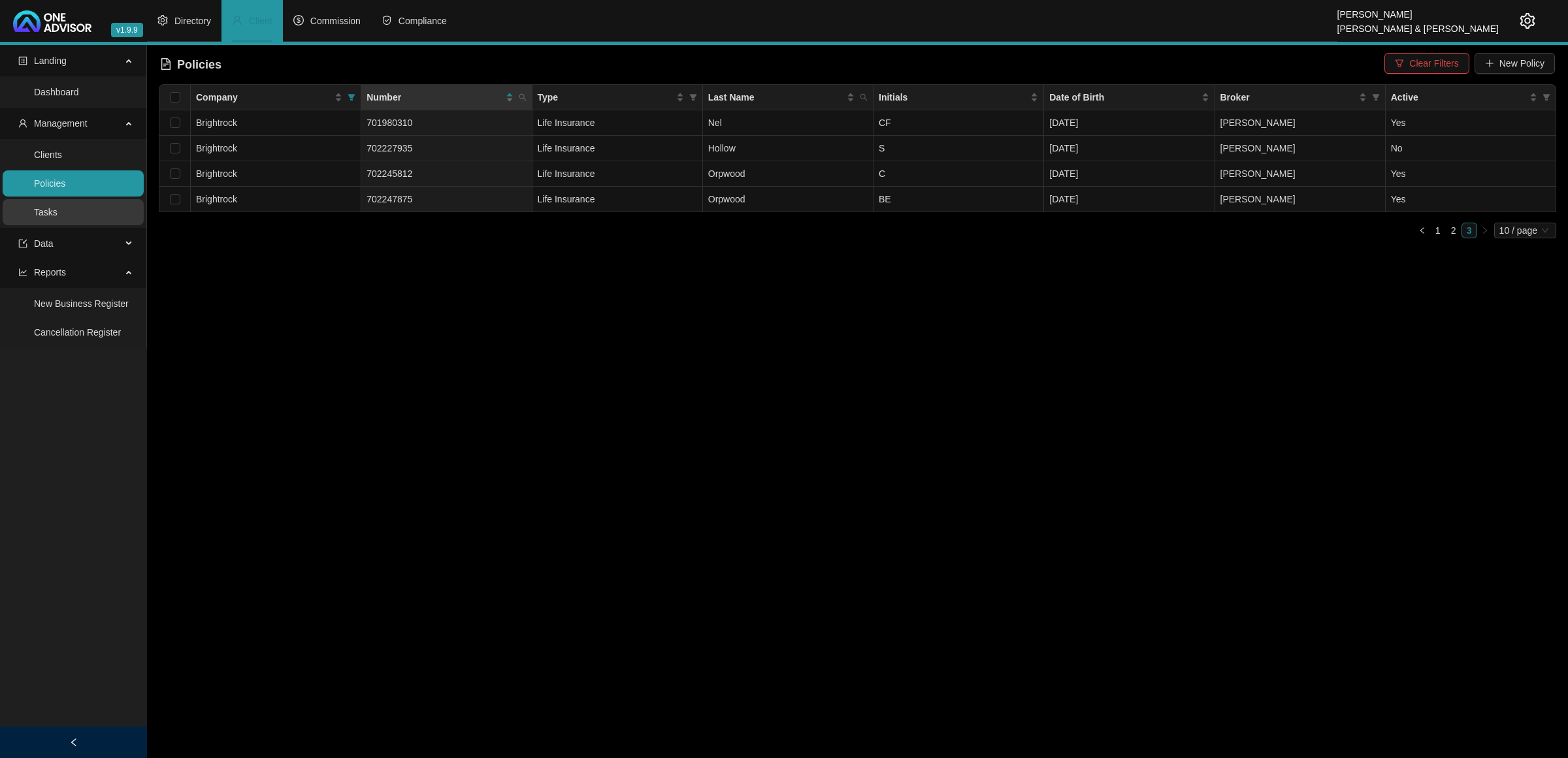
click at [58, 218] on link "Tasks" at bounding box center [46, 212] width 24 height 11
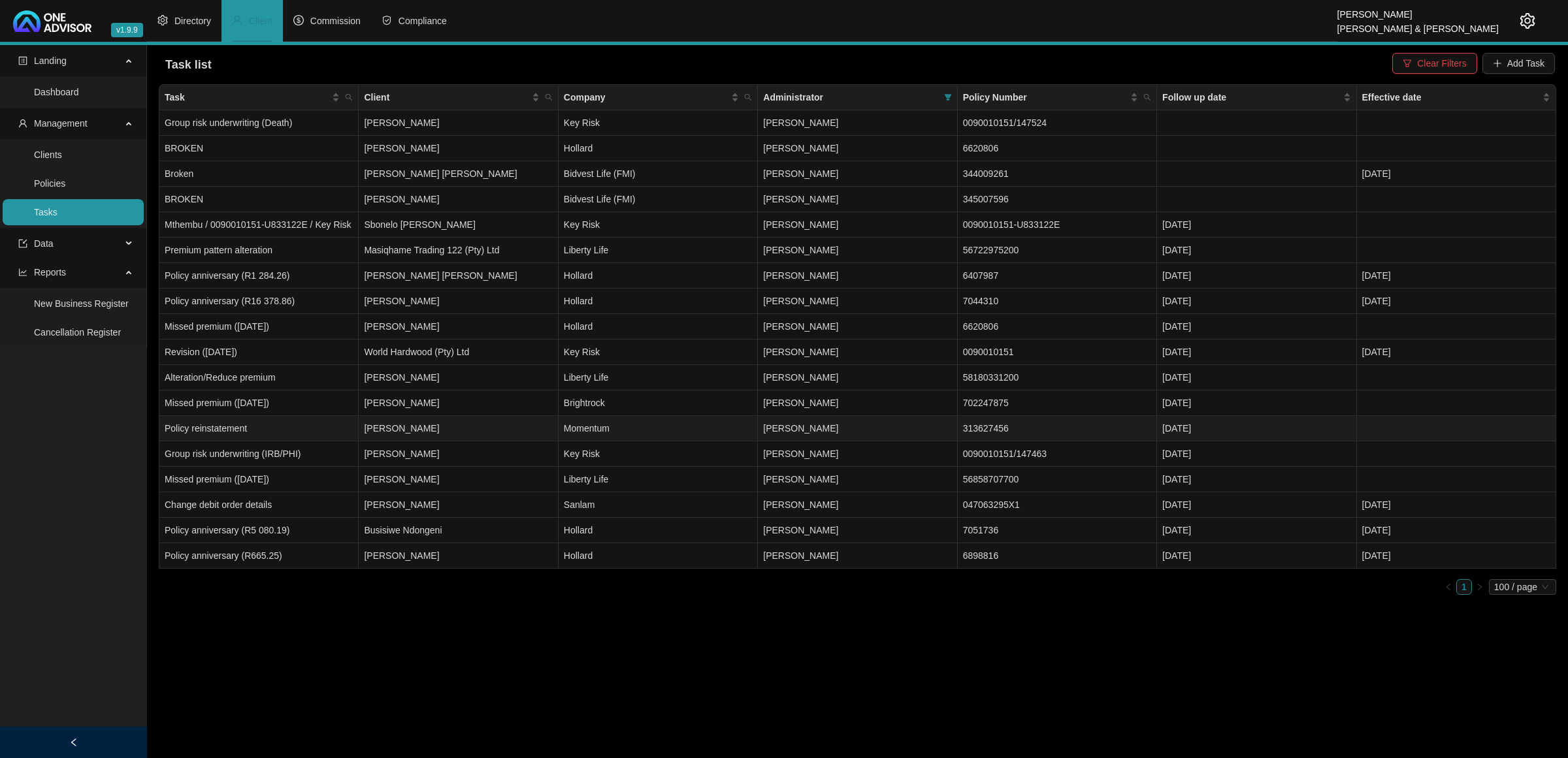
click at [448, 428] on td "[PERSON_NAME]" at bounding box center [458, 429] width 200 height 26
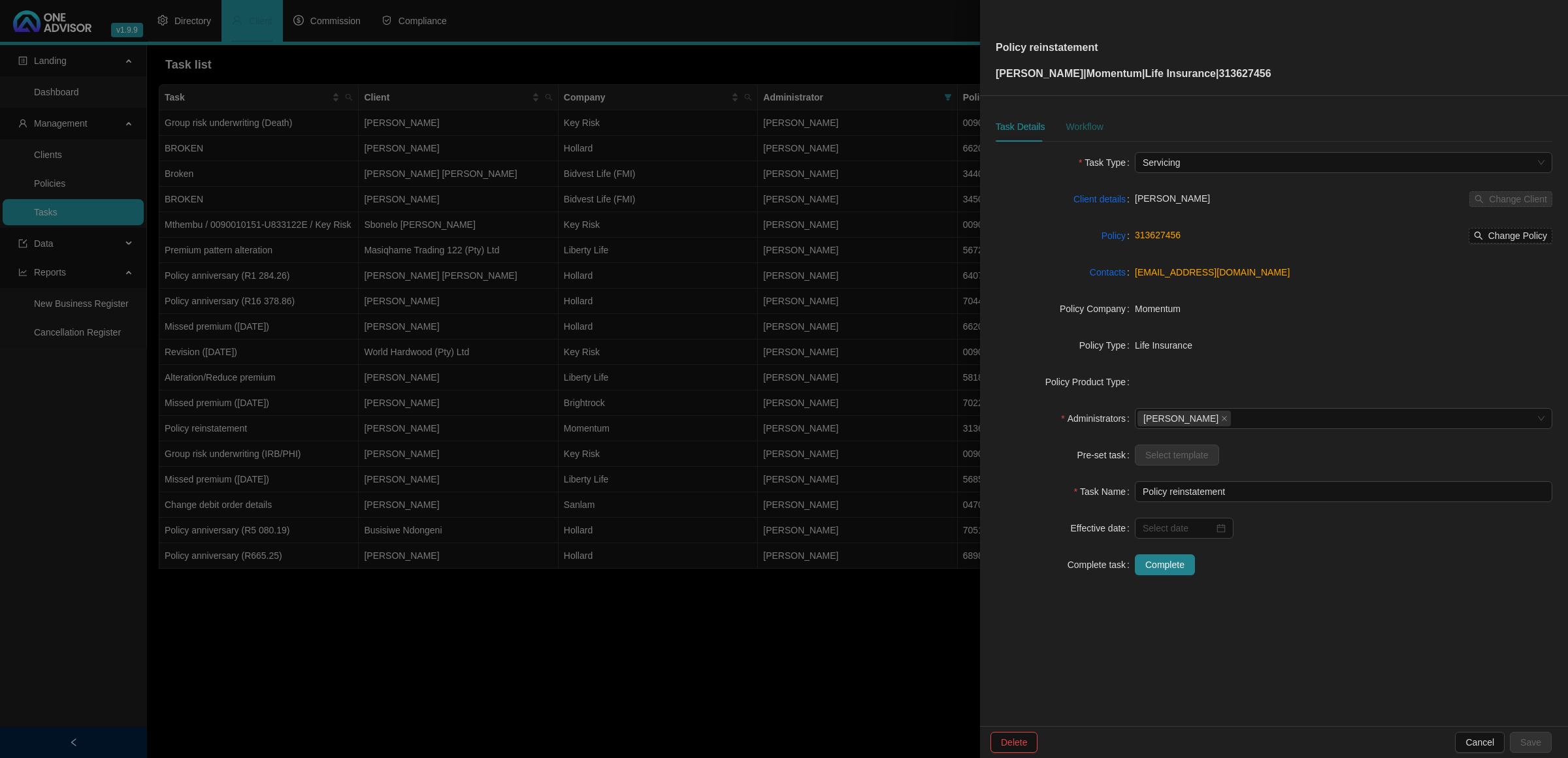
click at [1080, 120] on div "Workflow" at bounding box center [1084, 126] width 37 height 14
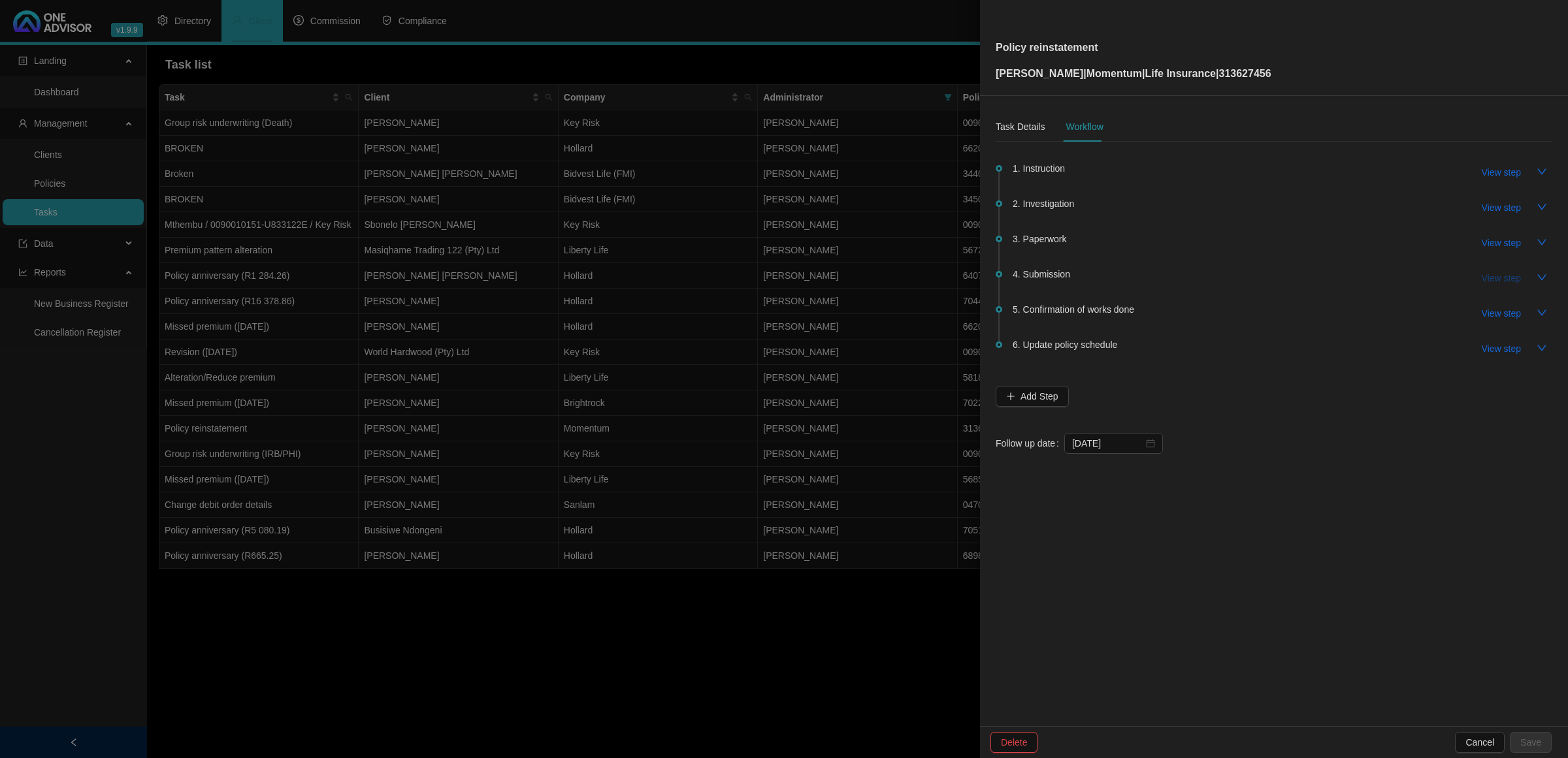
click at [1501, 279] on span "View step" at bounding box center [1501, 278] width 39 height 14
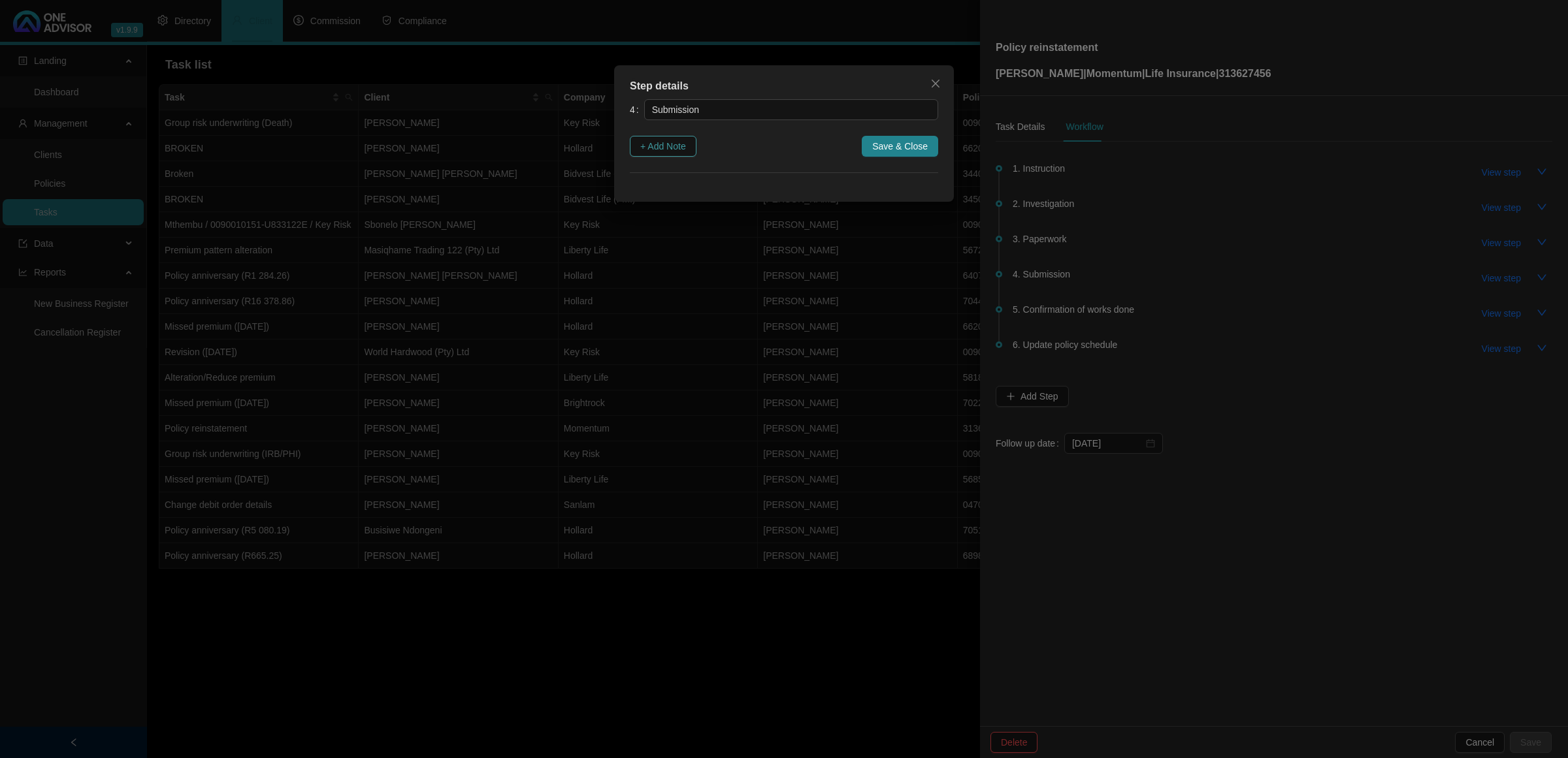
click at [668, 147] on span "+ Add Note" at bounding box center [663, 146] width 46 height 14
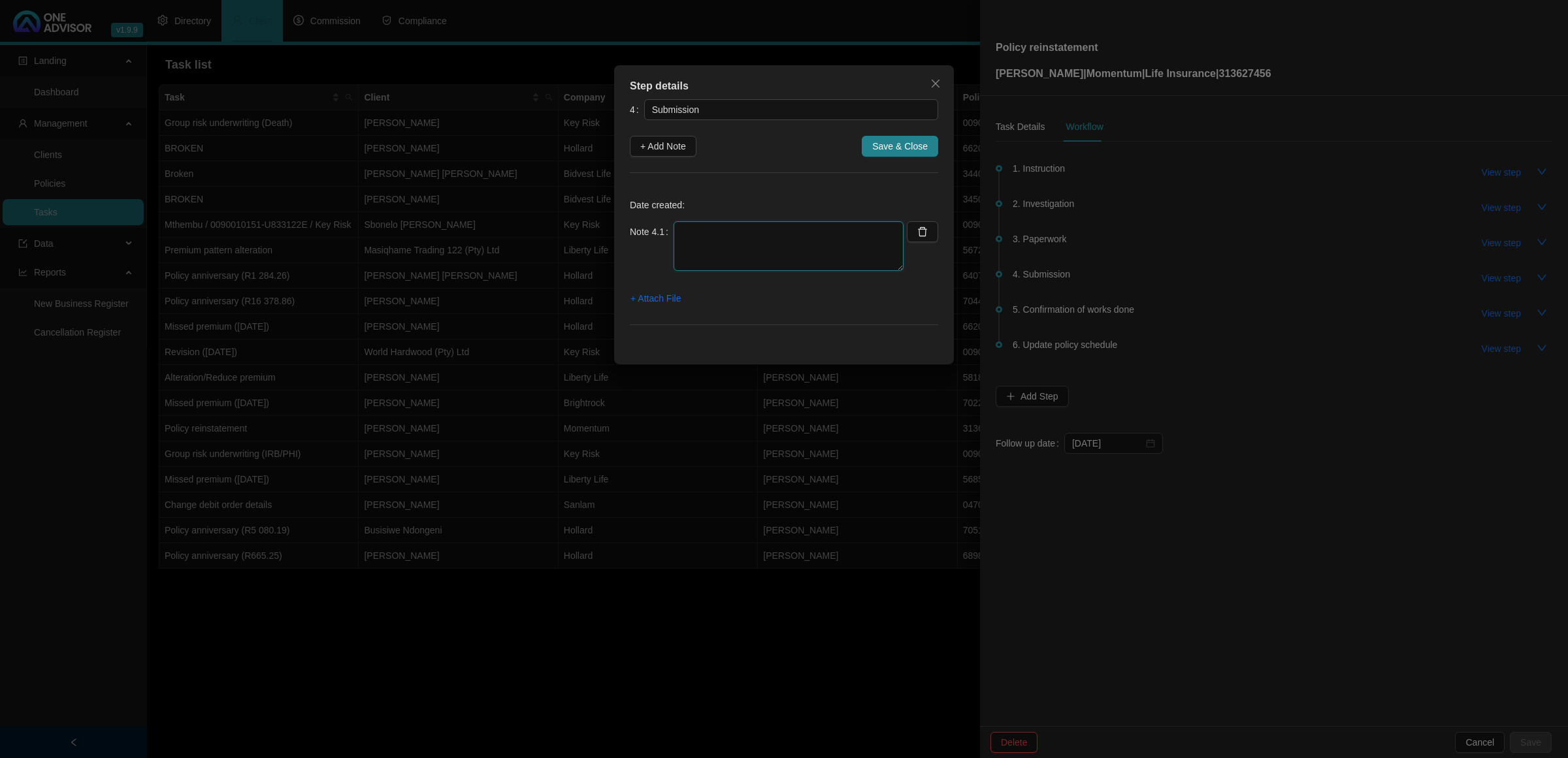
click at [756, 226] on textarea at bounding box center [789, 246] width 230 height 50
type textarea "[DATE] CLIENT HAS BEEN LIASING DIRECTLY WITH MOMENTUM AND EMAILED THE REINSTATE…"
click at [674, 293] on span "+ Attach File" at bounding box center [655, 298] width 50 height 14
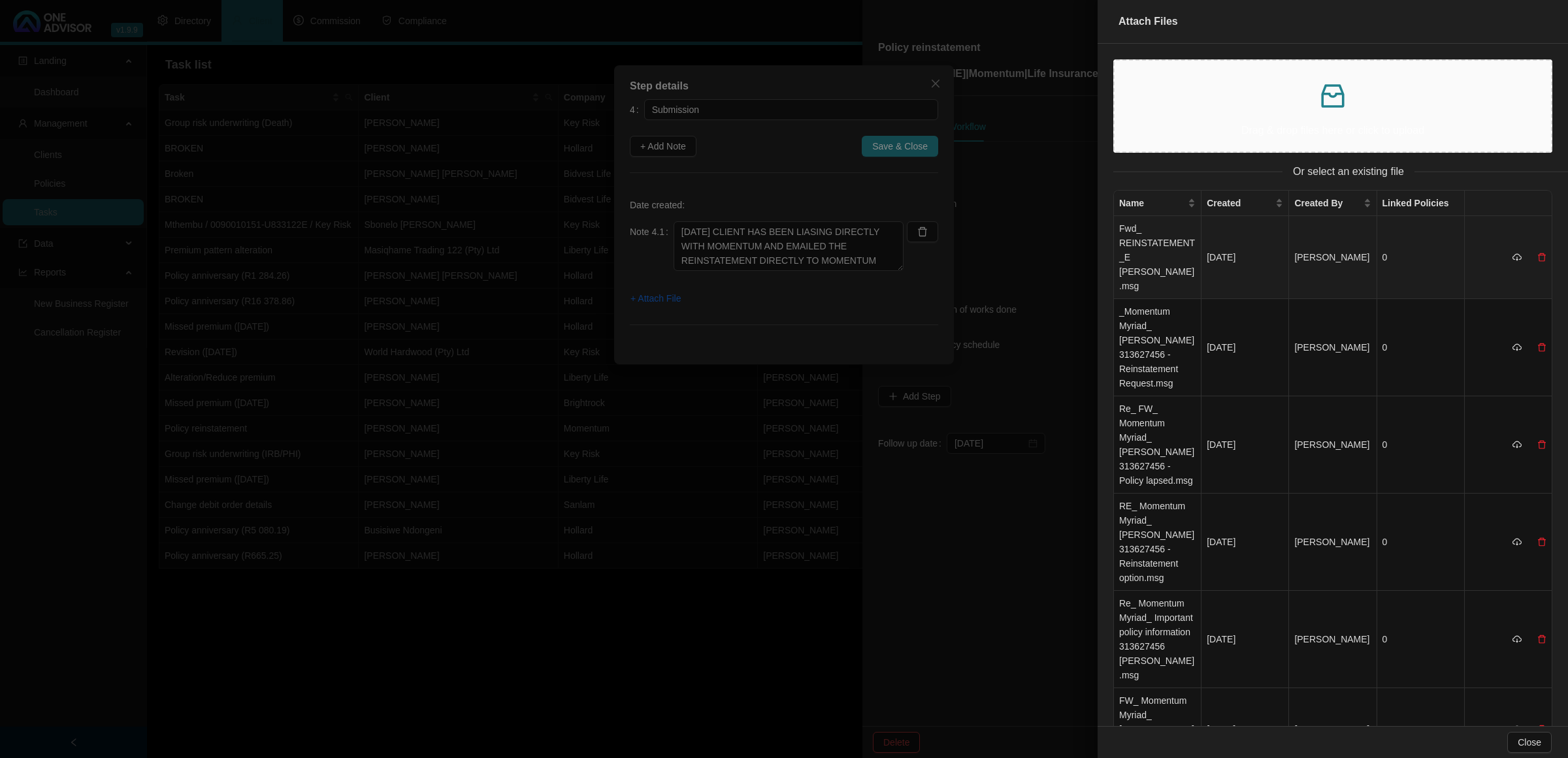
click at [1155, 252] on td "Fwd_ REINSTATEMENT_E [PERSON_NAME].msg" at bounding box center [1158, 258] width 87 height 83
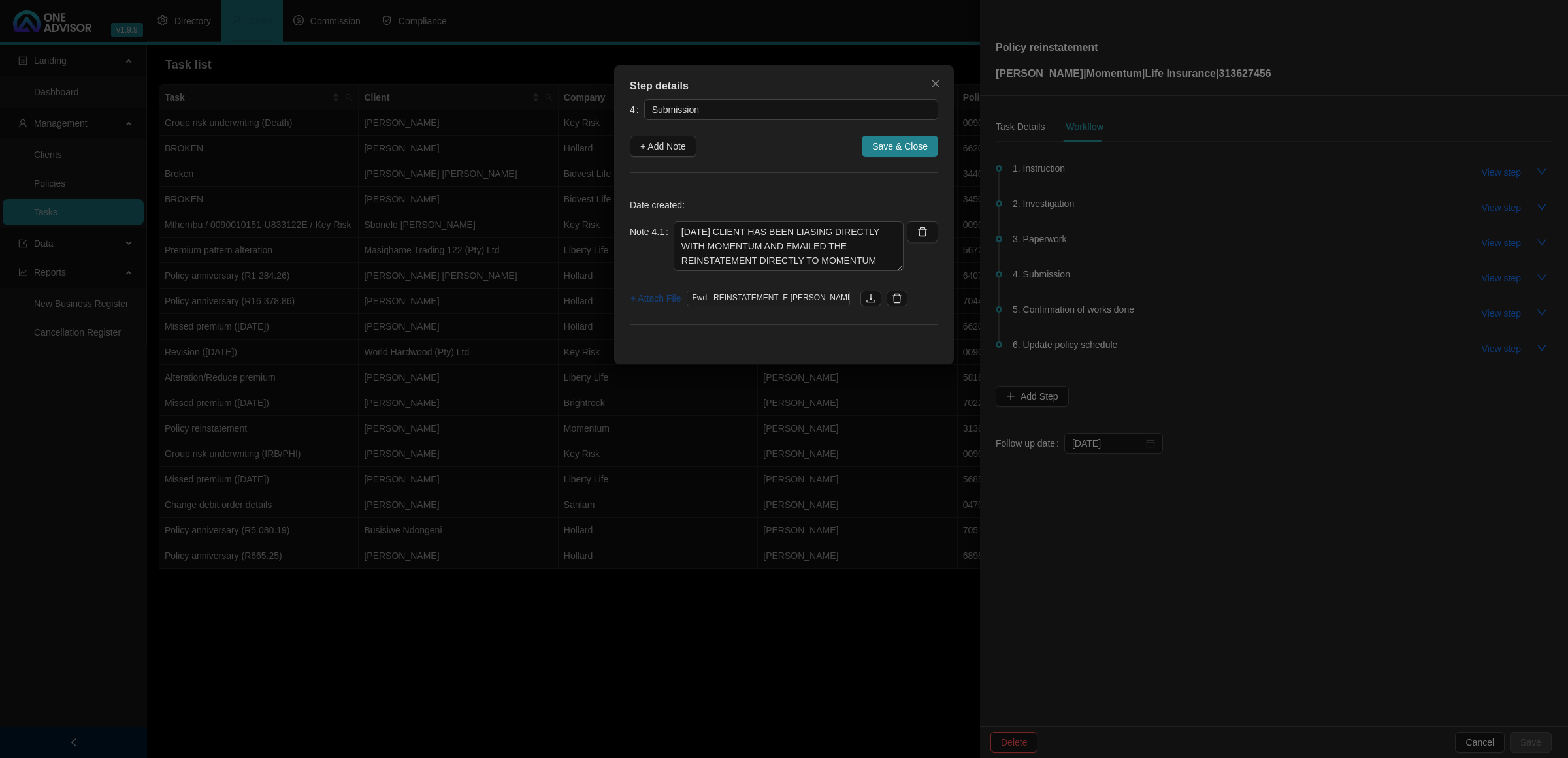
click at [651, 293] on span "+ Attach File" at bounding box center [655, 298] width 50 height 14
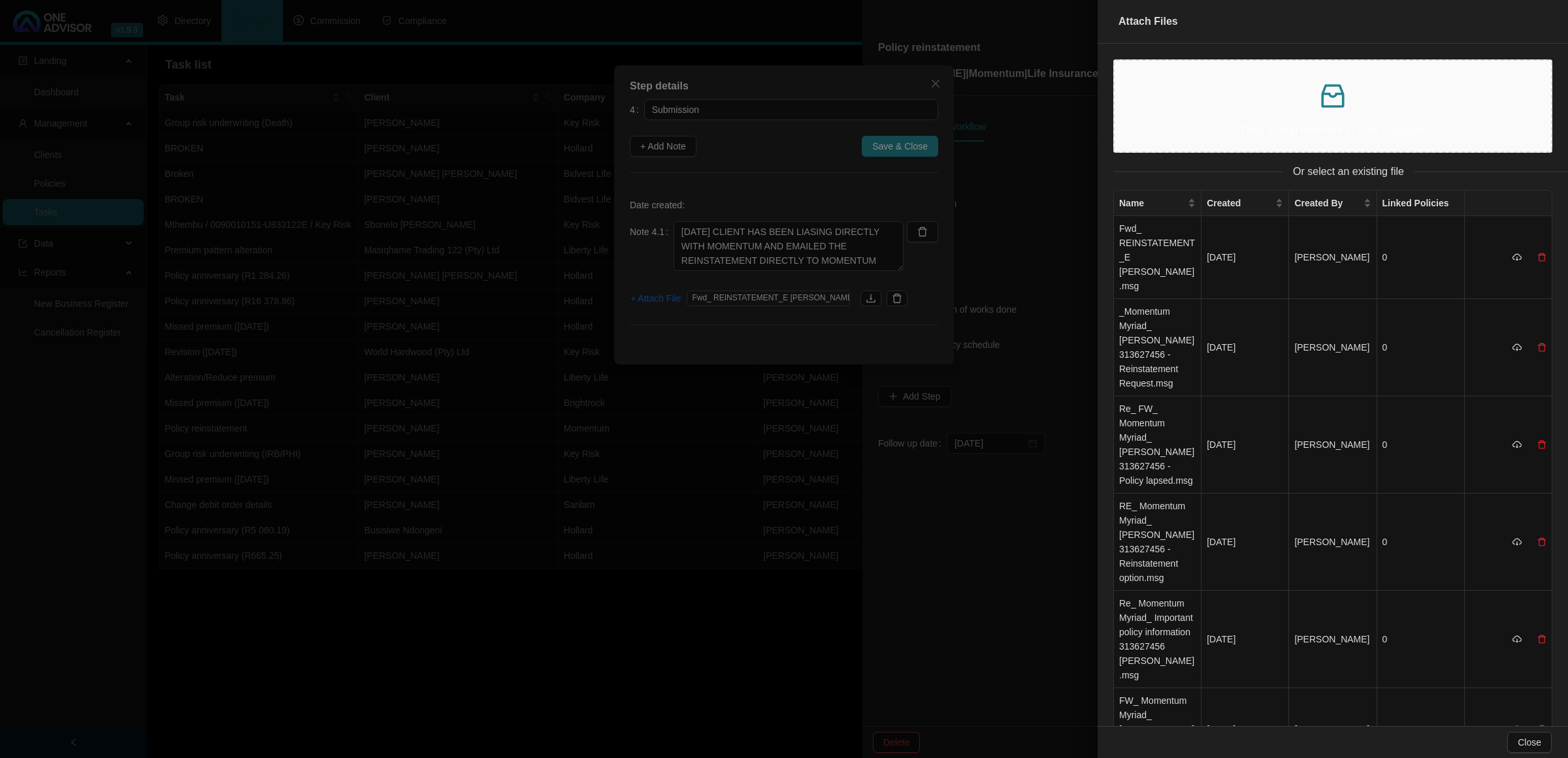
click at [1216, 118] on div "Drag & drop files here or click to upload" at bounding box center [1333, 106] width 416 height 70
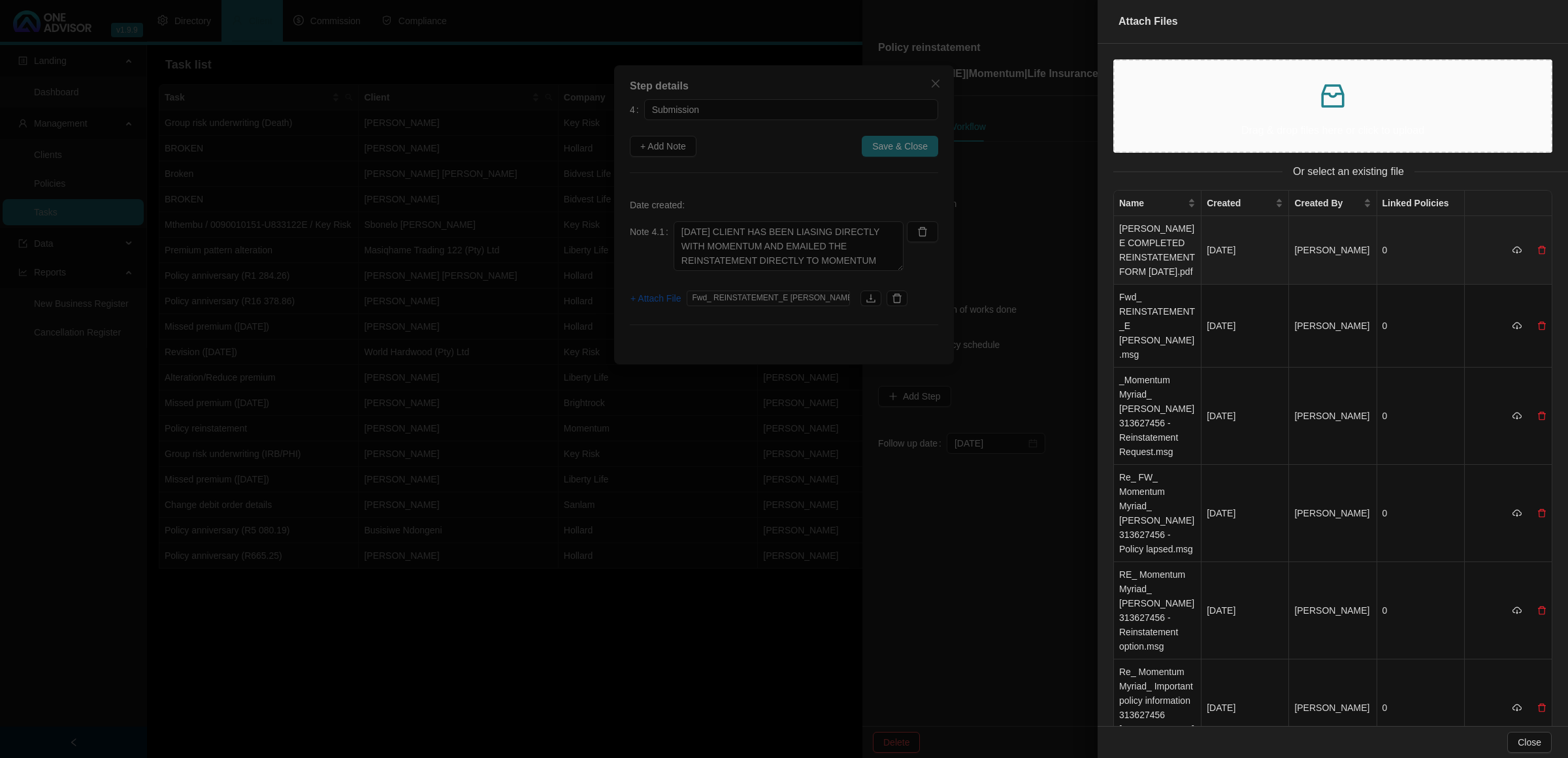
click at [1144, 249] on td "[PERSON_NAME] E COMPLETED REINSTATEMENT FORM [DATE].pdf" at bounding box center [1158, 250] width 87 height 68
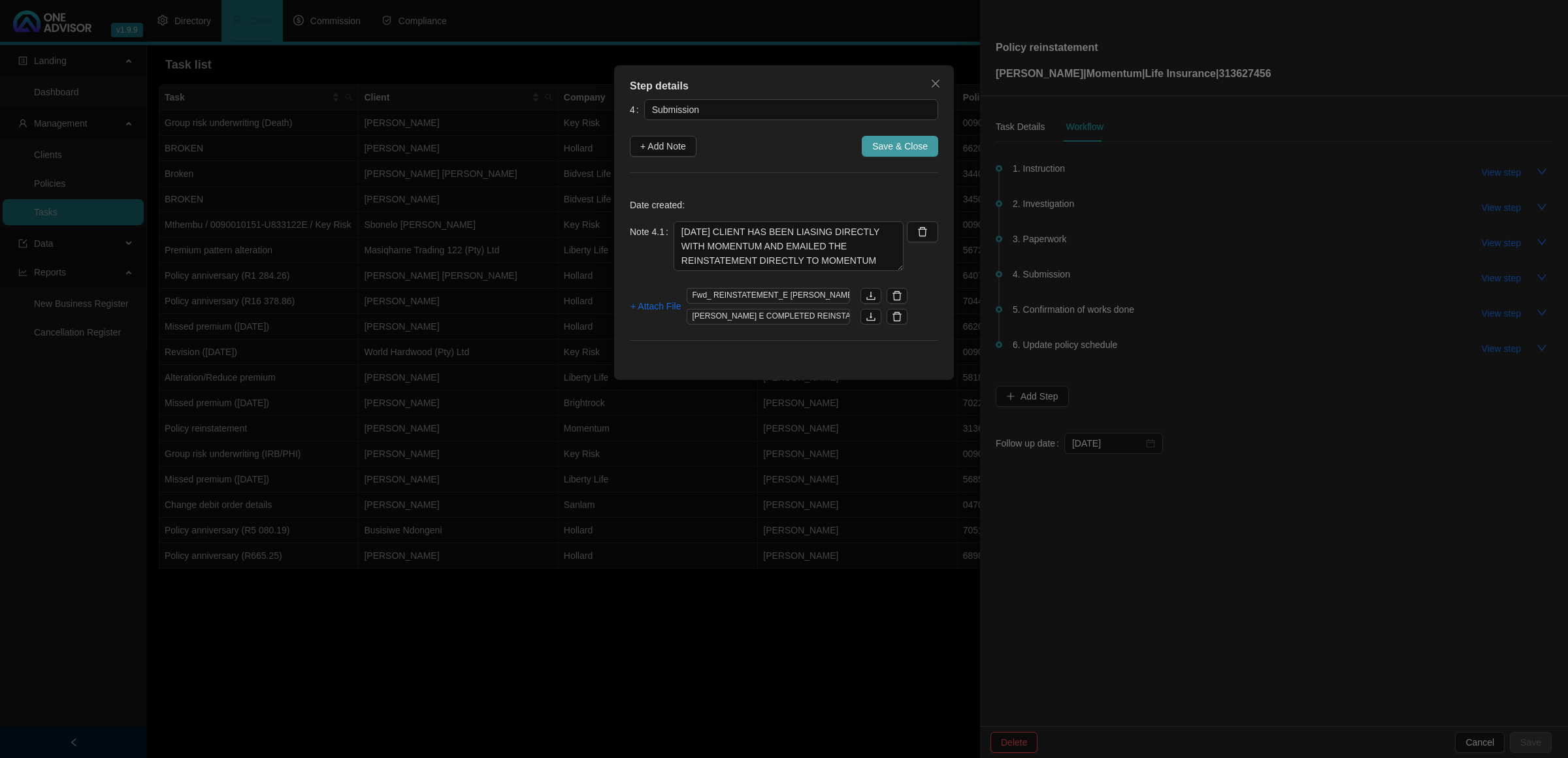
click at [884, 142] on span "Save & Close" at bounding box center [900, 146] width 56 height 14
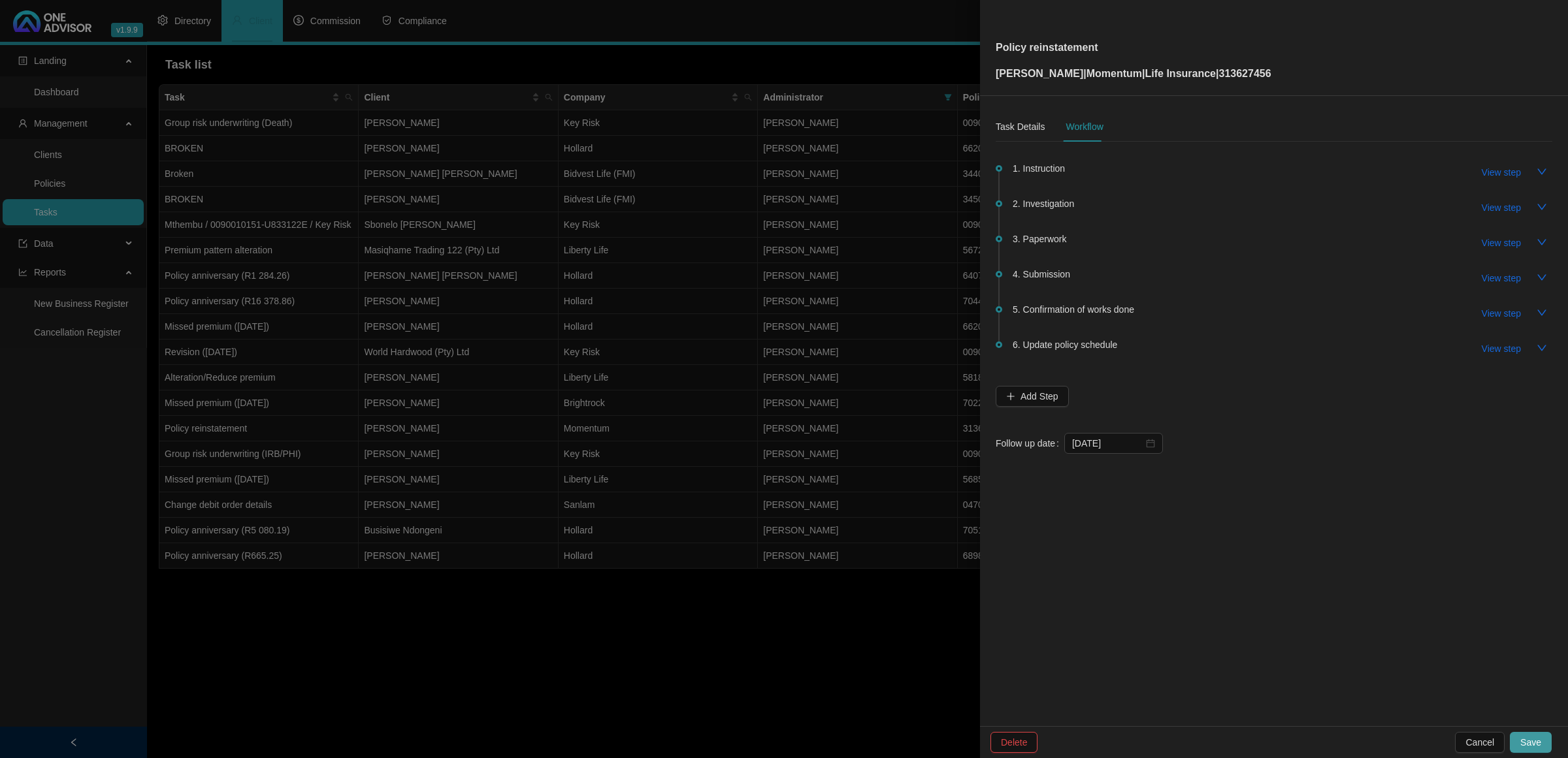
click at [1531, 737] on span "Save" at bounding box center [1530, 742] width 21 height 14
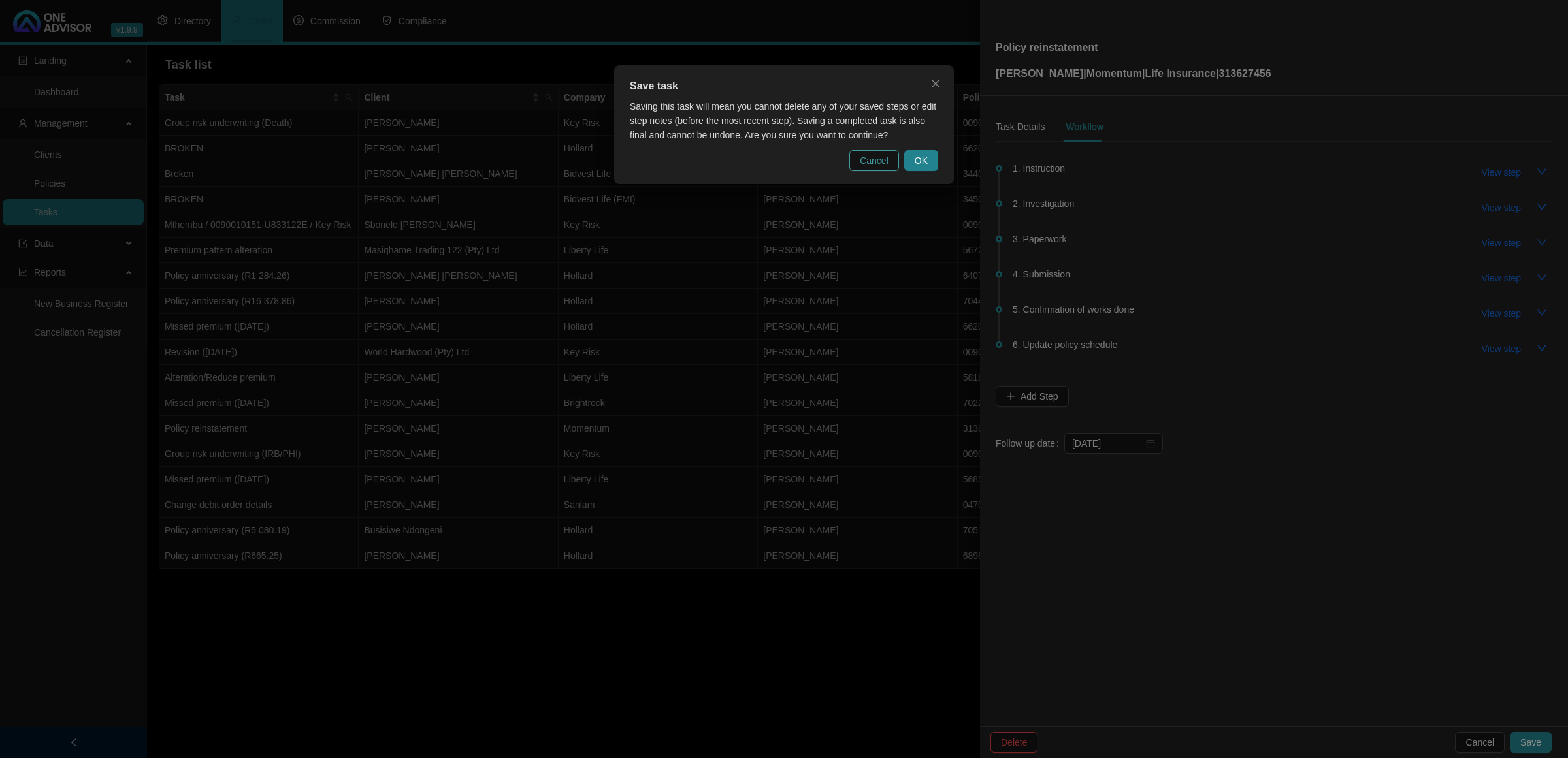
click at [863, 162] on span "Cancel" at bounding box center [874, 160] width 29 height 14
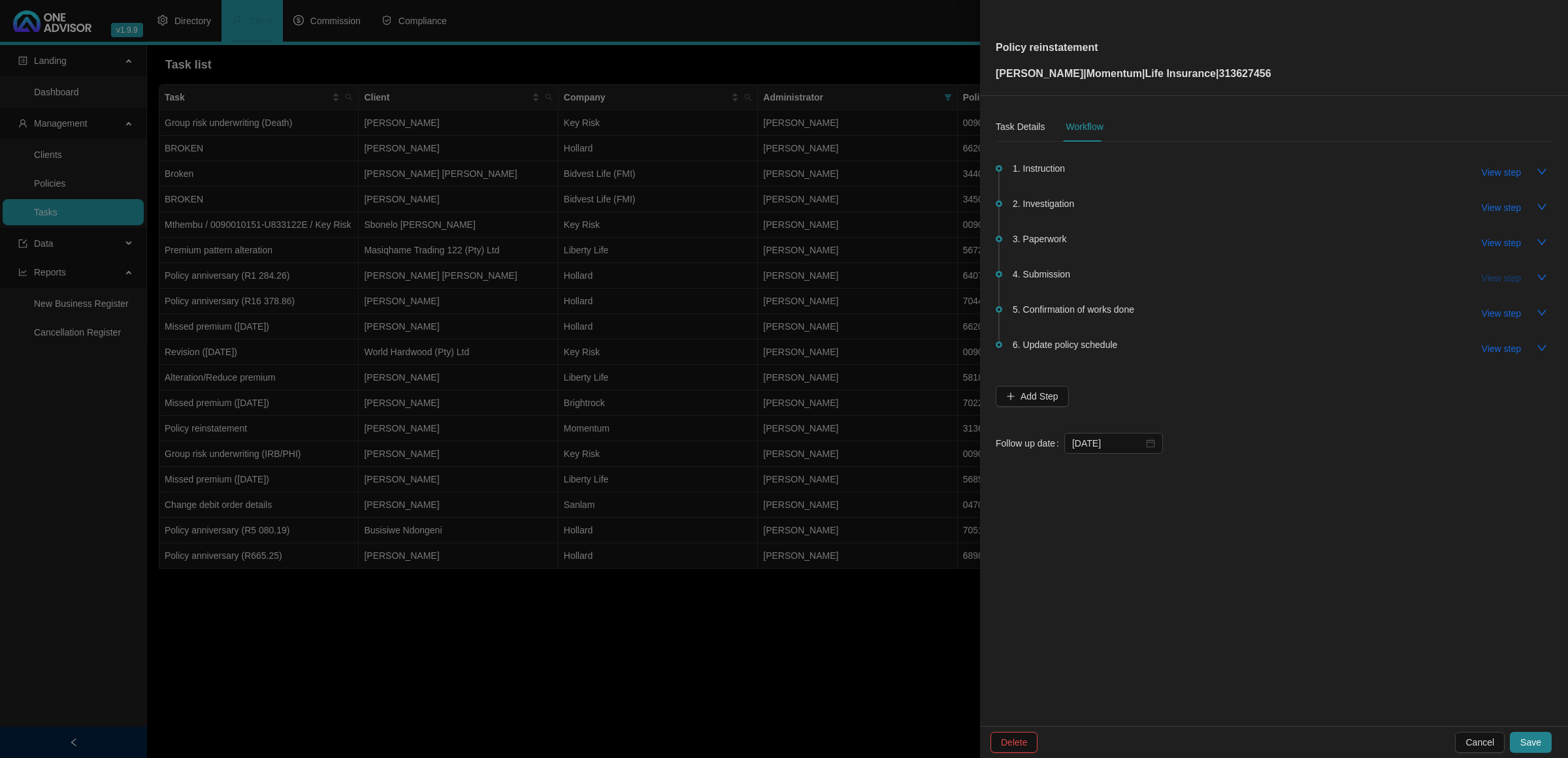
click at [1482, 283] on span "View step" at bounding box center [1501, 278] width 39 height 14
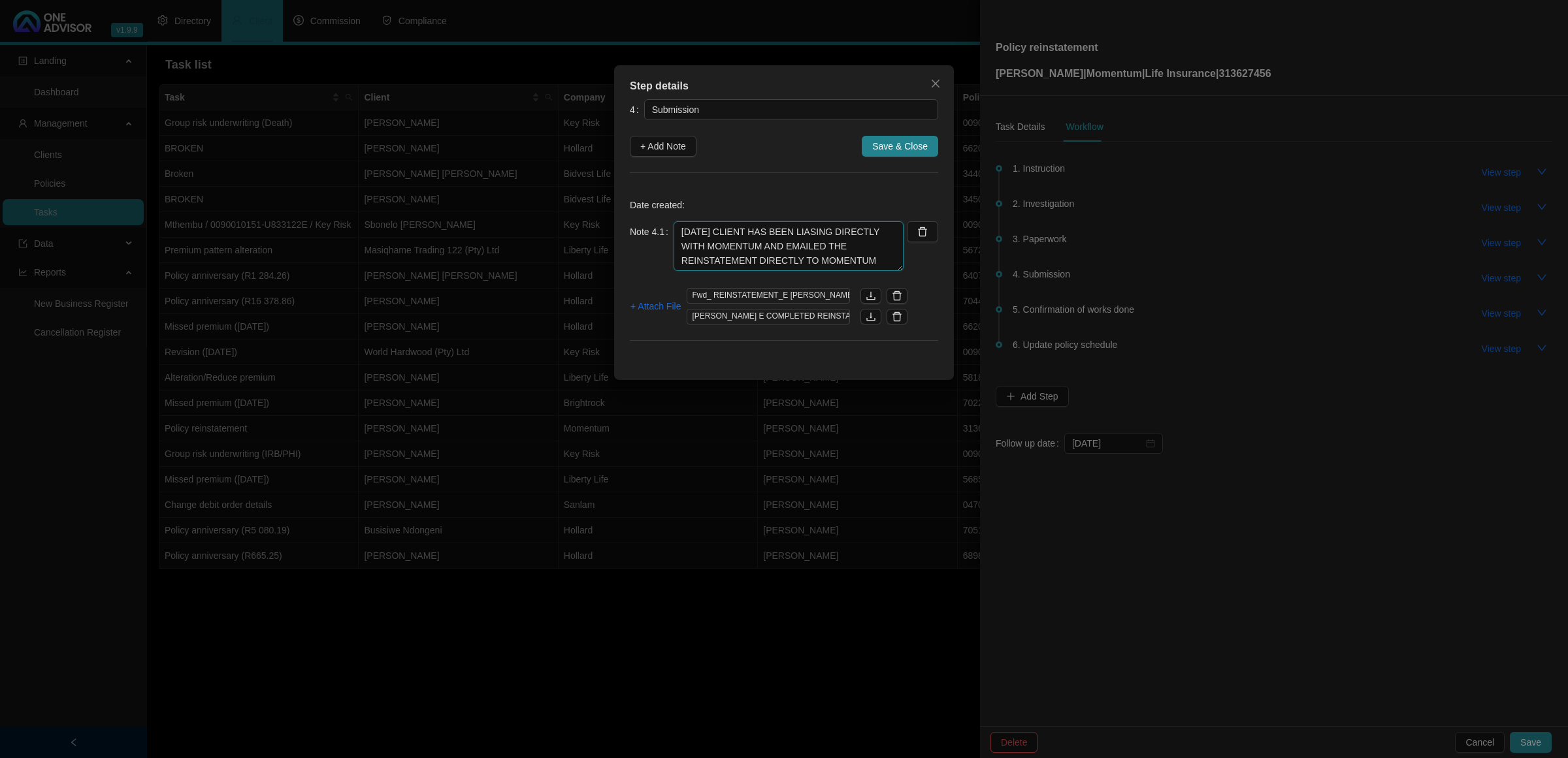
click at [865, 256] on textarea "[DATE] CLIENT HAS BEEN LIASING DIRECTLY WITH MOMENTUM AND EMAILED THE REINSTATE…" at bounding box center [789, 246] width 230 height 50
type textarea "[DATE] CLIENT HAS BEEN LIASING DIRECTLY WITH MOMENTUM AND EMAILED THE REINSTATE…"
click at [896, 148] on span "Save & Close" at bounding box center [900, 146] width 56 height 14
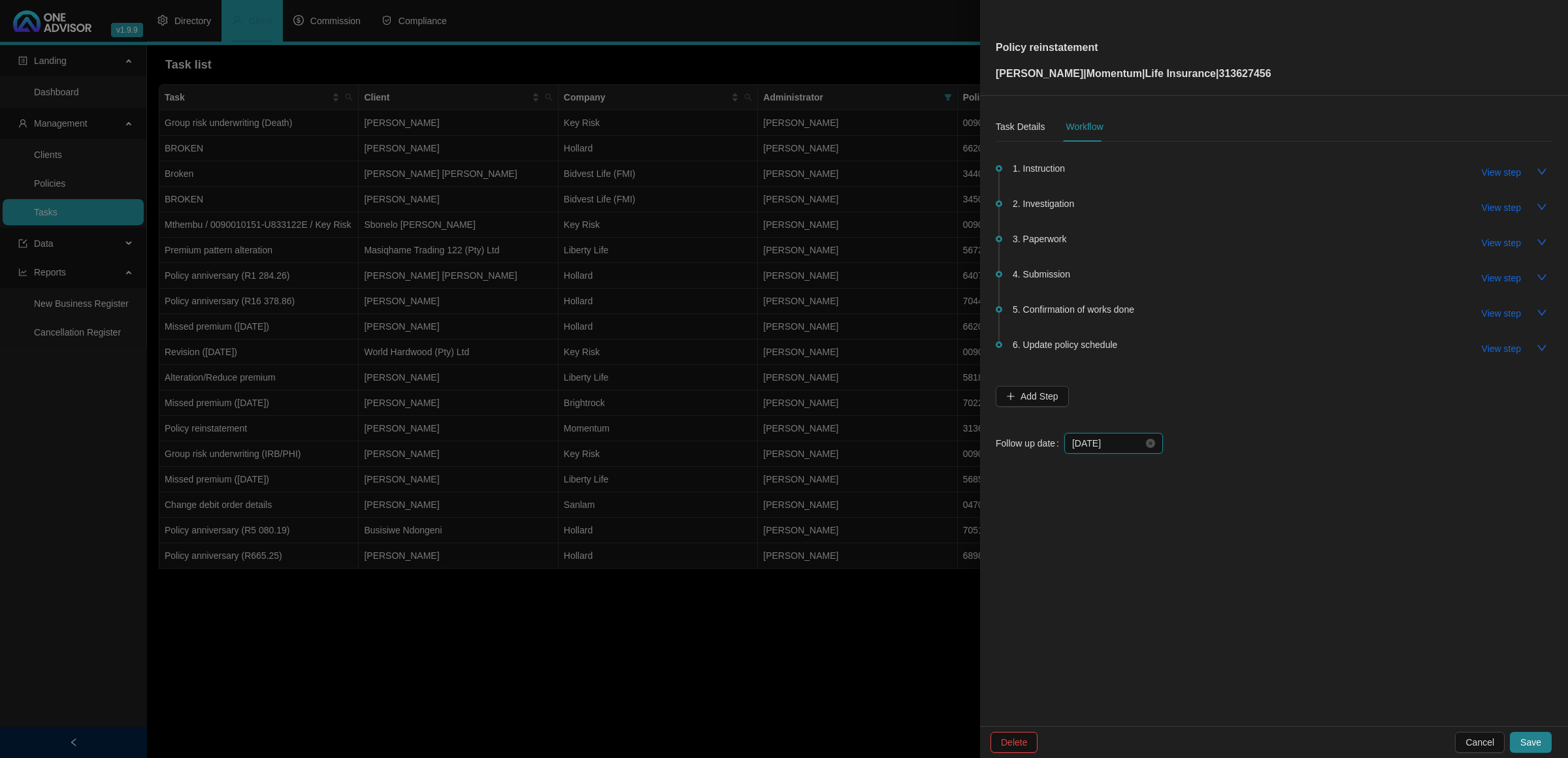
click at [1138, 440] on input "[DATE]" at bounding box center [1108, 443] width 71 height 14
type input "[DATE]"
click at [1105, 618] on div "29" at bounding box center [1110, 616] width 15 height 15
click at [1542, 741] on button "Save" at bounding box center [1531, 742] width 42 height 21
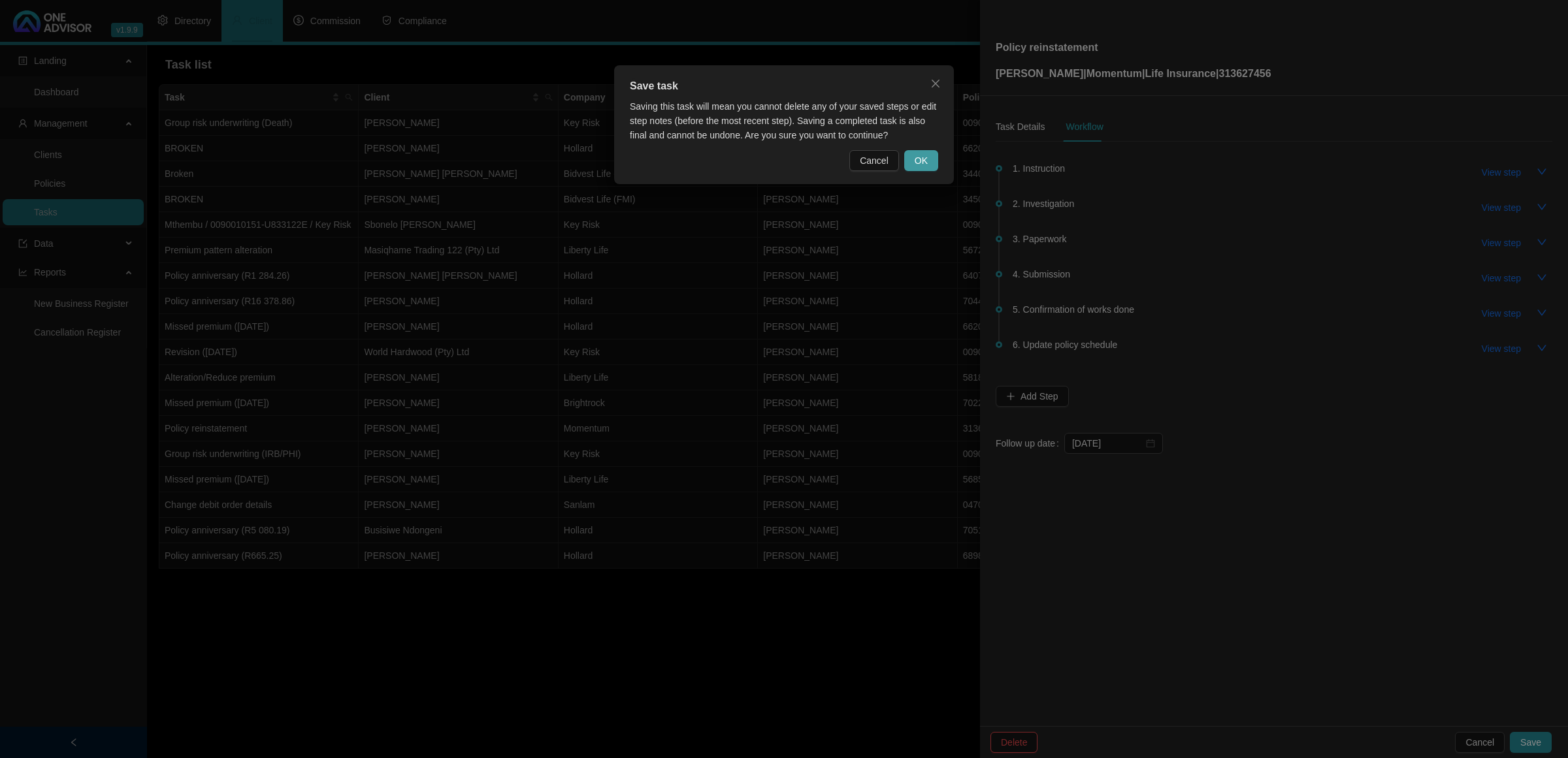
click at [924, 160] on span "OK" at bounding box center [921, 160] width 13 height 14
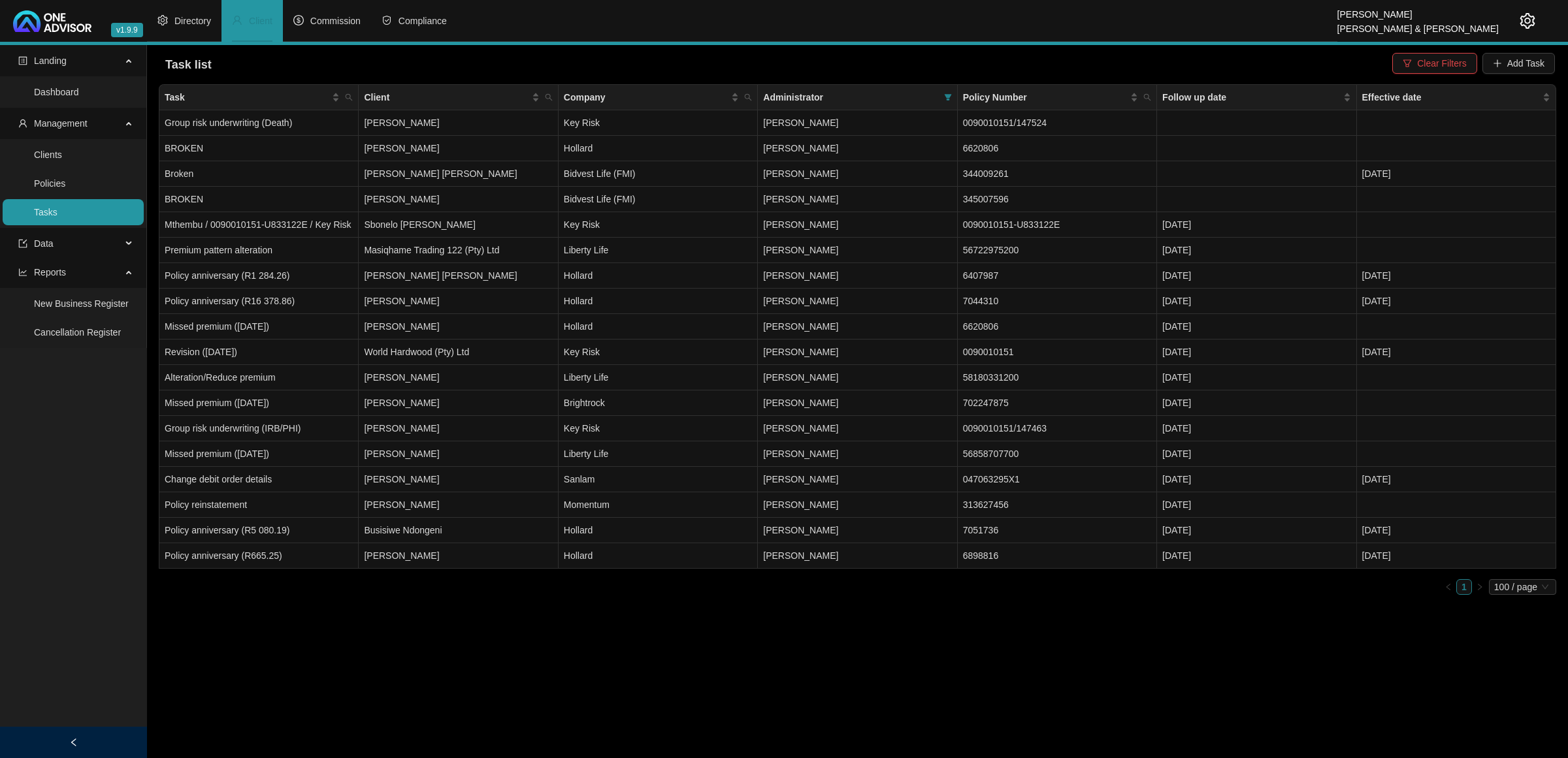
click at [1522, 23] on icon "setting" at bounding box center [1527, 20] width 15 height 15
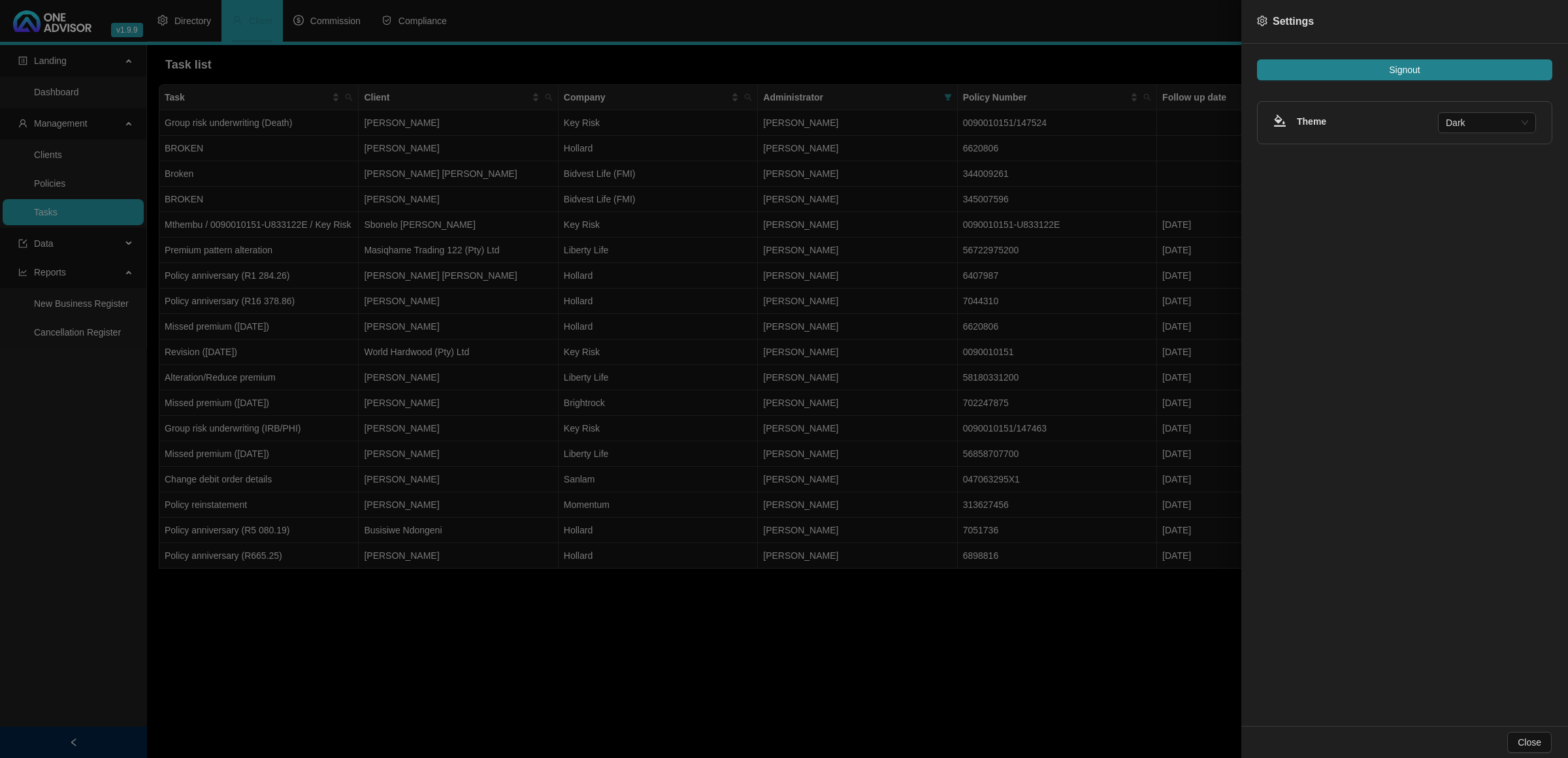
click at [1508, 53] on div "Signout Theme Dark" at bounding box center [1405, 385] width 326 height 682
click at [1490, 77] on button "Signout" at bounding box center [1405, 70] width 296 height 21
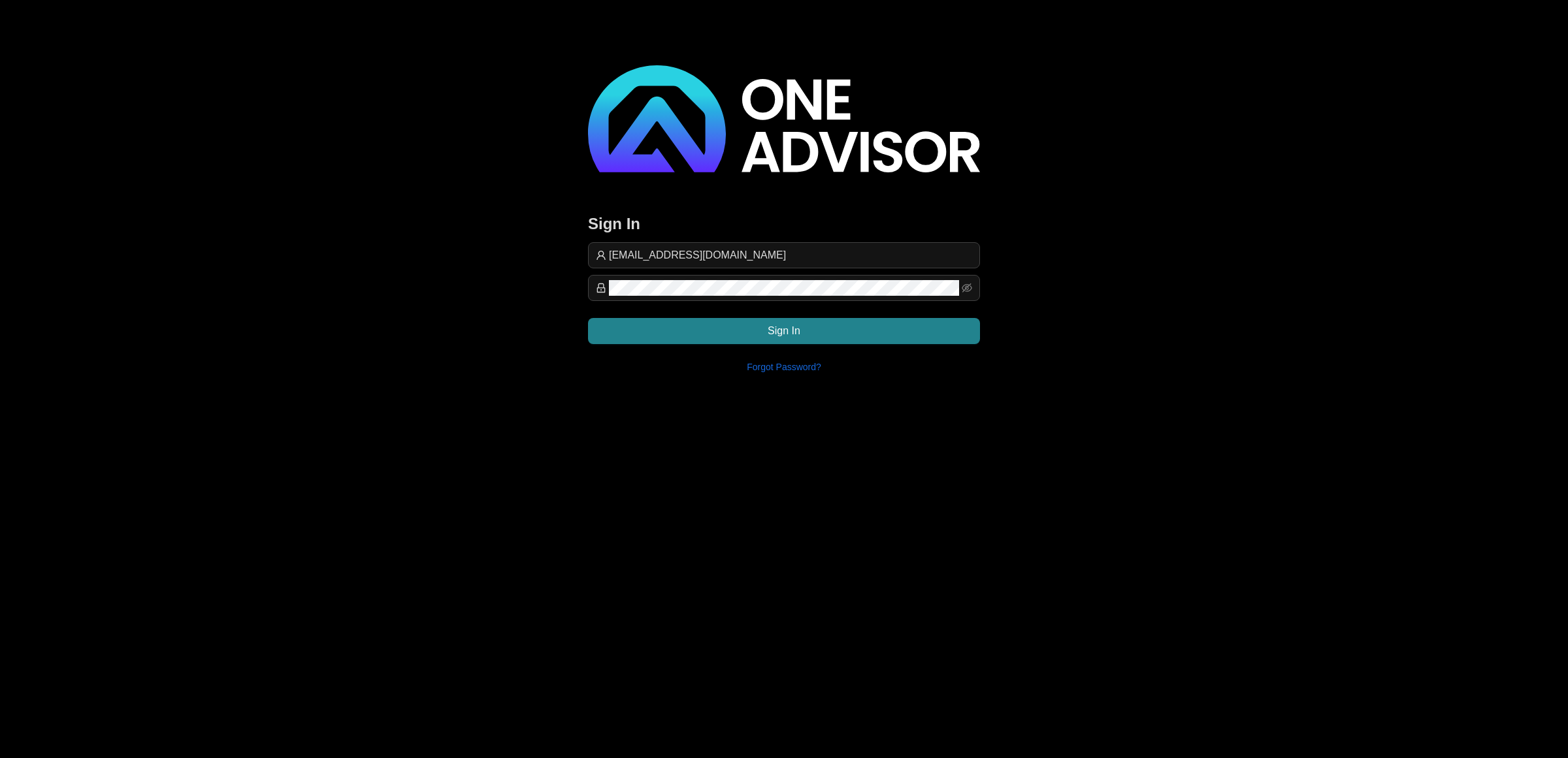
click at [775, 175] on div "Sign In [EMAIL_ADDRESS][DOMAIN_NAME] Sign In Forgot Password?" at bounding box center [784, 224] width 392 height 318
type input "[EMAIL_ADDRESS][DOMAIN_NAME]"
click at [750, 330] on button "Sign In" at bounding box center [784, 331] width 392 height 26
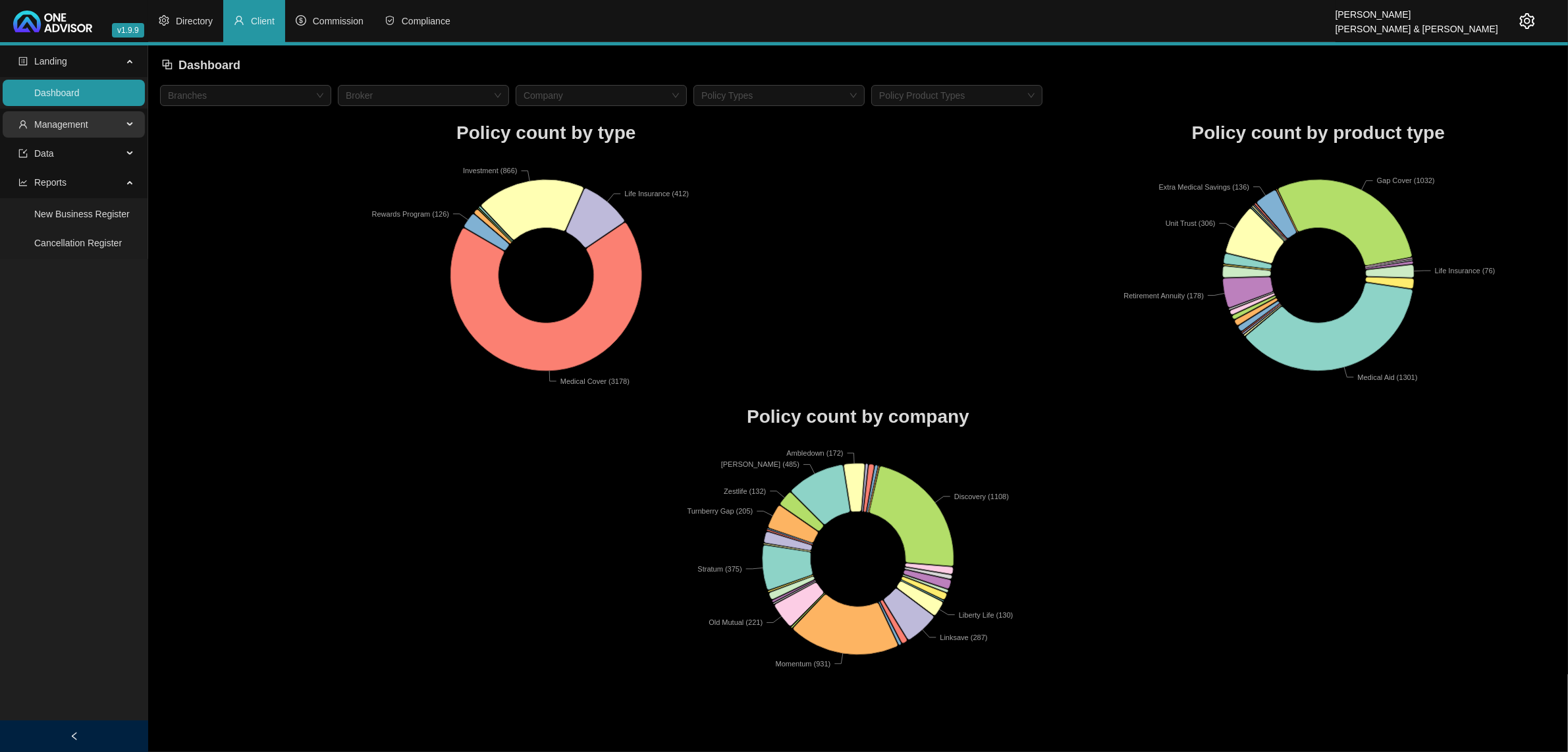
click at [79, 120] on span "Management" at bounding box center [62, 125] width 54 height 11
click at [62, 161] on link "Clients" at bounding box center [49, 156] width 28 height 11
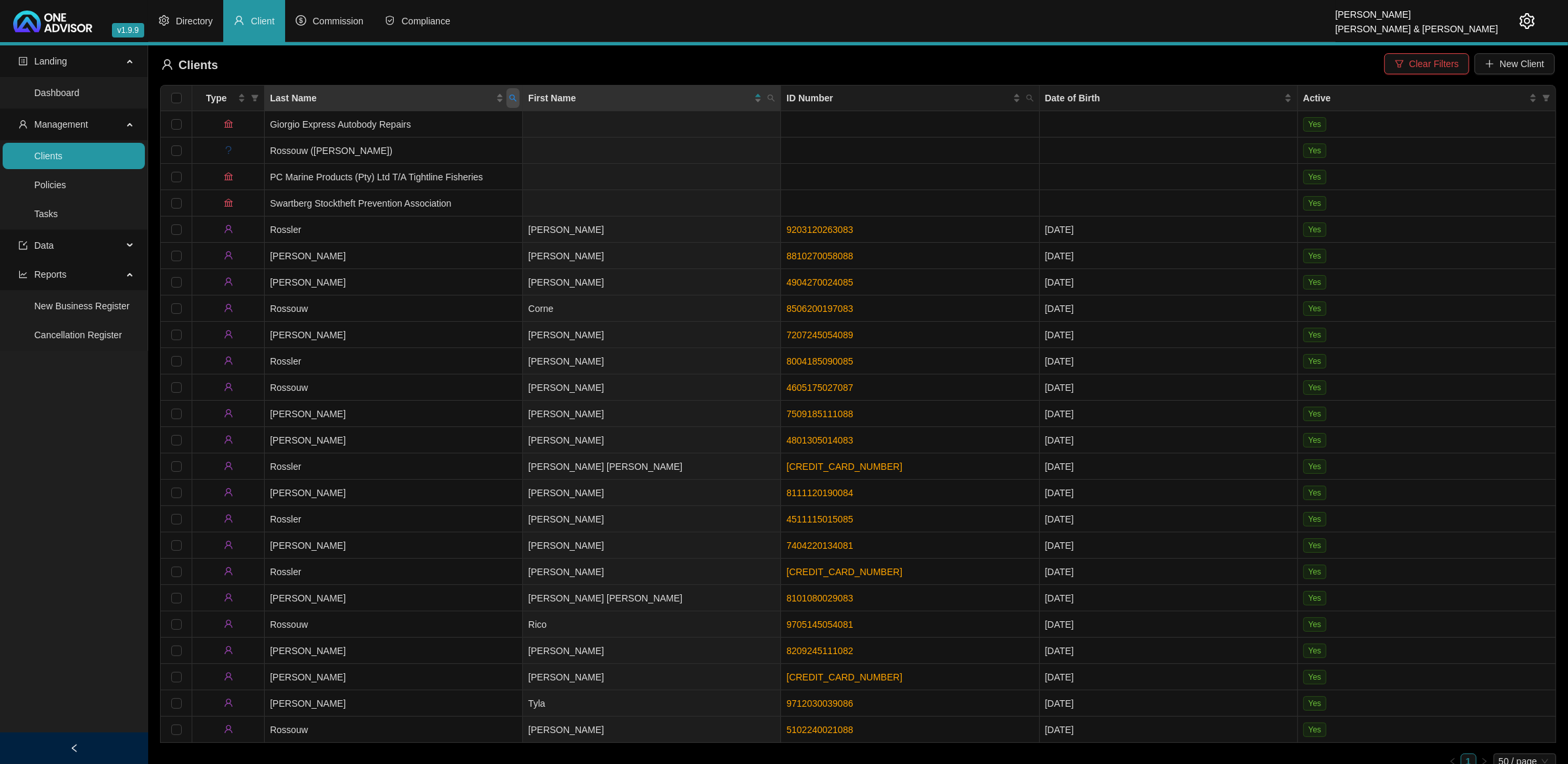
click at [518, 99] on span "Last Name" at bounding box center [513, 97] width 13 height 20
click at [749, 279] on td "[PERSON_NAME]" at bounding box center [651, 282] width 258 height 26
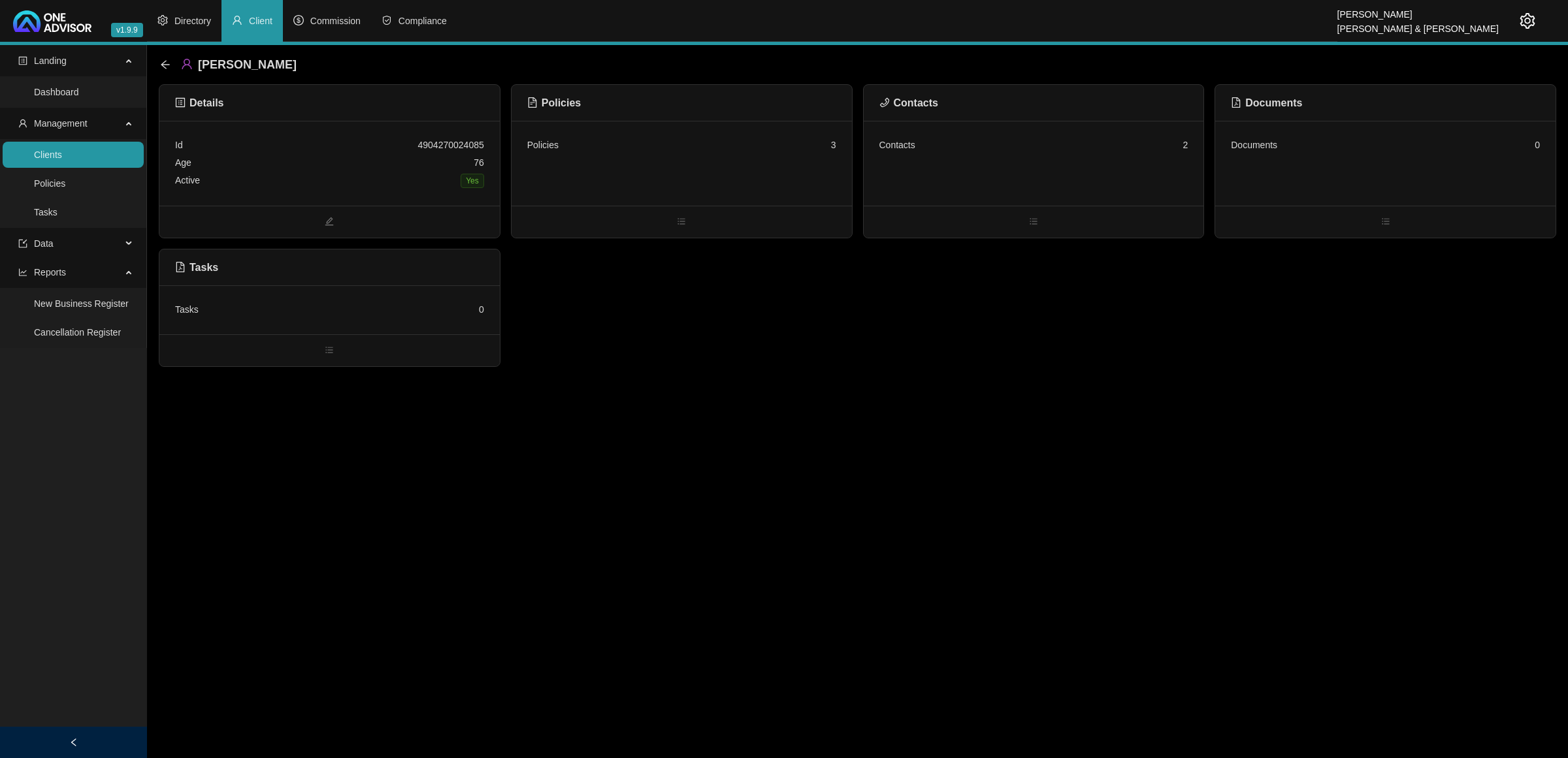
click at [355, 178] on div "Active Yes" at bounding box center [330, 181] width 309 height 18
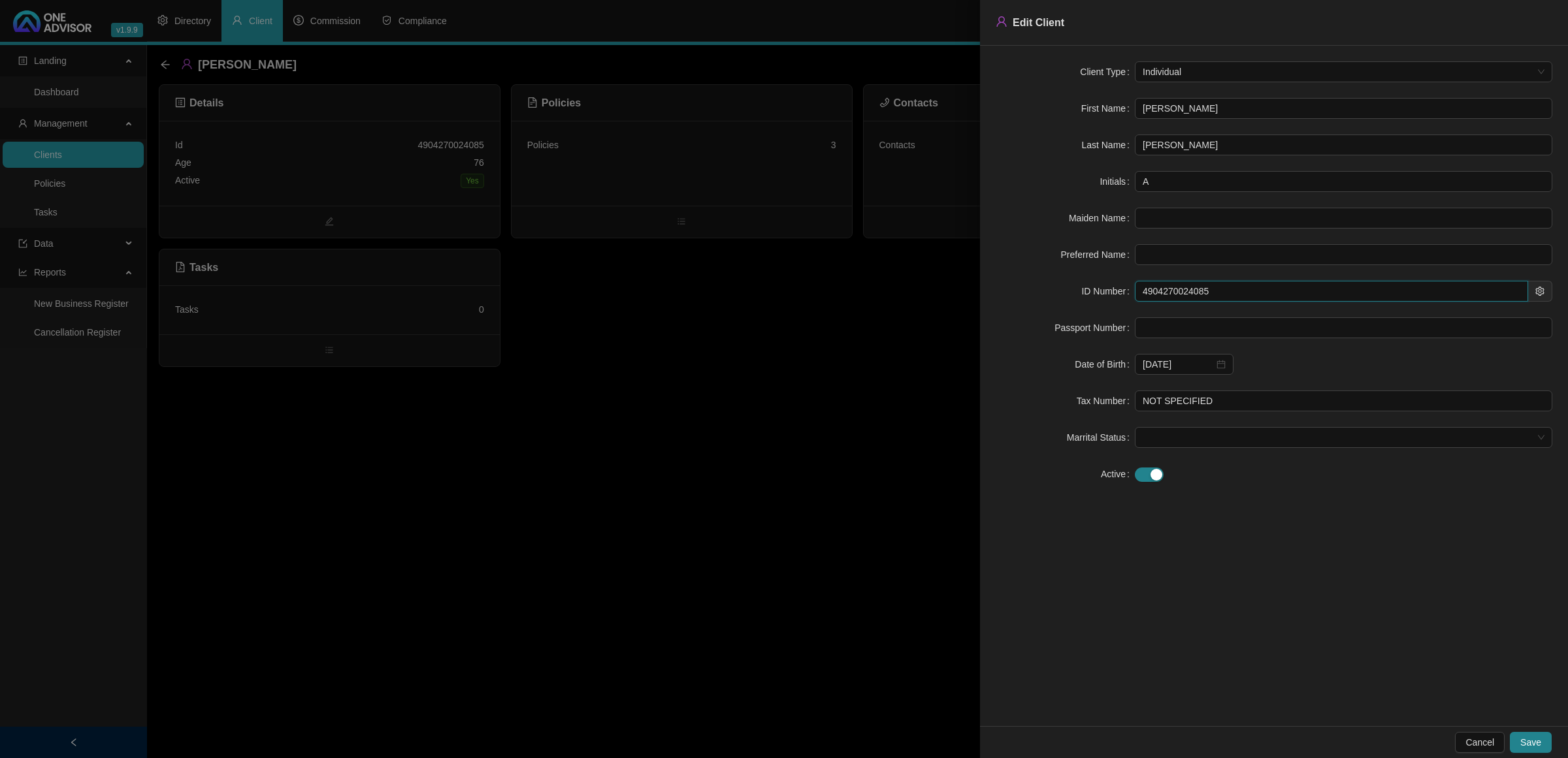
click at [1262, 293] on input "4904270024085" at bounding box center [1331, 291] width 393 height 21
drag, startPoint x: 1261, startPoint y: 294, endPoint x: 924, endPoint y: 281, distance: 337.3
click at [924, 281] on div "Edit Client Client Type Individual First Name [PERSON_NAME] Last Name [PERSON_N…" at bounding box center [784, 379] width 1568 height 758
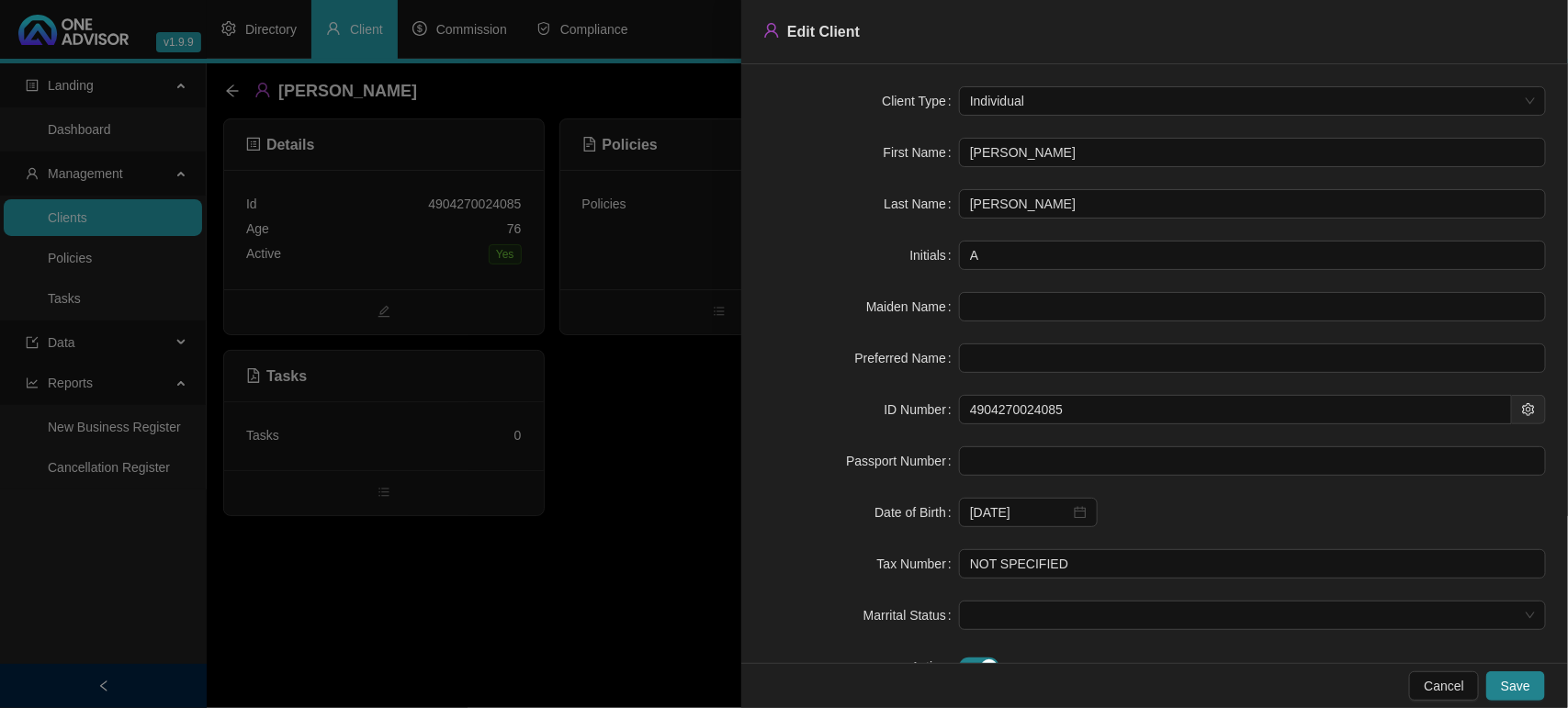
click at [147, 218] on div at bounding box center [784, 354] width 1568 height 708
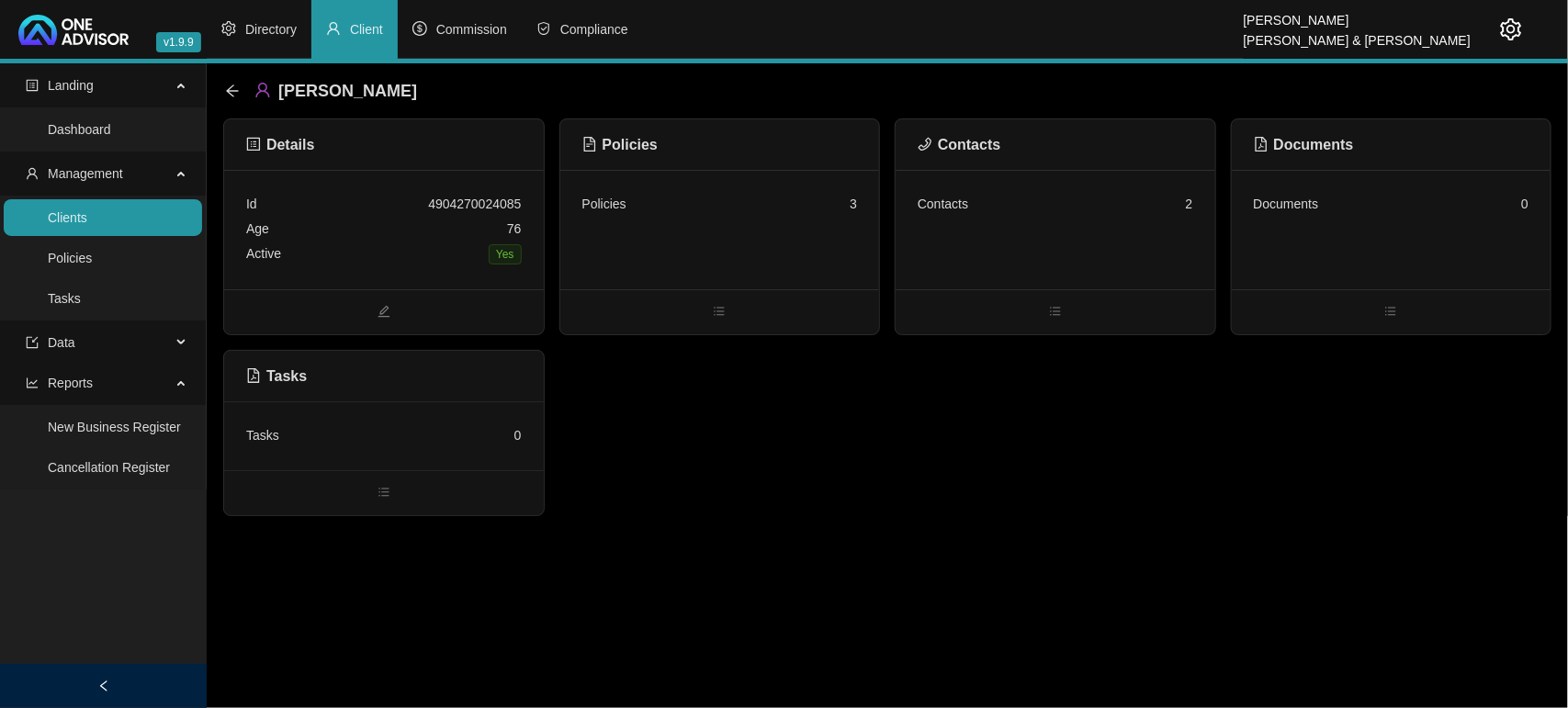
click at [87, 218] on link "Clients" at bounding box center [68, 218] width 40 height 15
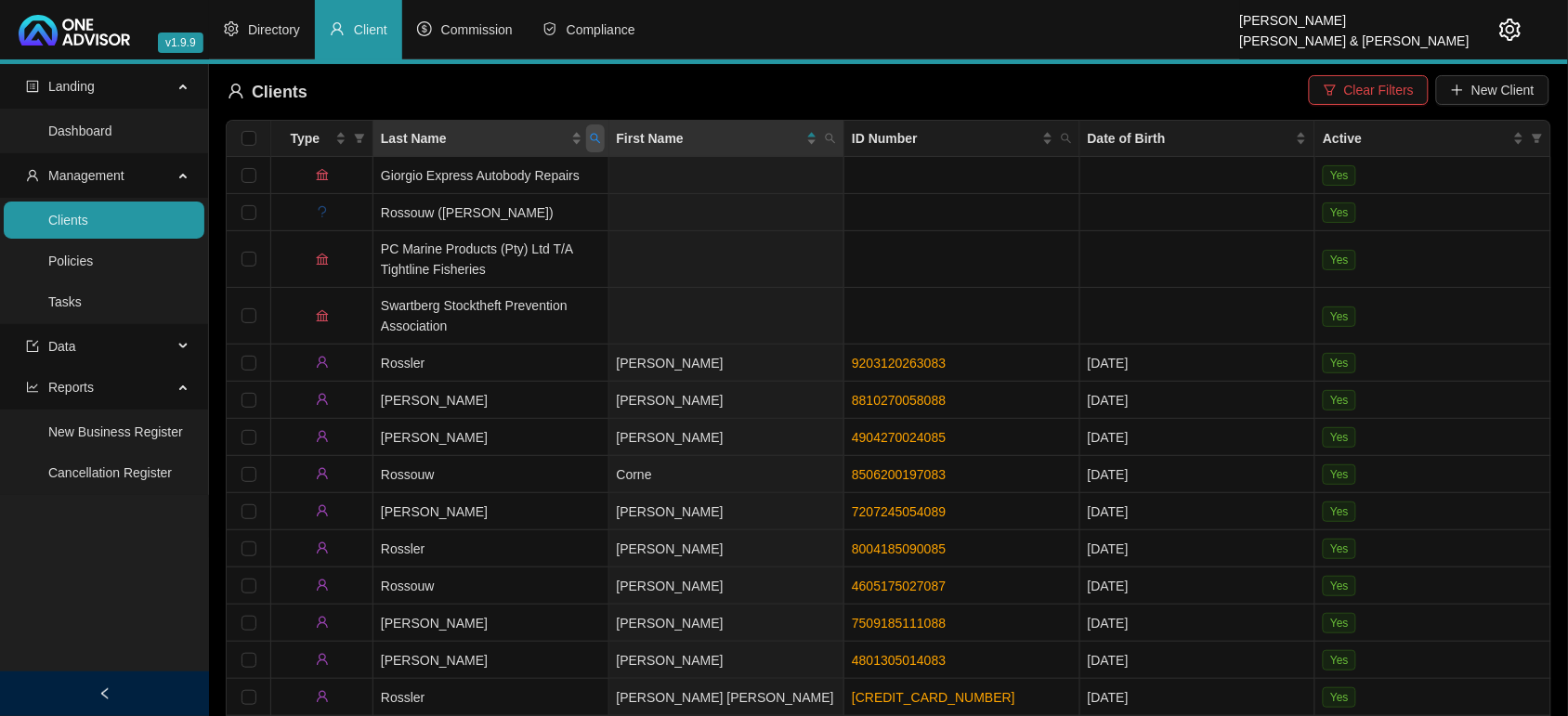
click at [602, 140] on span "Last Name" at bounding box center [595, 137] width 18 height 28
type input "WORLD"
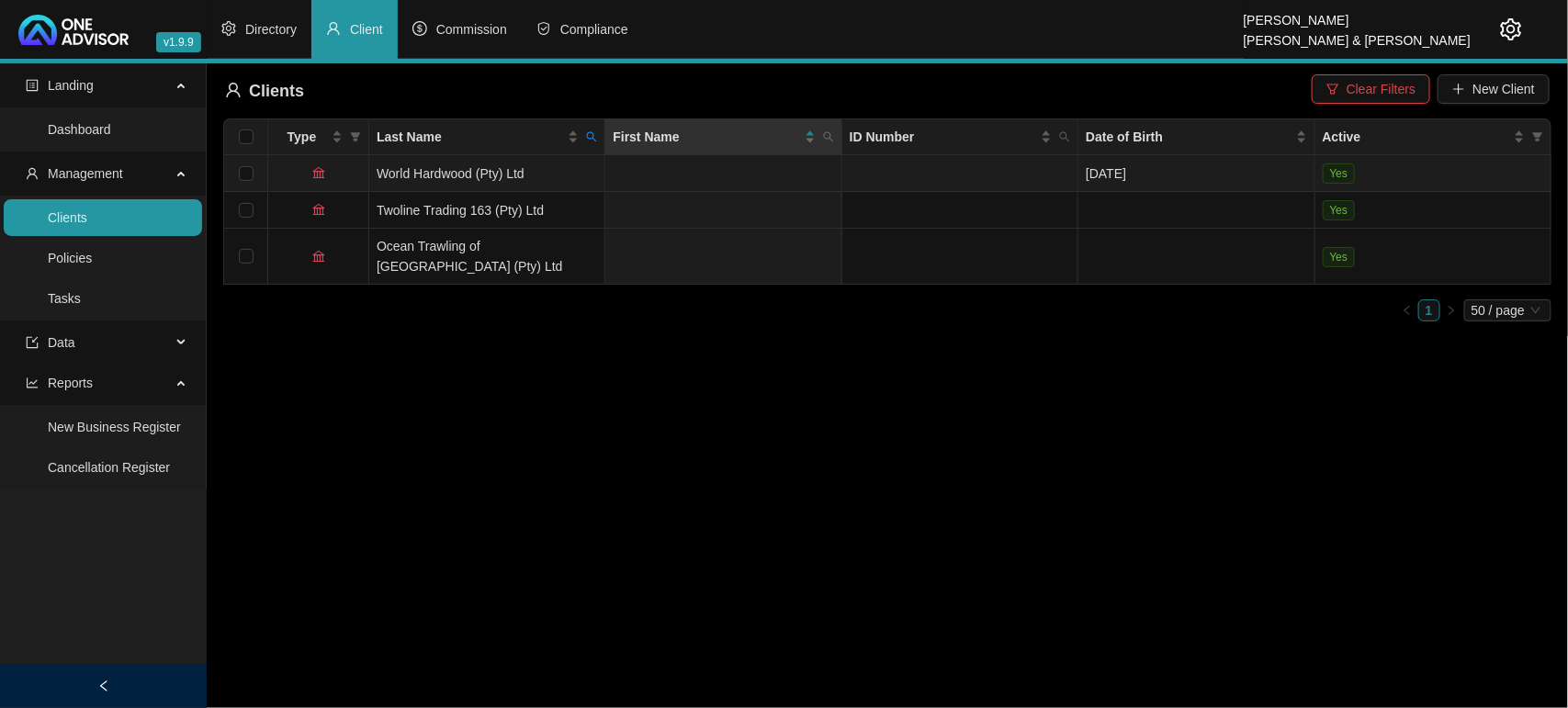
click at [459, 182] on td "World Hardwood (Pty) Ltd" at bounding box center [487, 173] width 236 height 37
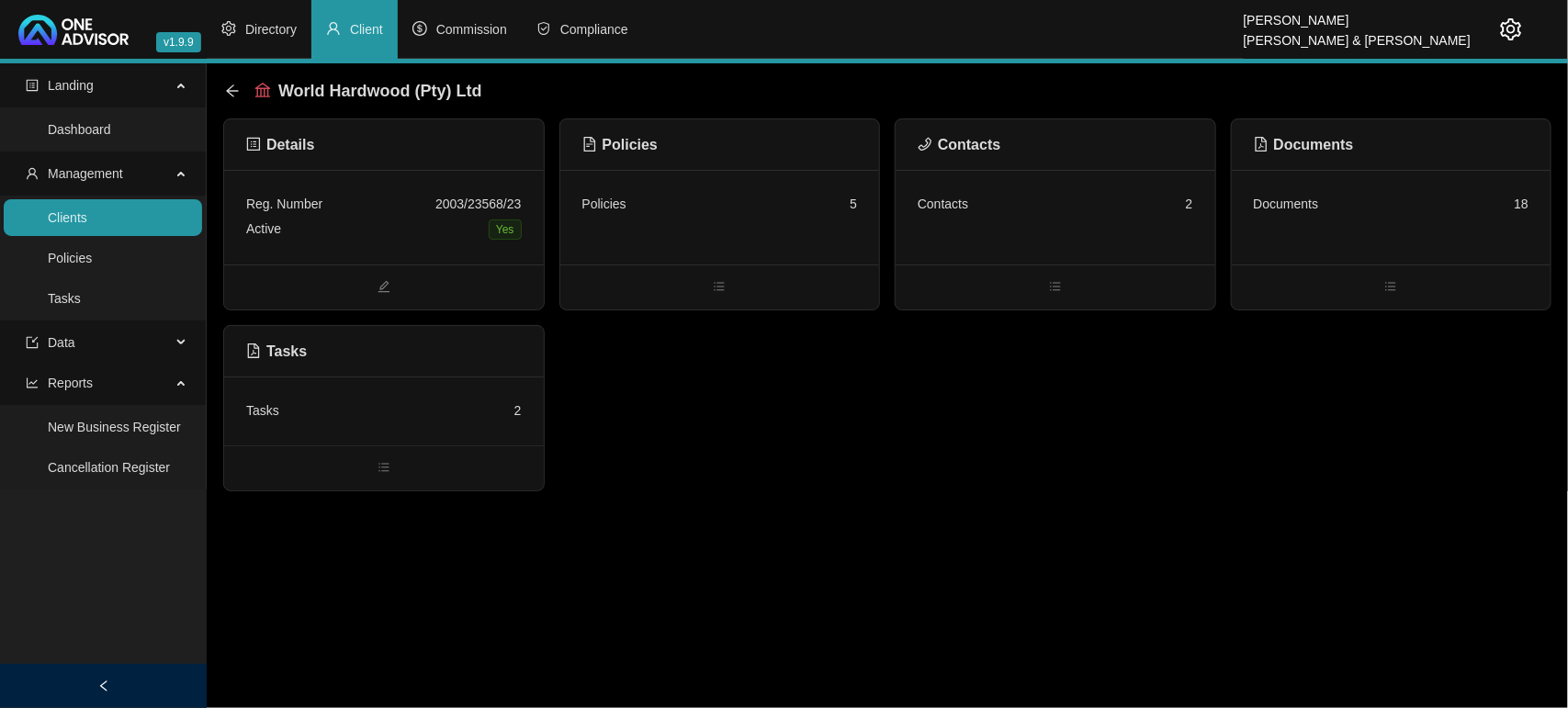
click at [997, 250] on div "Contacts 2" at bounding box center [1055, 217] width 319 height 94
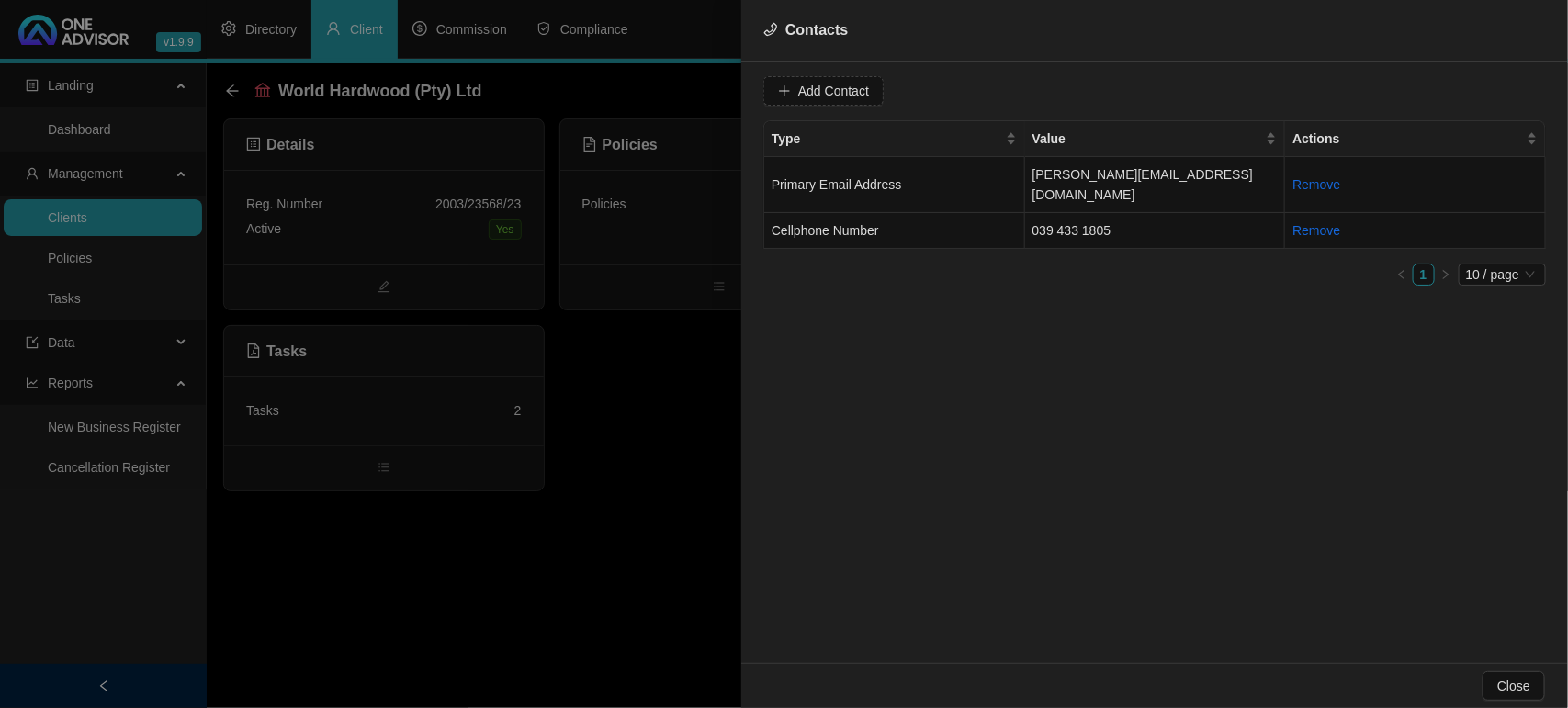
click at [649, 393] on div at bounding box center [784, 354] width 1568 height 708
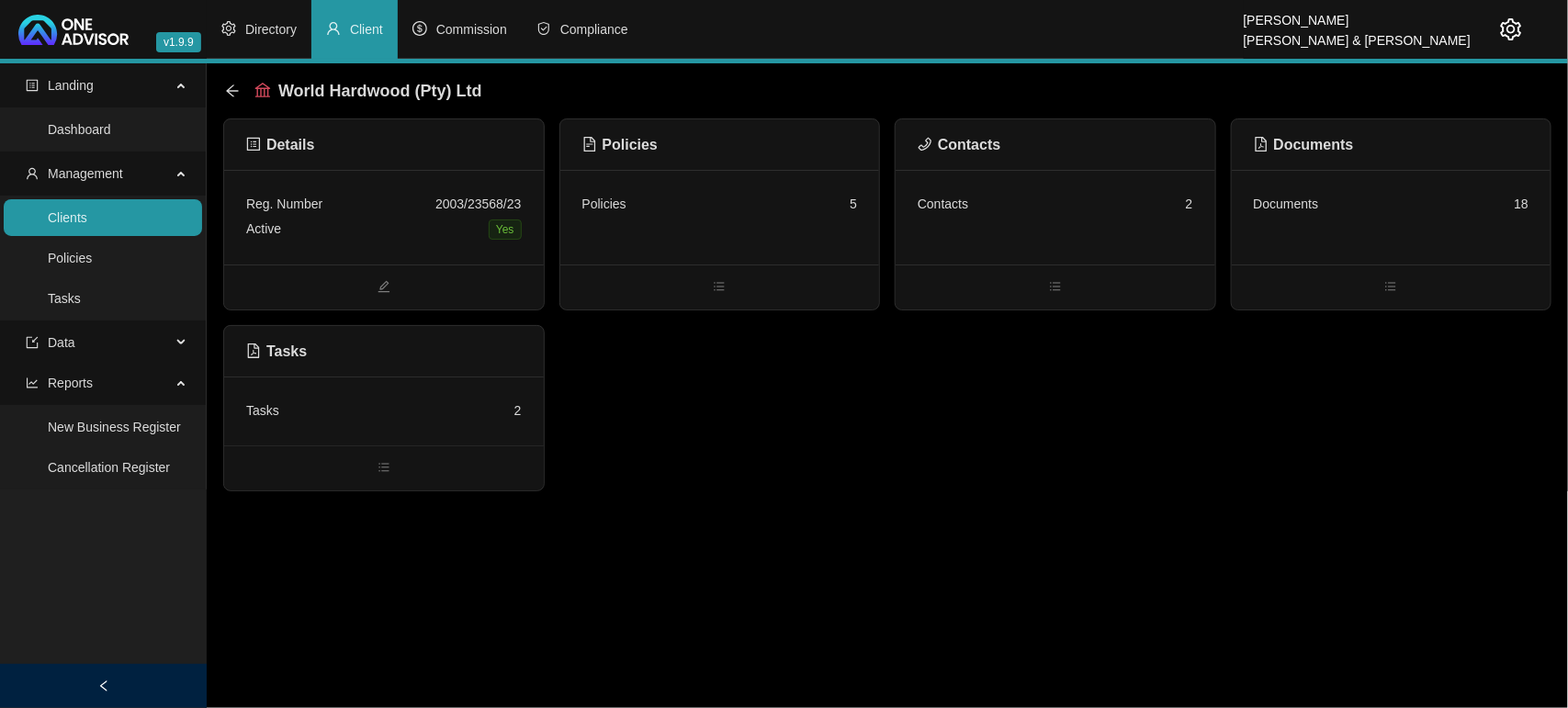
click at [398, 217] on div "Active Yes" at bounding box center [384, 229] width 276 height 25
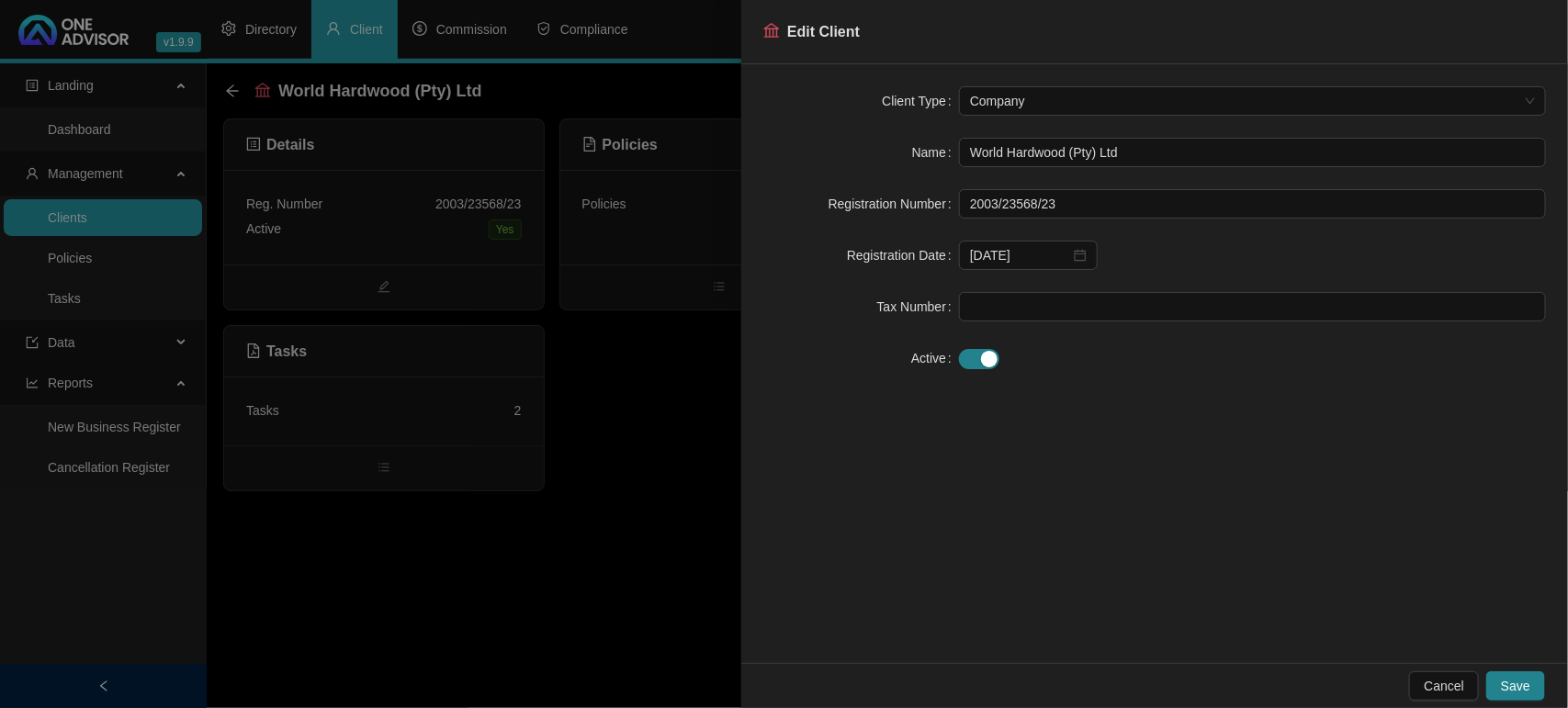
click at [620, 361] on div at bounding box center [784, 354] width 1568 height 708
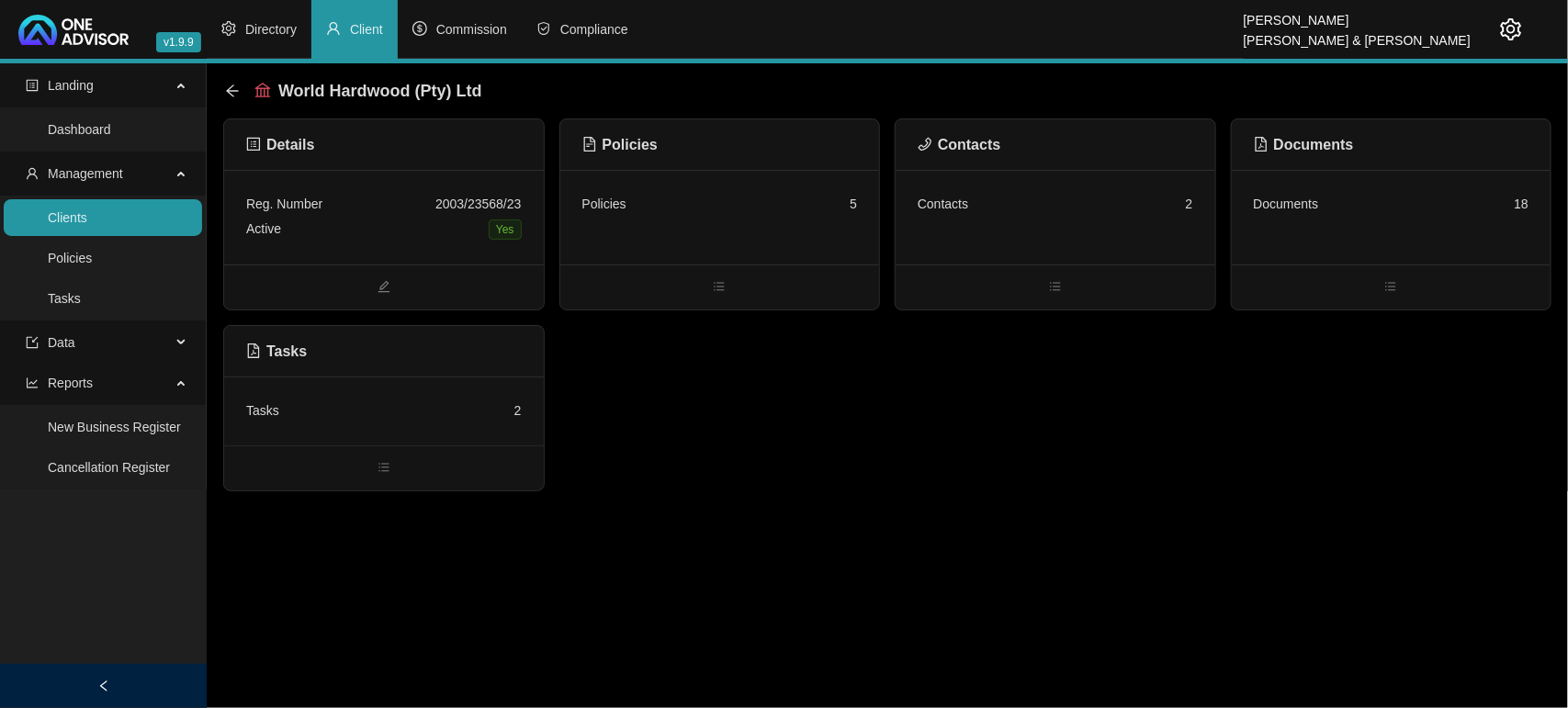
click at [718, 251] on div "Policies 5" at bounding box center [720, 217] width 319 height 94
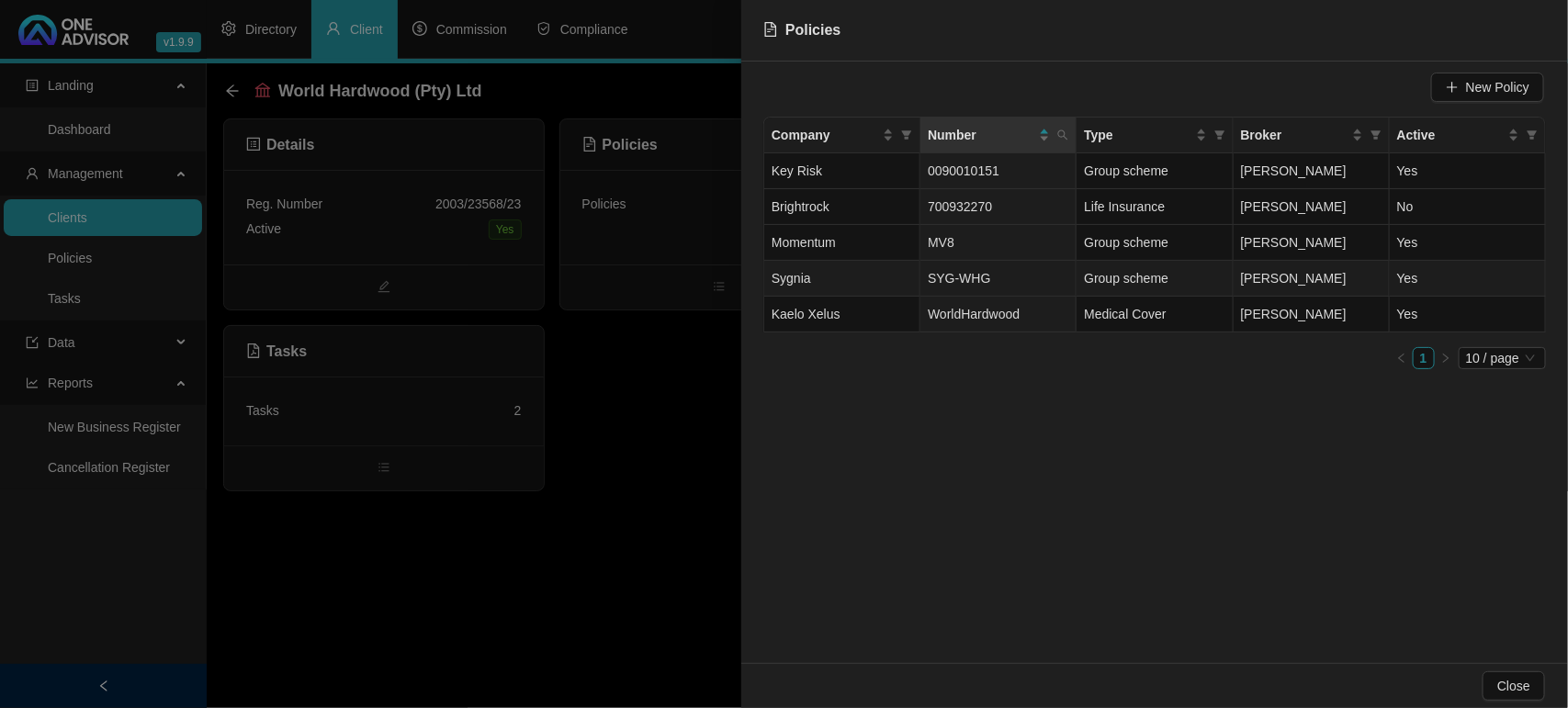
click at [975, 276] on span "SYG-WHG" at bounding box center [959, 278] width 62 height 15
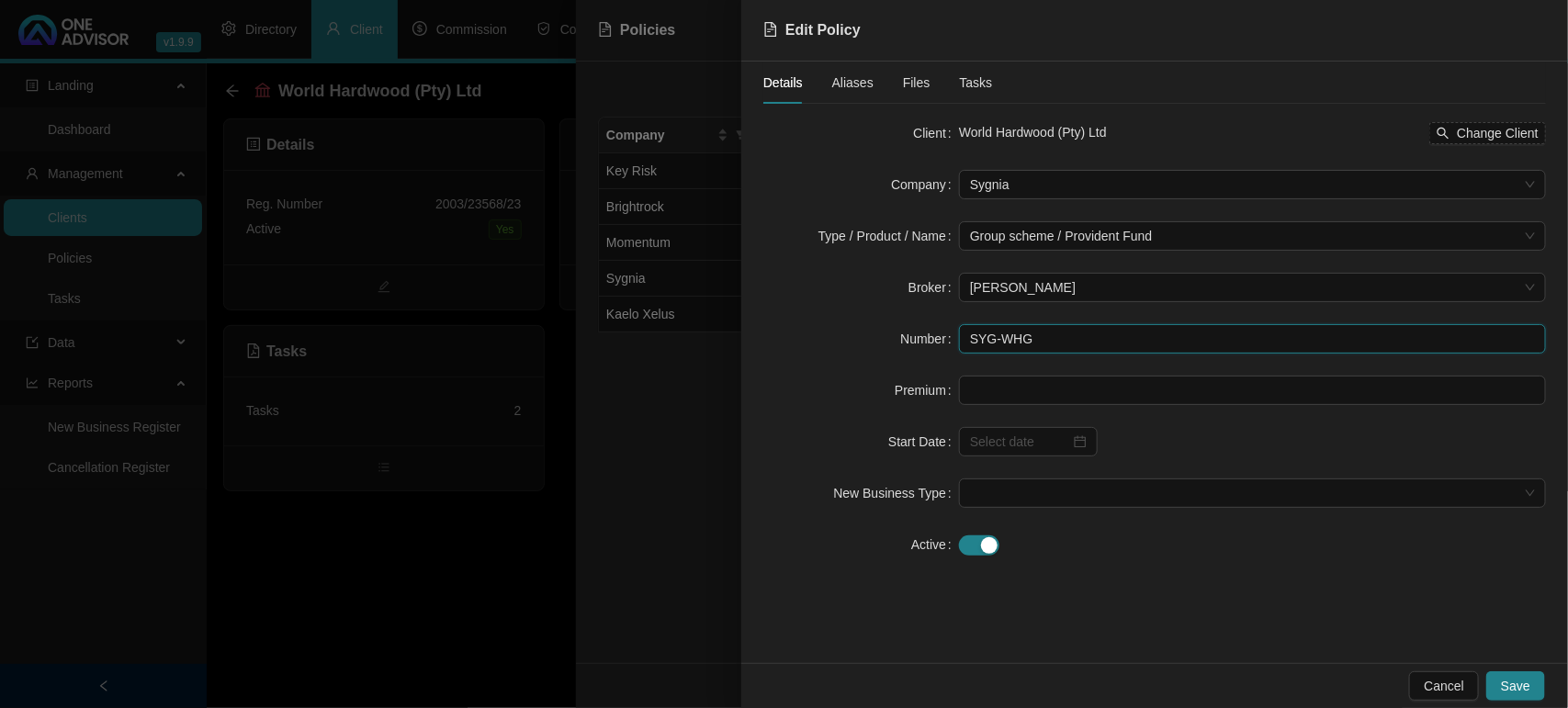
drag, startPoint x: 1048, startPoint y: 346, endPoint x: 777, endPoint y: 308, distance: 273.7
click at [777, 308] on form "Client World Hardwood (Pty) Ltd Change Client Company Sygnia Type / Product / N…" at bounding box center [1154, 338] width 783 height 441
click at [449, 500] on div at bounding box center [784, 354] width 1568 height 708
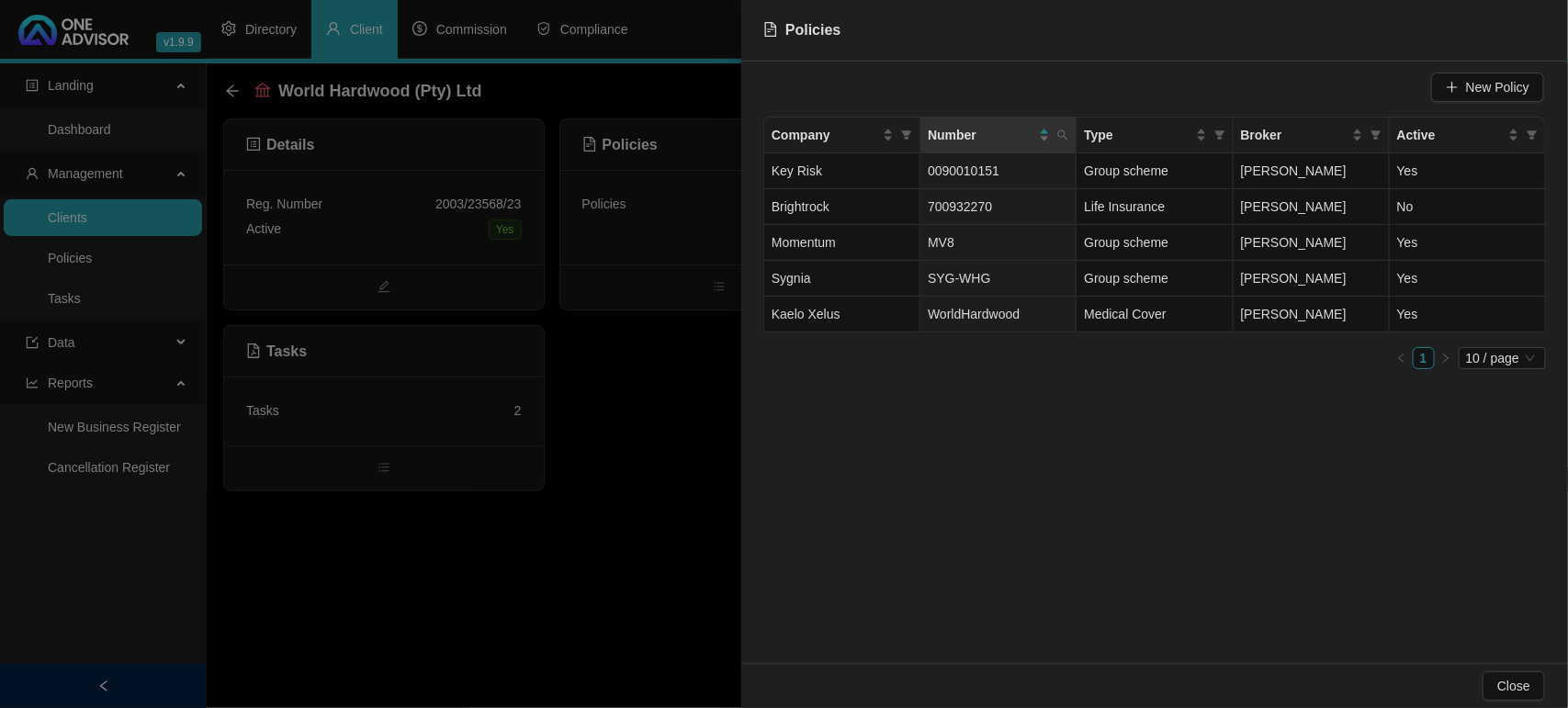
click at [550, 561] on div at bounding box center [784, 354] width 1568 height 708
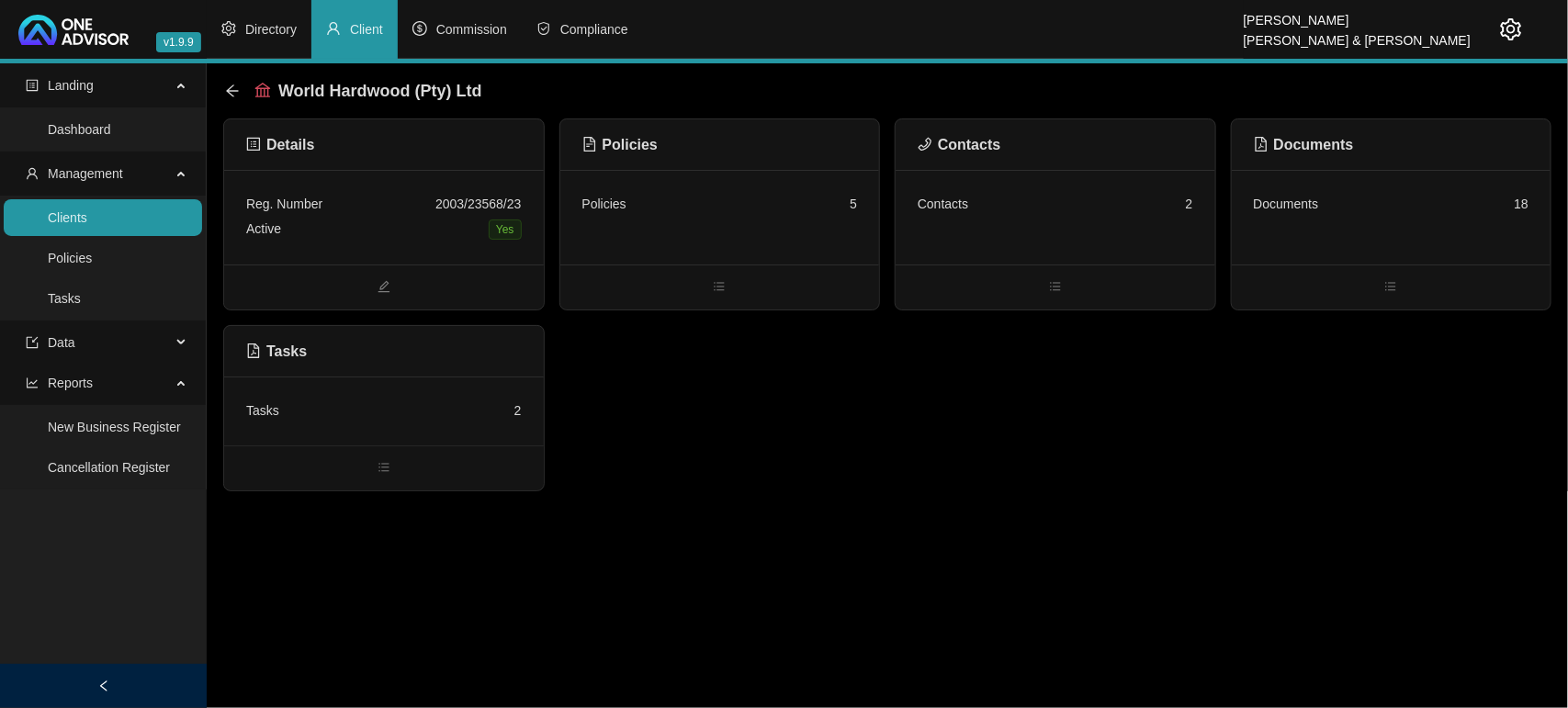
click at [986, 228] on div "Contacts 2" at bounding box center [1055, 217] width 319 height 94
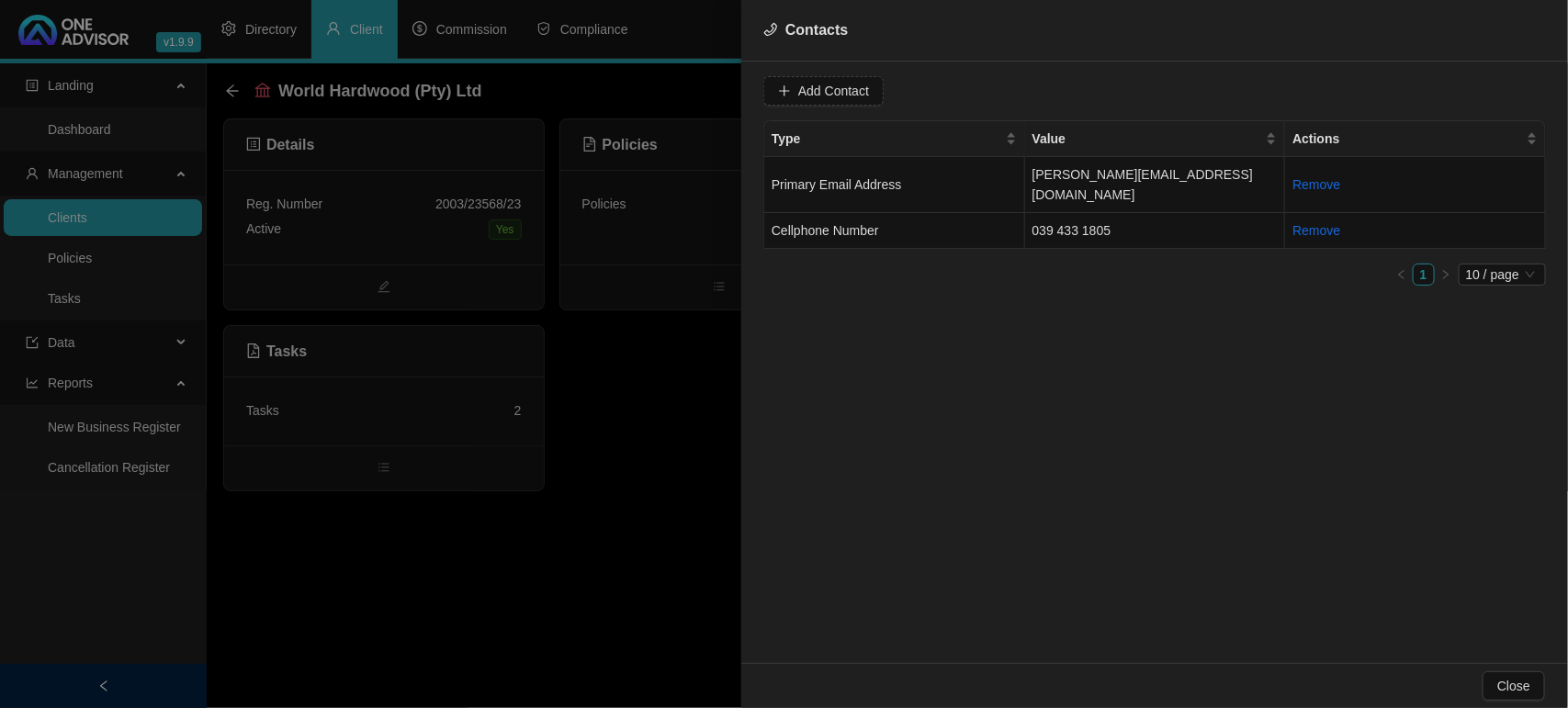
click at [741, 365] on div "Add Contact Type Value Actions Primary Email Address lani@rbgroup.co.za Remove …" at bounding box center [1154, 362] width 827 height 601
click at [707, 373] on div at bounding box center [784, 354] width 1568 height 708
